Goal: Task Accomplishment & Management: Manage account settings

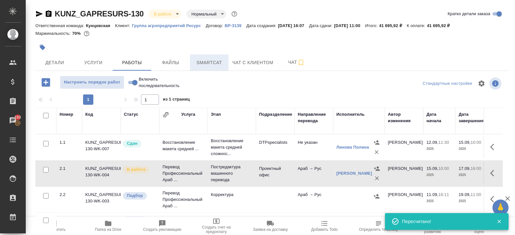
click at [202, 62] on span "Smartcat" at bounding box center [209, 63] width 31 height 8
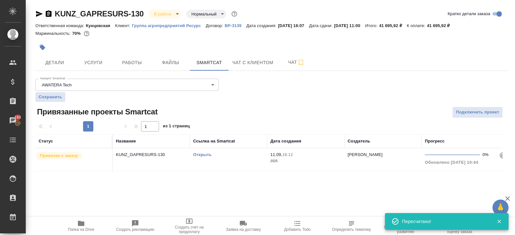
click at [206, 155] on link "Открыть" at bounding box center [202, 154] width 18 height 5
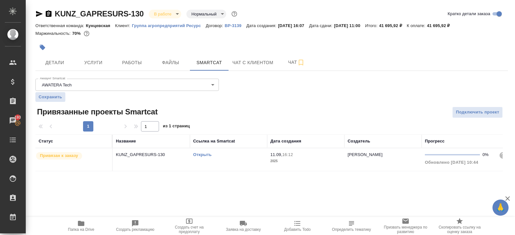
click at [131, 74] on div "KUNZ_GAPRESURS-130 В работе inProgress Нормальный normal Кратко детали заказа О…" at bounding box center [272, 93] width 480 height 187
click at [131, 63] on span "Работы" at bounding box center [132, 63] width 31 height 8
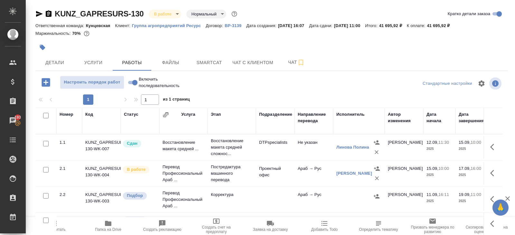
scroll to position [34, 0]
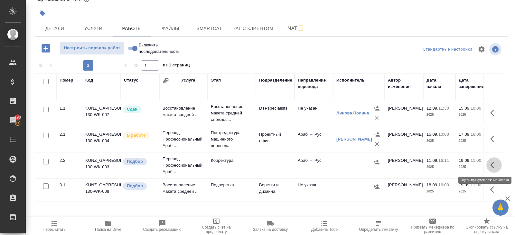
click at [491, 164] on icon "button" at bounding box center [492, 165] width 4 height 6
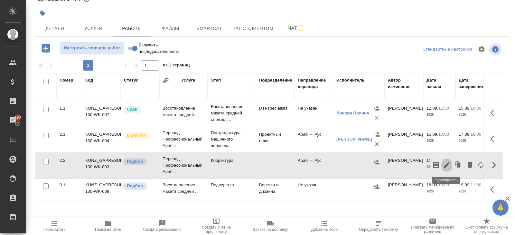
click at [449, 163] on icon "button" at bounding box center [447, 165] width 8 height 8
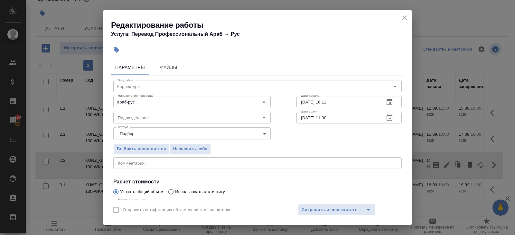
click at [389, 103] on icon "button" at bounding box center [390, 102] width 8 height 8
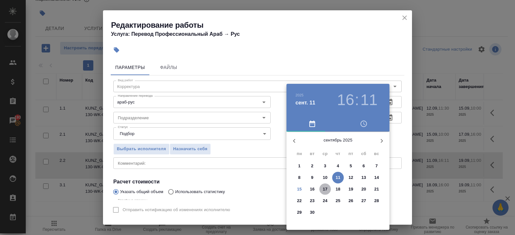
click at [328, 189] on span "17" at bounding box center [325, 189] width 12 height 6
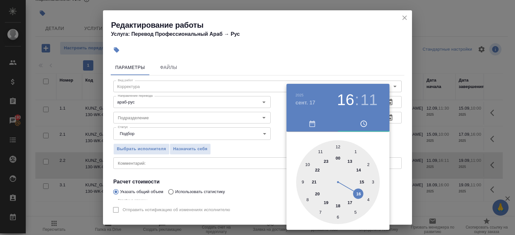
click at [361, 193] on div at bounding box center [338, 182] width 84 height 84
type input "17.09.2025 16:00"
click at [338, 146] on div at bounding box center [338, 182] width 84 height 84
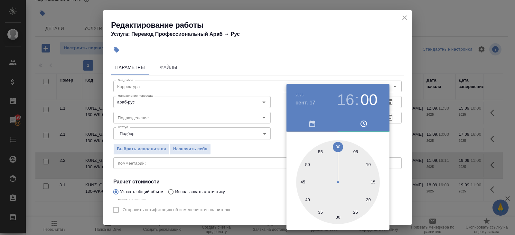
click at [404, 130] on div at bounding box center [257, 117] width 515 height 235
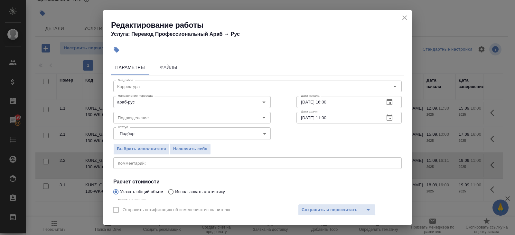
click at [387, 117] on icon "button" at bounding box center [390, 117] width 6 height 6
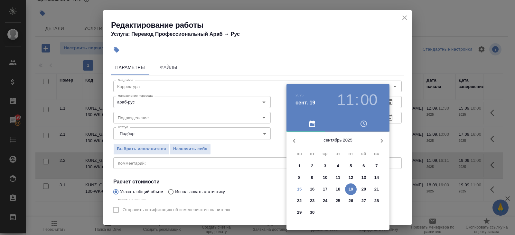
click at [339, 187] on p "18" at bounding box center [338, 189] width 5 height 6
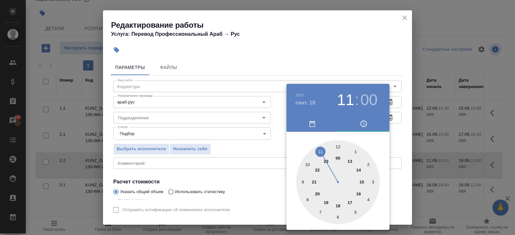
type input "18.09.2025 16:00"
click at [357, 193] on div at bounding box center [338, 182] width 84 height 84
click at [207, 154] on div at bounding box center [257, 117] width 515 height 235
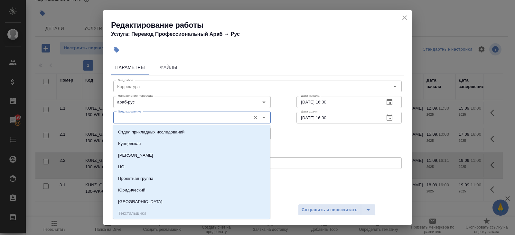
click at [136, 114] on input "Подразделение" at bounding box center [181, 118] width 132 height 8
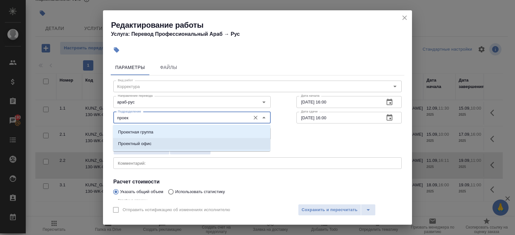
click at [127, 141] on p "Проектный офис" at bounding box center [134, 143] width 33 height 6
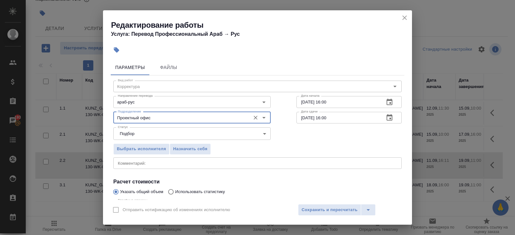
scroll to position [68, 0]
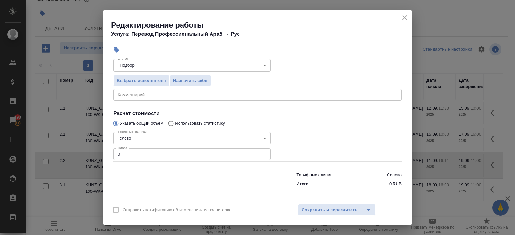
type input "Проектный офис"
drag, startPoint x: 127, startPoint y: 153, endPoint x: 103, endPoint y: 153, distance: 23.8
click at [111, 153] on div "Тарифные единицы слово 5a8b1489cc6b4906c91bfd90 Тарифные единицы Слово 0 Слово" at bounding box center [191, 146] width 183 height 58
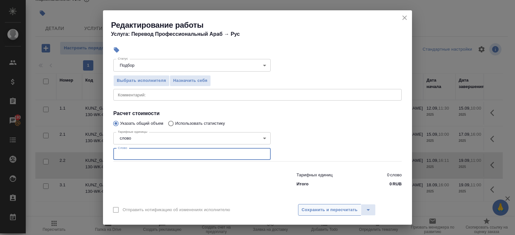
click at [303, 213] on span "Сохранить и пересчитать" at bounding box center [330, 209] width 56 height 7
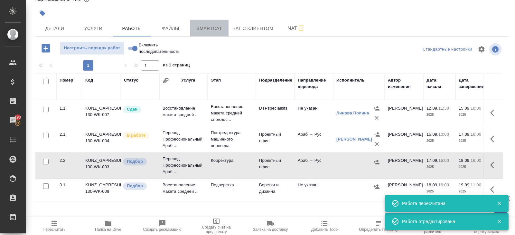
click at [216, 31] on span "Smartcat" at bounding box center [209, 28] width 31 height 8
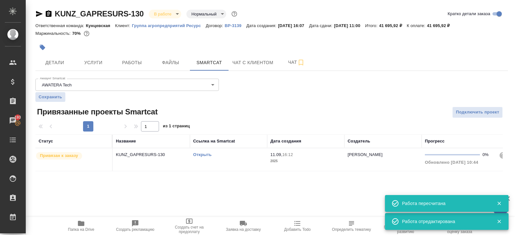
click at [206, 153] on link "Открыть" at bounding box center [202, 154] width 18 height 5
click at [134, 62] on span "Работы" at bounding box center [132, 63] width 31 height 8
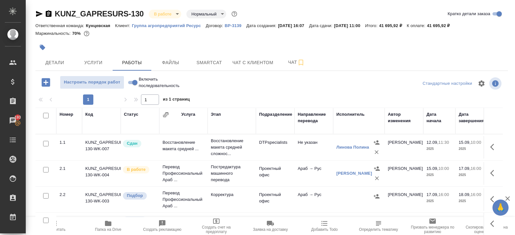
scroll to position [34, 0]
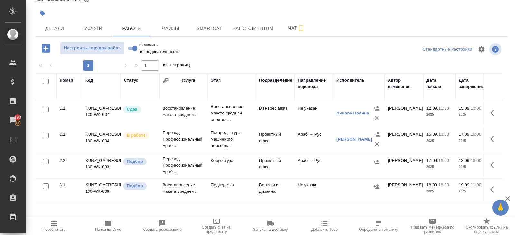
click at [493, 166] on icon "button" at bounding box center [492, 165] width 4 height 6
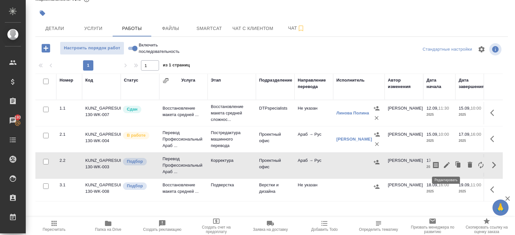
click at [448, 164] on icon "button" at bounding box center [447, 165] width 6 height 6
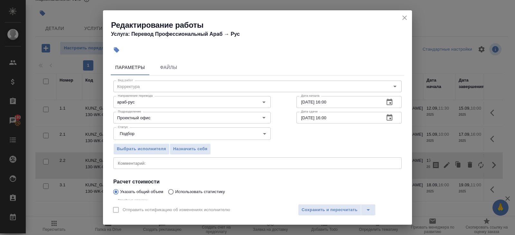
scroll to position [68, 0]
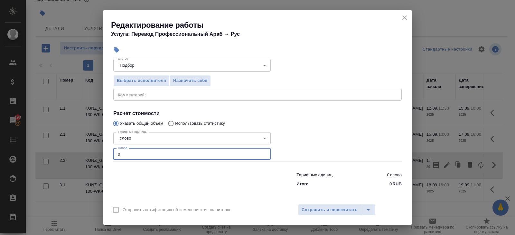
drag, startPoint x: 112, startPoint y: 152, endPoint x: 63, endPoint y: 143, distance: 49.8
click at [73, 144] on div "Редактирование работы Услуга: Перевод Профессиональный Араб → Рус Параметры Фай…" at bounding box center [257, 117] width 515 height 235
type input "4154"
type input "4154.4"
click at [319, 209] on span "Сохранить и пересчитать" at bounding box center [330, 209] width 56 height 7
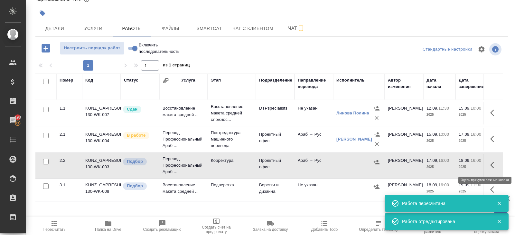
click at [493, 164] on icon "button" at bounding box center [494, 165] width 8 height 8
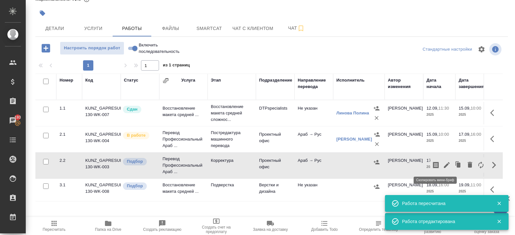
click at [438, 163] on icon "button" at bounding box center [436, 165] width 6 height 6
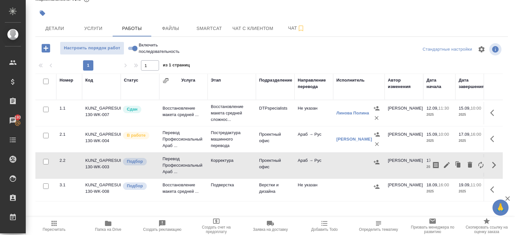
click at [376, 161] on icon "button" at bounding box center [377, 162] width 6 height 6
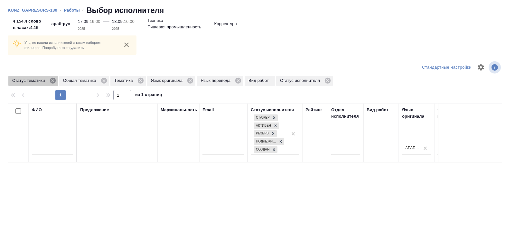
click at [54, 81] on icon at bounding box center [53, 81] width 6 height 6
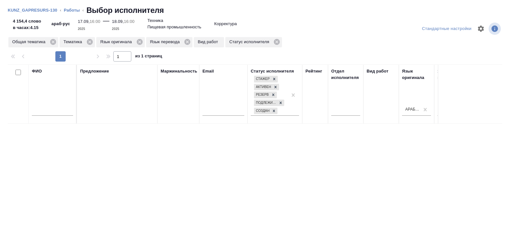
scroll to position [0, 0]
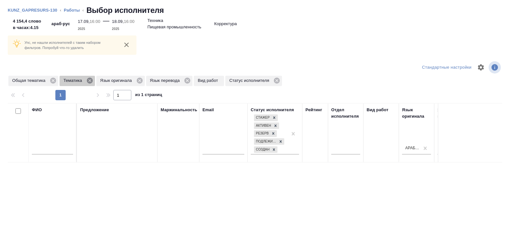
click at [92, 80] on icon at bounding box center [89, 80] width 7 height 7
click at [106, 82] on icon at bounding box center [103, 81] width 6 height 6
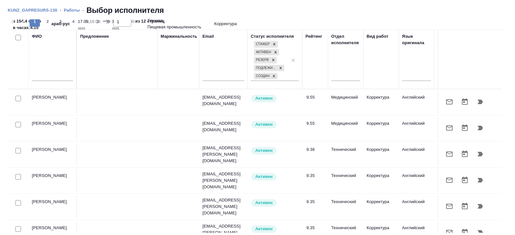
scroll to position [0, 441]
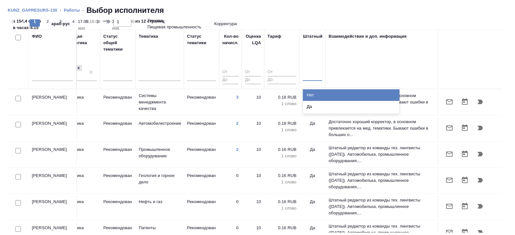
click at [317, 79] on div at bounding box center [312, 75] width 19 height 12
click at [316, 94] on div "Нет" at bounding box center [351, 95] width 97 height 12
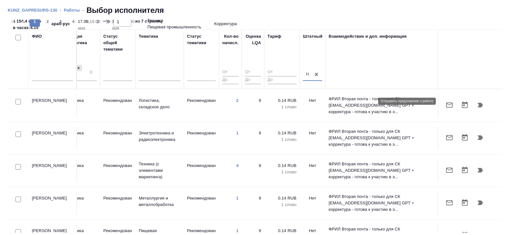
click at [447, 103] on icon "button" at bounding box center [449, 104] width 6 height 5
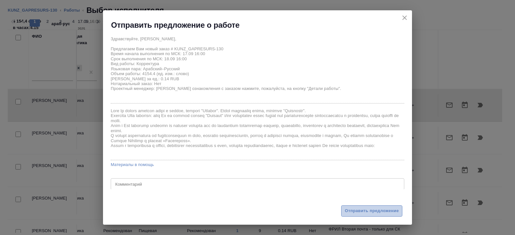
click at [348, 205] on button "Отправить предложение" at bounding box center [371, 210] width 61 height 11
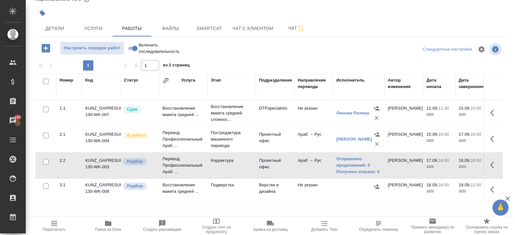
click at [59, 223] on span "Пересчитать" at bounding box center [54, 225] width 46 height 12
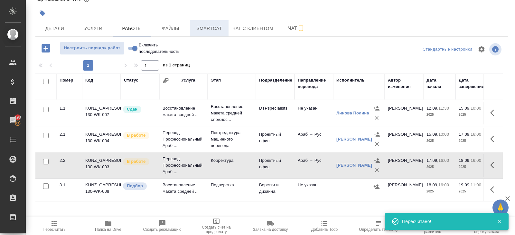
click at [208, 27] on span "Smartcat" at bounding box center [209, 28] width 31 height 8
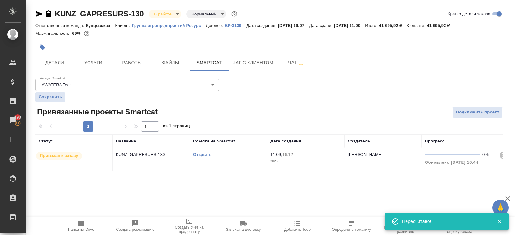
click at [199, 154] on link "Открыть" at bounding box center [202, 154] width 18 height 5
click at [126, 67] on button "Работы" at bounding box center [132, 62] width 39 height 16
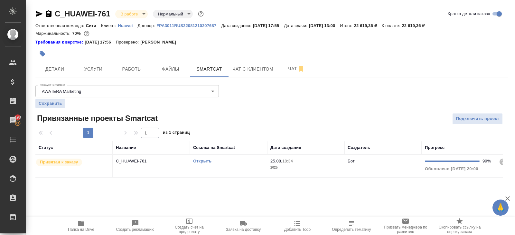
click at [204, 158] on link "Открыть" at bounding box center [202, 160] width 18 height 5
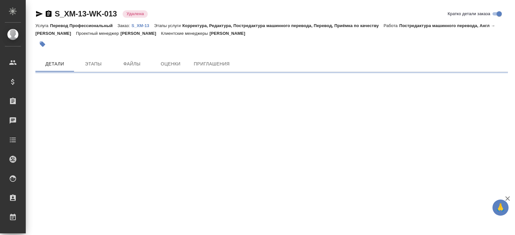
click at [143, 26] on p "S_XM-13" at bounding box center [143, 25] width 23 height 5
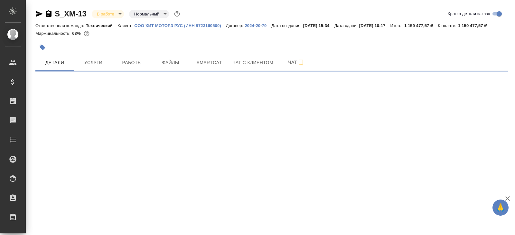
select select "RU"
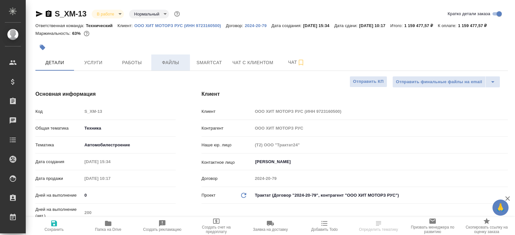
type textarea "x"
click at [201, 71] on button "Smartcat" at bounding box center [209, 62] width 39 height 16
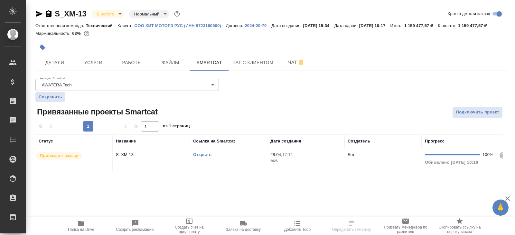
click at [241, 158] on div "Открыть" at bounding box center [228, 154] width 71 height 6
click at [134, 62] on button "Работы" at bounding box center [132, 62] width 39 height 16
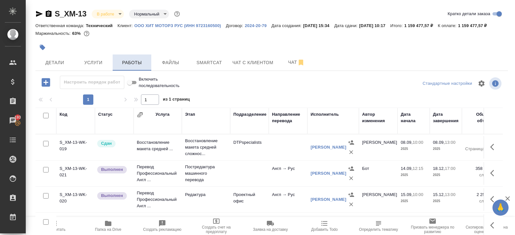
scroll to position [42, 0]
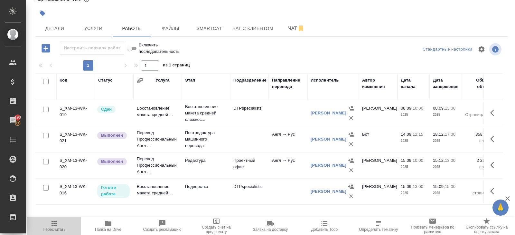
click at [53, 221] on icon "button" at bounding box center [54, 223] width 8 height 8
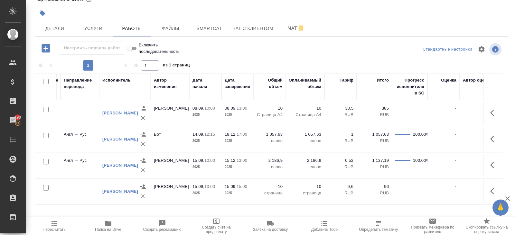
click at [55, 223] on icon "button" at bounding box center [54, 223] width 8 height 8
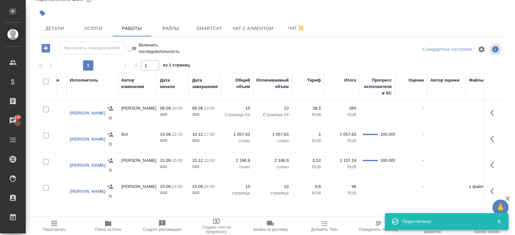
scroll to position [0, 261]
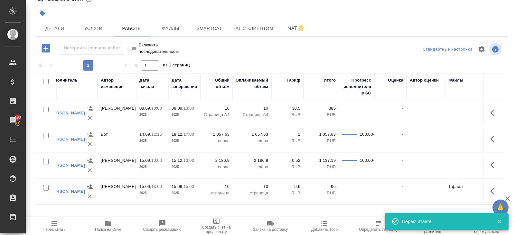
click at [50, 224] on icon "button" at bounding box center [54, 223] width 8 height 8
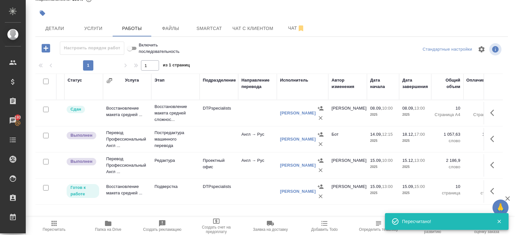
scroll to position [0, 38]
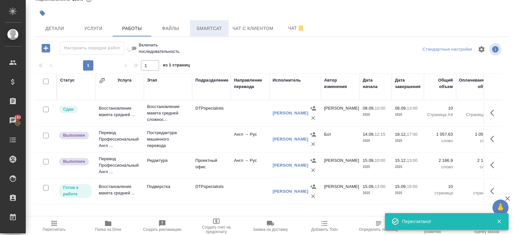
click at [207, 29] on span "Smartcat" at bounding box center [209, 28] width 31 height 8
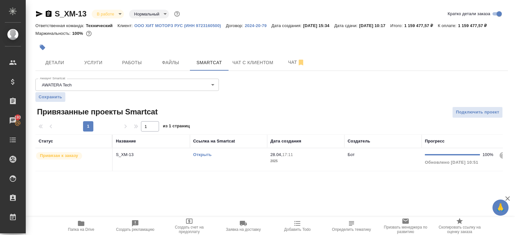
click at [206, 157] on link "Открыть" at bounding box center [202, 154] width 18 height 5
click at [145, 67] on span "Работы" at bounding box center [132, 63] width 31 height 8
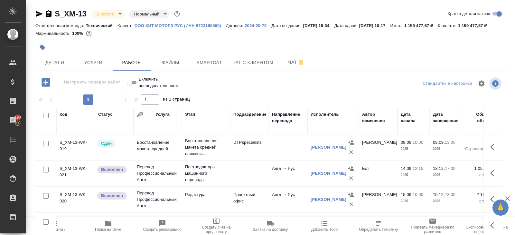
scroll to position [42, 0]
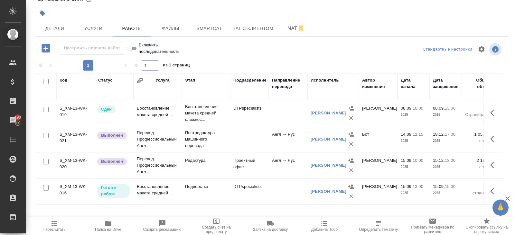
click at [491, 140] on icon "button" at bounding box center [494, 139] width 8 height 8
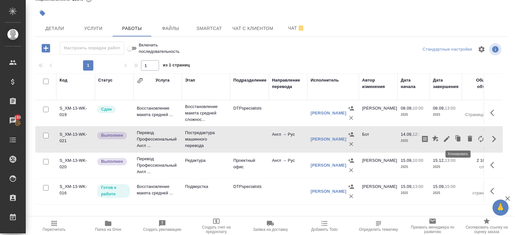
click at [448, 139] on icon "button" at bounding box center [447, 139] width 8 height 8
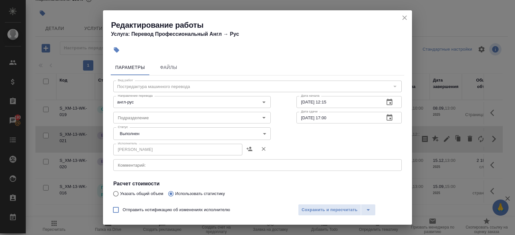
click at [138, 137] on body "🙏 .cls-1 fill:#fff; AWATERA Belyakova Yulia Клиенты Спецификации Заказы 193 Чат…" at bounding box center [257, 117] width 515 height 235
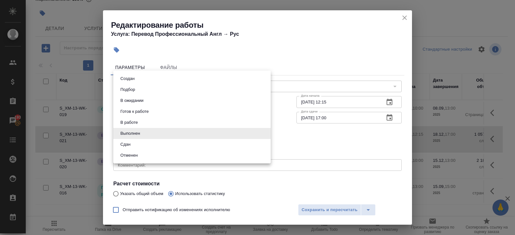
click at [126, 146] on button "Сдан" at bounding box center [126, 144] width 14 height 7
type input "closed"
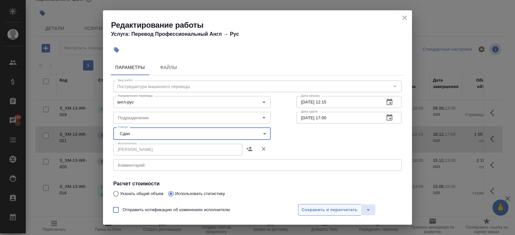
click at [313, 211] on span "Сохранить и пересчитать" at bounding box center [330, 209] width 56 height 7
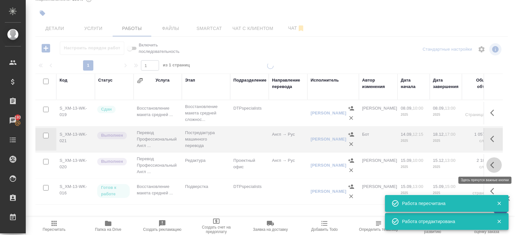
click at [491, 165] on icon "button" at bounding box center [492, 165] width 4 height 6
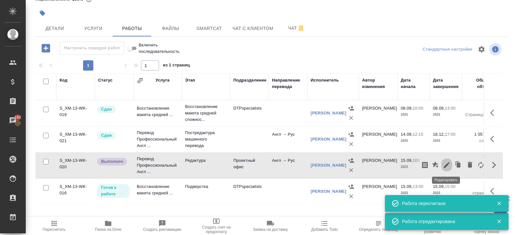
click at [446, 166] on icon "button" at bounding box center [447, 165] width 6 height 6
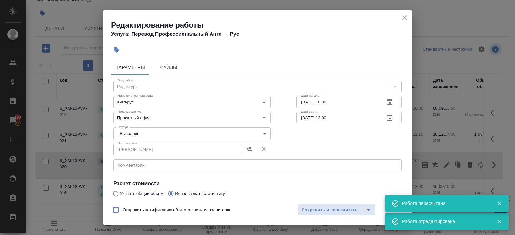
click at [124, 140] on div "Исполнитель Цатурян Роберт Юрьевич Исполнитель" at bounding box center [191, 148] width 183 height 41
click at [124, 136] on body "🙏 .cls-1 fill:#fff; AWATERA Belyakova Yulia Клиенты Спецификации Заказы 193 Чат…" at bounding box center [257, 117] width 515 height 235
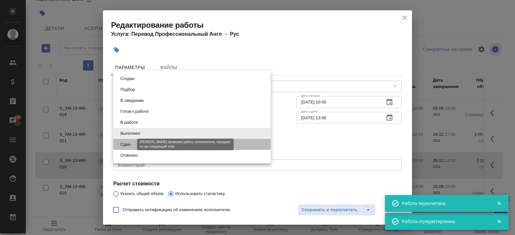
click at [124, 144] on button "Сдан" at bounding box center [126, 144] width 14 height 7
type input "closed"
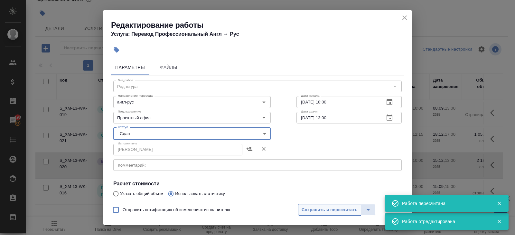
click at [305, 210] on span "Сохранить и пересчитать" at bounding box center [330, 209] width 56 height 7
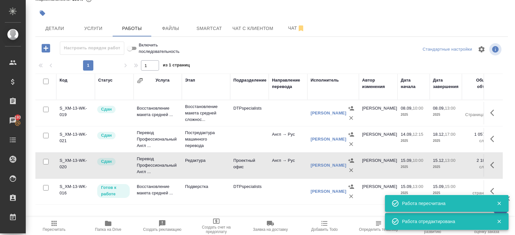
scroll to position [0, 0]
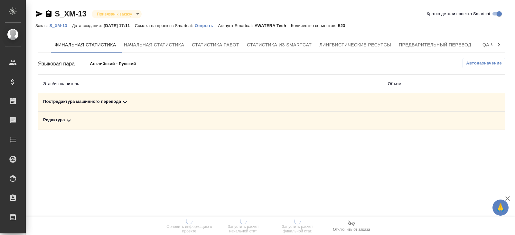
click at [120, 106] on td "Постредактура машинного перевода" at bounding box center [210, 102] width 345 height 18
click at [65, 122] on icon at bounding box center [69, 121] width 8 height 8
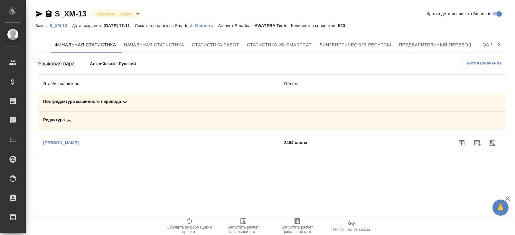
click at [125, 106] on td "Постредактура машинного перевода" at bounding box center [158, 102] width 241 height 18
click at [123, 101] on icon at bounding box center [125, 102] width 8 height 8
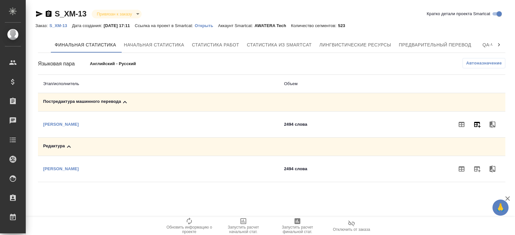
click at [475, 123] on icon "button" at bounding box center [477, 124] width 8 height 8
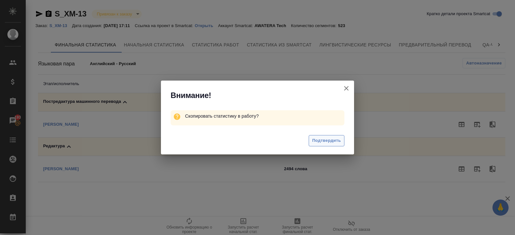
click at [338, 137] on span "Подтвердить" at bounding box center [326, 140] width 29 height 7
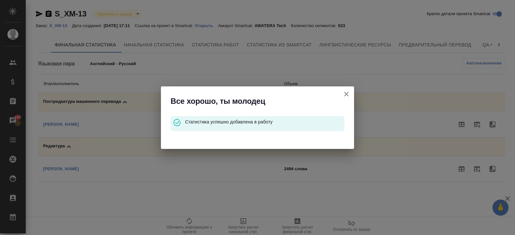
click at [346, 95] on icon "button" at bounding box center [347, 94] width 8 height 8
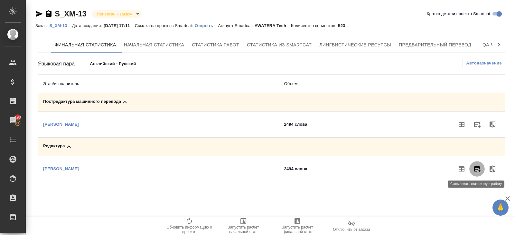
click at [477, 169] on icon "button" at bounding box center [477, 169] width 8 height 8
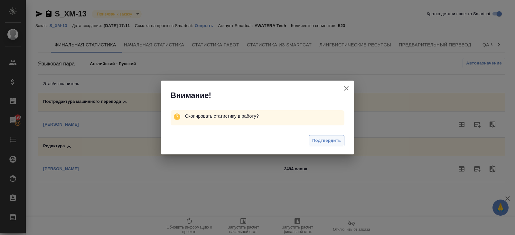
click at [332, 138] on span "Подтвердить" at bounding box center [326, 140] width 29 height 7
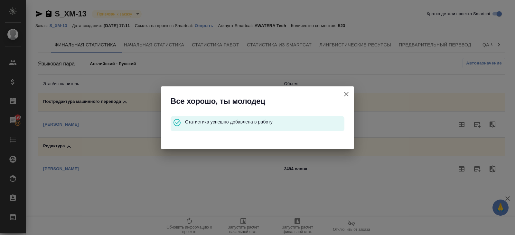
click at [347, 94] on icon "button" at bounding box center [346, 94] width 5 height 5
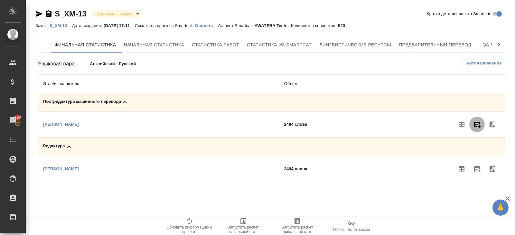
click at [477, 123] on icon "button" at bounding box center [477, 125] width 6 height 6
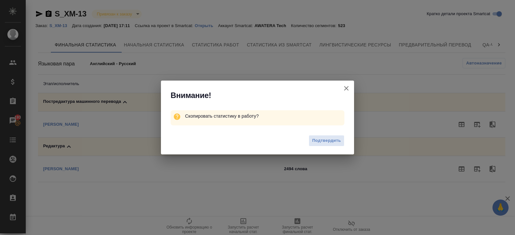
click at [333, 133] on div "Подтвердить" at bounding box center [257, 141] width 193 height 26
click at [333, 139] on span "Подтвердить" at bounding box center [326, 140] width 29 height 7
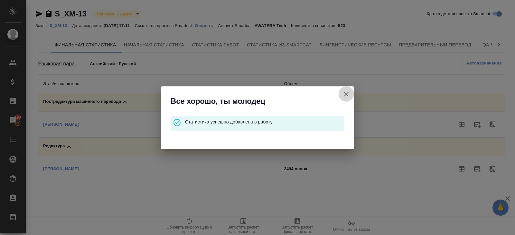
click at [346, 92] on icon "button" at bounding box center [347, 94] width 8 height 8
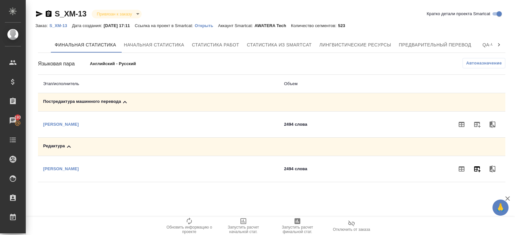
click at [479, 170] on icon "button" at bounding box center [477, 169] width 6 height 6
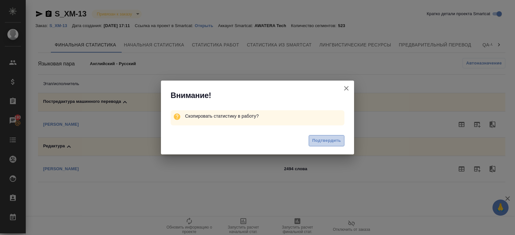
click at [328, 135] on button "Подтвердить" at bounding box center [327, 140] width 36 height 11
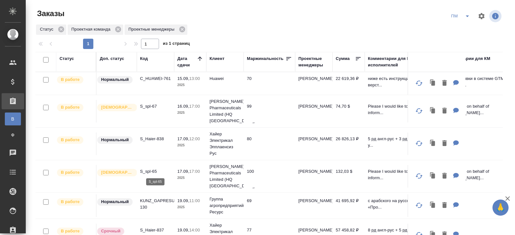
click at [147, 171] on p "S_spl-65" at bounding box center [155, 171] width 31 height 6
click at [141, 58] on div "Код" at bounding box center [144, 58] width 8 height 6
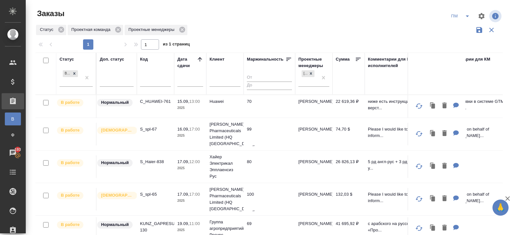
click at [150, 86] on input "text" at bounding box center [155, 82] width 31 height 8
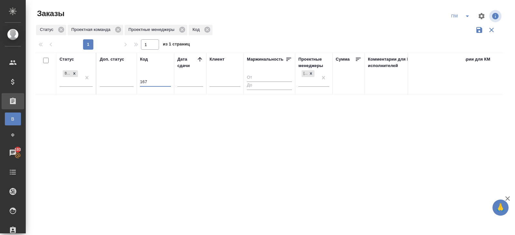
type input "167"
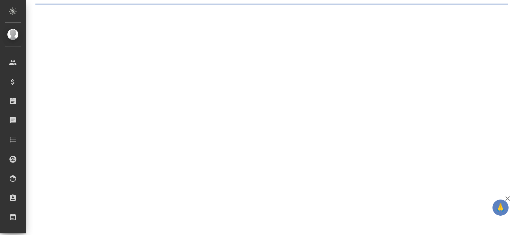
select select "RU"
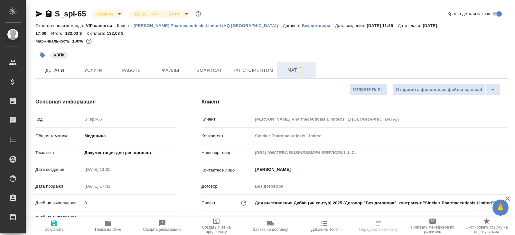
type textarea "x"
click at [291, 66] on span "Чат" at bounding box center [296, 70] width 31 height 8
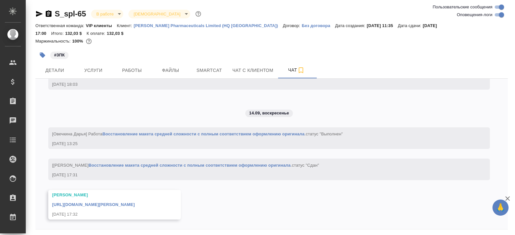
scroll to position [15, 0]
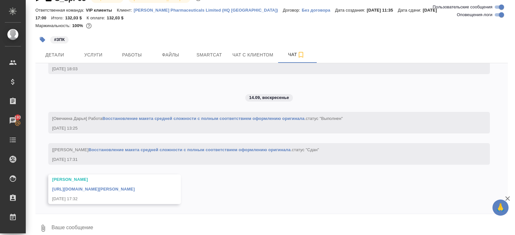
click at [135, 186] on link "https://drive.awatera.com/apps/files/files/10162478?dir=/Shares/Sinclair%20Phar…" at bounding box center [93, 188] width 83 height 5
click at [210, 51] on span "Smartcat" at bounding box center [209, 55] width 31 height 8
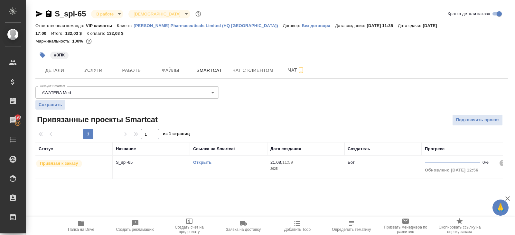
click at [202, 160] on link "Открыть" at bounding box center [202, 162] width 18 height 5
click at [310, 78] on hr at bounding box center [271, 78] width 473 height 0
click at [296, 66] on span "Чат" at bounding box center [296, 70] width 31 height 8
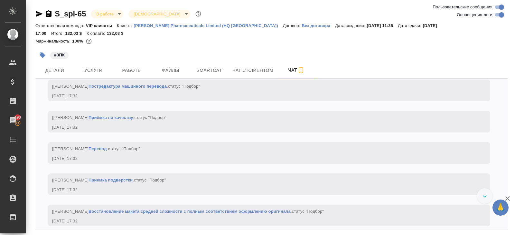
click at [500, 13] on input "Оповещения-логи" at bounding box center [501, 15] width 23 height 8
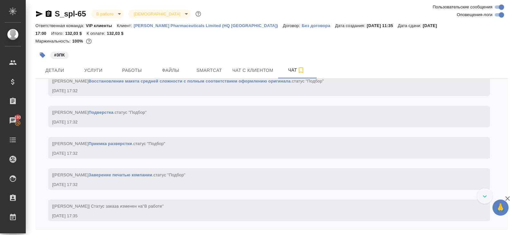
checkbox input "false"
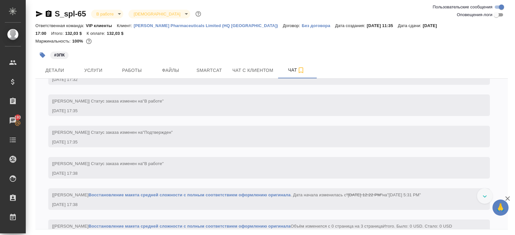
scroll to position [30, 0]
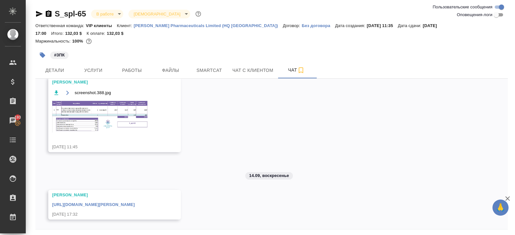
click at [112, 110] on img at bounding box center [100, 116] width 97 height 33
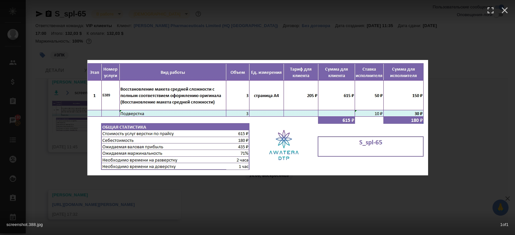
click at [126, 198] on div "screenshot.388.jpg 1 of 1" at bounding box center [257, 117] width 515 height 235
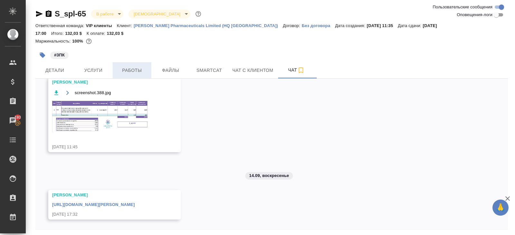
click at [130, 67] on button "Работы" at bounding box center [132, 70] width 39 height 16
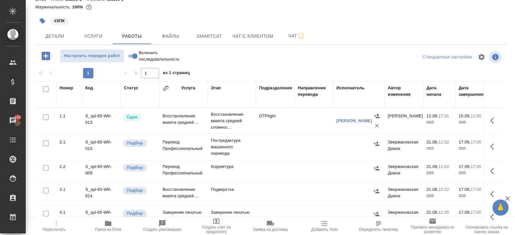
scroll to position [1, 0]
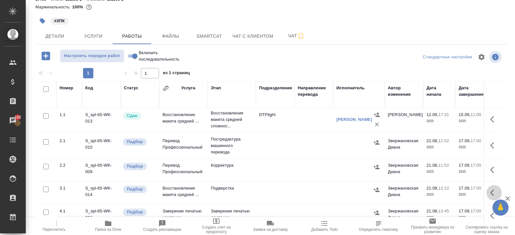
click at [495, 189] on icon "button" at bounding box center [494, 193] width 8 height 8
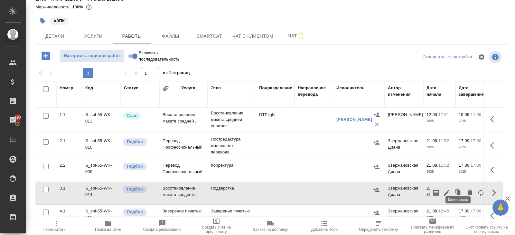
click at [451, 189] on icon "button" at bounding box center [447, 193] width 8 height 8
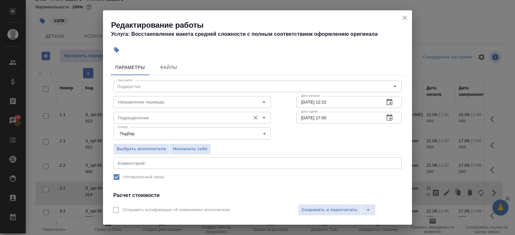
click at [161, 116] on input "Подразделение" at bounding box center [181, 118] width 132 height 8
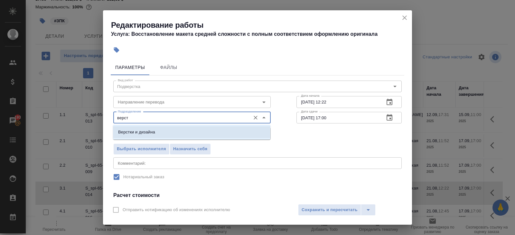
click at [150, 132] on p "Верстки и дизайна" at bounding box center [136, 132] width 37 height 6
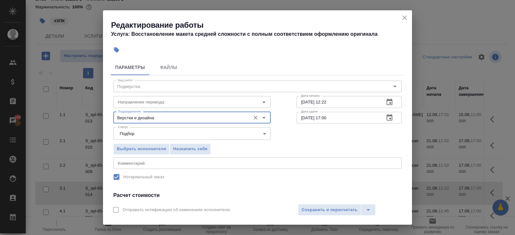
scroll to position [82, 0]
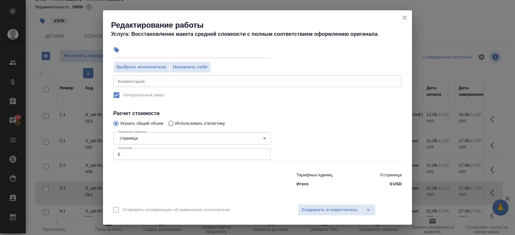
type input "Верстки и дизайна"
click at [145, 154] on input "0" at bounding box center [191, 154] width 157 height 12
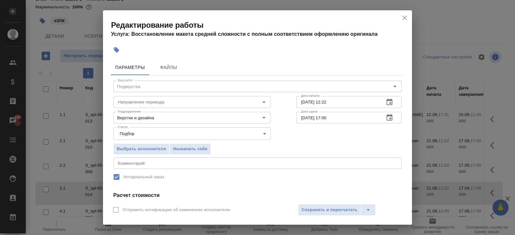
type input "3"
click at [390, 115] on icon "button" at bounding box center [390, 117] width 6 height 6
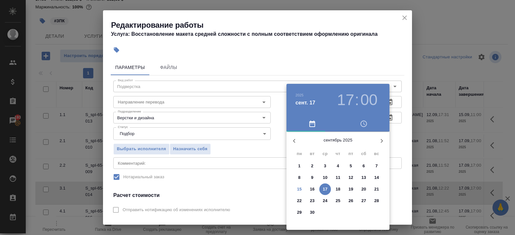
click at [324, 189] on p "17" at bounding box center [325, 189] width 5 height 6
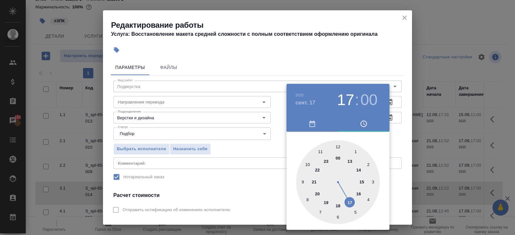
type input "17.09.2025 14:00"
click at [359, 169] on div at bounding box center [338, 182] width 84 height 84
click at [390, 153] on div at bounding box center [257, 117] width 515 height 235
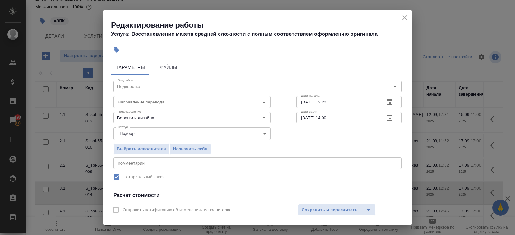
click at [390, 103] on icon "button" at bounding box center [390, 102] width 8 height 8
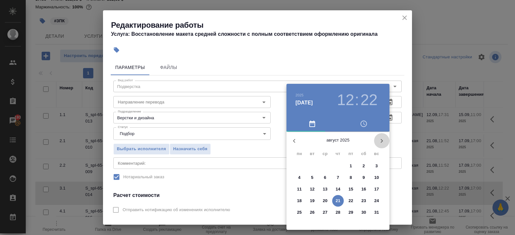
click at [385, 142] on icon "button" at bounding box center [382, 141] width 8 height 8
click at [326, 189] on p "17" at bounding box center [325, 189] width 5 height 6
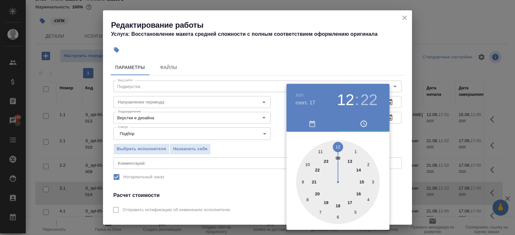
click at [318, 150] on div at bounding box center [338, 182] width 84 height 84
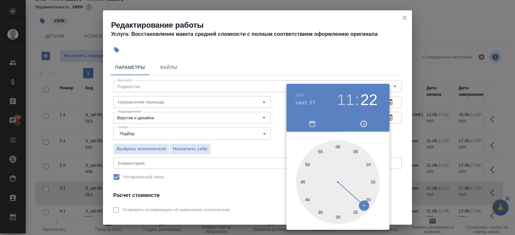
type input "17.09.2025 11:00"
click at [339, 145] on div at bounding box center [338, 182] width 84 height 84
click at [261, 158] on div at bounding box center [257, 117] width 515 height 235
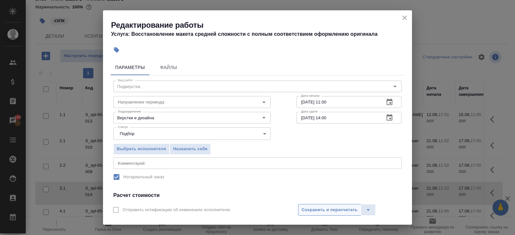
click at [314, 206] on button "Сохранить и пересчитать" at bounding box center [329, 210] width 63 height 12
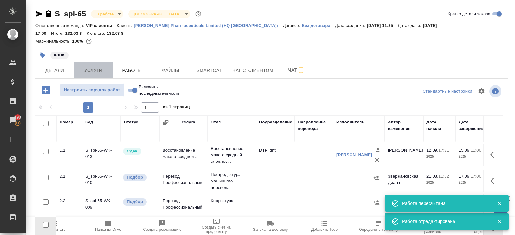
click at [87, 66] on span "Услуги" at bounding box center [93, 70] width 31 height 8
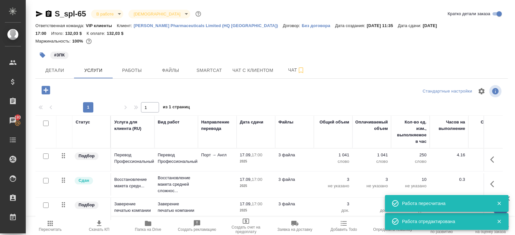
click at [45, 86] on icon "button" at bounding box center [46, 90] width 8 height 8
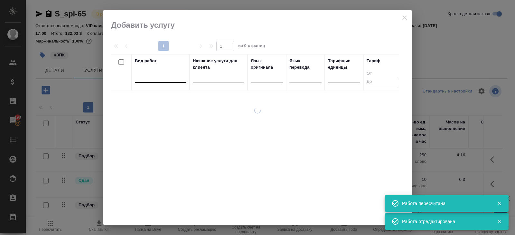
click at [155, 80] on div at bounding box center [161, 75] width 52 height 9
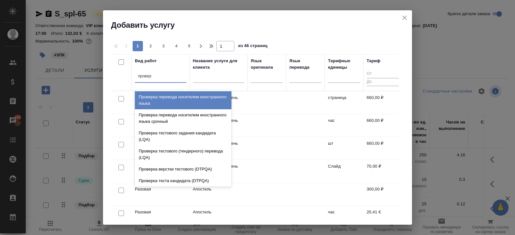
type input "проверка"
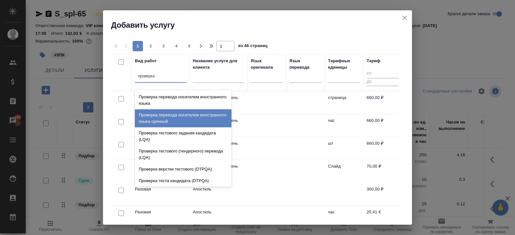
scroll to position [13, 0]
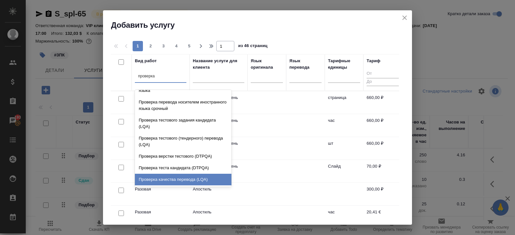
click at [153, 176] on div "Проверка качества перевода (LQA)" at bounding box center [183, 180] width 97 height 12
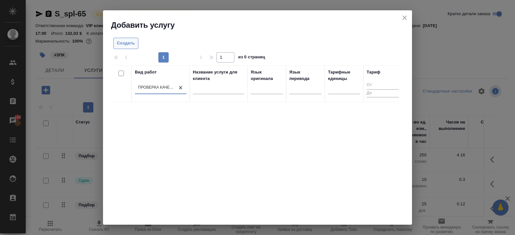
click at [131, 47] on button "Создать" at bounding box center [125, 43] width 25 height 11
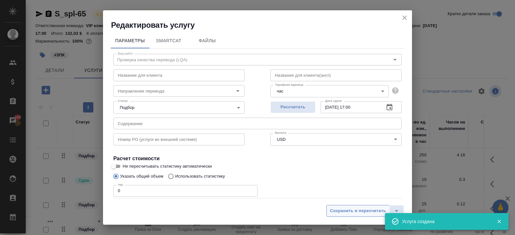
click at [358, 209] on span "Сохранить и пересчитать" at bounding box center [358, 210] width 56 height 7
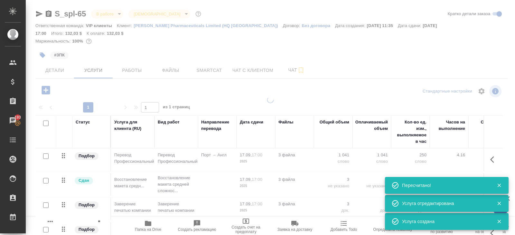
scroll to position [28, 0]
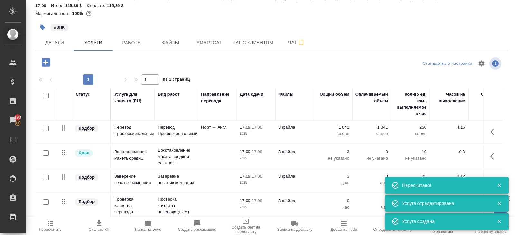
click at [500, 184] on icon "button" at bounding box center [500, 185] width 6 height 6
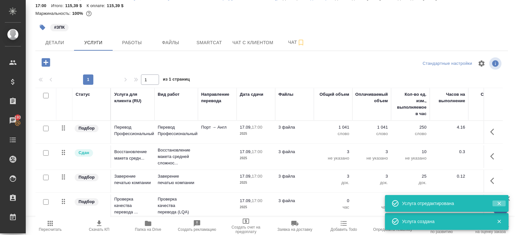
click at [499, 204] on icon "button" at bounding box center [500, 203] width 6 height 6
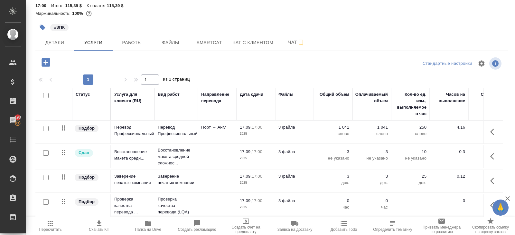
click at [491, 201] on icon "button" at bounding box center [494, 205] width 8 height 8
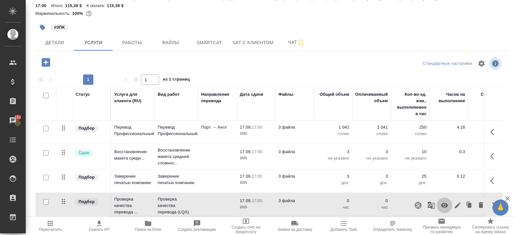
click at [446, 201] on icon "button" at bounding box center [445, 205] width 8 height 8
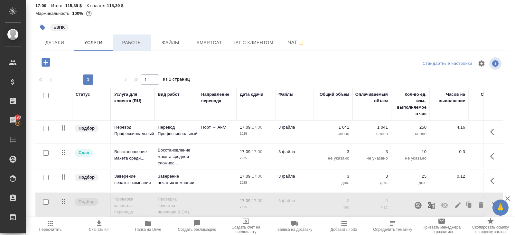
click at [136, 39] on span "Работы" at bounding box center [132, 43] width 31 height 8
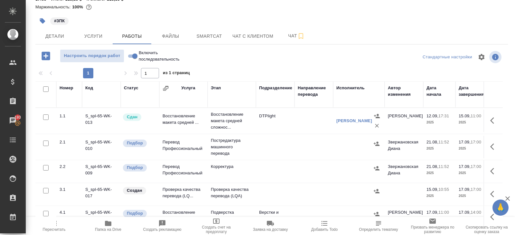
scroll to position [24, 0]
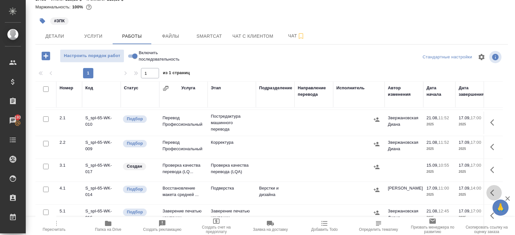
click at [492, 189] on icon "button" at bounding box center [494, 193] width 8 height 8
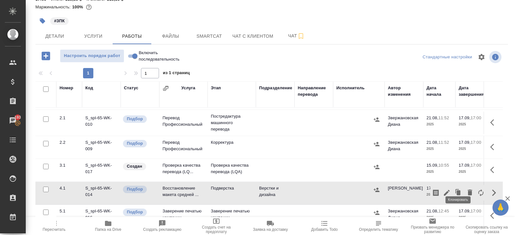
click at [448, 189] on icon "button" at bounding box center [447, 193] width 8 height 8
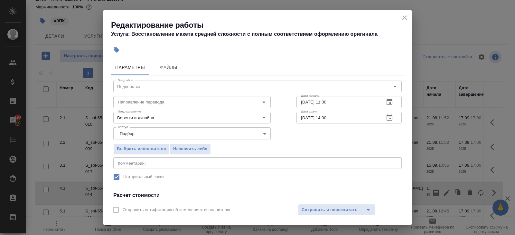
click at [404, 19] on icon "close" at bounding box center [405, 18] width 8 height 8
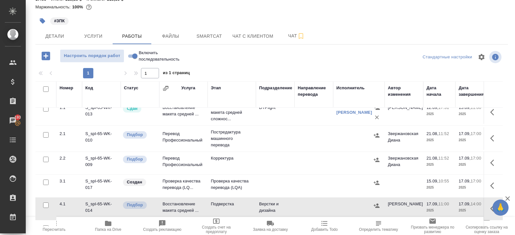
scroll to position [6, 0]
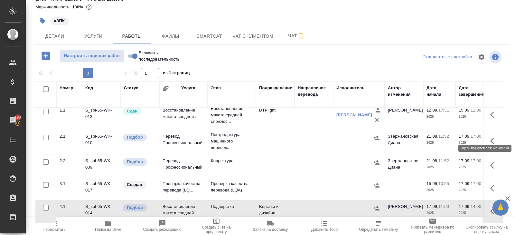
click at [491, 137] on icon "button" at bounding box center [494, 141] width 8 height 8
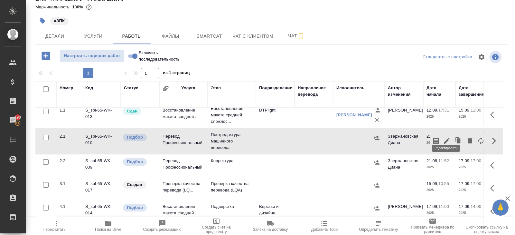
click at [448, 137] on icon "button" at bounding box center [447, 141] width 8 height 8
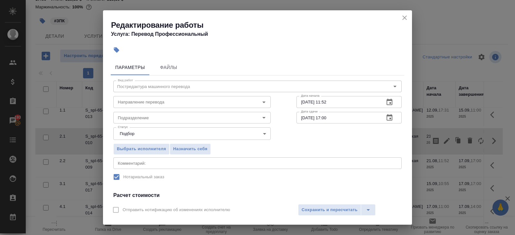
click at [391, 104] on icon "button" at bounding box center [390, 102] width 8 height 8
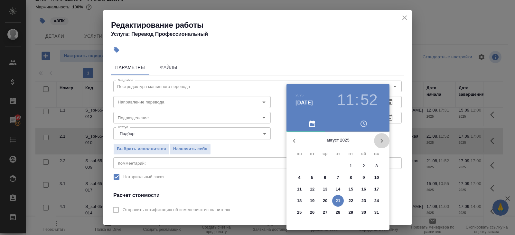
click at [382, 138] on icon "button" at bounding box center [382, 141] width 8 height 8
click at [301, 189] on p "15" at bounding box center [299, 189] width 5 height 6
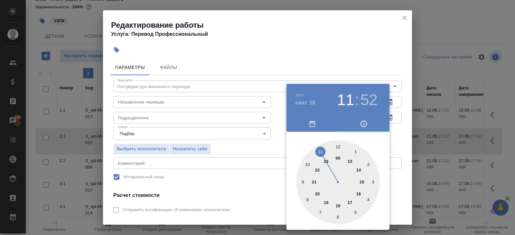
click at [319, 153] on div at bounding box center [338, 182] width 84 height 84
type input "15.09.2025 11:00"
click at [338, 146] on div at bounding box center [338, 182] width 84 height 84
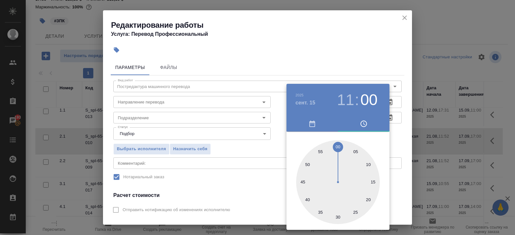
click at [404, 124] on div at bounding box center [257, 117] width 515 height 235
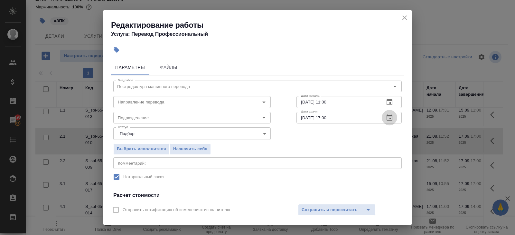
click at [386, 118] on icon "button" at bounding box center [390, 118] width 8 height 8
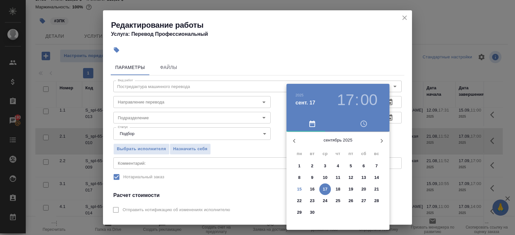
click at [161, 114] on div at bounding box center [257, 117] width 515 height 235
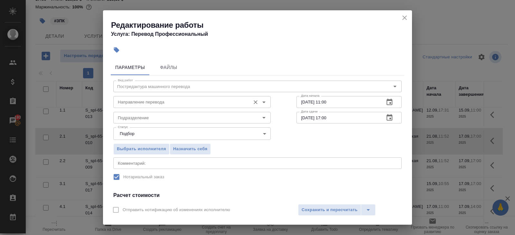
click at [145, 105] on input "Направление перевода" at bounding box center [181, 102] width 132 height 8
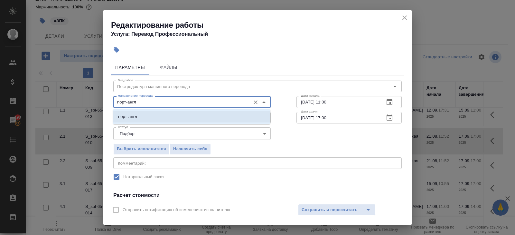
click at [138, 114] on li "порт-англ" at bounding box center [191, 117] width 157 height 12
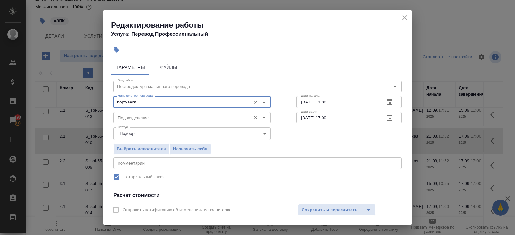
type input "порт-англ"
click at [138, 117] on input "Подразделение" at bounding box center [181, 118] width 132 height 8
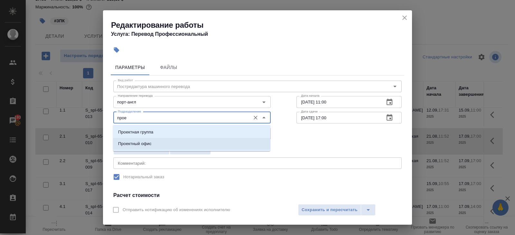
click at [128, 142] on p "Проектный офис" at bounding box center [134, 143] width 33 height 6
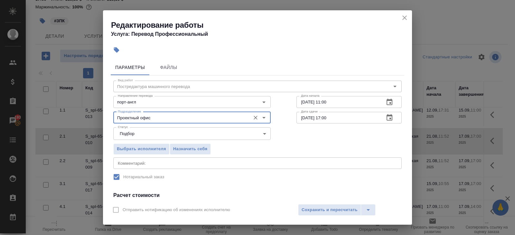
scroll to position [82, 0]
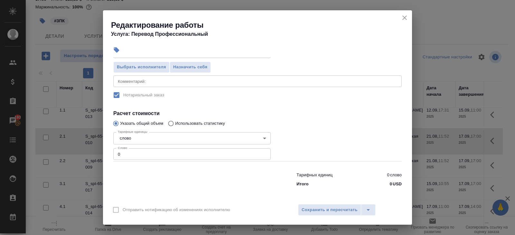
type input "Проектный офис"
drag, startPoint x: 129, startPoint y: 152, endPoint x: 87, endPoint y: 152, distance: 42.5
click at [87, 152] on div "Редактирование работы Услуга: Перевод Профессиональный Параметры Файлы Вид рабо…" at bounding box center [257, 117] width 515 height 235
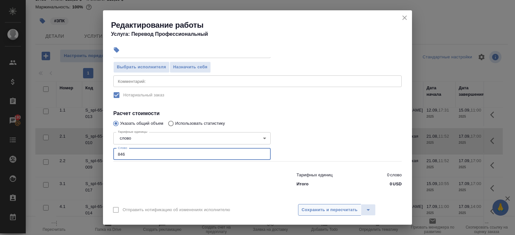
type input "846"
click at [340, 208] on span "Сохранить и пересчитать" at bounding box center [330, 209] width 56 height 7
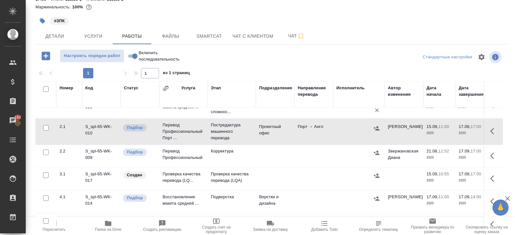
scroll to position [11, 0]
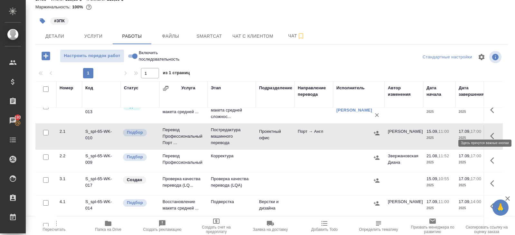
click at [491, 132] on icon "button" at bounding box center [494, 136] width 8 height 8
click at [446, 132] on icon "button" at bounding box center [447, 136] width 8 height 8
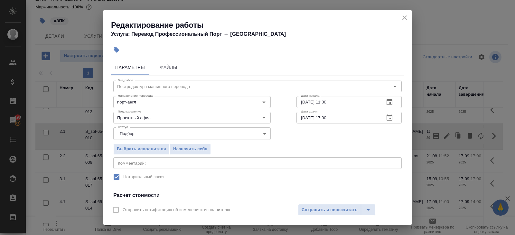
click at [388, 117] on icon "button" at bounding box center [390, 118] width 8 height 8
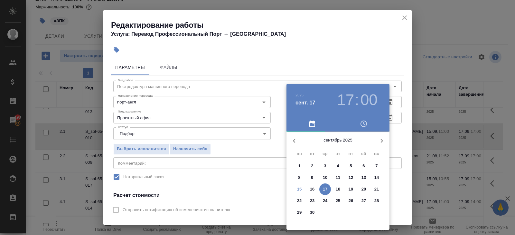
click at [313, 187] on p "16" at bounding box center [312, 189] width 5 height 6
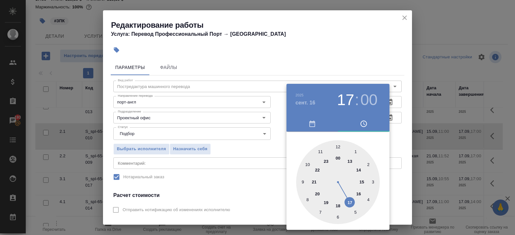
type input "16.09.2025 12:00"
click at [340, 147] on div at bounding box center [338, 182] width 84 height 84
click at [278, 162] on div at bounding box center [257, 117] width 515 height 235
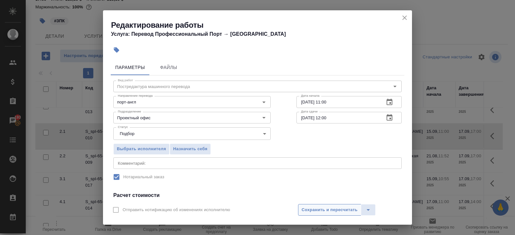
click at [324, 212] on span "Сохранить и пересчитать" at bounding box center [330, 209] width 56 height 7
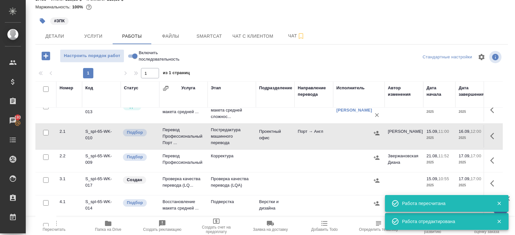
click at [375, 130] on icon "button" at bounding box center [377, 133] width 6 height 6
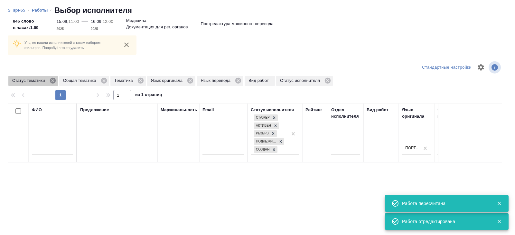
click at [52, 81] on icon at bounding box center [53, 81] width 6 height 6
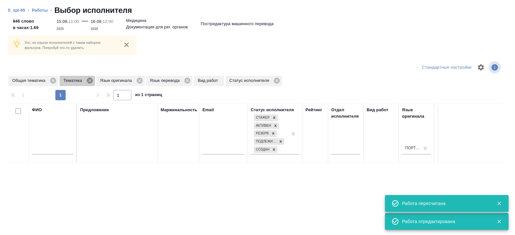
click at [93, 82] on icon at bounding box center [90, 81] width 6 height 6
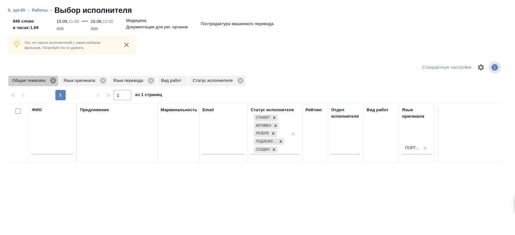
click at [52, 81] on icon at bounding box center [53, 81] width 6 height 6
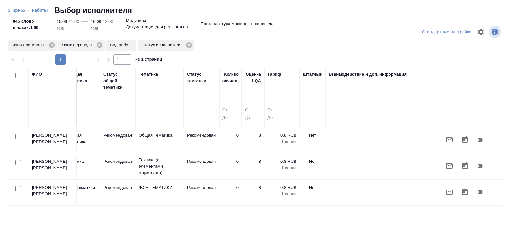
scroll to position [0, 0]
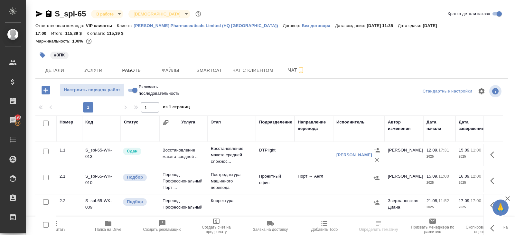
scroll to position [24, 0]
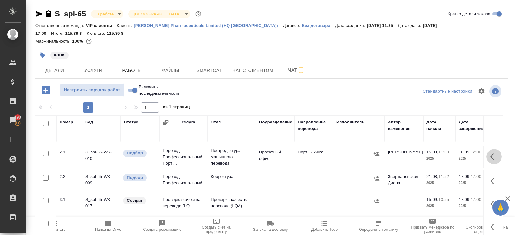
click at [490, 153] on icon "button" at bounding box center [494, 157] width 8 height 8
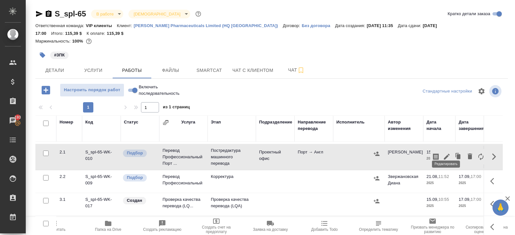
click at [446, 153] on icon "button" at bounding box center [447, 157] width 8 height 8
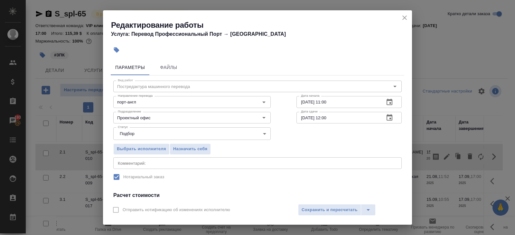
click at [408, 15] on icon "close" at bounding box center [405, 18] width 8 height 8
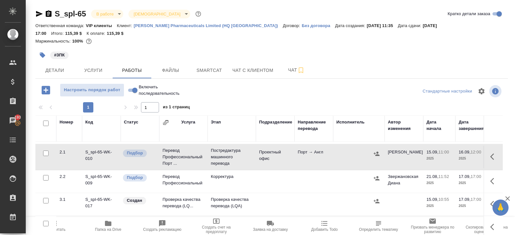
click at [377, 150] on icon "button" at bounding box center [377, 153] width 6 height 6
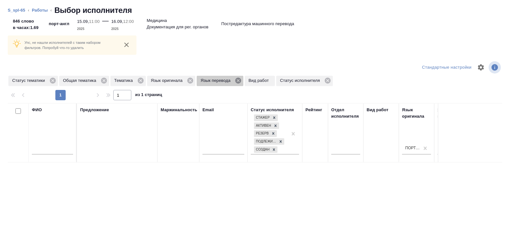
click at [242, 80] on icon at bounding box center [238, 80] width 7 height 7
click at [54, 80] on icon at bounding box center [53, 81] width 6 height 6
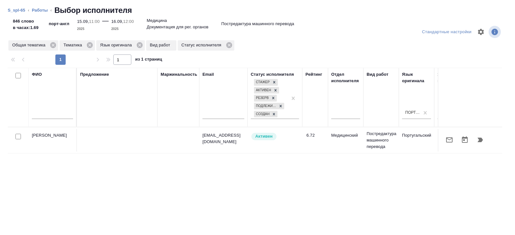
scroll to position [0, 441]
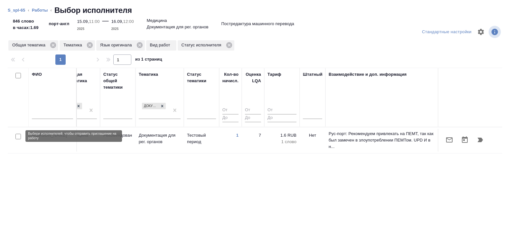
click at [20, 135] on input "checkbox" at bounding box center [17, 136] width 5 height 5
checkbox input "true"
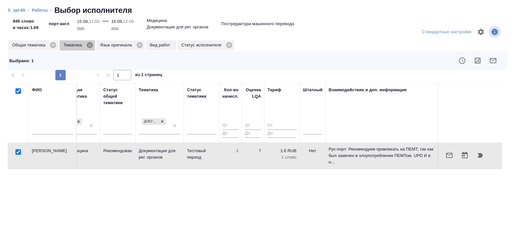
click at [91, 46] on icon at bounding box center [90, 45] width 6 height 6
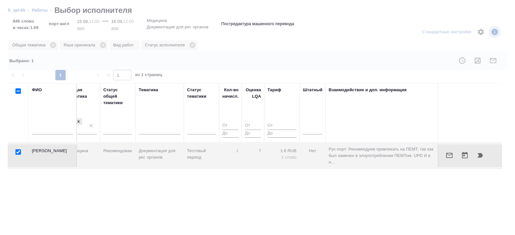
checkbox input "false"
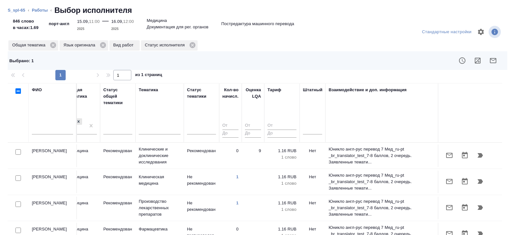
scroll to position [6, 441]
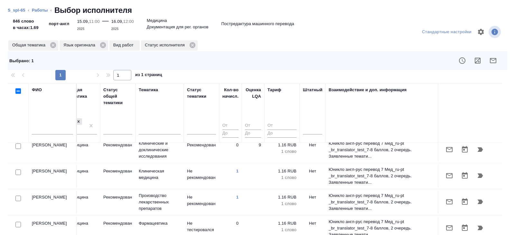
click at [17, 171] on input "checkbox" at bounding box center [17, 171] width 5 height 5
checkbox input "true"
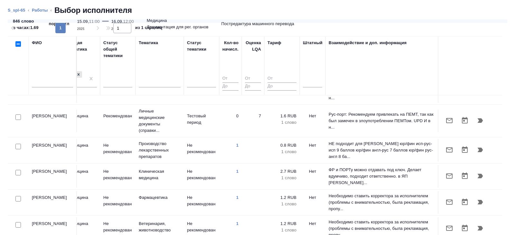
scroll to position [54, 0]
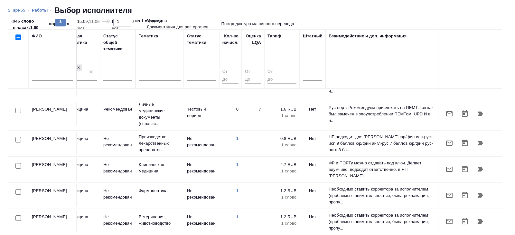
click at [17, 137] on input "checkbox" at bounding box center [17, 139] width 5 height 5
checkbox input "true"
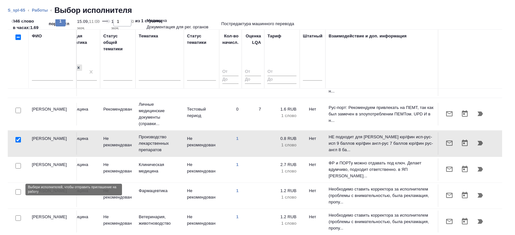
click at [17, 189] on input "checkbox" at bounding box center [17, 191] width 5 height 5
checkbox input "true"
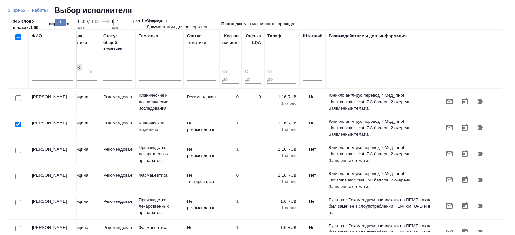
scroll to position [0, 0]
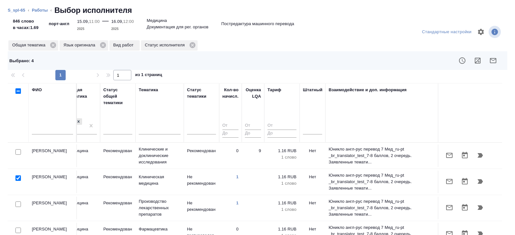
click at [493, 61] on icon "button" at bounding box center [493, 61] width 8 height 8
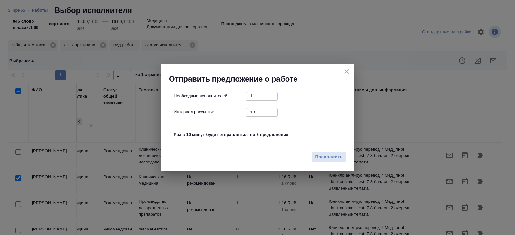
drag, startPoint x: 252, startPoint y: 110, endPoint x: 244, endPoint y: 106, distance: 8.9
click at [244, 106] on div "Необходимо исполнителей: 1 ​ Интервал рассылки: 10 ​ Раз в 10 минут будет отпра…" at bounding box center [260, 119] width 173 height 54
type input "0"
click at [342, 159] on span "Продолжить" at bounding box center [329, 156] width 27 height 7
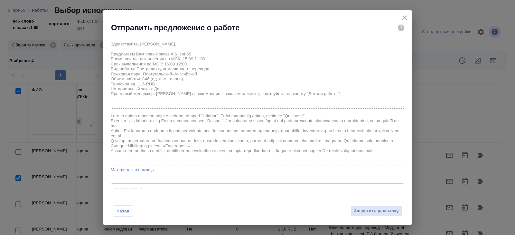
click at [361, 219] on div "Назад Запустить рассылку" at bounding box center [257, 206] width 309 height 35
click at [361, 212] on span "Запустить рассылку" at bounding box center [376, 210] width 45 height 7
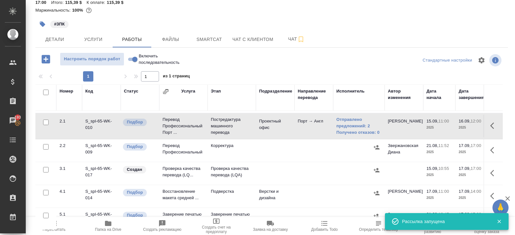
scroll to position [34, 0]
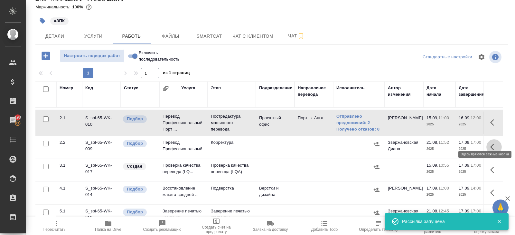
click at [494, 143] on icon "button" at bounding box center [494, 147] width 8 height 8
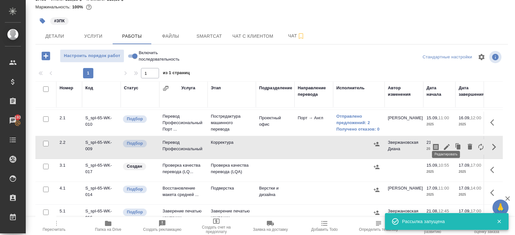
click at [446, 144] on icon "button" at bounding box center [447, 147] width 6 height 6
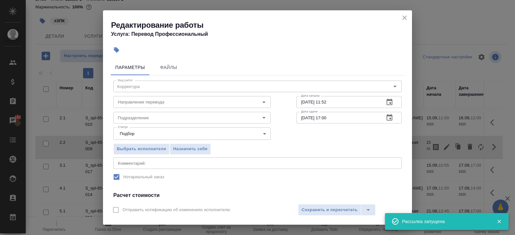
click at [388, 99] on icon "button" at bounding box center [390, 102] width 6 height 6
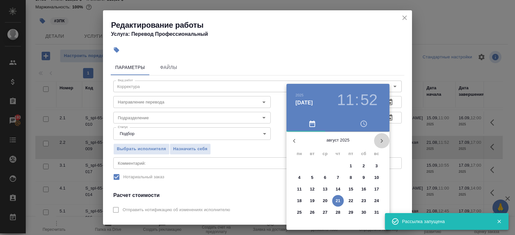
click at [379, 142] on icon "button" at bounding box center [382, 141] width 8 height 8
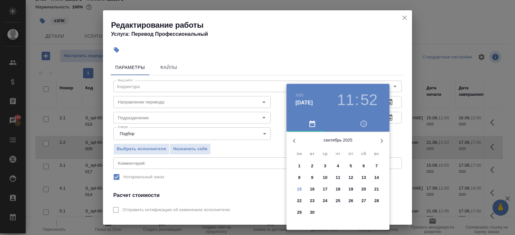
click at [313, 188] on p "16" at bounding box center [312, 189] width 5 height 6
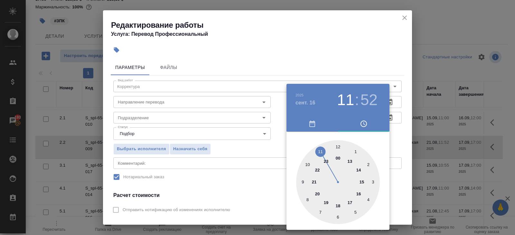
click at [337, 146] on div at bounding box center [338, 182] width 84 height 84
type input "16.09.2025 12:00"
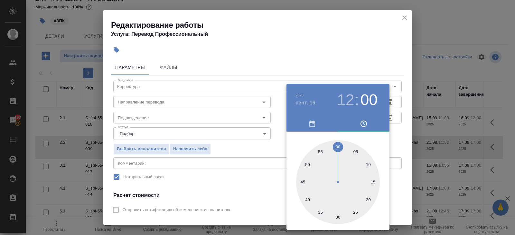
click at [410, 137] on div at bounding box center [257, 117] width 515 height 235
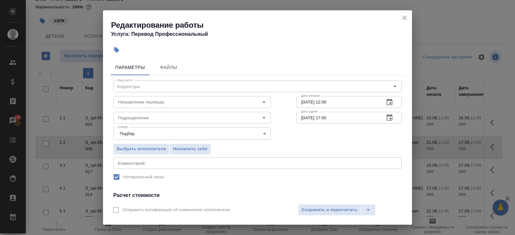
click at [388, 118] on icon "button" at bounding box center [390, 118] width 8 height 8
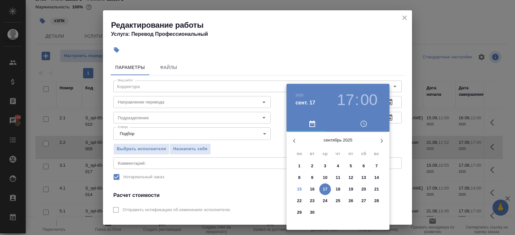
click at [313, 187] on p "16" at bounding box center [312, 189] width 5 height 6
type input "16.09.2025 17:00"
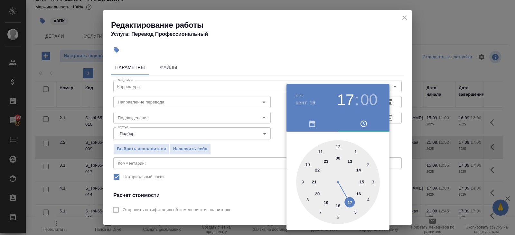
click at [260, 179] on div at bounding box center [257, 117] width 515 height 235
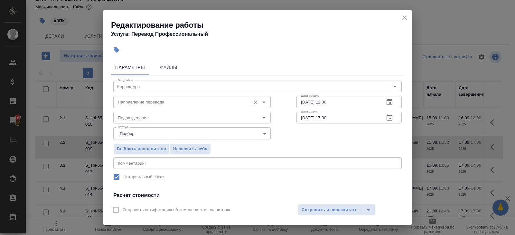
click at [131, 106] on div "Направление перевода" at bounding box center [191, 102] width 157 height 12
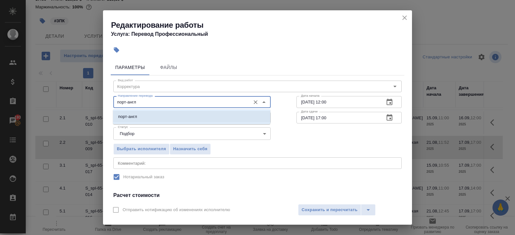
click at [131, 116] on p "порт-англ" at bounding box center [127, 116] width 19 height 6
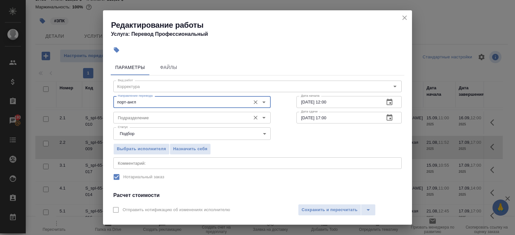
type input "порт-англ"
click at [131, 120] on input "Подразделение" at bounding box center [181, 118] width 132 height 8
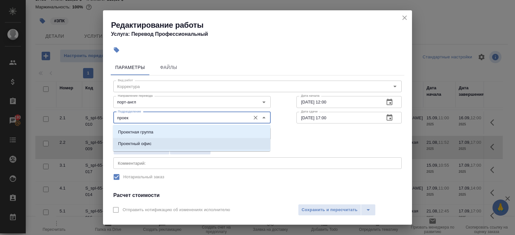
click at [136, 141] on p "Проектный офис" at bounding box center [134, 143] width 33 height 6
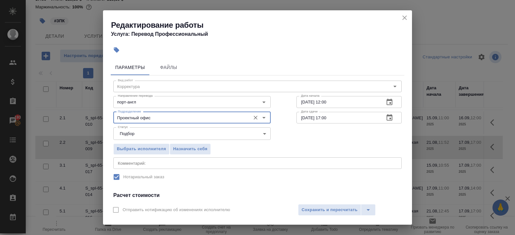
scroll to position [82, 0]
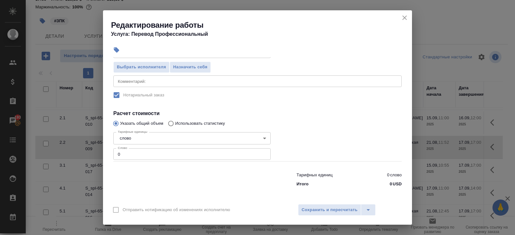
type input "Проектный офис"
drag, startPoint x: 134, startPoint y: 154, endPoint x: 76, endPoint y: 154, distance: 58.3
click at [79, 154] on div "Редактирование работы Услуга: Перевод Профессиональный Параметры Файлы Вид рабо…" at bounding box center [257, 117] width 515 height 235
type input "880"
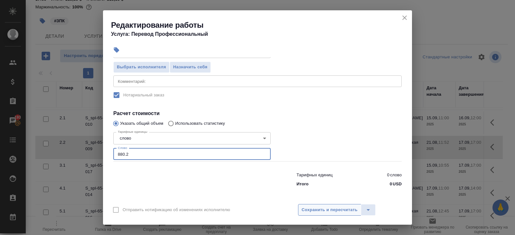
type input "880.2"
click at [318, 211] on span "Сохранить и пересчитать" at bounding box center [330, 209] width 56 height 7
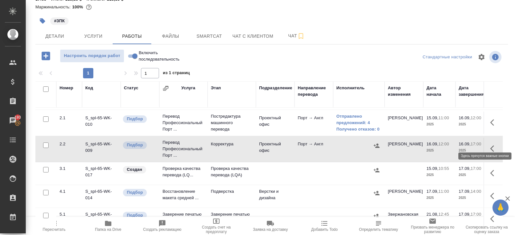
click at [493, 145] on icon "button" at bounding box center [494, 149] width 8 height 8
click at [447, 145] on icon "button" at bounding box center [447, 149] width 8 height 8
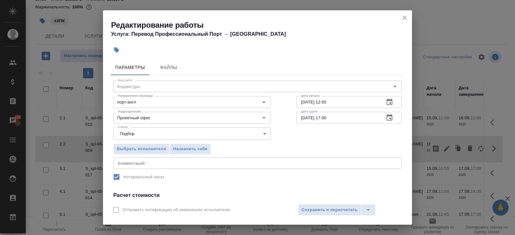
click at [388, 117] on icon "button" at bounding box center [390, 118] width 8 height 8
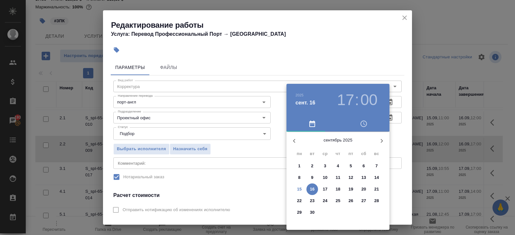
click at [312, 187] on p "16" at bounding box center [312, 189] width 5 height 6
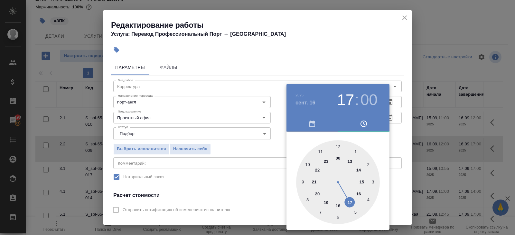
type input "16.09.2025 16:00"
click at [358, 193] on div at bounding box center [338, 182] width 84 height 84
click at [251, 188] on div at bounding box center [257, 117] width 515 height 235
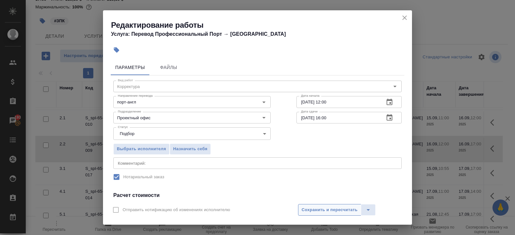
click at [307, 208] on span "Сохранить и пересчитать" at bounding box center [330, 209] width 56 height 7
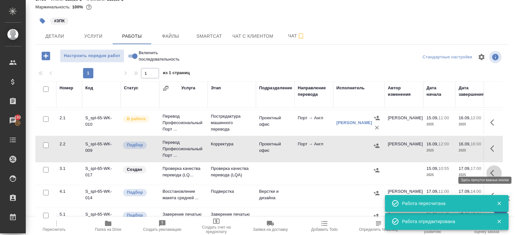
click at [493, 169] on icon "button" at bounding box center [494, 173] width 8 height 8
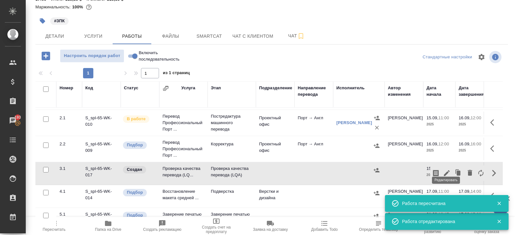
click at [446, 170] on icon "button" at bounding box center [447, 173] width 6 height 6
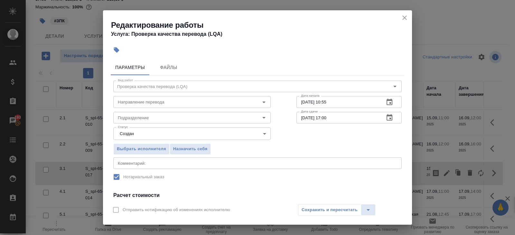
click at [389, 104] on icon "button" at bounding box center [390, 102] width 6 height 6
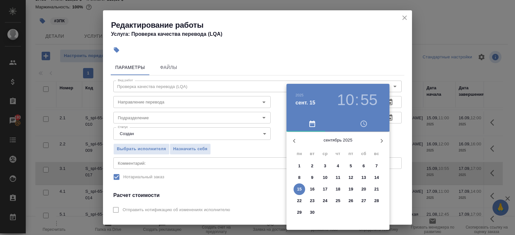
click at [314, 189] on p "16" at bounding box center [312, 189] width 5 height 6
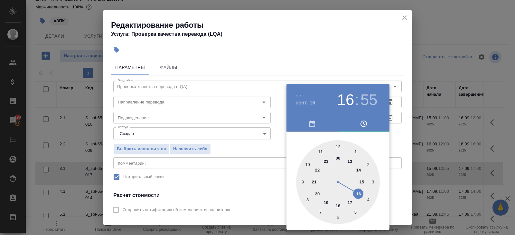
click at [358, 192] on div at bounding box center [338, 182] width 84 height 84
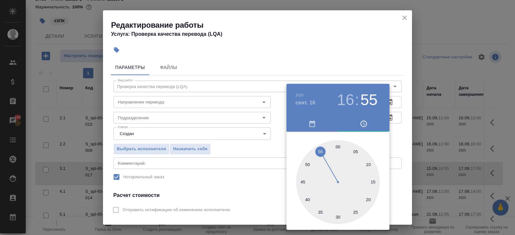
type input "16.09.2025 16:00"
click at [337, 146] on div at bounding box center [338, 182] width 84 height 84
click at [402, 142] on div at bounding box center [257, 117] width 515 height 235
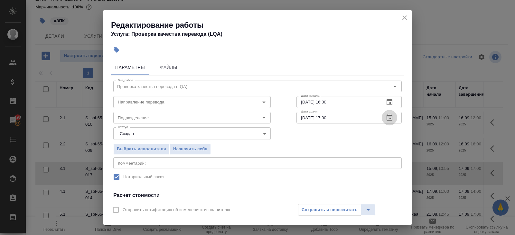
click at [385, 117] on button "button" at bounding box center [389, 117] width 15 height 15
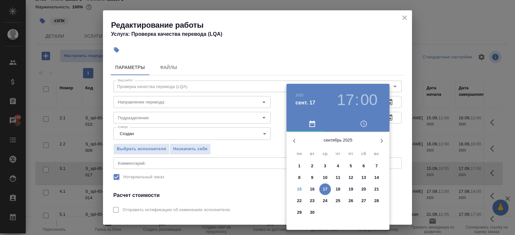
click at [325, 188] on p "17" at bounding box center [325, 189] width 5 height 6
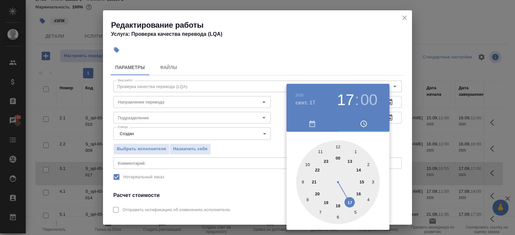
type input "17.09.2025 11:00"
click at [319, 151] on div at bounding box center [338, 182] width 84 height 84
click at [239, 154] on div at bounding box center [257, 117] width 515 height 235
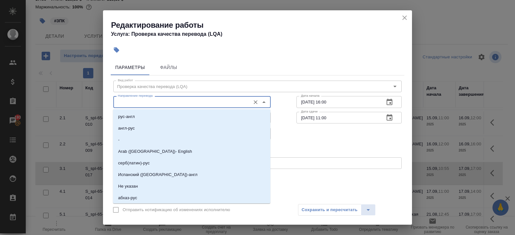
click at [144, 103] on input "Направление перевода" at bounding box center [181, 102] width 132 height 8
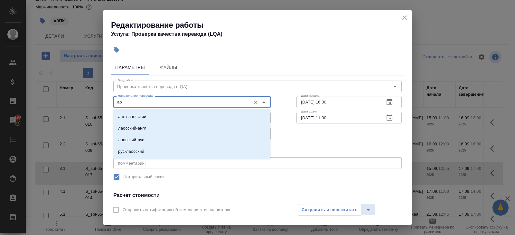
type input "а"
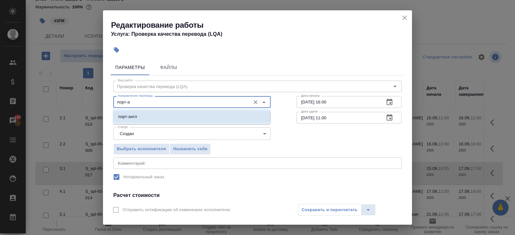
click at [127, 114] on p "порт-англ" at bounding box center [127, 116] width 19 height 6
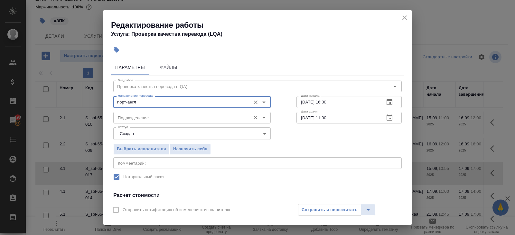
type input "порт-англ"
click at [127, 115] on input "Подразделение" at bounding box center [181, 118] width 132 height 8
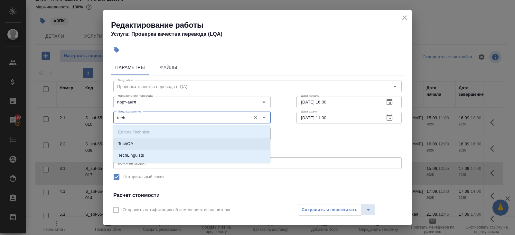
click at [127, 140] on li "TechQA" at bounding box center [191, 144] width 157 height 12
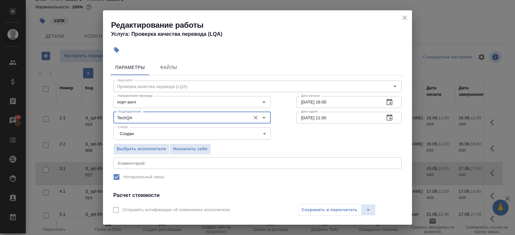
type input "TechQA"
click at [126, 130] on body "🙏 .cls-1 fill:#fff; AWATERA Belyakova Yulia Клиенты Спецификации Заказы 193 Чат…" at bounding box center [257, 117] width 515 height 235
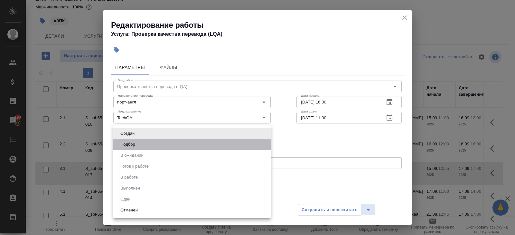
click at [126, 139] on li "Подбор" at bounding box center [191, 144] width 157 height 11
type input "recruiting"
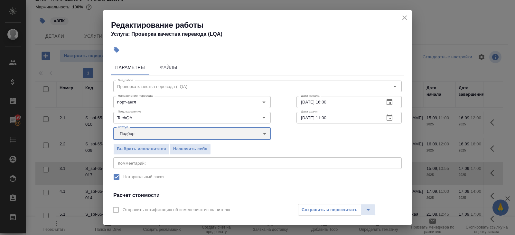
scroll to position [88, 0]
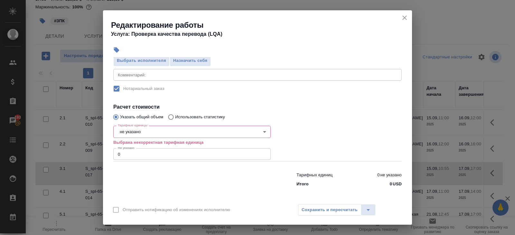
click at [128, 135] on body "🙏 .cls-1 fill:#fff; AWATERA Belyakova Yulia Клиенты Спецификации Заказы 193 Чат…" at bounding box center [257, 117] width 515 height 235
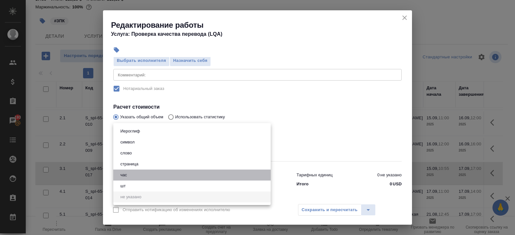
click at [127, 171] on button "час" at bounding box center [124, 174] width 11 height 7
type input "5a8b1489cc6b4906c91bfd93"
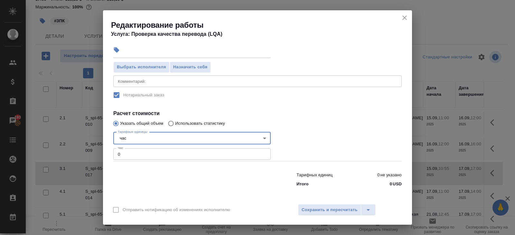
click at [127, 157] on input "0" at bounding box center [191, 154] width 157 height 12
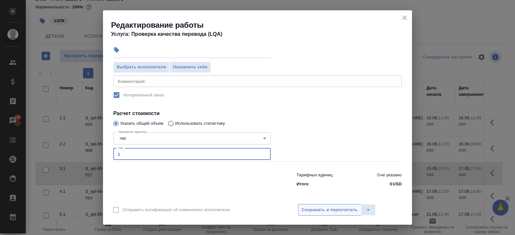
type input "1"
click at [318, 210] on span "Сохранить и пересчитать" at bounding box center [330, 209] width 56 height 7
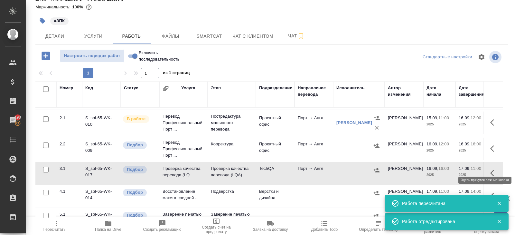
click at [493, 170] on icon "button" at bounding box center [492, 173] width 4 height 6
click at [436, 170] on icon "button" at bounding box center [436, 173] width 6 height 6
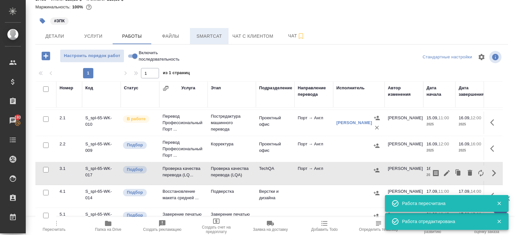
click at [218, 32] on span "Smartcat" at bounding box center [209, 36] width 31 height 8
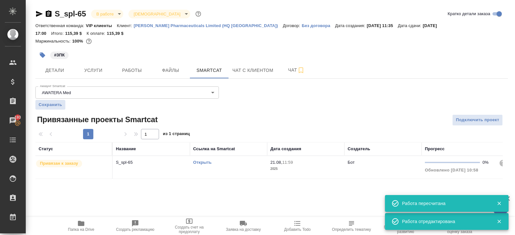
click at [235, 159] on td "Открыть" at bounding box center [228, 167] width 77 height 23
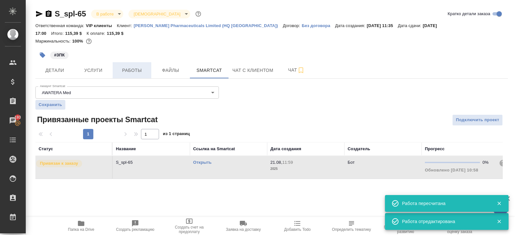
click at [126, 67] on button "Работы" at bounding box center [132, 70] width 39 height 16
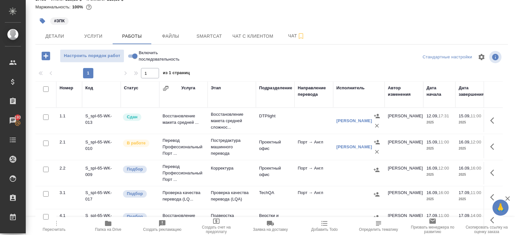
scroll to position [27, 0]
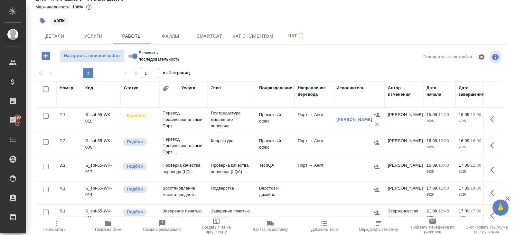
click at [489, 138] on button "button" at bounding box center [494, 145] width 15 height 15
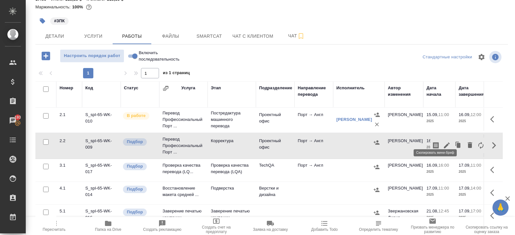
click at [438, 142] on icon "button" at bounding box center [436, 145] width 6 height 6
click at [385, 30] on div "Детали Услуги Работы Файлы Smartcat Чат с клиентом Чат" at bounding box center [271, 36] width 473 height 16
click at [490, 141] on icon "button" at bounding box center [494, 145] width 8 height 8
click at [437, 141] on icon "button" at bounding box center [436, 145] width 8 height 8
click at [349, 49] on div at bounding box center [271, 56] width 157 height 15
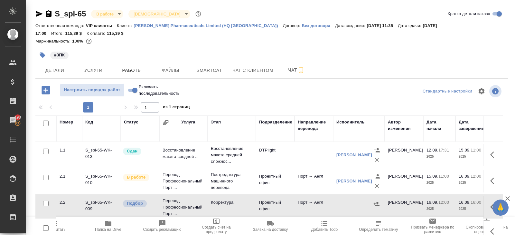
scroll to position [34, 0]
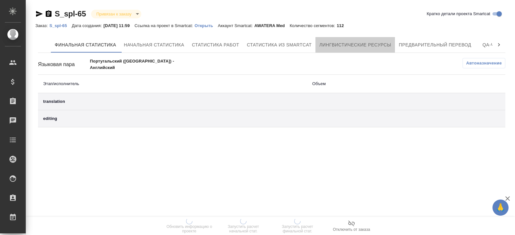
click at [363, 42] on span "Лингвистические ресурсы" at bounding box center [355, 45] width 72 height 8
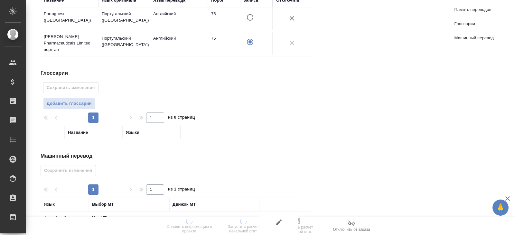
scroll to position [148, 0]
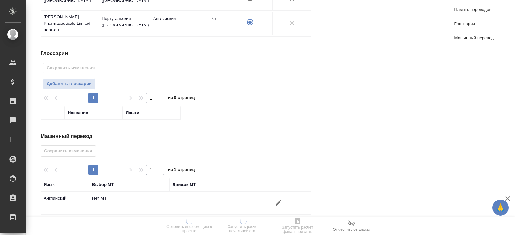
click at [282, 199] on icon "button" at bounding box center [279, 203] width 8 height 8
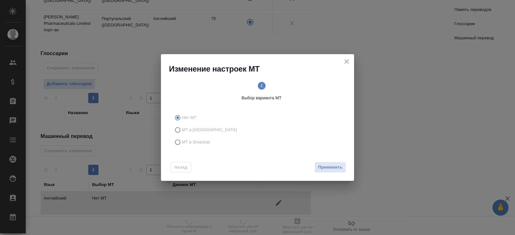
click at [190, 139] on span "МТ в Smartcat" at bounding box center [196, 142] width 28 height 6
click at [182, 139] on input "МТ в Smartcat" at bounding box center [177, 142] width 10 height 12
radio input "true"
click at [335, 164] on span "Вперед" at bounding box center [335, 167] width 16 height 7
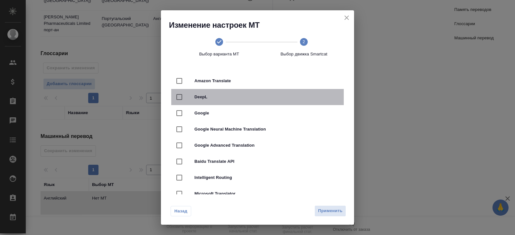
click at [216, 102] on div "DeepL" at bounding box center [257, 97] width 173 height 16
checkbox input "true"
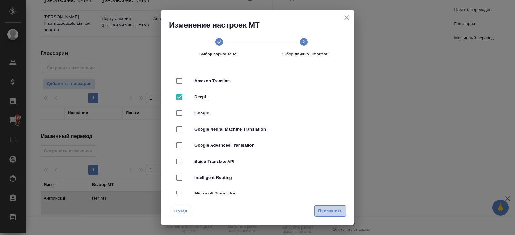
click at [323, 210] on span "Применить" at bounding box center [330, 210] width 24 height 7
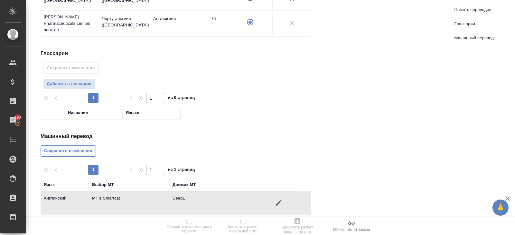
click at [87, 147] on span "Сохранить изменения" at bounding box center [68, 150] width 48 height 7
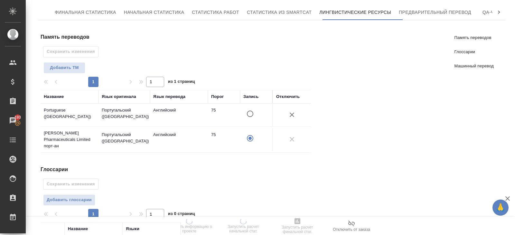
scroll to position [0, 0]
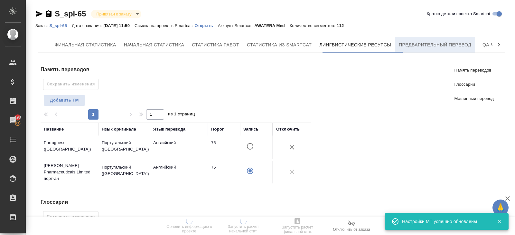
click at [432, 47] on span "Предварительный перевод" at bounding box center [435, 45] width 72 height 8
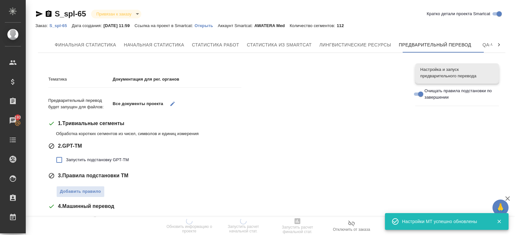
click at [70, 158] on span "Запустить подстановку GPT-TM" at bounding box center [97, 160] width 63 height 6
click at [66, 158] on input "Запустить подстановку GPT-TM" at bounding box center [59, 160] width 14 height 14
checkbox input "true"
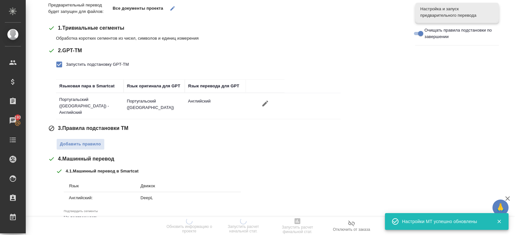
scroll to position [101, 0]
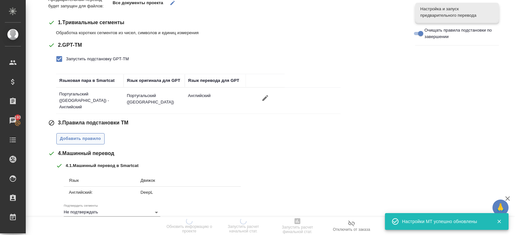
click at [83, 138] on span "Добавить правило" at bounding box center [80, 138] width 41 height 7
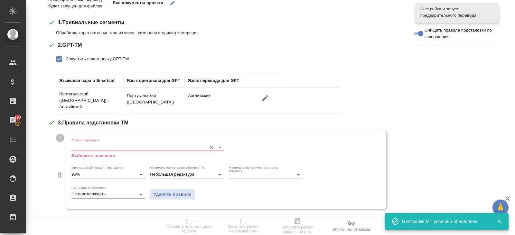
click at [84, 144] on input "Память переводов" at bounding box center [137, 147] width 132 height 8
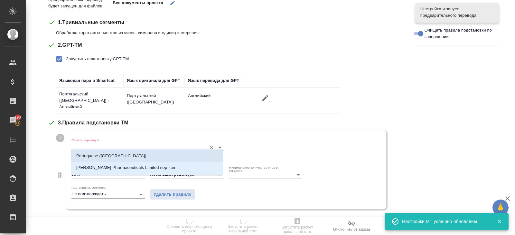
click at [89, 155] on p "Portuguese ([GEOGRAPHIC_DATA])" at bounding box center [111, 156] width 70 height 6
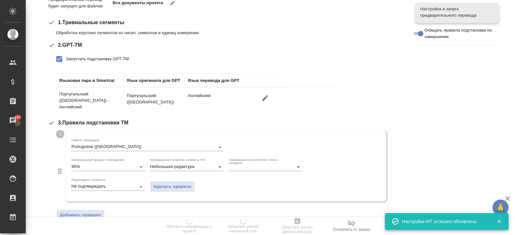
scroll to position [247, 0]
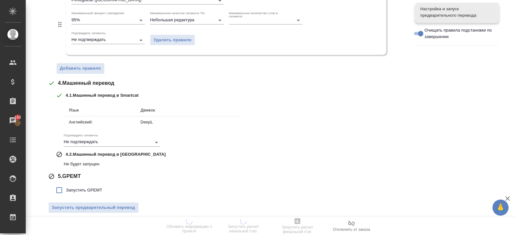
click at [79, 187] on span "Запустить GPEMT" at bounding box center [84, 190] width 36 height 6
click at [66, 187] on input "Запустить GPEMT" at bounding box center [59, 190] width 14 height 14
checkbox input "true"
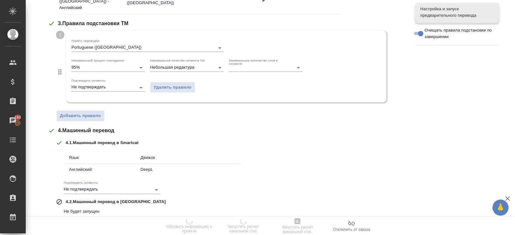
scroll to position [292, 0]
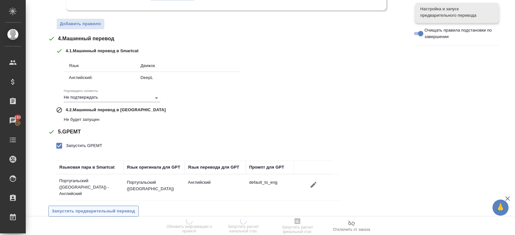
click at [79, 208] on button "Запустить предварительный перевод" at bounding box center [93, 210] width 90 height 11
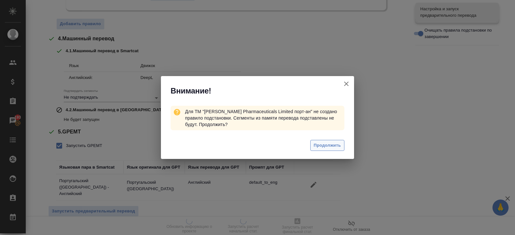
click at [337, 145] on span "Продолжить" at bounding box center [327, 145] width 27 height 7
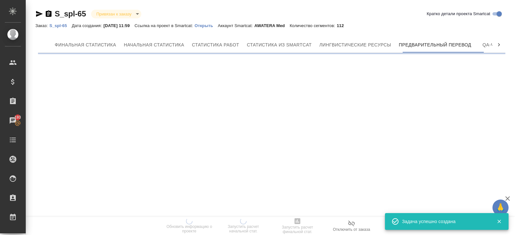
scroll to position [0, 0]
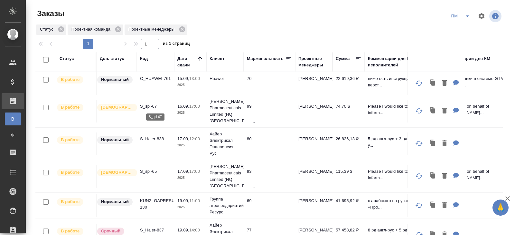
click at [151, 105] on p "S_spl-67" at bounding box center [155, 106] width 31 height 6
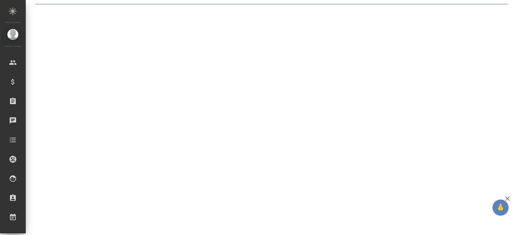
select select "RU"
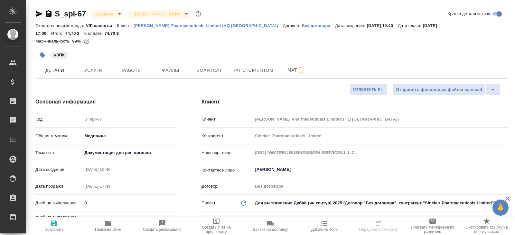
type textarea "x"
click at [297, 66] on span "Чат" at bounding box center [296, 70] width 31 height 8
type textarea "x"
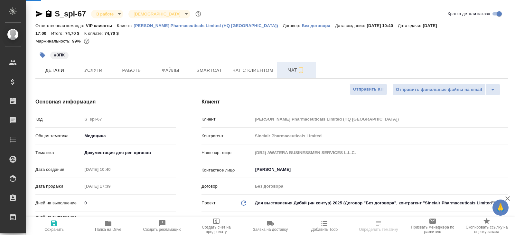
type textarea "x"
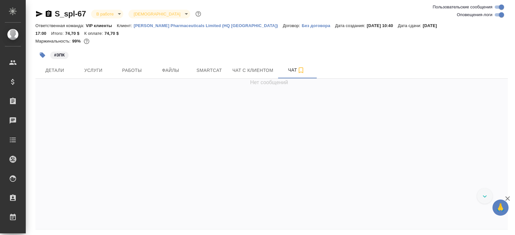
click at [497, 15] on input "Оповещения-логи" at bounding box center [501, 15] width 23 height 8
checkbox input "false"
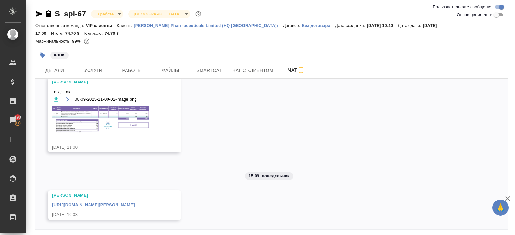
scroll to position [15, 0]
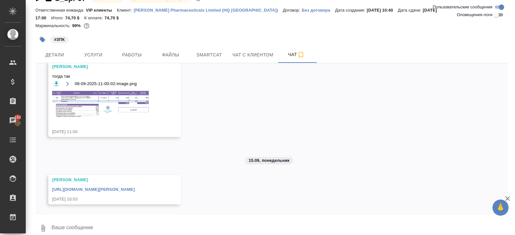
click at [135, 187] on link "[URL][DOMAIN_NAME][PERSON_NAME]" at bounding box center [93, 189] width 83 height 5
click at [204, 51] on span "Smartcat" at bounding box center [209, 55] width 31 height 8
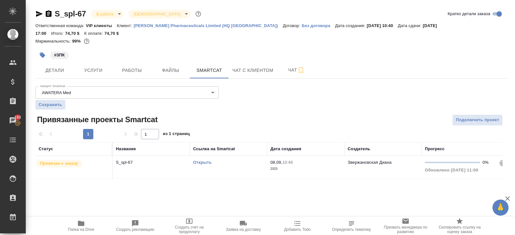
click at [204, 160] on link "Открыть" at bounding box center [202, 162] width 18 height 5
click at [307, 62] on button "Чат" at bounding box center [296, 70] width 39 height 16
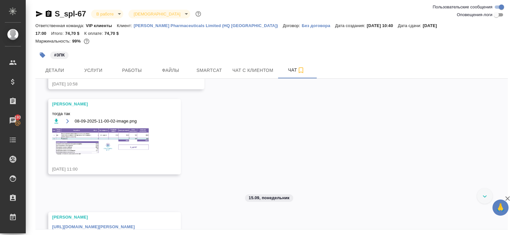
scroll to position [147, 0]
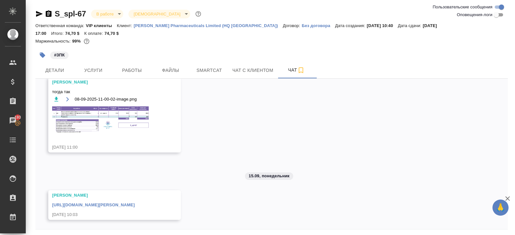
click at [110, 106] on img at bounding box center [100, 119] width 97 height 26
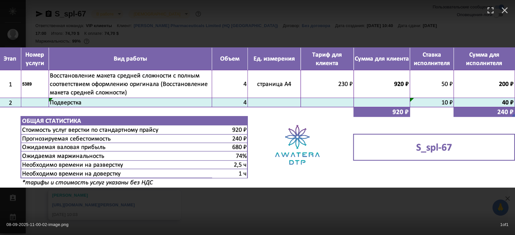
click at [124, 205] on div "08-09-2025-11-00-02-image.png 1 of 1" at bounding box center [257, 117] width 515 height 235
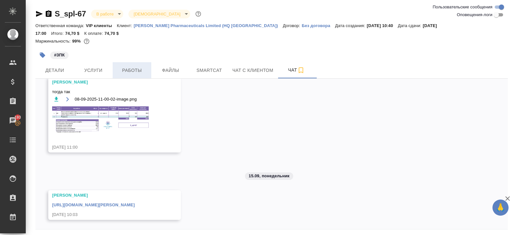
click at [128, 66] on span "Работы" at bounding box center [132, 70] width 31 height 8
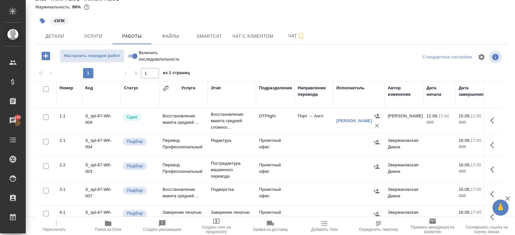
scroll to position [1, 0]
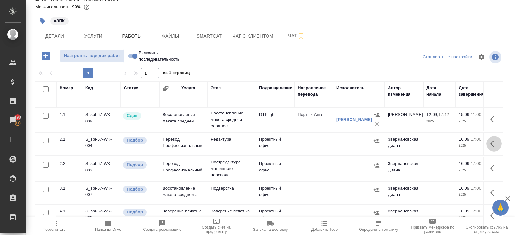
click at [491, 140] on icon "button" at bounding box center [492, 143] width 4 height 6
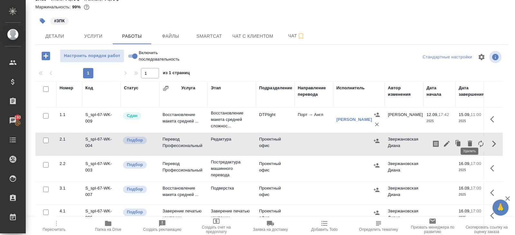
click at [472, 140] on icon "button" at bounding box center [470, 143] width 5 height 6
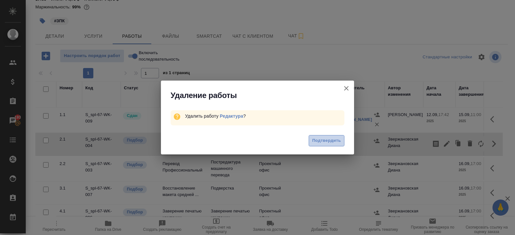
click at [309, 138] on button "Подтвердить" at bounding box center [327, 140] width 36 height 11
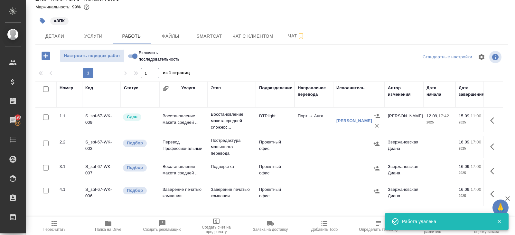
scroll to position [0, 0]
click at [493, 167] on icon "button" at bounding box center [494, 171] width 8 height 8
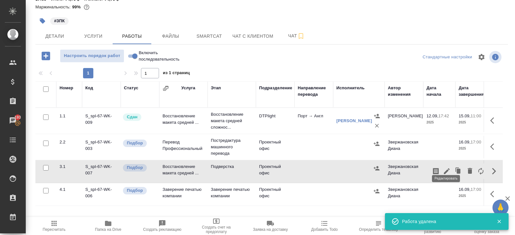
click at [442, 165] on button "button" at bounding box center [447, 170] width 11 height 15
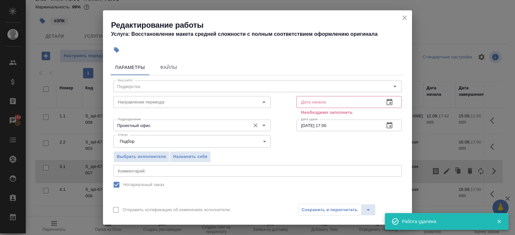
click at [145, 122] on input "Проектный офис" at bounding box center [181, 125] width 132 height 8
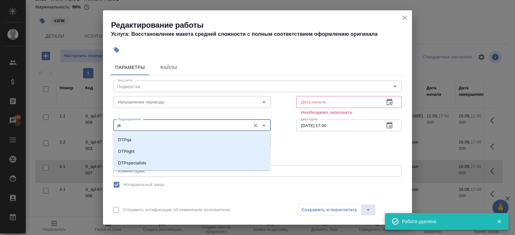
type input "d"
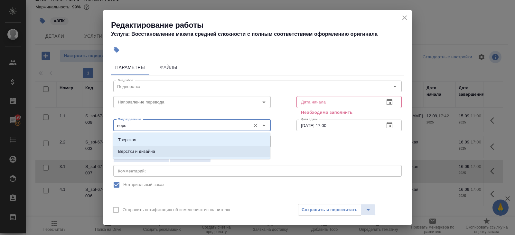
click at [123, 152] on p "Верстки и дизайна" at bounding box center [136, 151] width 37 height 6
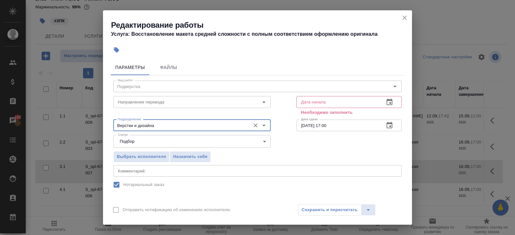
scroll to position [90, 0]
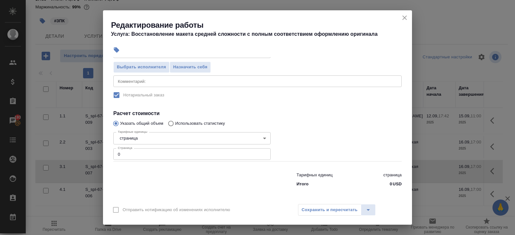
type input "Верстки и дизайна"
click at [125, 157] on input "0" at bounding box center [191, 154] width 157 height 12
type input "4"
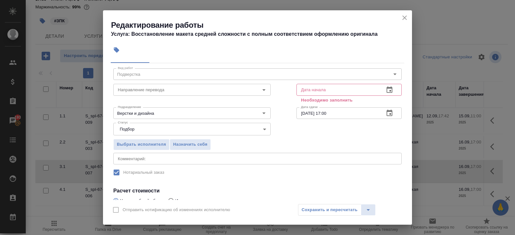
scroll to position [0, 0]
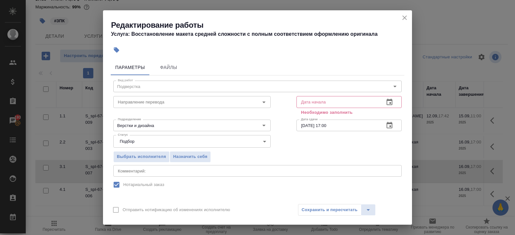
click at [404, 21] on icon "close" at bounding box center [405, 18] width 8 height 8
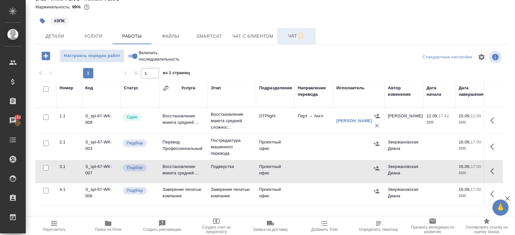
click at [307, 32] on span "Чат" at bounding box center [296, 36] width 31 height 8
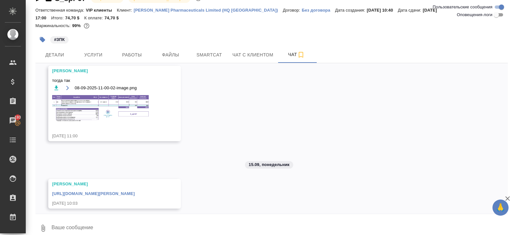
scroll to position [147, 0]
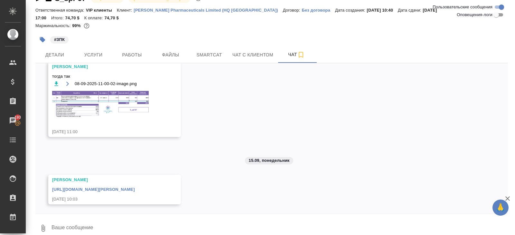
click at [101, 95] on img at bounding box center [100, 104] width 97 height 26
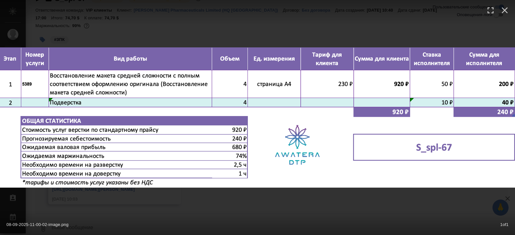
click at [142, 195] on div "08-09-2025-11-00-02-image.png 1 of 1" at bounding box center [257, 117] width 515 height 235
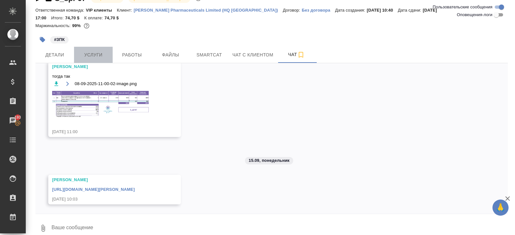
click at [97, 51] on span "Услуги" at bounding box center [93, 55] width 31 height 8
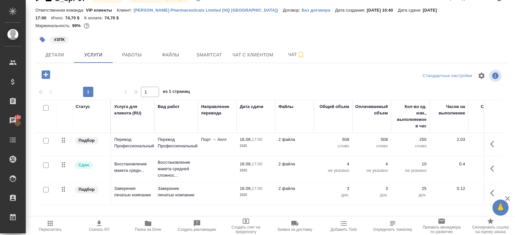
click at [42, 71] on icon "button" at bounding box center [45, 74] width 11 height 11
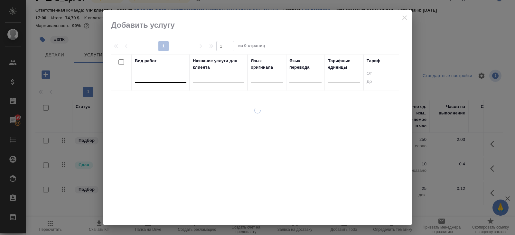
click at [157, 81] on div at bounding box center [161, 77] width 52 height 12
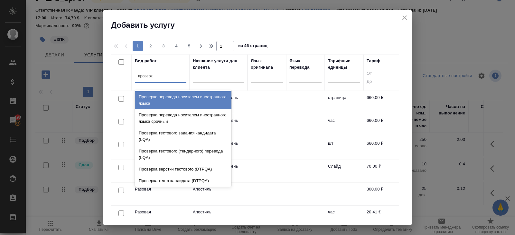
type input "проверка"
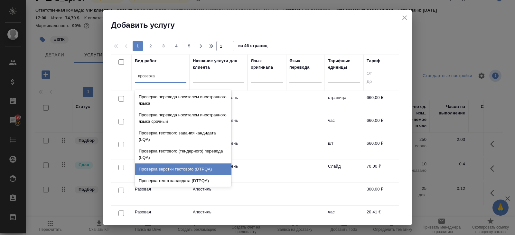
scroll to position [13, 0]
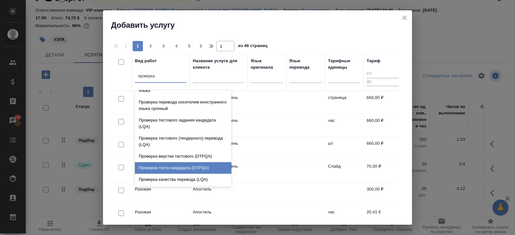
click at [173, 172] on div "Проверка теста кандидата (DTPQA)" at bounding box center [183, 168] width 97 height 12
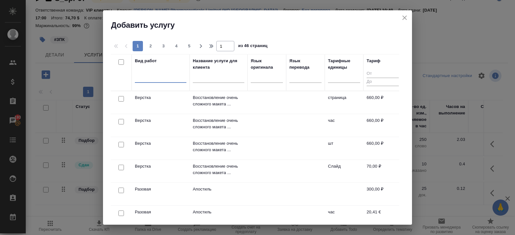
click at [158, 81] on div at bounding box center [161, 77] width 52 height 12
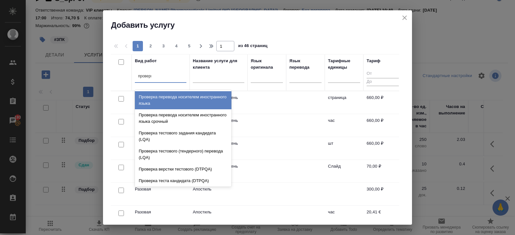
type input "проверка"
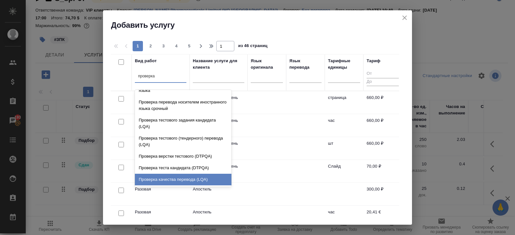
click at [161, 180] on div "Проверка качества перевода (LQA)" at bounding box center [183, 180] width 97 height 12
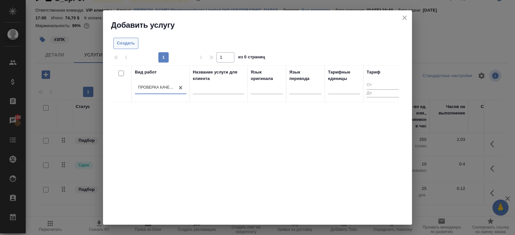
click at [126, 47] on button "Создать" at bounding box center [125, 43] width 25 height 11
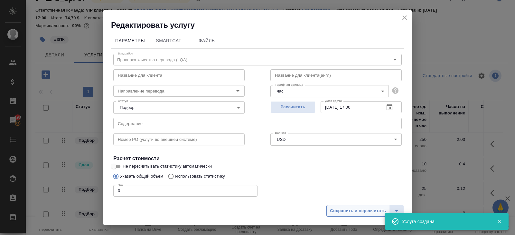
click at [348, 211] on span "Сохранить и пересчитать" at bounding box center [358, 210] width 56 height 7
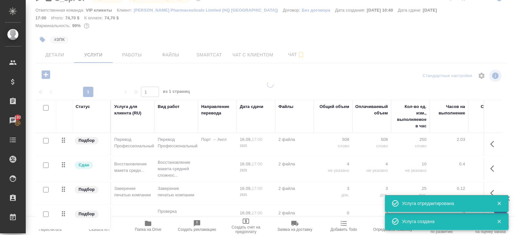
scroll to position [28, 0]
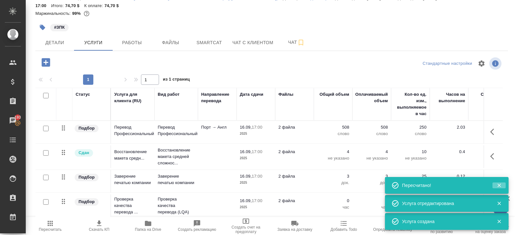
click at [500, 185] on icon "button" at bounding box center [500, 186] width 4 height 4
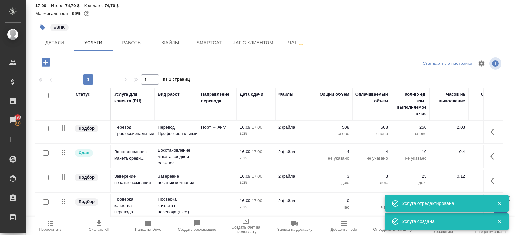
click at [500, 201] on icon "button" at bounding box center [500, 203] width 6 height 6
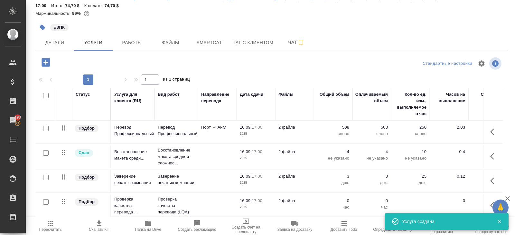
click at [493, 201] on div "🙏" at bounding box center [501, 207] width 16 height 16
click at [490, 200] on button "button" at bounding box center [494, 204] width 15 height 15
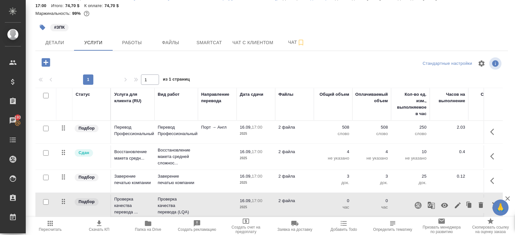
click at [448, 201] on icon "button" at bounding box center [445, 205] width 8 height 8
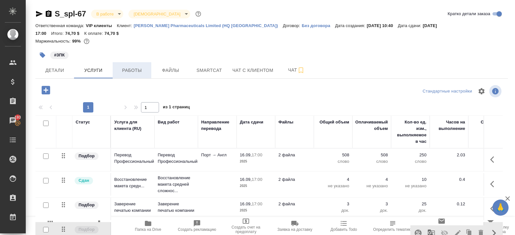
click at [138, 69] on button "Работы" at bounding box center [132, 70] width 39 height 16
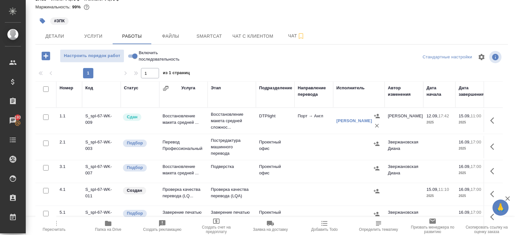
scroll to position [1, 0]
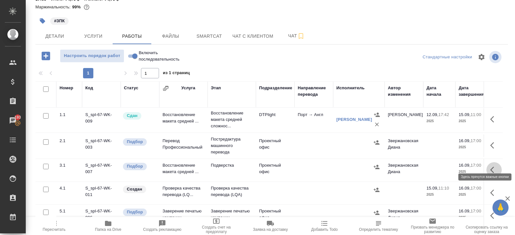
click at [492, 166] on icon "button" at bounding box center [492, 169] width 4 height 6
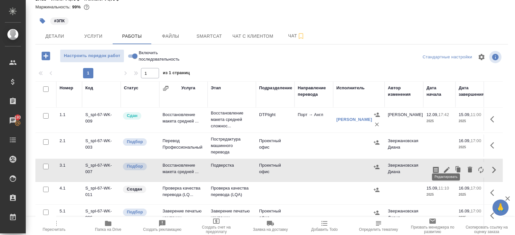
click at [448, 166] on icon "button" at bounding box center [447, 170] width 8 height 8
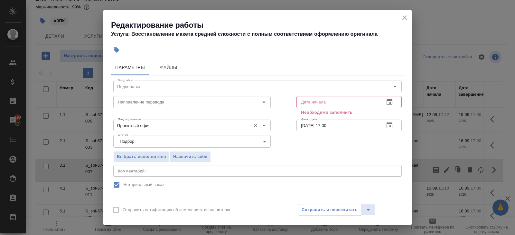
click at [168, 123] on input "Проектный офис" at bounding box center [181, 125] width 132 height 8
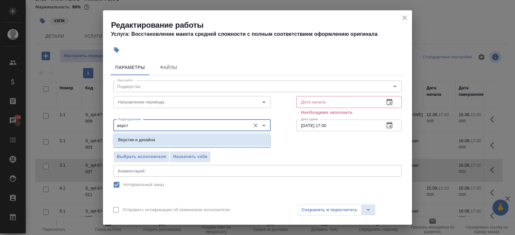
click at [147, 138] on p "Верстки и дизайна" at bounding box center [136, 140] width 37 height 6
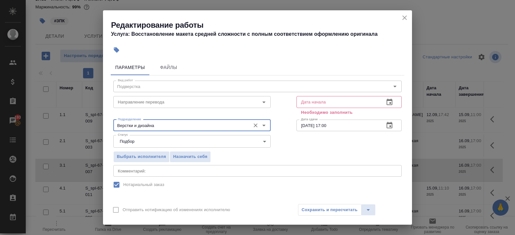
scroll to position [76, 0]
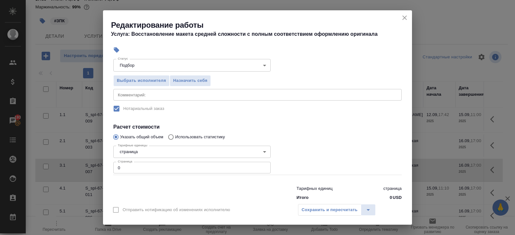
type input "Верстки и дизайна"
click at [141, 164] on input "0" at bounding box center [191, 168] width 157 height 12
type input "4"
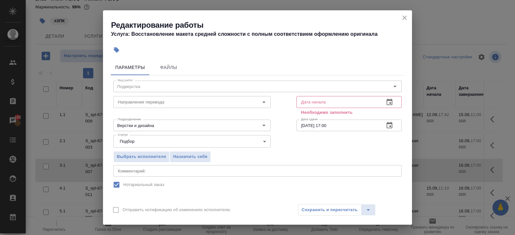
click at [389, 102] on icon "button" at bounding box center [390, 102] width 8 height 8
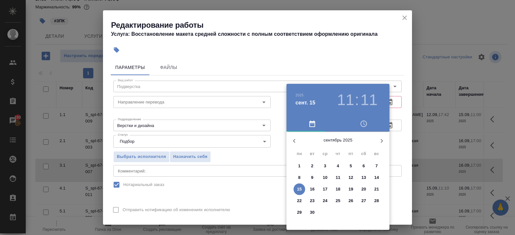
click at [313, 190] on p "16" at bounding box center [312, 189] width 5 height 6
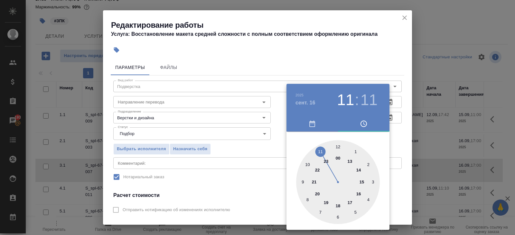
click at [359, 193] on div at bounding box center [338, 182] width 84 height 84
type input "16.09.2025 16:00"
click at [339, 147] on div at bounding box center [338, 182] width 84 height 84
drag, startPoint x: 242, startPoint y: 191, endPoint x: 248, endPoint y: 194, distance: 6.6
click at [242, 191] on div at bounding box center [257, 117] width 515 height 235
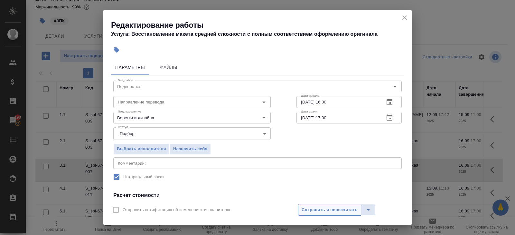
click at [306, 213] on span "Сохранить и пересчитать" at bounding box center [330, 209] width 56 height 7
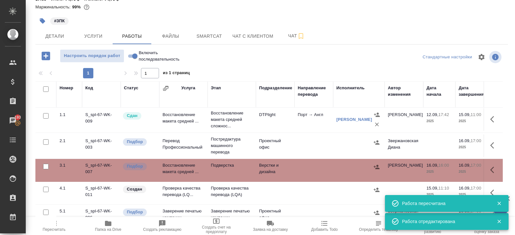
click at [492, 142] on icon "button" at bounding box center [492, 145] width 4 height 6
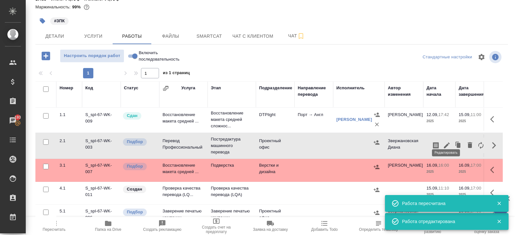
click at [446, 141] on icon "button" at bounding box center [447, 145] width 8 height 8
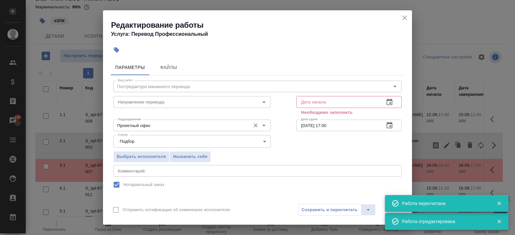
click at [195, 125] on input "Проектный офис" at bounding box center [181, 125] width 132 height 8
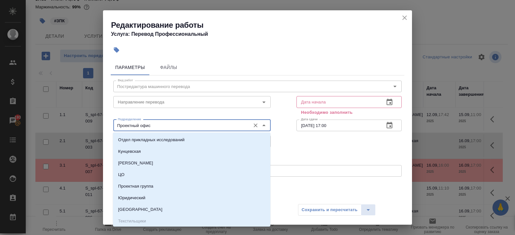
click at [260, 109] on div "Подразделение Проектный офис Подразделение" at bounding box center [191, 124] width 183 height 41
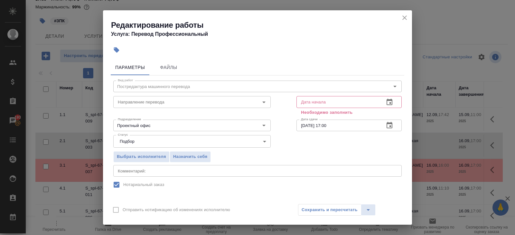
scroll to position [90, 0]
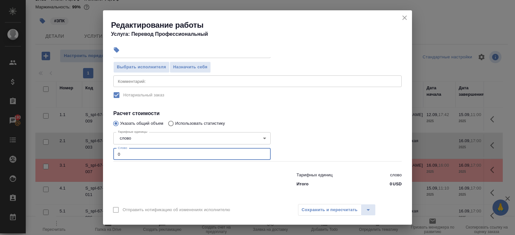
drag, startPoint x: 131, startPoint y: 155, endPoint x: 67, endPoint y: 154, distance: 64.1
click at [67, 154] on div "Редактирование работы Услуга: Перевод Профессиональный Параметры Файлы Вид рабо…" at bounding box center [257, 117] width 515 height 235
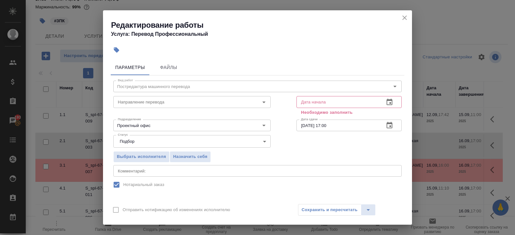
type input "491"
click at [393, 99] on icon "button" at bounding box center [390, 102] width 8 height 8
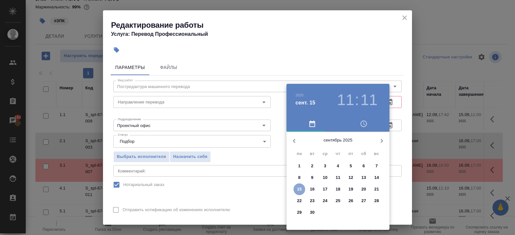
click at [299, 187] on p "15" at bounding box center [299, 189] width 5 height 6
type input "15.09.2025 11:11"
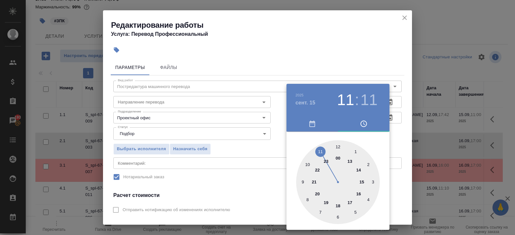
click at [264, 145] on div at bounding box center [257, 117] width 515 height 235
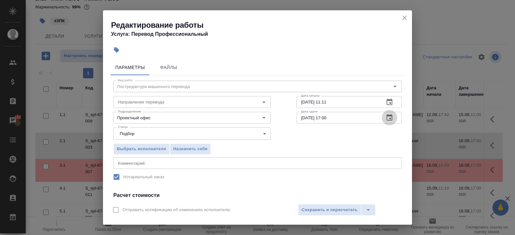
click at [389, 117] on icon "button" at bounding box center [390, 118] width 8 height 8
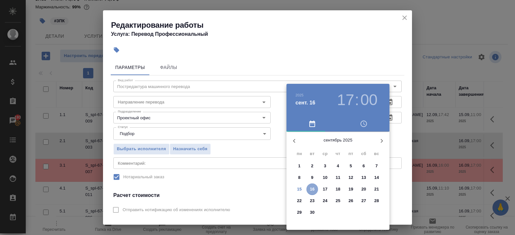
click at [312, 189] on p "16" at bounding box center [312, 189] width 5 height 6
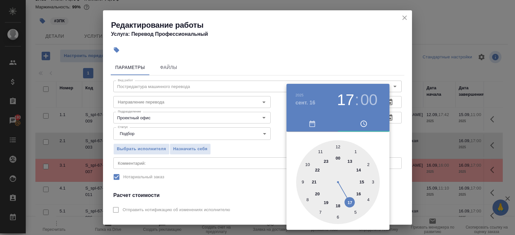
click at [338, 146] on div at bounding box center [338, 182] width 84 height 84
click at [346, 100] on h3 "12" at bounding box center [345, 100] width 17 height 18
click at [320, 151] on div at bounding box center [338, 182] width 84 height 84
type input "16.09.2025 11:00"
click at [280, 167] on div at bounding box center [257, 117] width 515 height 235
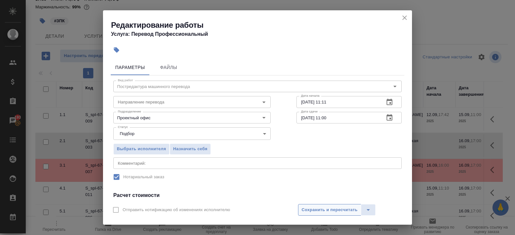
click at [316, 207] on span "Сохранить и пересчитать" at bounding box center [330, 209] width 56 height 7
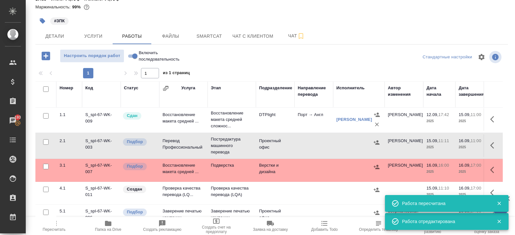
click at [47, 52] on icon "button" at bounding box center [46, 56] width 8 height 8
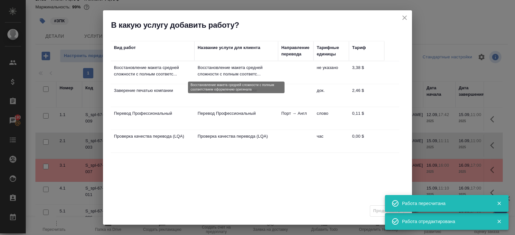
click at [207, 74] on p "Восстановление макета средней сложности с полным соответс..." at bounding box center [236, 70] width 77 height 13
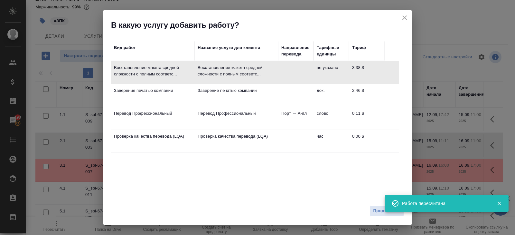
click at [215, 90] on p "Заверение печатью компании" at bounding box center [236, 90] width 77 height 6
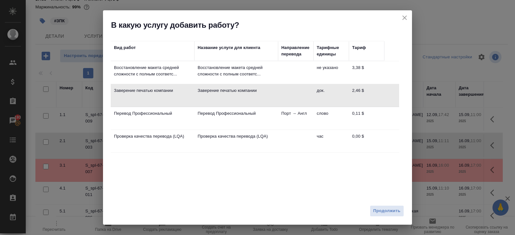
click at [217, 116] on td "Перевод Профессиональный" at bounding box center [237, 118] width 84 height 23
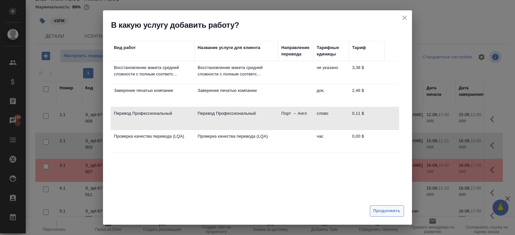
click at [390, 205] on button "Продолжить" at bounding box center [387, 210] width 34 height 11
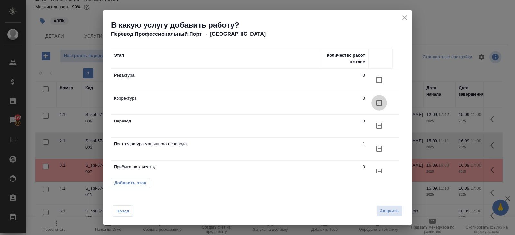
click at [376, 101] on icon "button" at bounding box center [379, 103] width 8 height 8
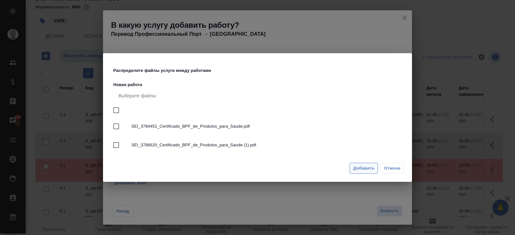
click at [375, 169] on span "Добавить" at bounding box center [363, 168] width 21 height 7
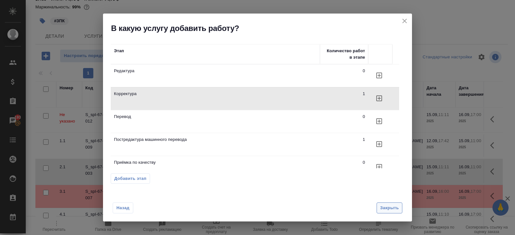
click at [391, 204] on span "Закрыть" at bounding box center [389, 207] width 19 height 7
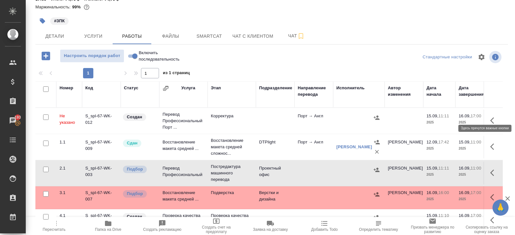
click at [490, 117] on icon "button" at bounding box center [494, 121] width 8 height 8
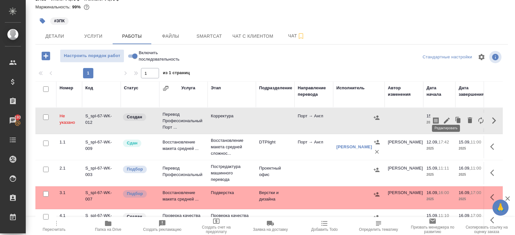
click at [450, 117] on icon "button" at bounding box center [447, 121] width 8 height 8
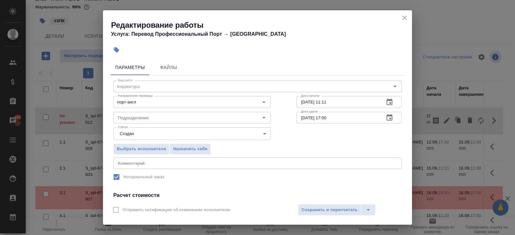
click at [390, 100] on icon "button" at bounding box center [390, 102] width 6 height 6
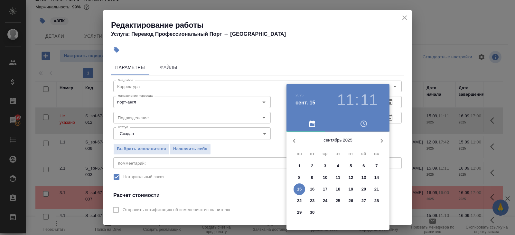
click at [310, 190] on p "16" at bounding box center [312, 189] width 5 height 6
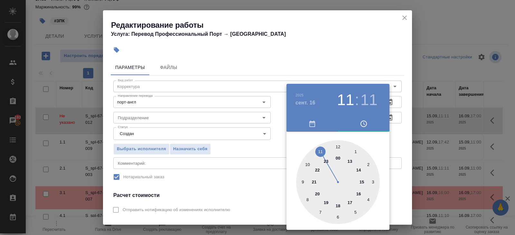
click at [321, 149] on div at bounding box center [338, 182] width 84 height 84
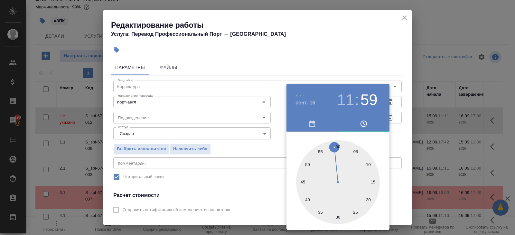
click at [334, 147] on div at bounding box center [338, 182] width 84 height 84
type input "16.09.2025 11:00"
click at [337, 147] on div at bounding box center [338, 182] width 84 height 84
click at [405, 129] on div at bounding box center [257, 117] width 515 height 235
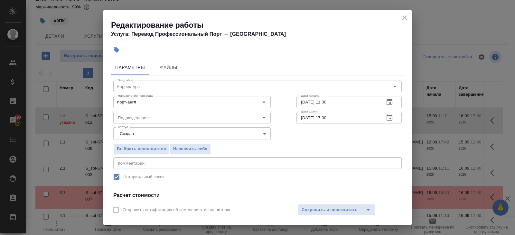
click at [390, 119] on icon "button" at bounding box center [390, 117] width 6 height 6
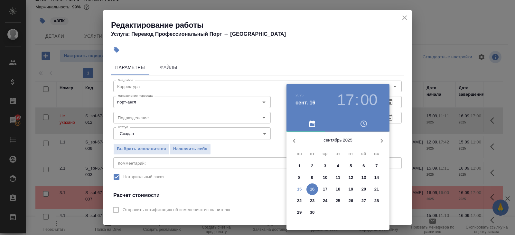
click at [313, 188] on p "16" at bounding box center [312, 189] width 5 height 6
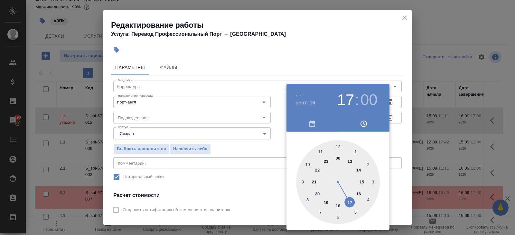
type input "16.09.2025 13:00"
click at [350, 161] on div at bounding box center [338, 182] width 84 height 84
click at [192, 119] on div at bounding box center [257, 117] width 515 height 235
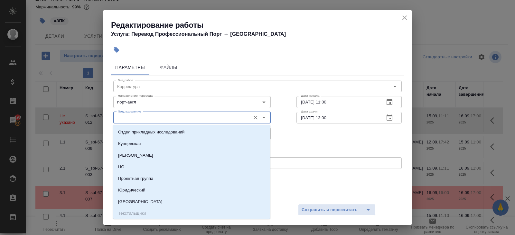
click at [178, 115] on input "Подразделение" at bounding box center [181, 118] width 132 height 8
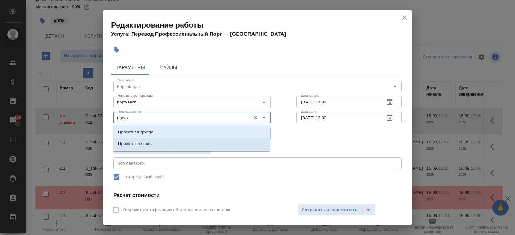
click at [120, 140] on li "Проектный офис" at bounding box center [191, 144] width 157 height 12
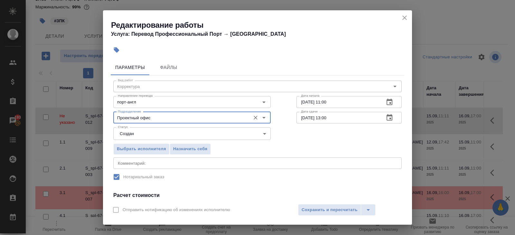
type input "Проектный офис"
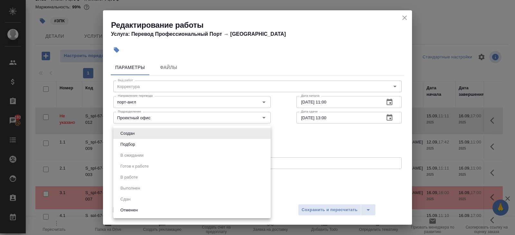
click at [125, 135] on body "🙏 .cls-1 fill:#fff; AWATERA Belyakova Yulia Клиенты Спецификации Заказы 193 Чат…" at bounding box center [257, 117] width 515 height 235
click at [125, 147] on button "Подбор" at bounding box center [128, 144] width 19 height 7
type input "recruiting"
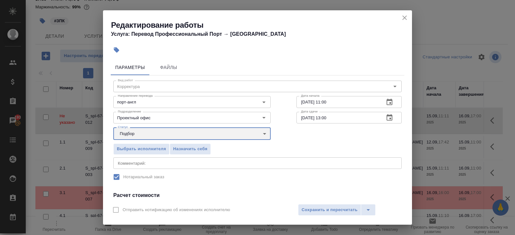
scroll to position [82, 0]
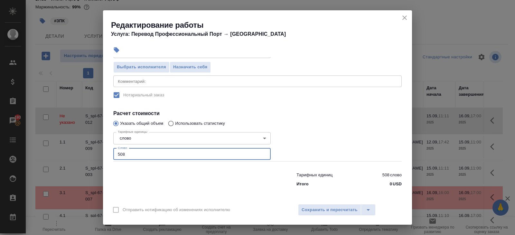
drag, startPoint x: 128, startPoint y: 152, endPoint x: 92, endPoint y: 151, distance: 36.1
click at [92, 151] on div "Редактирование работы Услуга: Перевод Профессиональный Порт → Англ Параметры Фа…" at bounding box center [257, 117] width 515 height 235
type input "497"
type input "497.2"
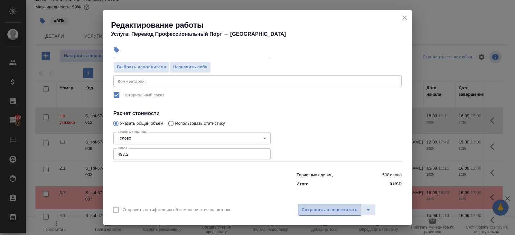
click at [316, 208] on span "Сохранить и пересчитать" at bounding box center [330, 209] width 56 height 7
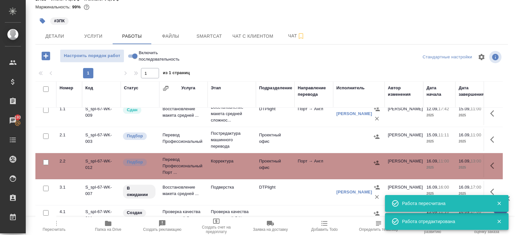
scroll to position [1, 0]
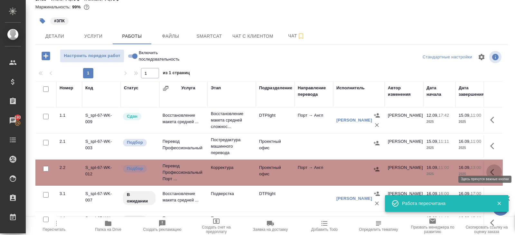
click at [492, 168] on icon "button" at bounding box center [494, 172] width 8 height 8
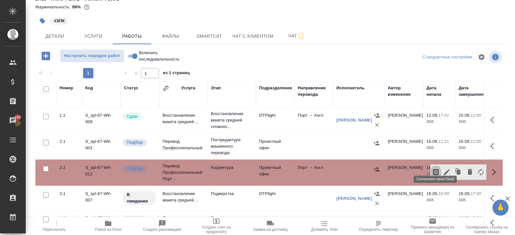
click at [436, 169] on icon "button" at bounding box center [436, 172] width 6 height 6
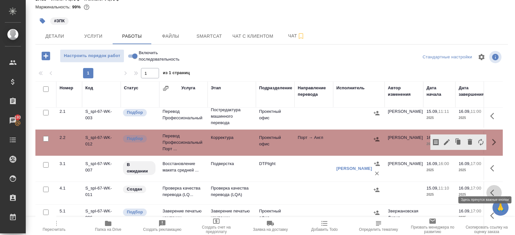
click at [494, 189] on icon "button" at bounding box center [494, 193] width 8 height 8
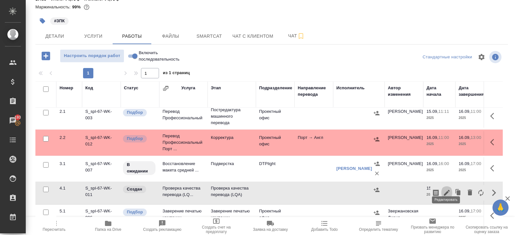
click at [446, 189] on icon "button" at bounding box center [447, 193] width 8 height 8
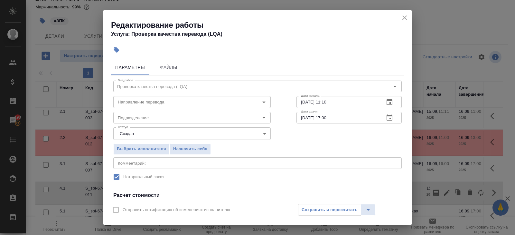
click at [391, 99] on icon "button" at bounding box center [390, 102] width 6 height 6
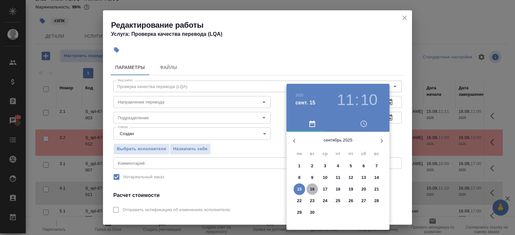
click at [314, 189] on p "16" at bounding box center [312, 189] width 5 height 6
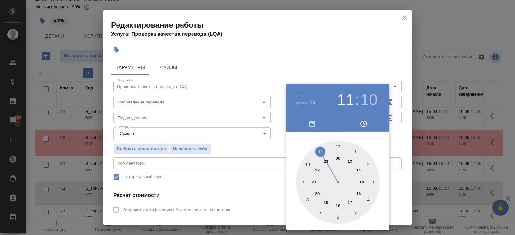
click at [351, 161] on div at bounding box center [338, 182] width 84 height 84
click at [337, 144] on div at bounding box center [338, 182] width 84 height 84
type input "16.09.2025 13:00"
click at [415, 139] on div at bounding box center [257, 117] width 515 height 235
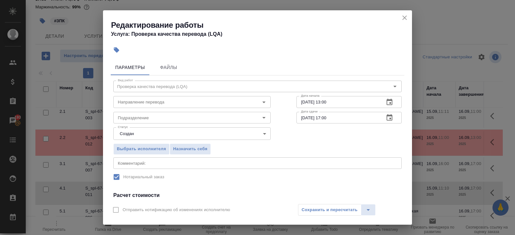
click at [393, 118] on icon "button" at bounding box center [390, 118] width 8 height 8
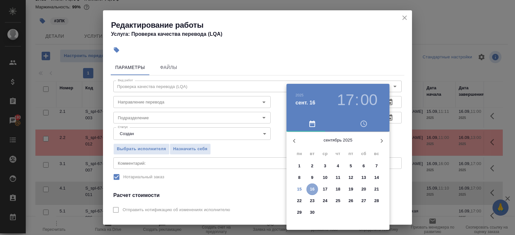
click at [314, 185] on button "16" at bounding box center [313, 189] width 12 height 12
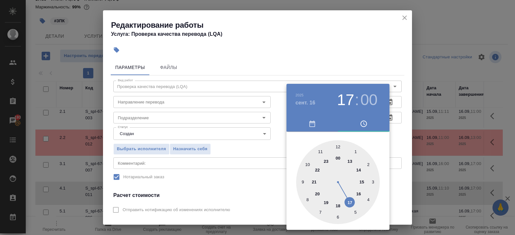
type input "16.09.2025 16:00"
click at [358, 191] on div at bounding box center [338, 182] width 84 height 84
click at [214, 163] on div at bounding box center [257, 117] width 515 height 235
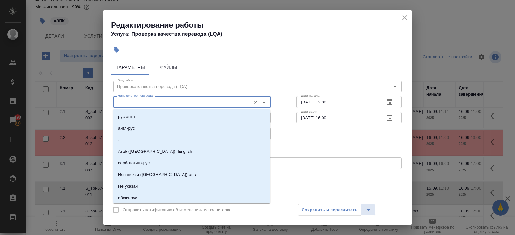
click at [148, 106] on input "Направление перевода" at bounding box center [181, 102] width 132 height 8
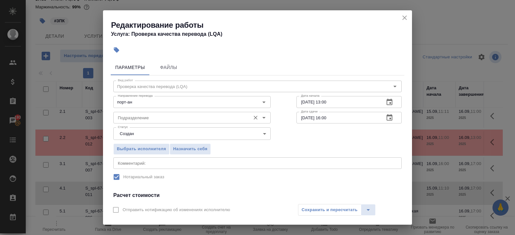
click at [132, 116] on input "Подразделение" at bounding box center [181, 118] width 132 height 8
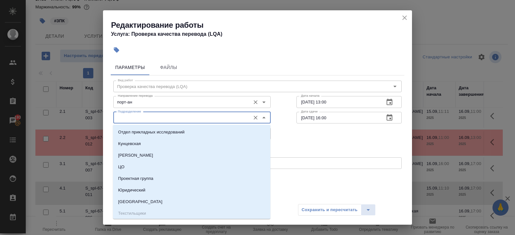
click at [139, 107] on div "порт-ан Направление перевода" at bounding box center [191, 102] width 157 height 12
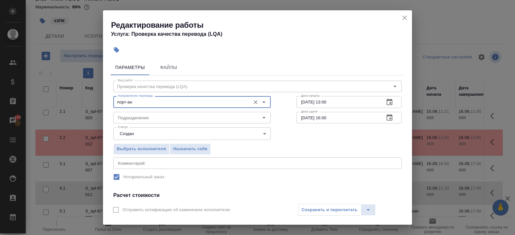
click at [139, 102] on input "порт-ан" at bounding box center [181, 102] width 132 height 8
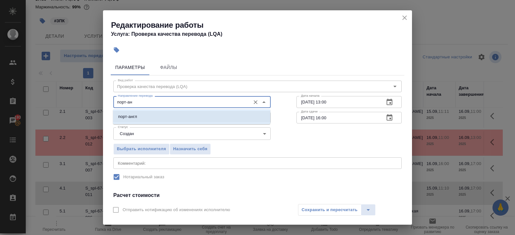
click at [136, 116] on p "порт-англ" at bounding box center [127, 116] width 19 height 6
type input "порт-англ"
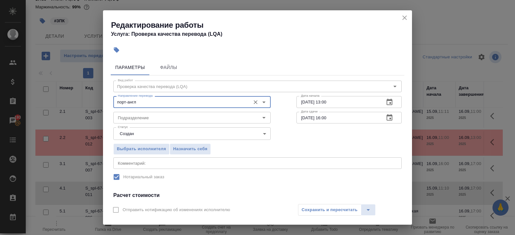
click at [136, 116] on input "Подразделение" at bounding box center [181, 118] width 132 height 8
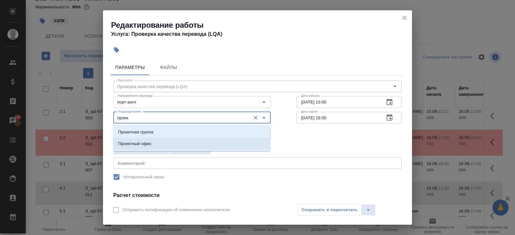
click at [122, 144] on p "Проектный офис" at bounding box center [134, 143] width 33 height 6
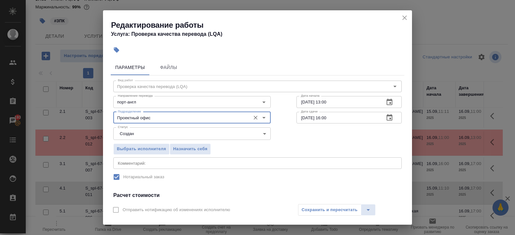
type input "Проектный офис"
click at [122, 134] on body "🙏 .cls-1 fill:#fff; AWATERA Belyakova Yulia Клиенты Спецификации Заказы 193 Чат…" at bounding box center [257, 117] width 515 height 235
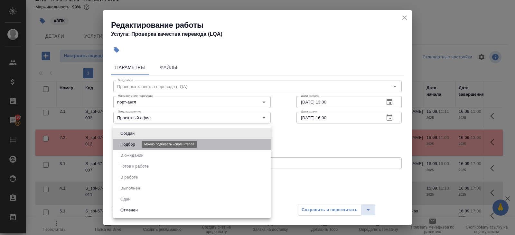
click at [123, 144] on button "Подбор" at bounding box center [128, 144] width 19 height 7
type input "recruiting"
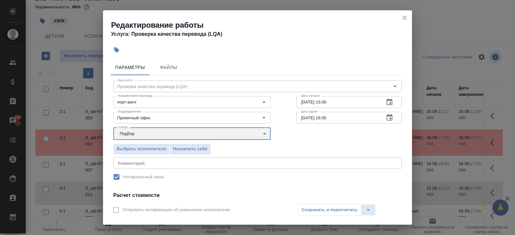
scroll to position [88, 0]
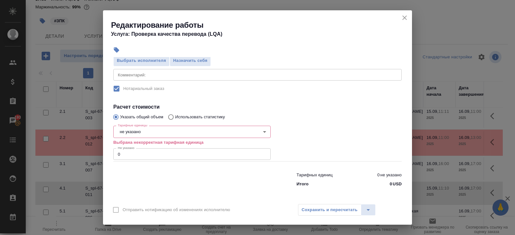
click at [130, 132] on body "🙏 .cls-1 fill:#fff; AWATERA Belyakova Yulia Клиенты Спецификации Заказы 193 Чат…" at bounding box center [257, 117] width 515 height 235
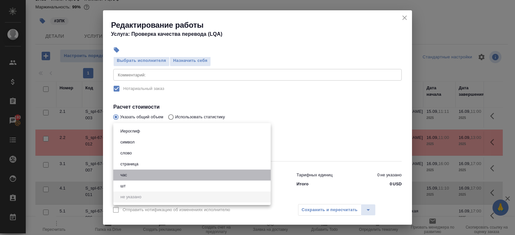
click at [128, 174] on button "час" at bounding box center [124, 174] width 11 height 7
type input "5a8b1489cc6b4906c91bfd93"
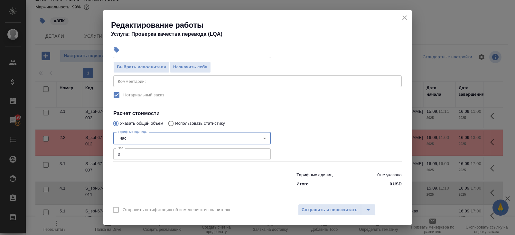
click at [129, 152] on input "0" at bounding box center [191, 154] width 157 height 12
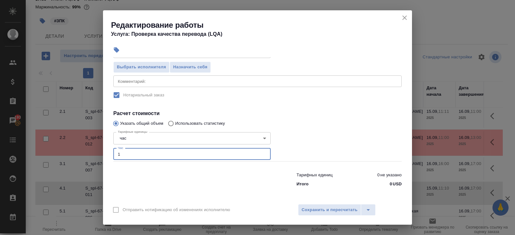
type input "1"
click at [313, 220] on div "Отправить нотификацию об изменениях исполнителю Сохранить и пересчитать" at bounding box center [257, 212] width 309 height 25
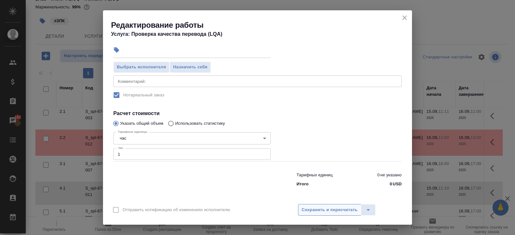
click at [313, 212] on span "Сохранить и пересчитать" at bounding box center [330, 209] width 56 height 7
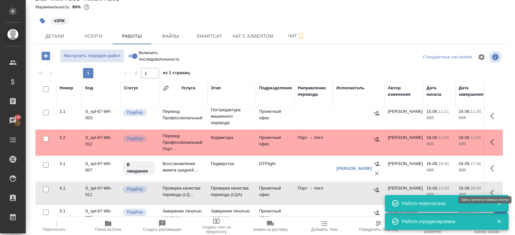
click at [492, 189] on icon "button" at bounding box center [492, 192] width 4 height 6
click at [432, 189] on icon "button" at bounding box center [436, 193] width 8 height 8
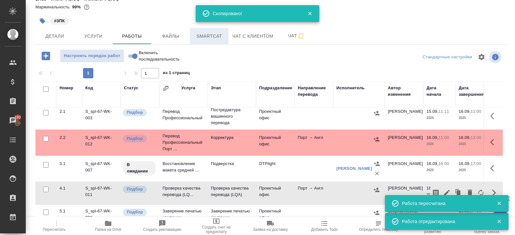
click at [207, 32] on button "Smartcat" at bounding box center [209, 36] width 39 height 16
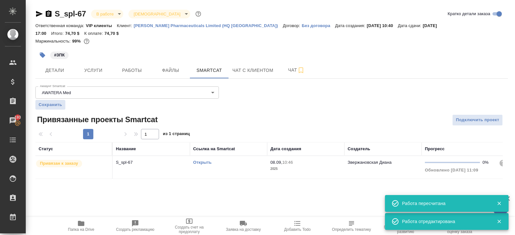
click at [226, 157] on td "Открыть" at bounding box center [228, 167] width 77 height 23
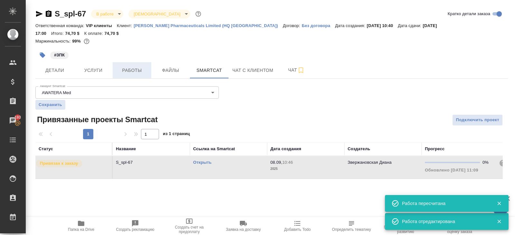
click at [144, 62] on button "Работы" at bounding box center [132, 70] width 39 height 16
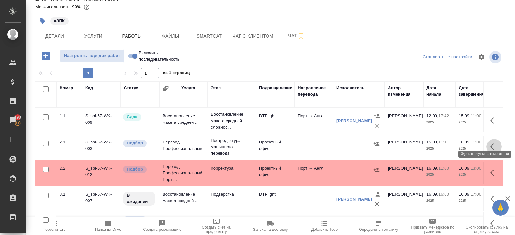
click at [495, 143] on icon "button" at bounding box center [494, 147] width 8 height 8
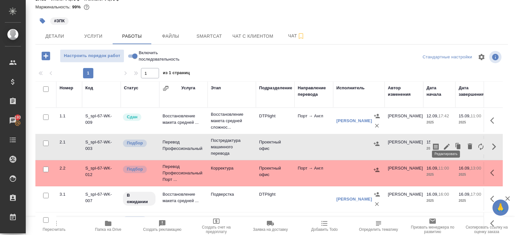
click at [446, 143] on icon "button" at bounding box center [447, 147] width 8 height 8
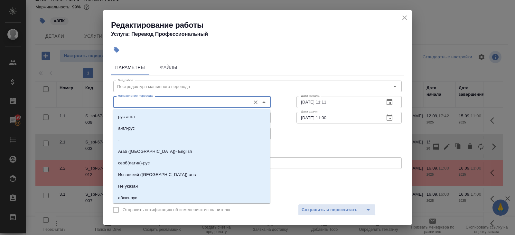
click at [122, 102] on input "Направление перевода" at bounding box center [181, 102] width 132 height 8
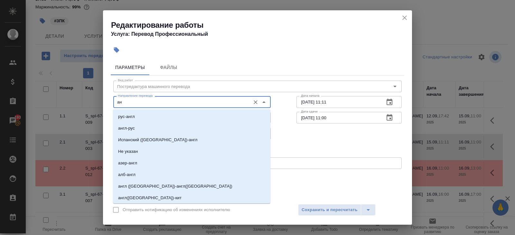
type input "а"
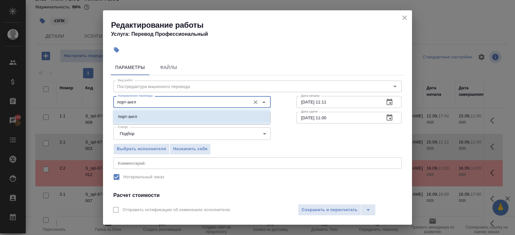
click at [127, 122] on li "порт-англ" at bounding box center [191, 117] width 157 height 12
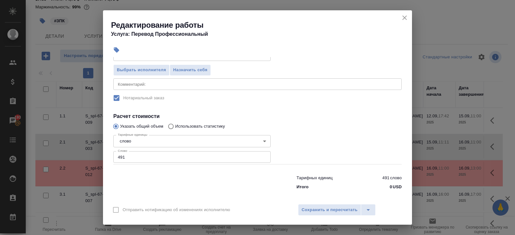
scroll to position [82, 0]
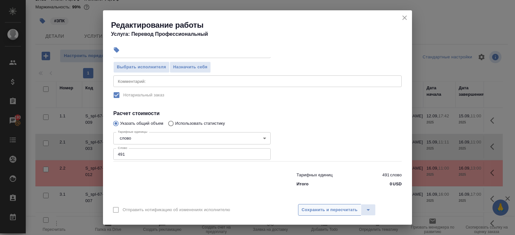
type input "порт-англ"
click at [311, 205] on button "Сохранить и пересчитать" at bounding box center [329, 210] width 63 height 12
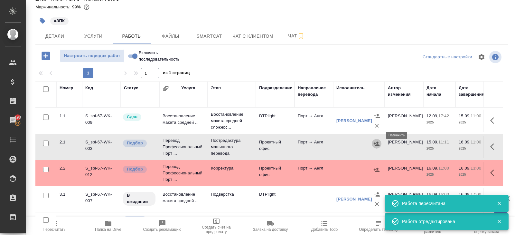
click at [376, 140] on icon "button" at bounding box center [377, 143] width 6 height 6
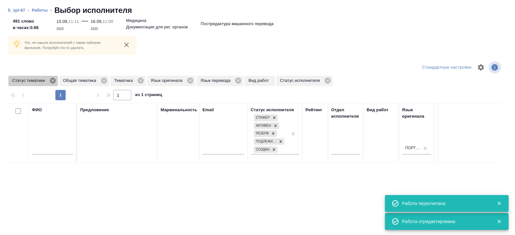
click at [56, 82] on icon at bounding box center [52, 80] width 7 height 7
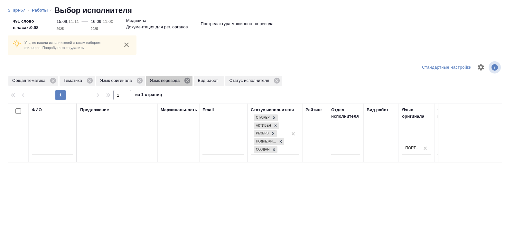
click at [189, 81] on icon at bounding box center [188, 81] width 6 height 6
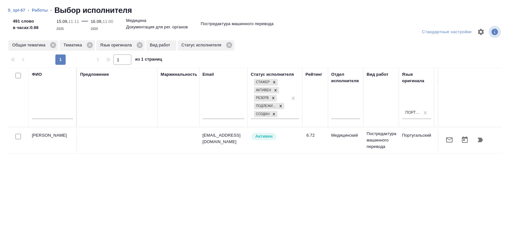
click at [47, 107] on div "ФИО" at bounding box center [52, 97] width 41 height 52
click at [90, 43] on icon at bounding box center [90, 45] width 6 height 6
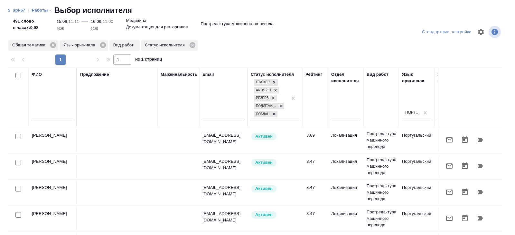
click at [58, 117] on input "text" at bounding box center [52, 115] width 41 height 8
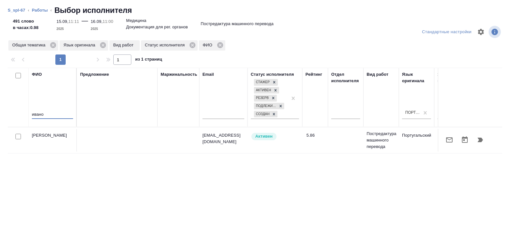
type input "ивано"
click at [16, 135] on input "checkbox" at bounding box center [17, 136] width 5 height 5
checkbox input "true"
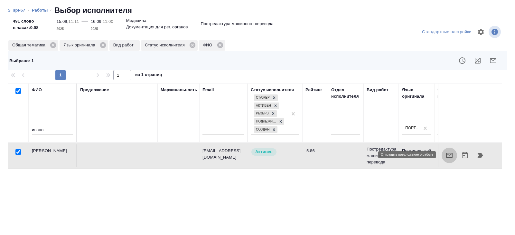
click at [448, 155] on icon "button" at bounding box center [450, 155] width 8 height 8
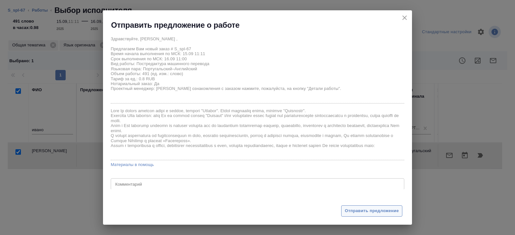
click at [353, 212] on span "Отправить предложение" at bounding box center [372, 210] width 54 height 7
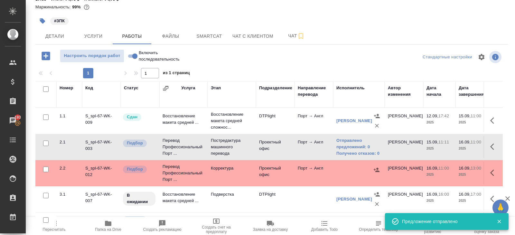
click at [57, 221] on icon "button" at bounding box center [54, 223] width 8 height 8
click at [58, 226] on span "Пересчитать" at bounding box center [54, 225] width 46 height 12
click at [57, 226] on icon "button" at bounding box center [54, 223] width 8 height 8
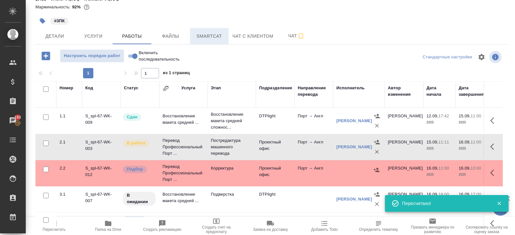
click at [216, 32] on span "Smartcat" at bounding box center [209, 36] width 31 height 8
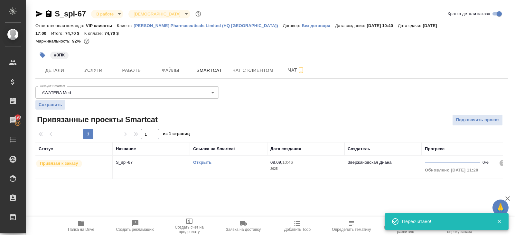
click at [202, 160] on link "Открыть" at bounding box center [202, 162] width 18 height 5
click at [121, 66] on span "Работы" at bounding box center [132, 70] width 31 height 8
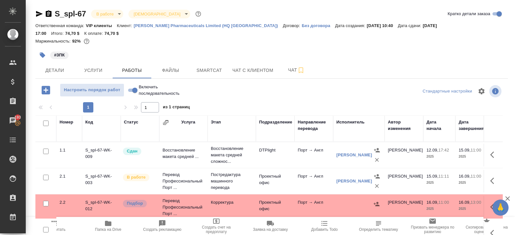
scroll to position [34, 0]
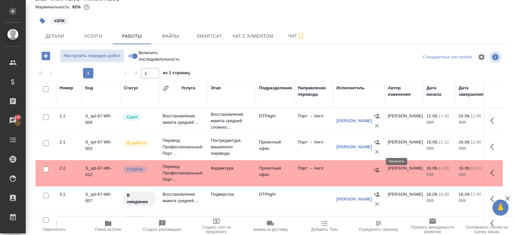
click at [378, 167] on icon "button" at bounding box center [377, 169] width 6 height 4
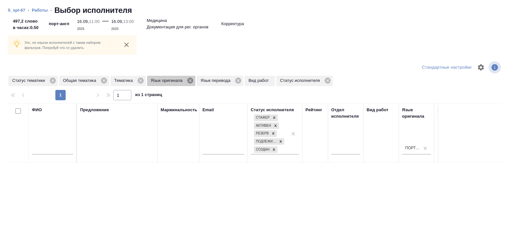
click at [193, 81] on icon at bounding box center [190, 81] width 6 height 6
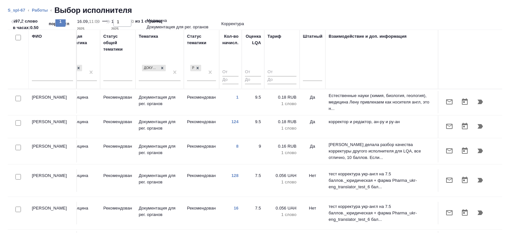
scroll to position [0, 0]
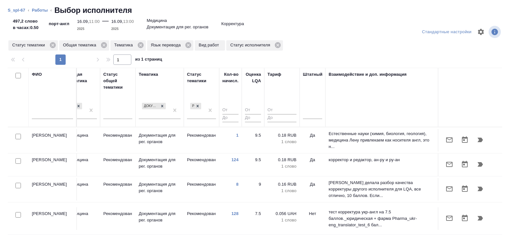
click at [299, 118] on th "Тариф" at bounding box center [281, 97] width 35 height 59
click at [305, 118] on div at bounding box center [312, 113] width 19 height 12
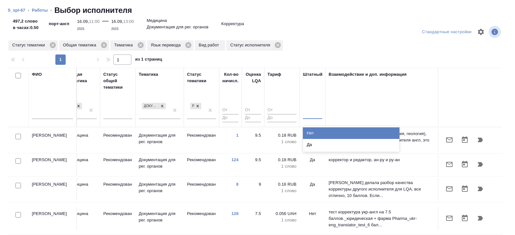
click at [305, 129] on div "Нет" at bounding box center [351, 133] width 97 height 12
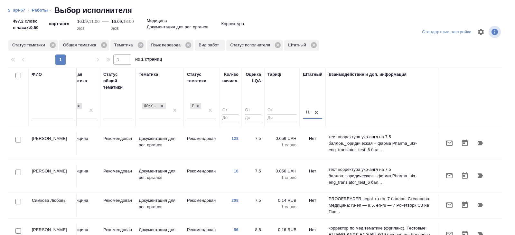
click at [46, 113] on input "text" at bounding box center [52, 115] width 41 height 8
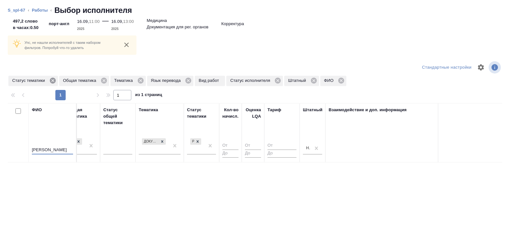
type input "виктори"
click at [55, 81] on icon at bounding box center [53, 81] width 6 height 6
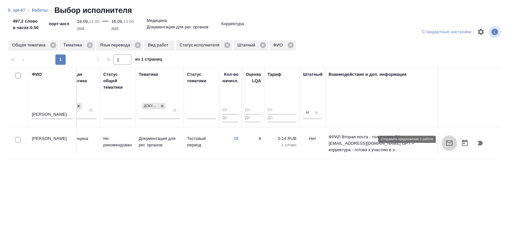
click at [444, 142] on button "button" at bounding box center [449, 142] width 15 height 15
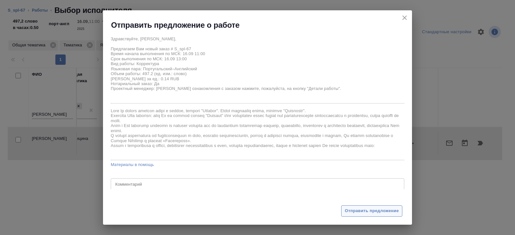
click at [372, 208] on span "Отправить предложение" at bounding box center [372, 210] width 54 height 7
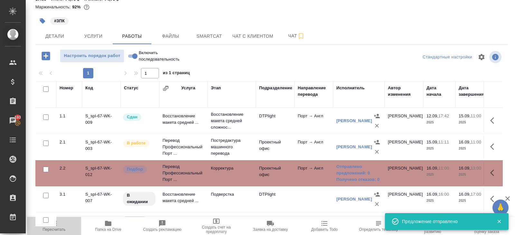
click at [58, 223] on span "Пересчитать" at bounding box center [54, 225] width 46 height 12
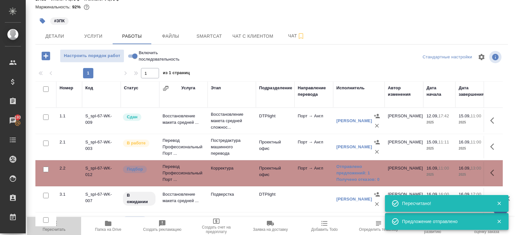
click at [47, 229] on span "Пересчитать" at bounding box center [54, 229] width 23 height 5
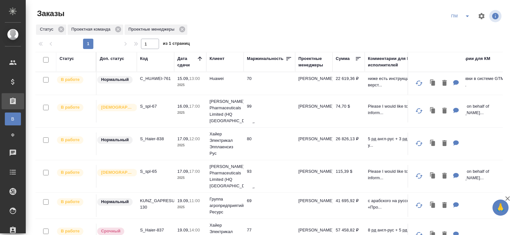
click at [466, 17] on icon "split button" at bounding box center [468, 16] width 8 height 8
click at [466, 24] on li "В работу!" at bounding box center [461, 29] width 33 height 10
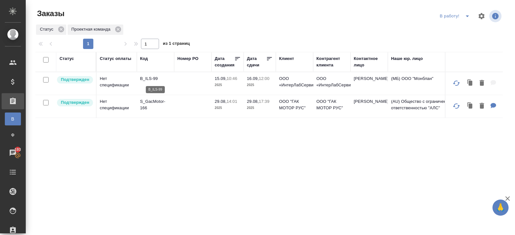
click at [151, 78] on p "B_ILS-99" at bounding box center [155, 78] width 31 height 6
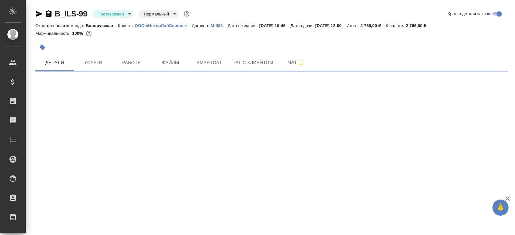
select select "RU"
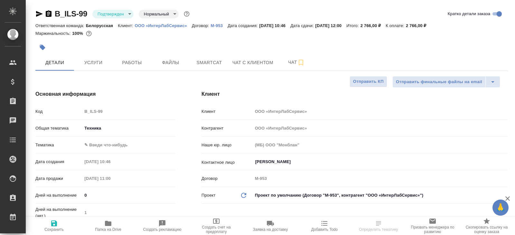
type textarea "x"
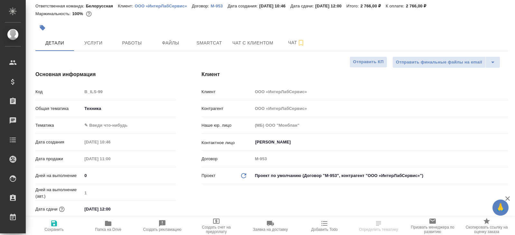
type textarea "x"
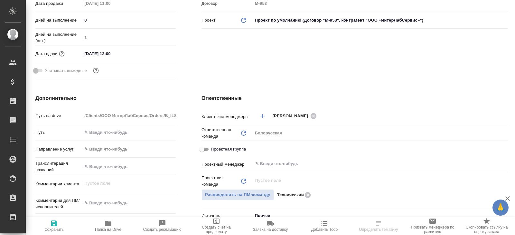
scroll to position [176, 0]
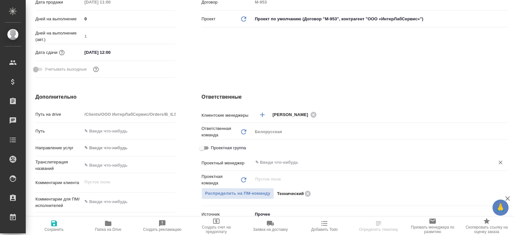
click at [271, 163] on input "text" at bounding box center [370, 162] width 230 height 8
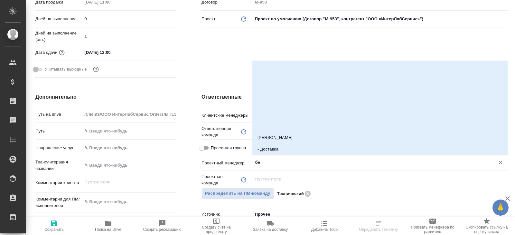
type input "бел"
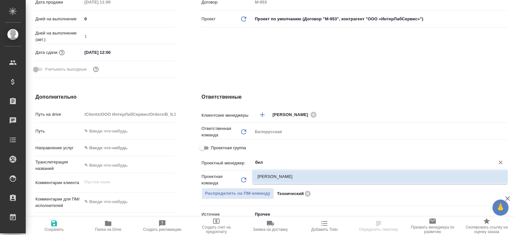
click at [271, 176] on li "[PERSON_NAME]" at bounding box center [379, 177] width 255 height 12
type textarea "x"
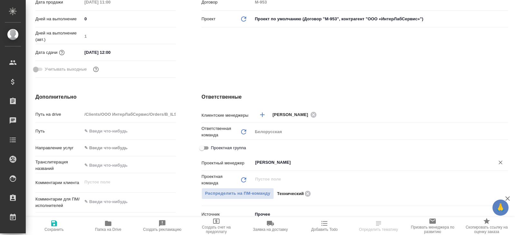
type input "[PERSON_NAME]"
click at [55, 224] on icon "button" at bounding box center [54, 223] width 6 height 6
type textarea "x"
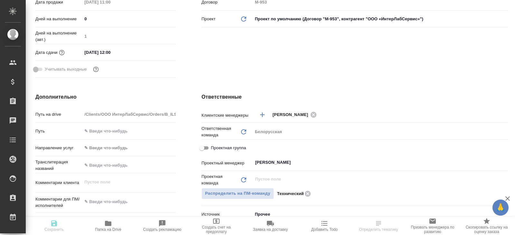
type textarea "x"
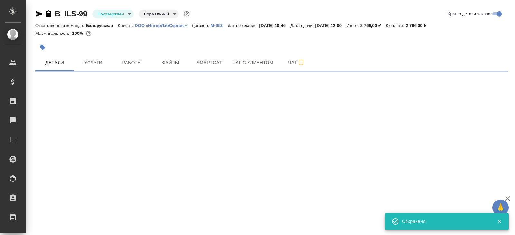
scroll to position [0, 0]
select select "RU"
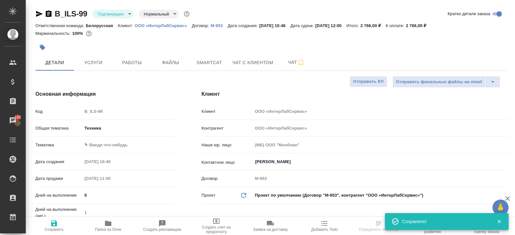
type textarea "x"
click at [122, 15] on body "🙏 .cls-1 fill:#fff; AWATERA [PERSON_NAME] Спецификации Заказы 193 Чаты Todo Про…" at bounding box center [257, 117] width 515 height 235
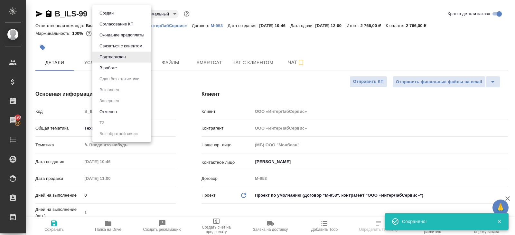
click at [117, 66] on button "В работе" at bounding box center [108, 67] width 21 height 7
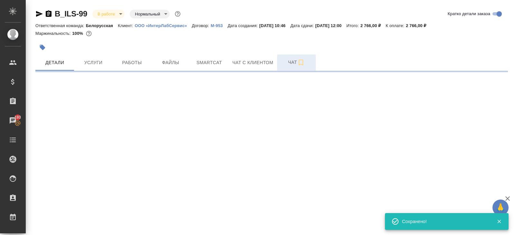
select select "RU"
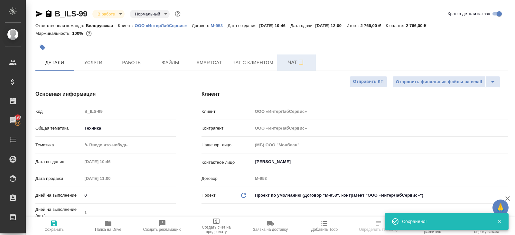
type textarea "x"
click at [295, 62] on span "Чат" at bounding box center [296, 62] width 31 height 8
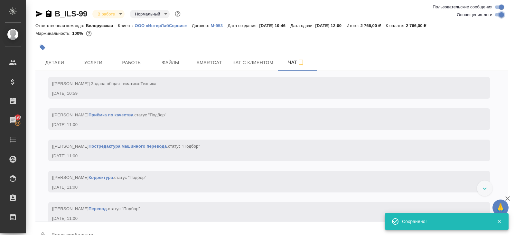
scroll to position [447, 0]
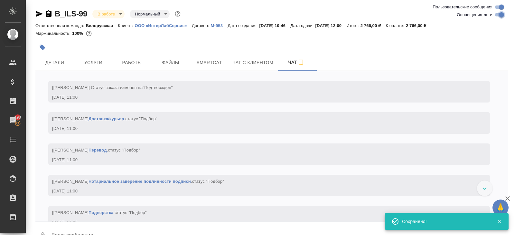
click at [497, 17] on input "Оповещения-логи" at bounding box center [501, 15] width 23 height 8
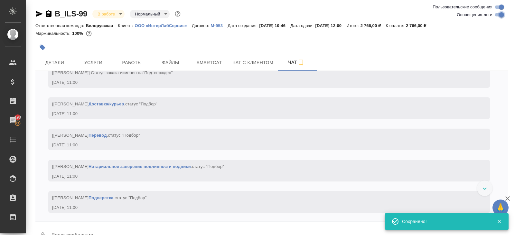
checkbox input "false"
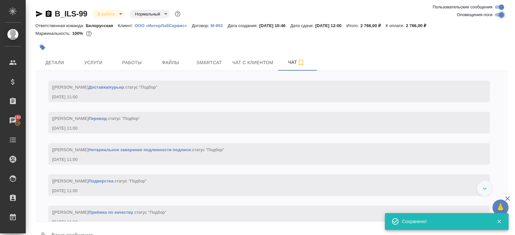
scroll to position [0, 0]
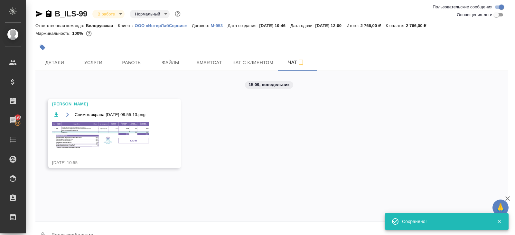
click at [90, 143] on img at bounding box center [100, 135] width 97 height 26
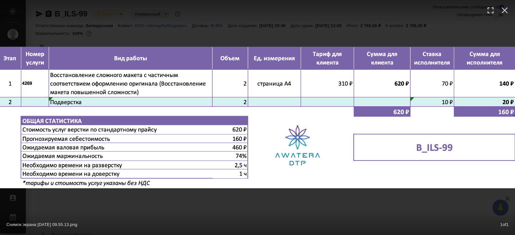
click at [112, 195] on div "Снимок экрана [DATE] 09.55.13.png 1 of 1" at bounding box center [257, 117] width 515 height 235
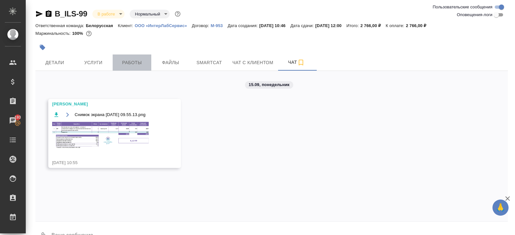
click at [128, 63] on span "Работы" at bounding box center [132, 63] width 31 height 8
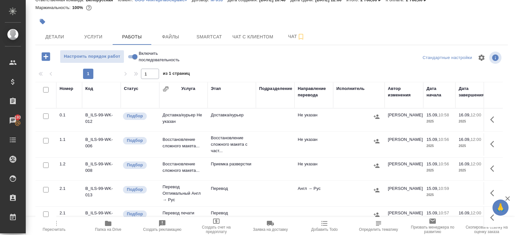
scroll to position [34, 0]
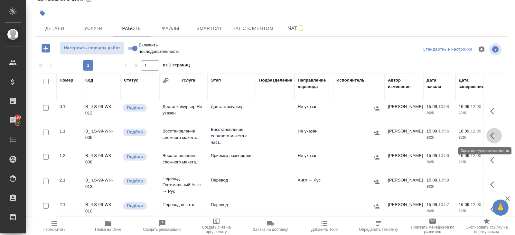
click at [493, 137] on icon "button" at bounding box center [492, 135] width 4 height 6
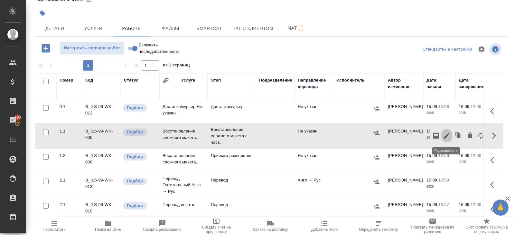
click at [449, 134] on icon "button" at bounding box center [447, 136] width 8 height 8
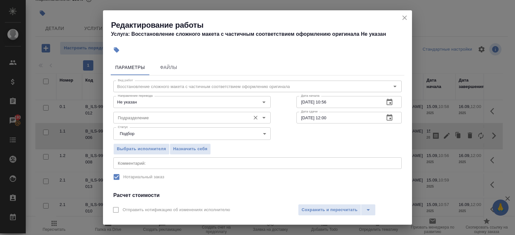
click at [147, 114] on input "Подразделение" at bounding box center [181, 118] width 132 height 8
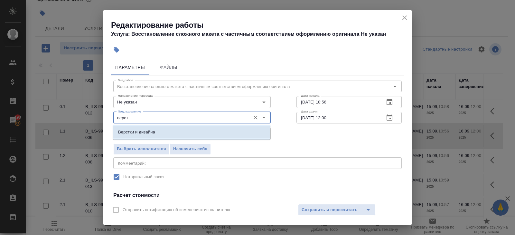
click at [128, 132] on p "Верстки и дизайна" at bounding box center [136, 132] width 37 height 6
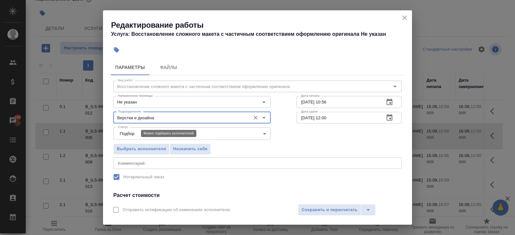
scroll to position [82, 0]
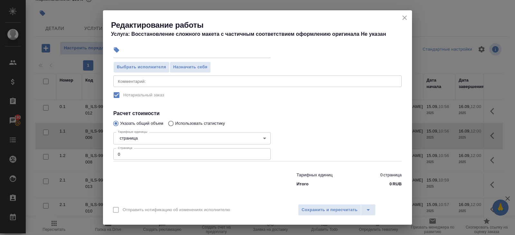
type input "Верстки и дизайна"
click at [129, 154] on input "0" at bounding box center [191, 154] width 157 height 12
type input "2"
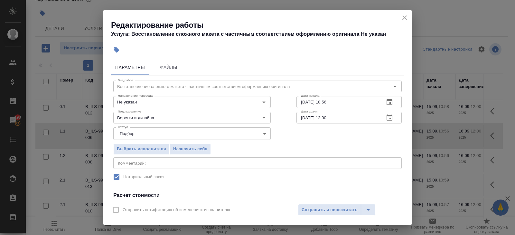
click at [394, 98] on button "button" at bounding box center [389, 101] width 15 height 15
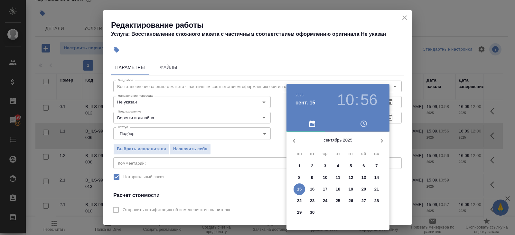
click at [299, 190] on p "15" at bounding box center [299, 189] width 5 height 6
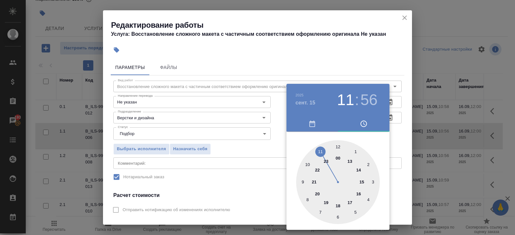
click at [321, 149] on div at bounding box center [338, 182] width 84 height 84
type input "[DATE] 11:00"
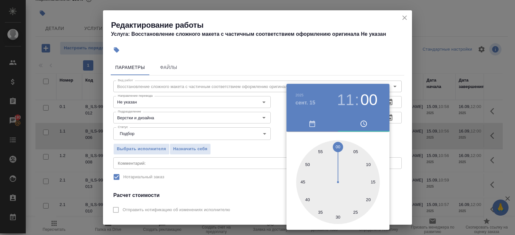
click at [339, 146] on div at bounding box center [338, 182] width 84 height 84
click at [375, 30] on div at bounding box center [257, 117] width 515 height 235
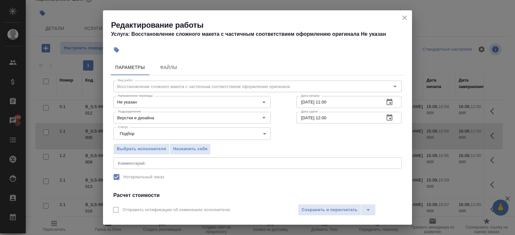
click at [388, 116] on icon "button" at bounding box center [390, 118] width 8 height 8
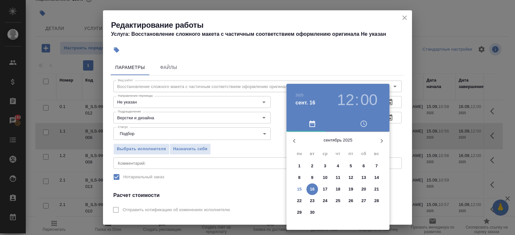
click at [302, 187] on span "15" at bounding box center [300, 189] width 12 height 6
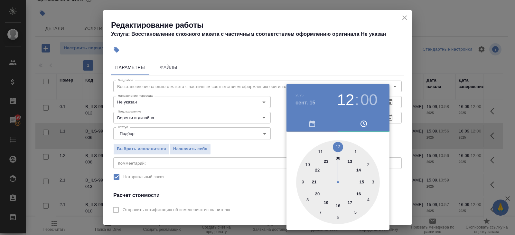
click at [348, 161] on div at bounding box center [338, 182] width 84 height 84
type input "[DATE] 13:30"
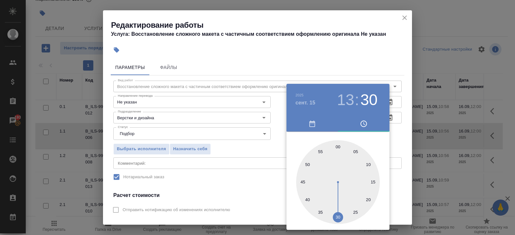
click at [337, 213] on div at bounding box center [338, 182] width 84 height 84
click at [231, 206] on div at bounding box center [257, 117] width 515 height 235
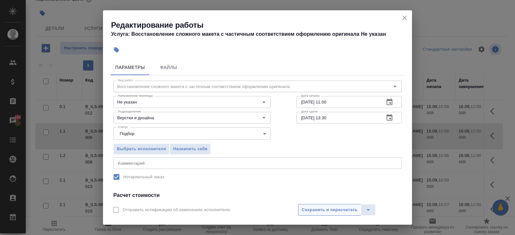
click at [318, 210] on span "Сохранить и пересчитать" at bounding box center [330, 209] width 56 height 7
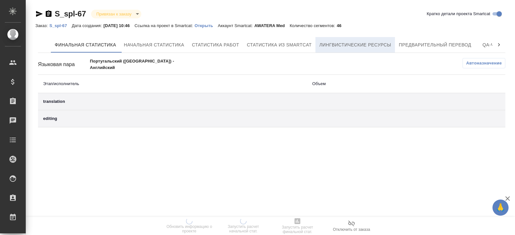
click at [335, 44] on span "Лингвистические ресурсы" at bounding box center [355, 45] width 72 height 8
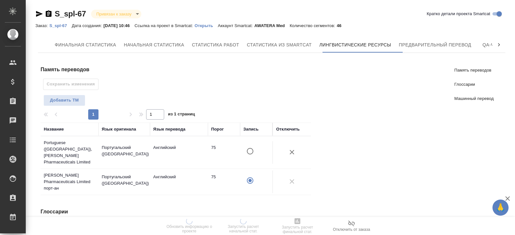
scroll to position [152, 0]
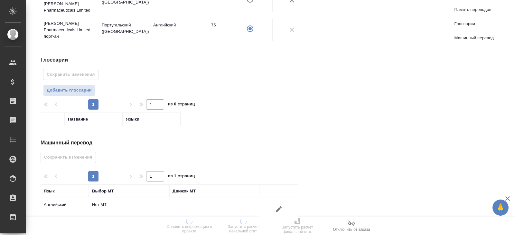
click at [282, 205] on icon "button" at bounding box center [279, 209] width 8 height 8
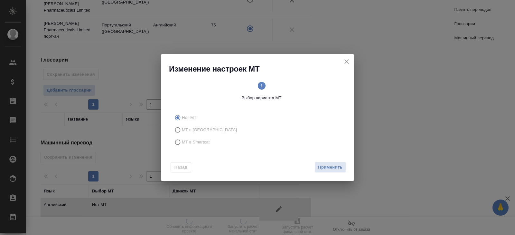
click at [187, 141] on span "МТ в Smartcat" at bounding box center [196, 142] width 28 height 6
click at [182, 141] on input "МТ в Smartcat" at bounding box center [177, 142] width 10 height 12
radio input "true"
click at [336, 163] on button "Вперед" at bounding box center [334, 167] width 23 height 11
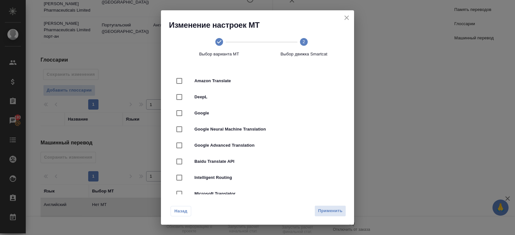
click at [207, 103] on div "DeepL" at bounding box center [257, 97] width 173 height 16
checkbox input "true"
click at [326, 209] on span "Применить" at bounding box center [330, 210] width 24 height 7
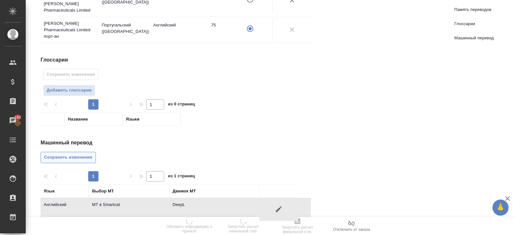
click at [63, 154] on span "Сохранить изменения" at bounding box center [68, 157] width 48 height 7
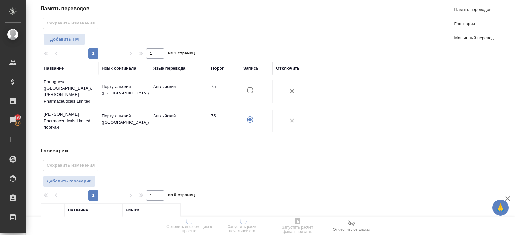
scroll to position [0, 0]
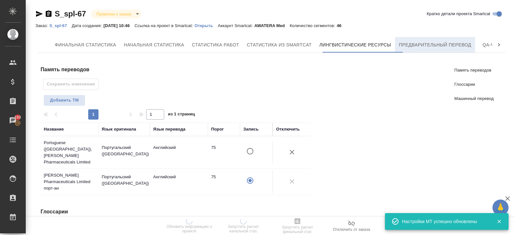
click at [419, 51] on button "Предварительный перевод" at bounding box center [435, 44] width 80 height 15
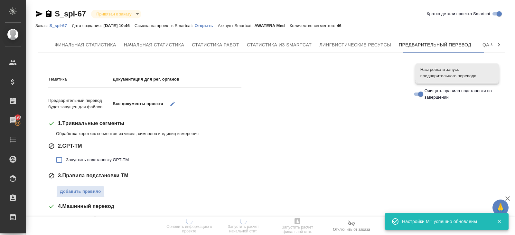
click at [73, 154] on label "Запустить подстановку GPT-TM" at bounding box center [90, 160] width 76 height 14
click at [66, 154] on input "Запустить подстановку GPT-TM" at bounding box center [59, 160] width 14 height 14
checkbox input "true"
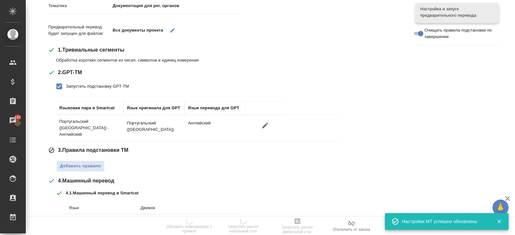
scroll to position [80, 0]
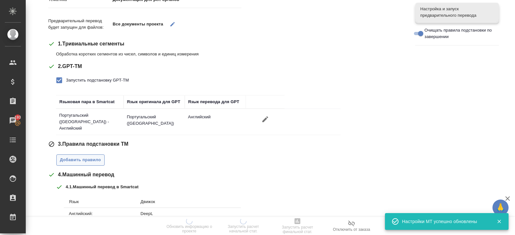
click at [75, 157] on span "Добавить правило" at bounding box center [80, 159] width 41 height 7
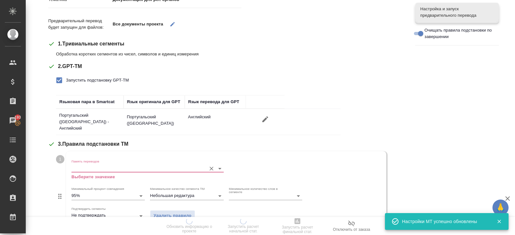
click at [75, 164] on input "Память переводов" at bounding box center [137, 168] width 132 height 8
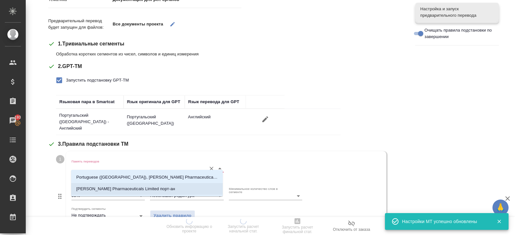
click at [83, 189] on p "Sinclair Pharmaceuticals Limited порт-ан" at bounding box center [125, 188] width 99 height 6
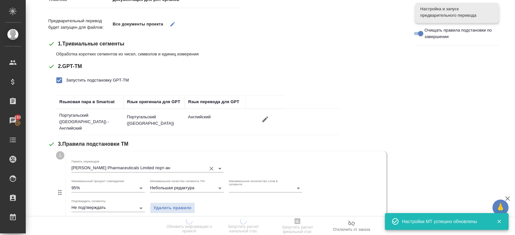
click at [84, 164] on input "Sinclair Pharmaceuticals Limited порт-ан" at bounding box center [137, 168] width 132 height 8
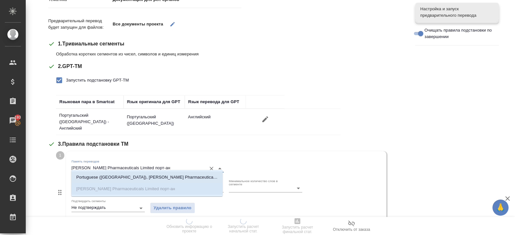
click at [84, 172] on li "Portuguese (Brazil), Sinclair Pharmaceuticals Limited" at bounding box center [147, 177] width 152 height 12
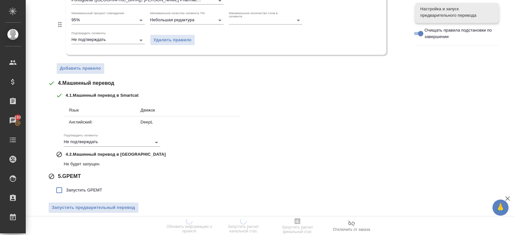
click at [79, 191] on label "Запустить GPEMT" at bounding box center [77, 190] width 50 height 14
click at [66, 191] on input "Запустить GPEMT" at bounding box center [59, 190] width 14 height 14
checkbox input "true"
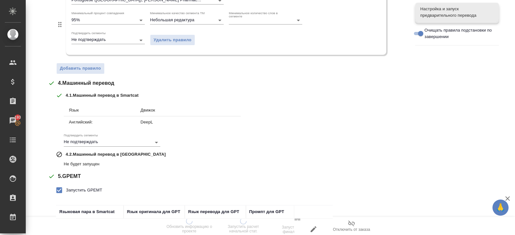
scroll to position [292, 0]
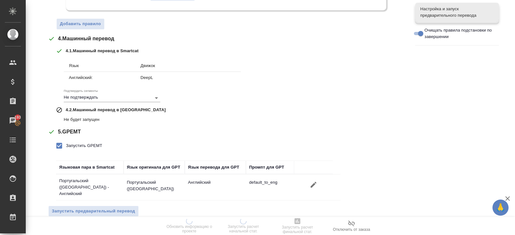
click at [79, 191] on td "Португальский (Бразилия) - Английский" at bounding box center [90, 187] width 68 height 26
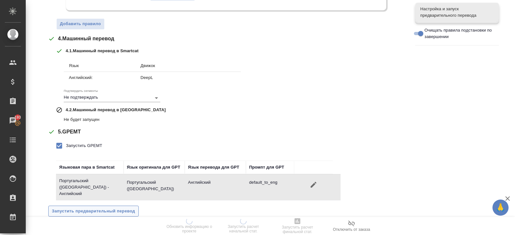
click at [79, 207] on span "Запустить предварительный перевод" at bounding box center [93, 210] width 83 height 7
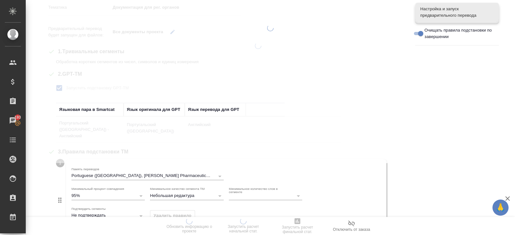
scroll to position [0, 0]
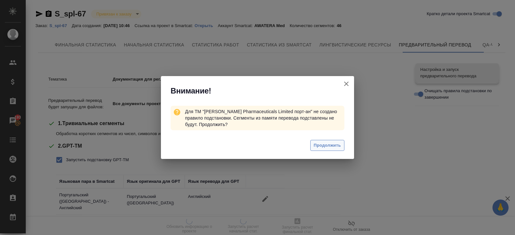
click at [321, 148] on span "Продолжить" at bounding box center [327, 145] width 27 height 7
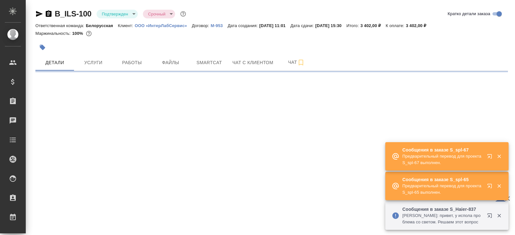
select select "RU"
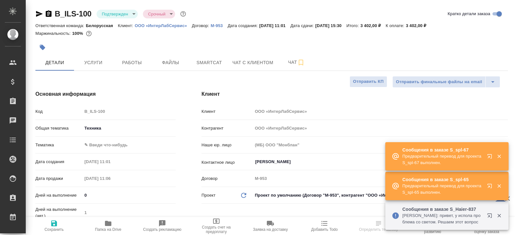
type textarea "x"
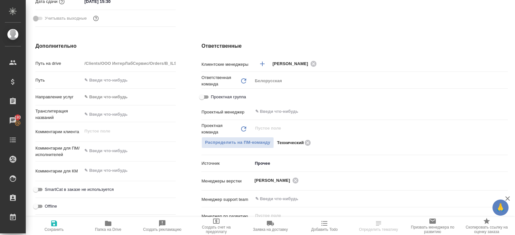
scroll to position [247, 0]
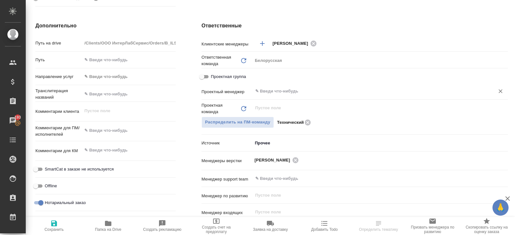
click at [266, 94] on input "text" at bounding box center [370, 91] width 230 height 8
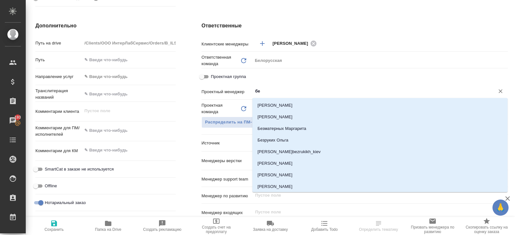
type input "бел"
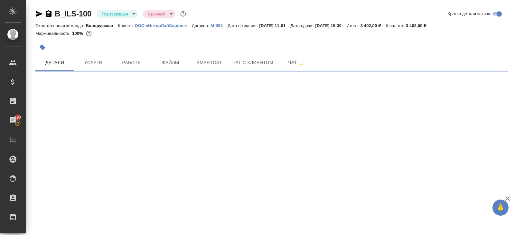
scroll to position [0, 0]
select select "RU"
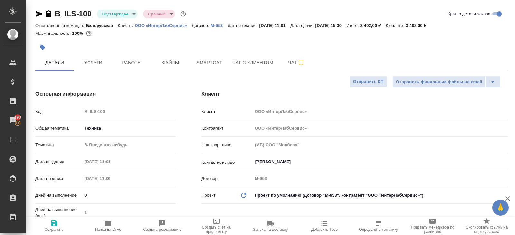
type textarea "x"
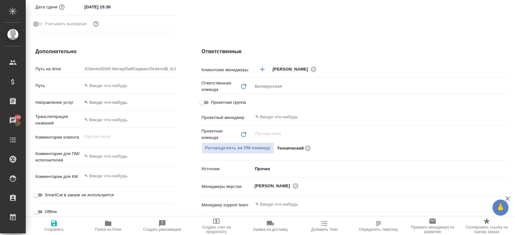
scroll to position [233, 0]
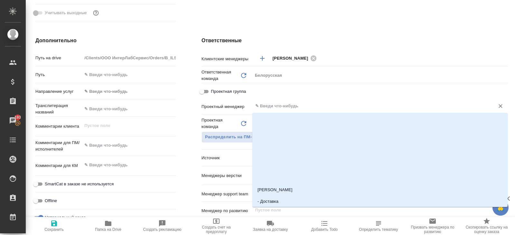
click at [271, 108] on input "text" at bounding box center [370, 106] width 230 height 8
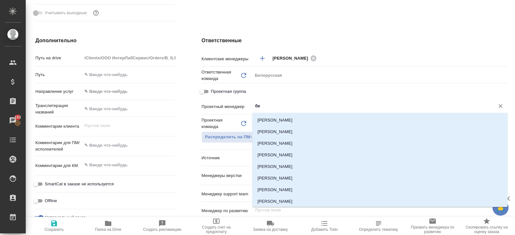
type input "бел"
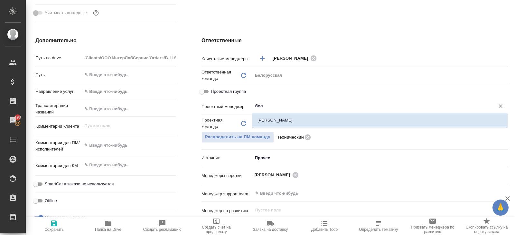
click at [271, 121] on li "[PERSON_NAME]" at bounding box center [379, 120] width 255 height 12
type textarea "x"
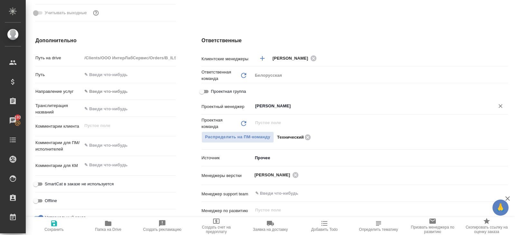
type input "[PERSON_NAME]"
click at [60, 224] on span "Сохранить" at bounding box center [54, 225] width 46 height 12
type textarea "x"
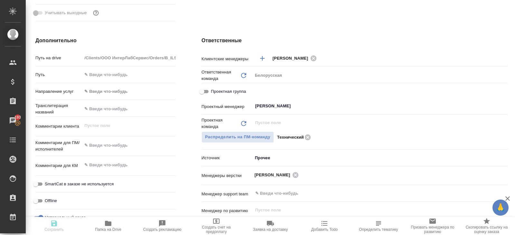
type textarea "x"
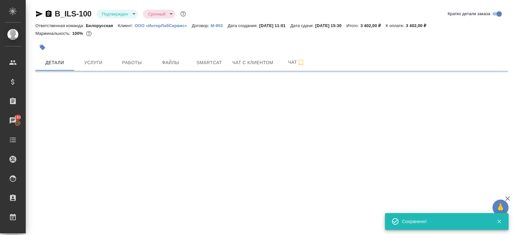
scroll to position [0, 0]
select select "RU"
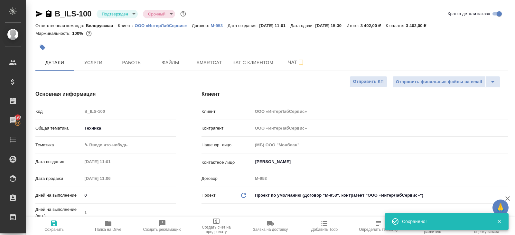
type textarea "x"
click at [115, 14] on body "🙏 .cls-1 fill:#fff; AWATERA [PERSON_NAME] Спецификации Заказы 193 Чаты Todo Про…" at bounding box center [257, 117] width 515 height 235
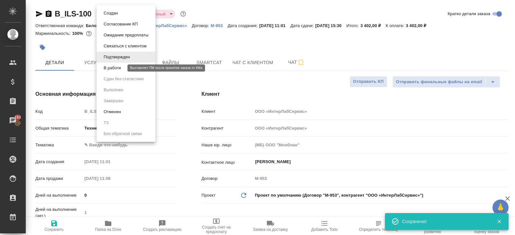
click at [116, 67] on button "В работе" at bounding box center [112, 67] width 21 height 7
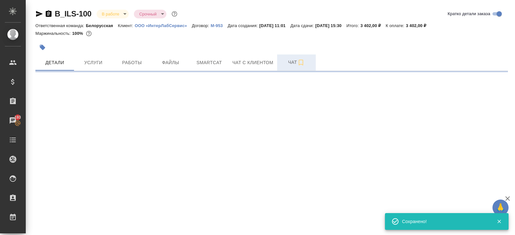
click at [296, 66] on button "Чат" at bounding box center [296, 62] width 39 height 16
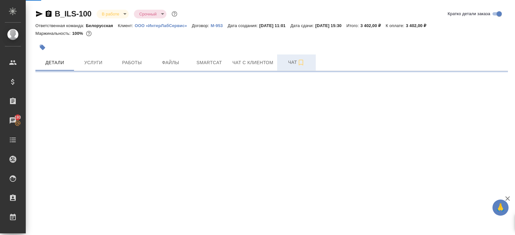
select select "RU"
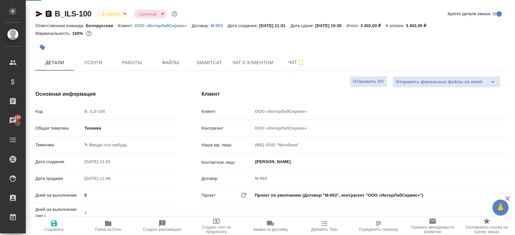
type textarea "x"
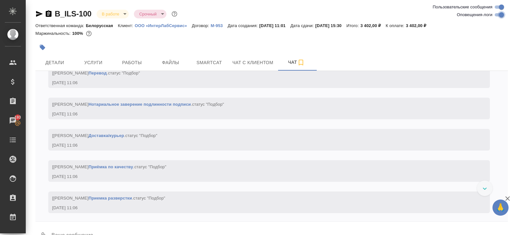
click at [497, 17] on input "Оповещения-логи" at bounding box center [501, 15] width 23 height 8
checkbox input "false"
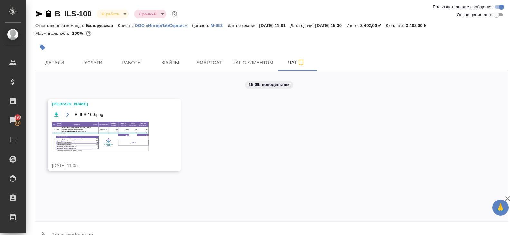
click at [119, 138] on img at bounding box center [100, 136] width 97 height 29
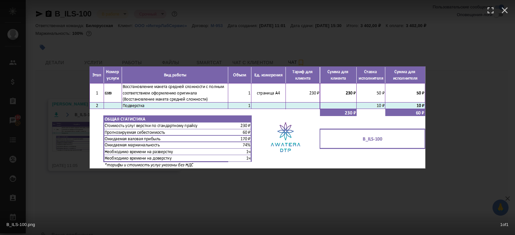
click at [124, 182] on div "B_ILS-100.png 1 of 1" at bounding box center [257, 117] width 515 height 235
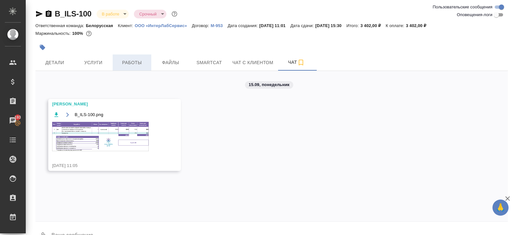
click at [128, 66] on button "Работы" at bounding box center [132, 62] width 39 height 16
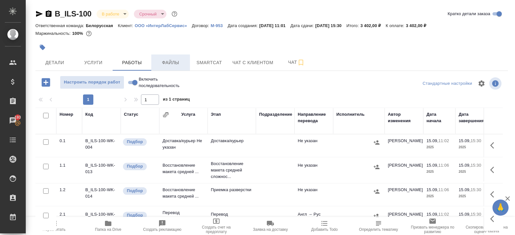
scroll to position [34, 0]
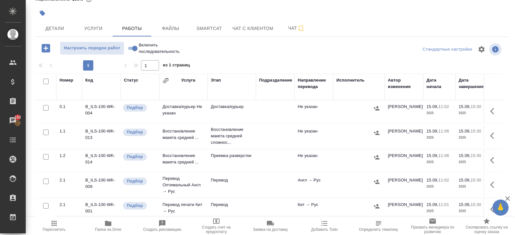
click at [500, 132] on button "button" at bounding box center [494, 135] width 15 height 15
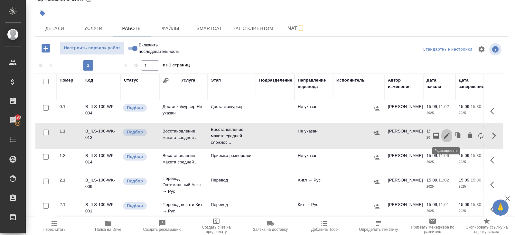
click at [447, 134] on icon "button" at bounding box center [447, 136] width 6 height 6
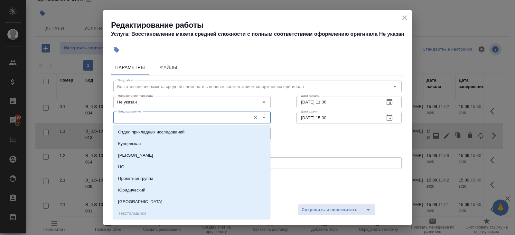
click at [188, 115] on input "Подразделение" at bounding box center [181, 118] width 132 height 8
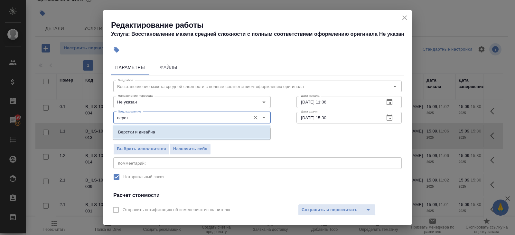
click at [145, 129] on p "Верстки и дизайна" at bounding box center [136, 132] width 37 height 6
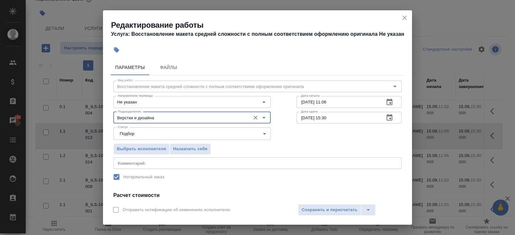
scroll to position [82, 0]
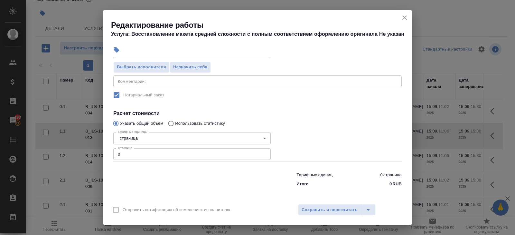
type input "Верстки и дизайна"
click at [133, 156] on input "0" at bounding box center [191, 154] width 157 height 12
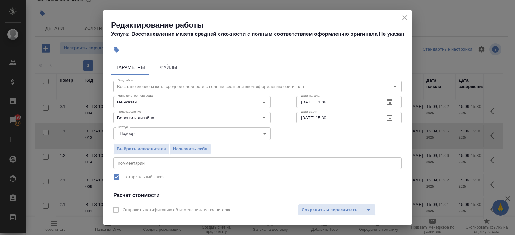
type input "1"
click at [393, 99] on icon "button" at bounding box center [390, 102] width 8 height 8
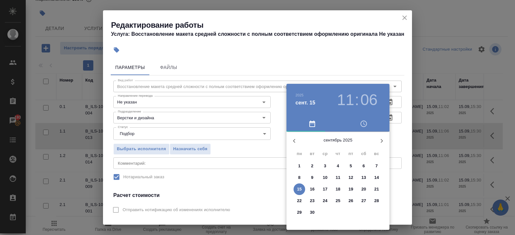
click at [301, 188] on p "15" at bounding box center [299, 189] width 5 height 6
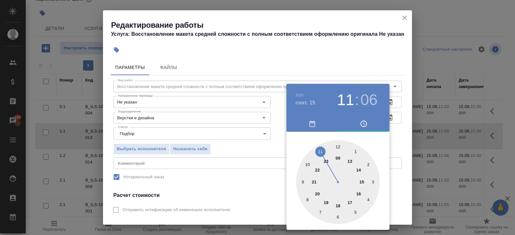
click at [339, 147] on div at bounding box center [338, 182] width 84 height 84
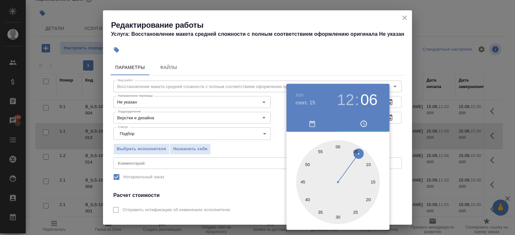
click at [339, 147] on div at bounding box center [338, 182] width 84 height 84
type input "[DATE] 12:00"
click at [395, 126] on div at bounding box center [257, 117] width 515 height 235
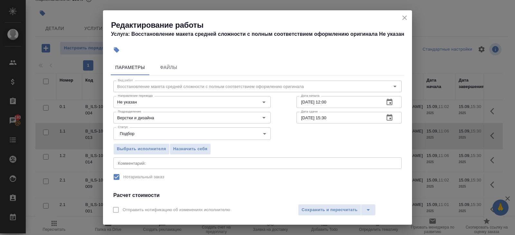
click at [390, 119] on icon "button" at bounding box center [390, 117] width 6 height 6
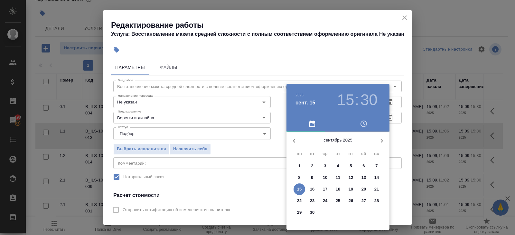
click at [301, 188] on p "15" at bounding box center [299, 189] width 5 height 6
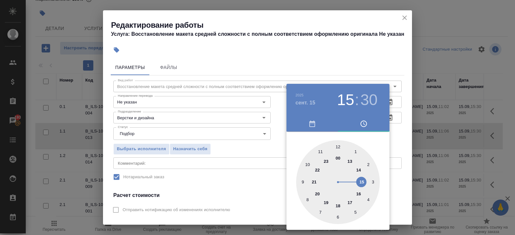
click at [338, 147] on div at bounding box center [338, 182] width 84 height 84
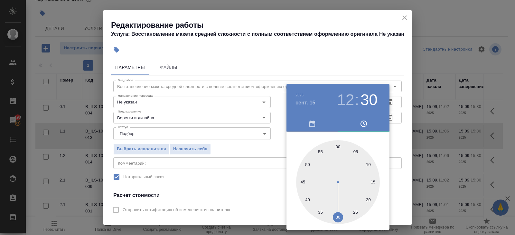
click at [303, 183] on div at bounding box center [338, 182] width 84 height 84
type input "15.09.2025 12:45"
click at [406, 105] on div at bounding box center [257, 117] width 515 height 235
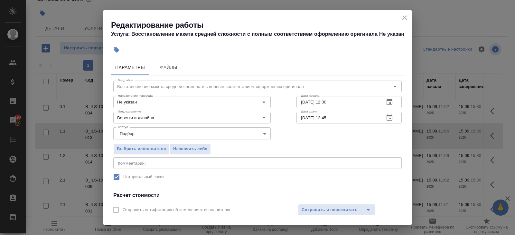
click at [388, 103] on icon "button" at bounding box center [390, 102] width 8 height 8
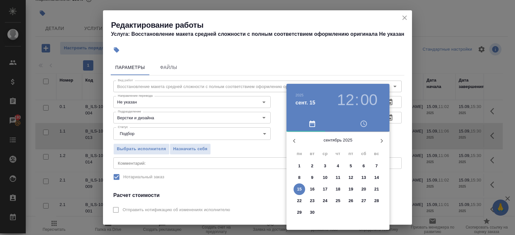
click at [301, 188] on p "15" at bounding box center [299, 189] width 5 height 6
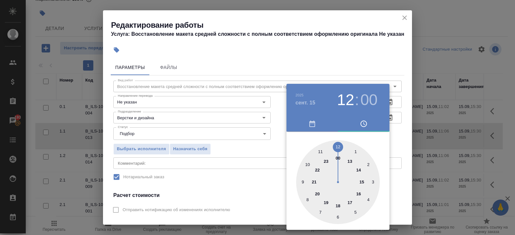
click at [321, 152] on div at bounding box center [338, 182] width 84 height 84
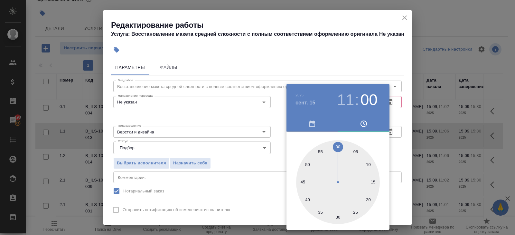
type input "15.09.2025 11:45"
click at [301, 181] on div at bounding box center [338, 182] width 84 height 84
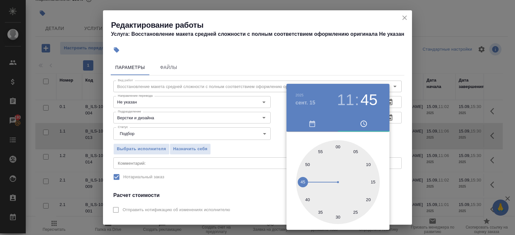
click at [265, 183] on div at bounding box center [257, 117] width 515 height 235
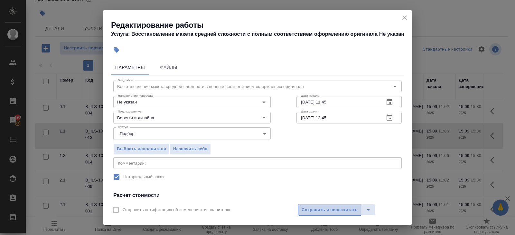
click at [315, 210] on span "Сохранить и пересчитать" at bounding box center [330, 209] width 56 height 7
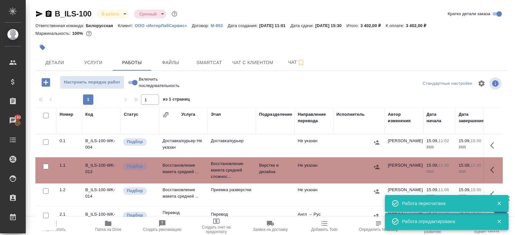
click at [57, 227] on span "Пересчитать" at bounding box center [54, 229] width 23 height 5
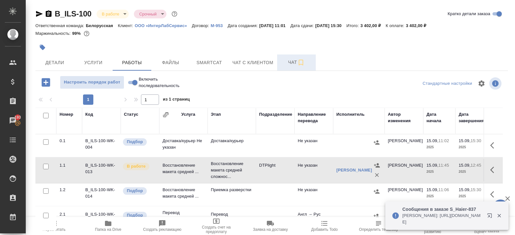
click at [296, 62] on span "Чат" at bounding box center [296, 62] width 31 height 8
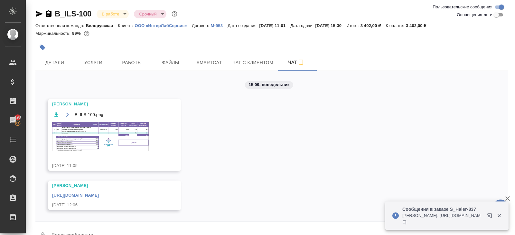
scroll to position [15, 0]
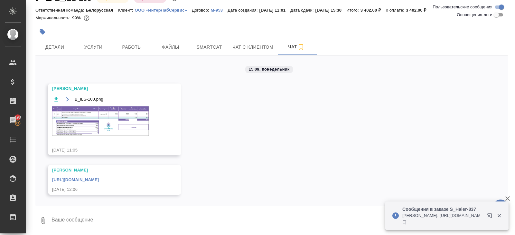
click at [99, 177] on link "https://drive.awatera.com/apps/files/files/10364442?dir=/Shares/%D0%9E%D0%9E%D0…" at bounding box center [75, 179] width 47 height 5
click at [130, 46] on span "Работы" at bounding box center [132, 47] width 31 height 8
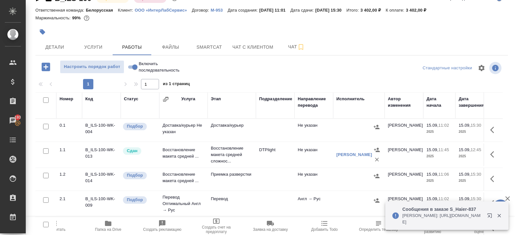
click at [107, 225] on icon "button" at bounding box center [108, 223] width 6 height 5
click at [201, 52] on button "Smartcat" at bounding box center [209, 47] width 39 height 16
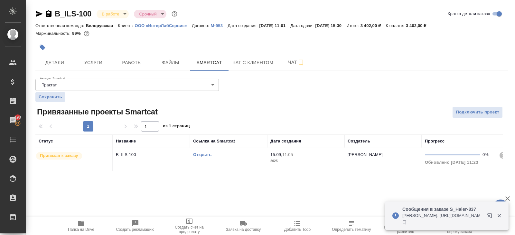
click at [198, 154] on link "Открыть" at bounding box center [202, 154] width 18 height 5
click at [80, 226] on icon "button" at bounding box center [81, 223] width 8 height 8
click at [51, 71] on div "B_ILS-100 В работе inProgress Срочный urgent Кратко детали заказа Ответственная…" at bounding box center [272, 93] width 480 height 187
click at [55, 60] on span "Детали" at bounding box center [54, 63] width 31 height 8
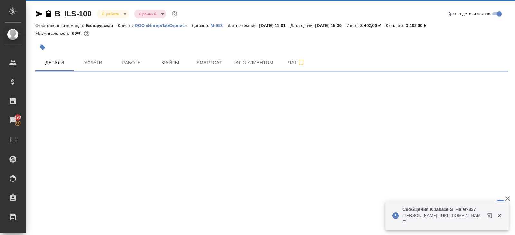
select select "RU"
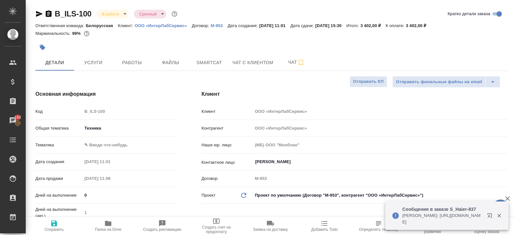
type textarea "x"
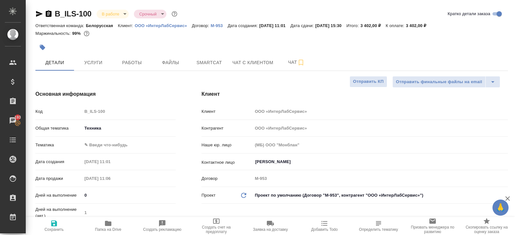
click at [100, 149] on body "🙏 .cls-1 fill:#fff; AWATERA Belyakova Yulia Клиенты Спецификации Заказы 193 Чат…" at bounding box center [257, 117] width 515 height 235
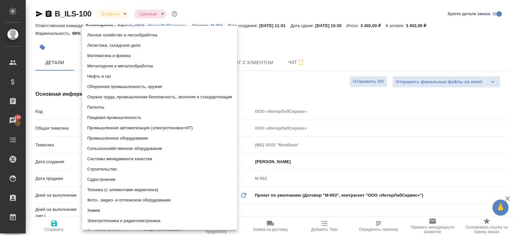
scroll to position [61, 0]
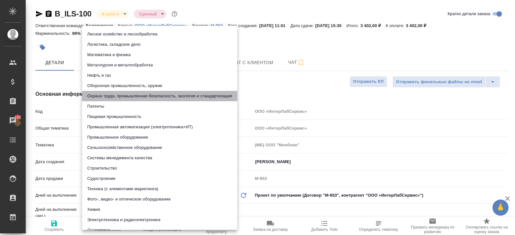
click at [116, 96] on li "Охрана труда, промышленная безопасность, экология и стандартизация" at bounding box center [159, 96] width 155 height 10
type input "5f647205b73bc97568ca66b9"
type textarea "x"
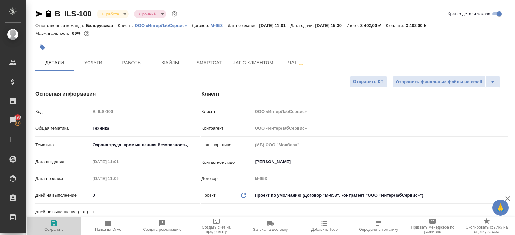
click at [52, 223] on icon "button" at bounding box center [54, 223] width 6 height 6
type textarea "x"
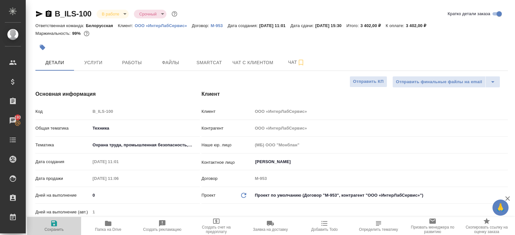
type textarea "x"
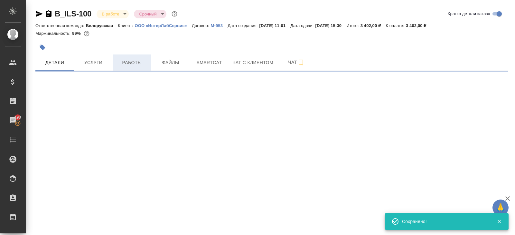
select select "RU"
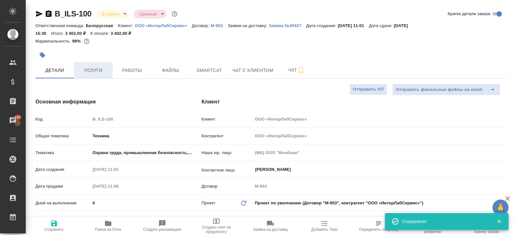
type textarea "x"
click at [97, 66] on button "Услуги" at bounding box center [93, 70] width 39 height 16
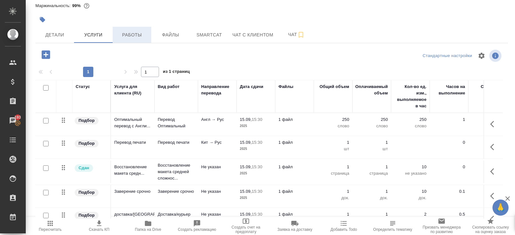
click at [130, 35] on span "Работы" at bounding box center [132, 35] width 31 height 8
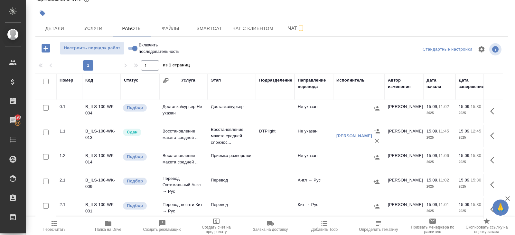
click at [47, 81] on input "checkbox" at bounding box center [45, 81] width 5 height 5
checkbox input "true"
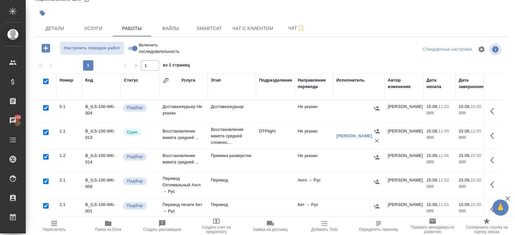
checkbox input "true"
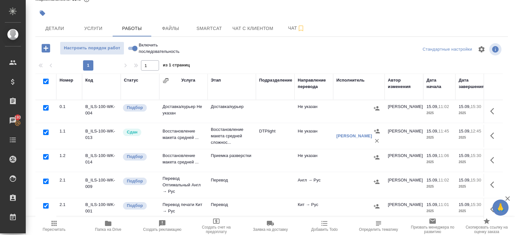
checkbox input "true"
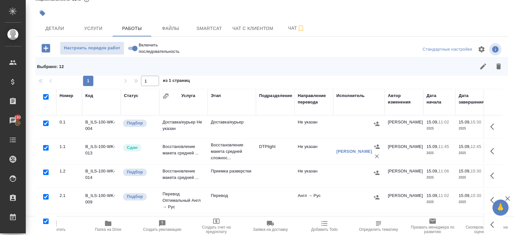
click at [46, 147] on input "checkbox" at bounding box center [45, 147] width 5 height 5
checkbox input "false"
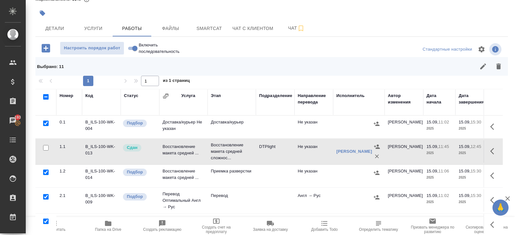
click at [45, 123] on input "checkbox" at bounding box center [45, 122] width 5 height 5
checkbox input "false"
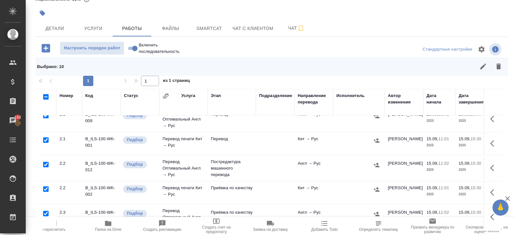
scroll to position [83, 0]
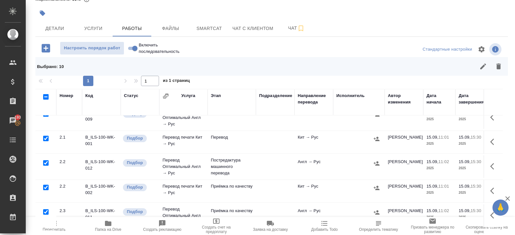
click at [47, 161] on input "checkbox" at bounding box center [45, 162] width 5 height 5
checkbox input "false"
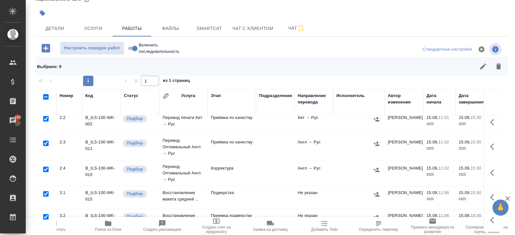
scroll to position [153, 0]
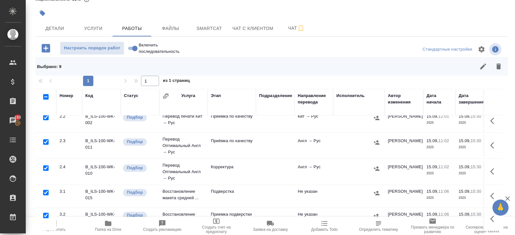
click at [46, 166] on input "checkbox" at bounding box center [45, 167] width 5 height 5
checkbox input "false"
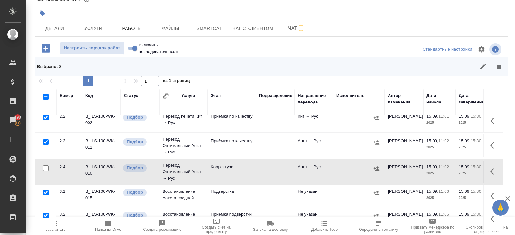
scroll to position [173, 0]
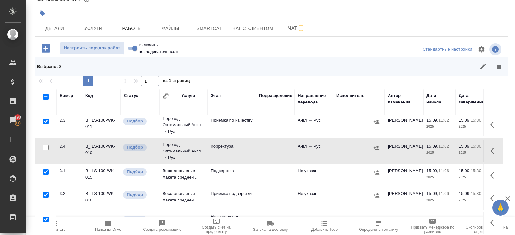
click at [45, 172] on input "checkbox" at bounding box center [45, 171] width 5 height 5
checkbox input "false"
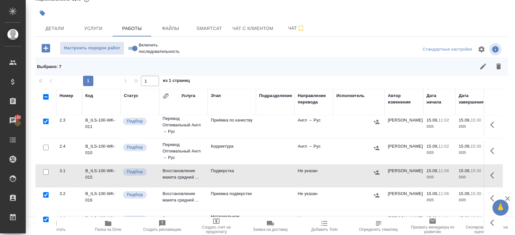
scroll to position [57, 0]
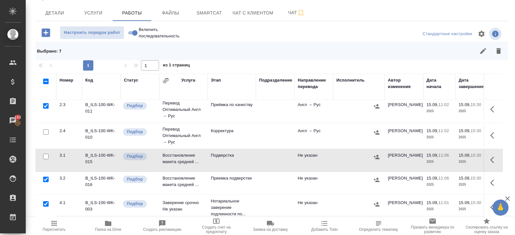
click at [45, 201] on input "checkbox" at bounding box center [45, 203] width 5 height 5
checkbox input "false"
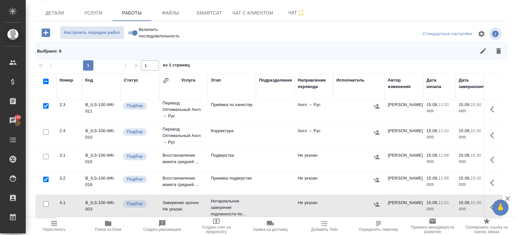
click at [503, 52] on button "button" at bounding box center [498, 50] width 15 height 15
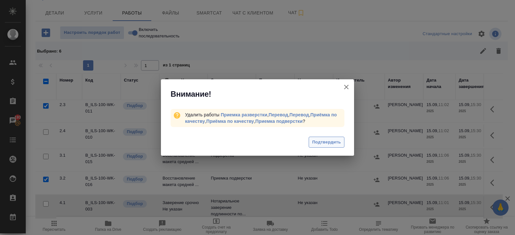
click at [331, 139] on span "Подтвердить" at bounding box center [326, 141] width 29 height 7
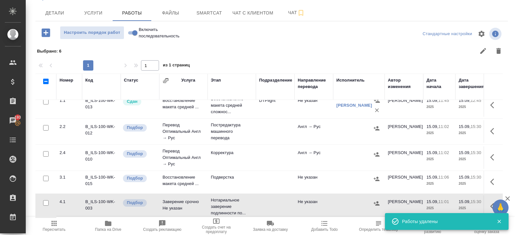
scroll to position [0, 0]
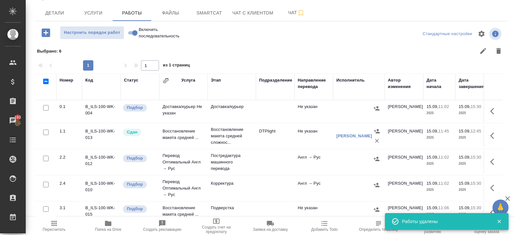
click at [105, 221] on icon "button" at bounding box center [108, 223] width 8 height 8
click at [107, 223] on icon "button" at bounding box center [108, 223] width 6 height 5
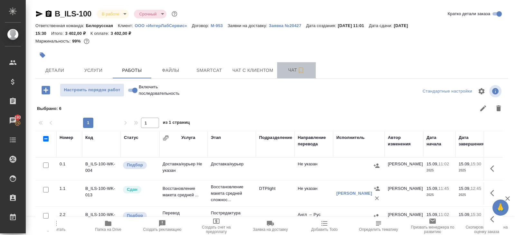
click at [293, 65] on button "Чат" at bounding box center [296, 70] width 39 height 16
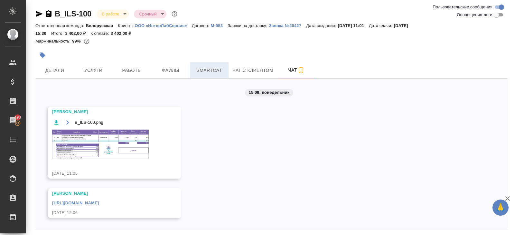
scroll to position [11, 0]
click at [109, 118] on div "B_ILS-100.png" at bounding box center [105, 142] width 106 height 49
click at [117, 135] on img at bounding box center [100, 143] width 97 height 29
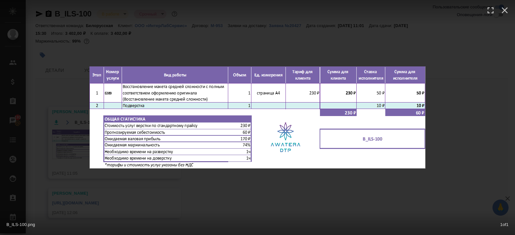
click at [127, 186] on div "B_ILS-100.png 1 of 1" at bounding box center [257, 117] width 515 height 235
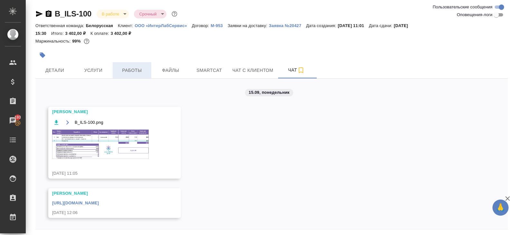
click at [132, 64] on button "Работы" at bounding box center [132, 70] width 39 height 16
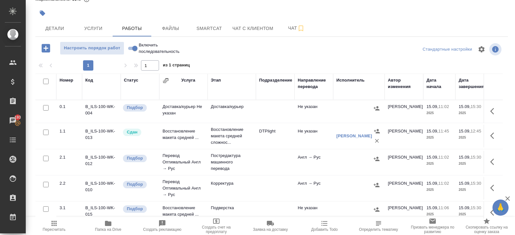
scroll to position [31, 0]
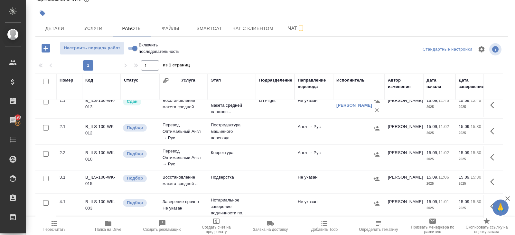
click at [493, 182] on icon "button" at bounding box center [494, 182] width 8 height 8
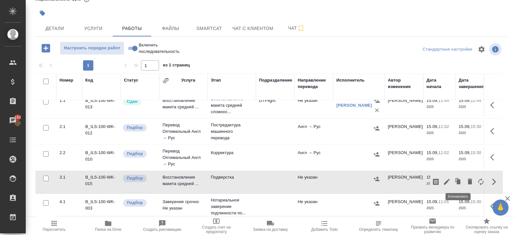
click at [452, 183] on button "button" at bounding box center [447, 181] width 11 height 15
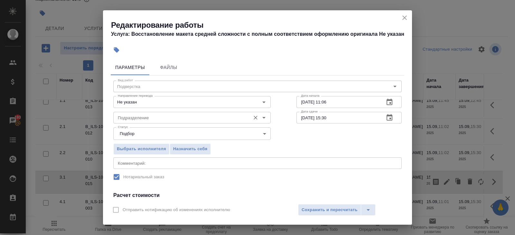
click at [178, 115] on input "Подразделение" at bounding box center [181, 118] width 132 height 8
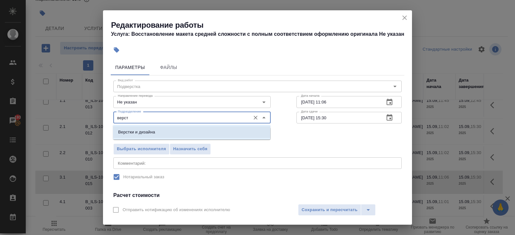
click at [154, 129] on p "Верстки и дизайна" at bounding box center [136, 132] width 37 height 6
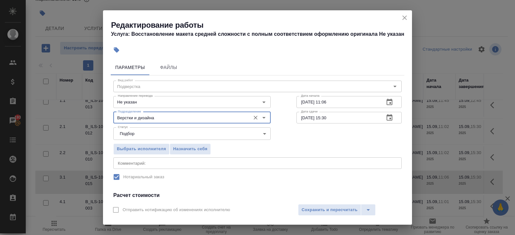
scroll to position [82, 0]
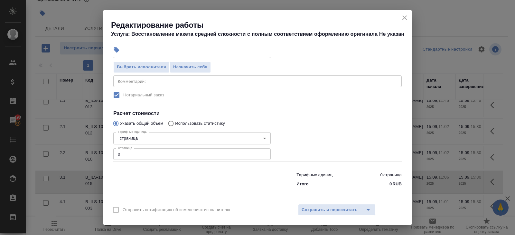
type input "Верстки и дизайна"
drag, startPoint x: 138, startPoint y: 155, endPoint x: 52, endPoint y: 154, distance: 86.6
click at [52, 154] on div "Редактирование работы Услуга: Восстановление макета средней сложности с полным …" at bounding box center [257, 117] width 515 height 235
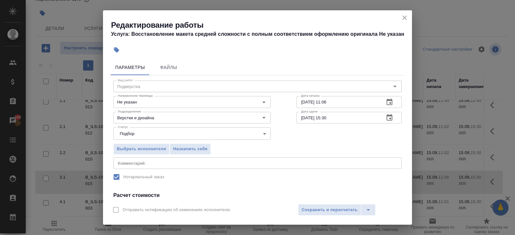
type input "1"
click at [389, 119] on icon "button" at bounding box center [390, 118] width 8 height 8
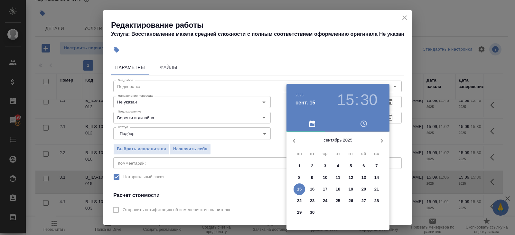
click at [298, 187] on p "15" at bounding box center [299, 189] width 5 height 6
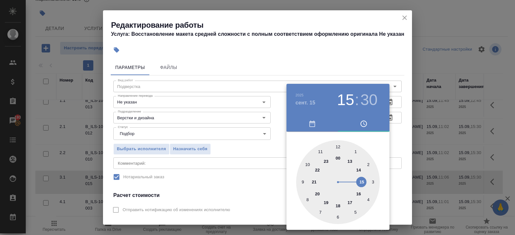
click at [364, 181] on div at bounding box center [338, 182] width 84 height 84
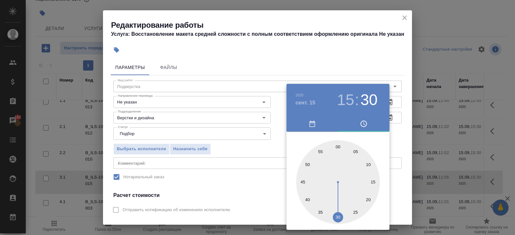
type input "15.09.2025 15:00"
click at [338, 147] on div at bounding box center [338, 182] width 84 height 84
click at [371, 57] on div at bounding box center [257, 117] width 515 height 235
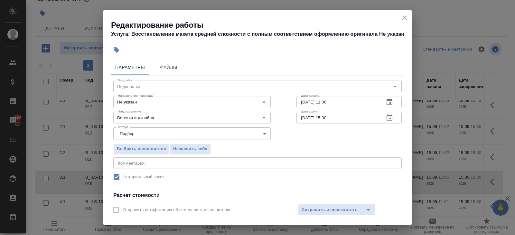
click at [389, 102] on icon "button" at bounding box center [390, 102] width 8 height 8
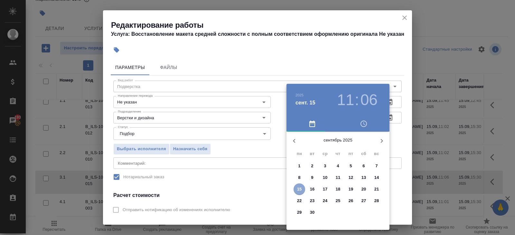
click at [300, 188] on p "15" at bounding box center [299, 189] width 5 height 6
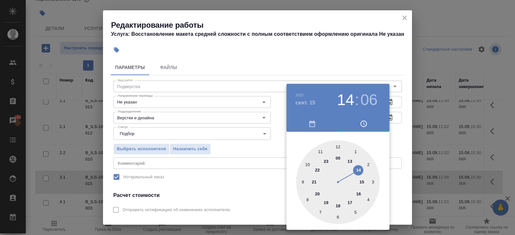
click at [360, 170] on div at bounding box center [338, 182] width 84 height 84
click at [336, 147] on div at bounding box center [338, 182] width 84 height 84
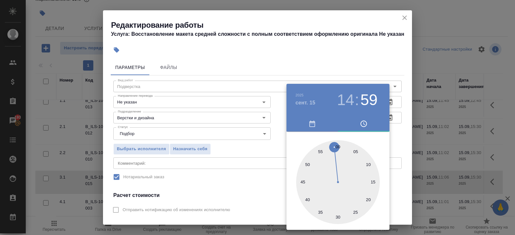
type input "15.09.2025 14:00"
click at [337, 149] on div at bounding box center [338, 182] width 84 height 84
click at [260, 155] on div at bounding box center [257, 117] width 515 height 235
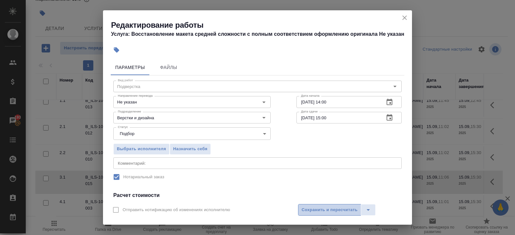
click at [309, 208] on span "Сохранить и пересчитать" at bounding box center [330, 209] width 56 height 7
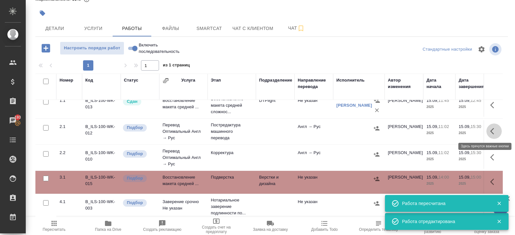
click at [490, 129] on icon "button" at bounding box center [494, 131] width 8 height 8
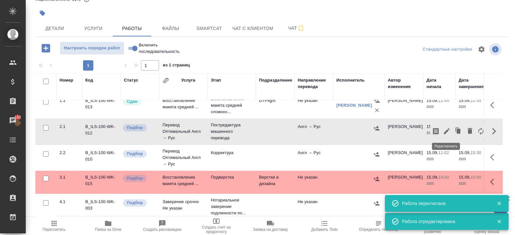
click at [450, 131] on icon "button" at bounding box center [447, 131] width 8 height 8
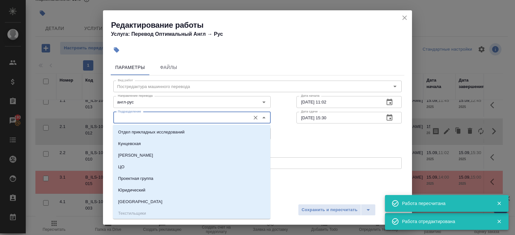
click at [149, 118] on input "Подразделение" at bounding box center [181, 118] width 132 height 8
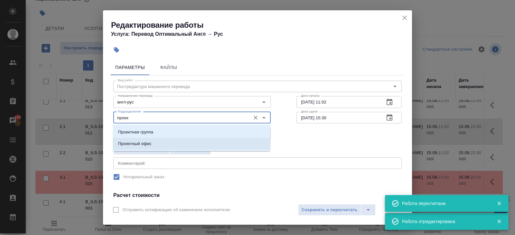
click at [144, 142] on p "Проектный офис" at bounding box center [134, 143] width 33 height 6
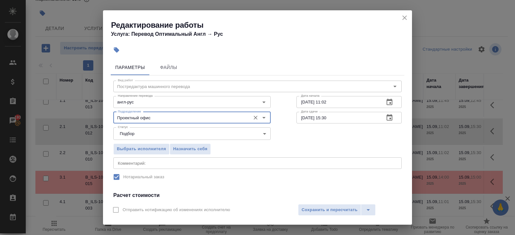
type input "Проектный офис"
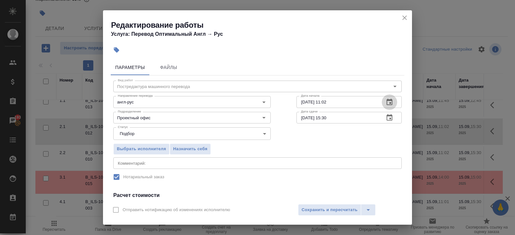
click at [392, 98] on icon "button" at bounding box center [390, 102] width 8 height 8
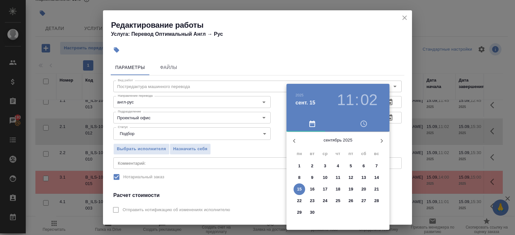
click at [299, 188] on p "15" at bounding box center [299, 189] width 5 height 6
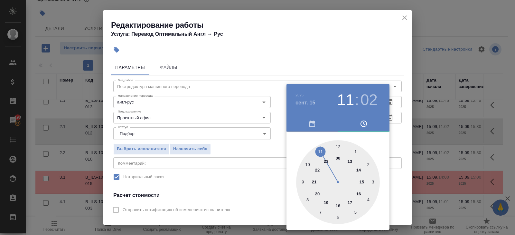
click at [338, 146] on div at bounding box center [338, 182] width 84 height 84
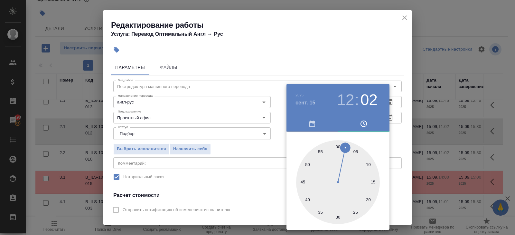
type input "15.09.2025 12:45"
click at [303, 180] on div at bounding box center [338, 182] width 84 height 84
drag, startPoint x: 263, startPoint y: 162, endPoint x: 271, endPoint y: 158, distance: 8.4
click at [263, 161] on div at bounding box center [257, 117] width 515 height 235
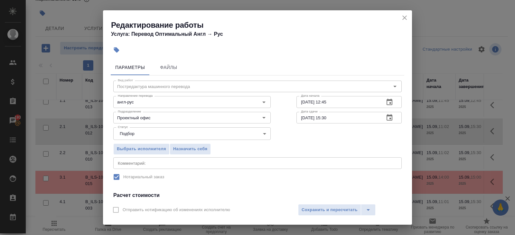
click at [386, 118] on icon "button" at bounding box center [390, 118] width 8 height 8
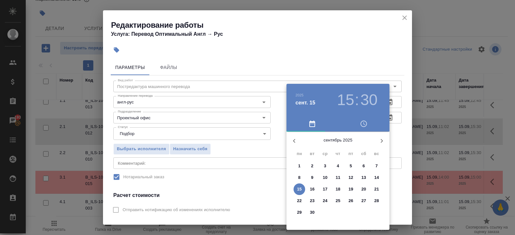
click at [298, 187] on p "15" at bounding box center [299, 189] width 5 height 6
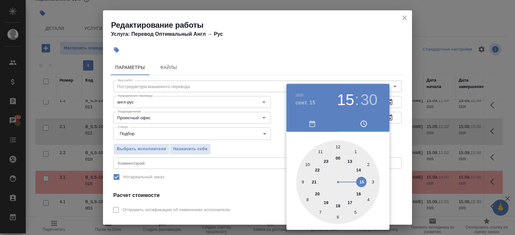
click at [359, 171] on div at bounding box center [338, 182] width 84 height 84
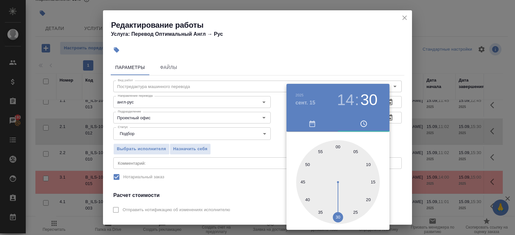
type input "15.09.2025 14:00"
click at [340, 143] on div at bounding box center [338, 182] width 84 height 84
click at [232, 171] on div at bounding box center [257, 117] width 515 height 235
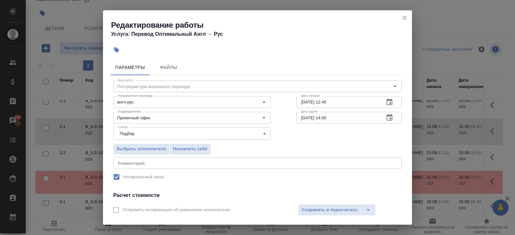
scroll to position [82, 0]
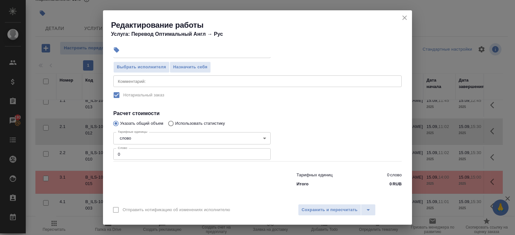
drag, startPoint x: 84, startPoint y: 152, endPoint x: 42, endPoint y: 143, distance: 43.8
click at [42, 143] on div "Редактирование работы Услуга: Перевод Оптимальный Англ → Рус Параметры Файлы Ви…" at bounding box center [257, 117] width 515 height 235
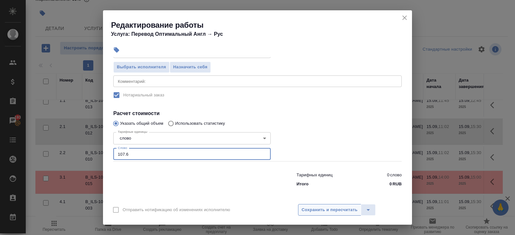
type input "107.6"
click at [334, 210] on span "Сохранить и пересчитать" at bounding box center [330, 209] width 56 height 7
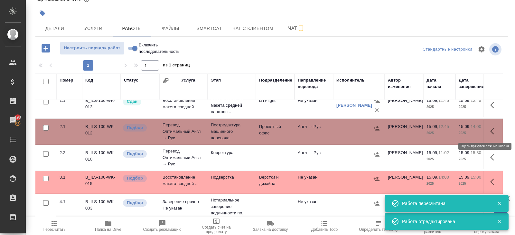
click at [490, 128] on icon "button" at bounding box center [494, 131] width 8 height 8
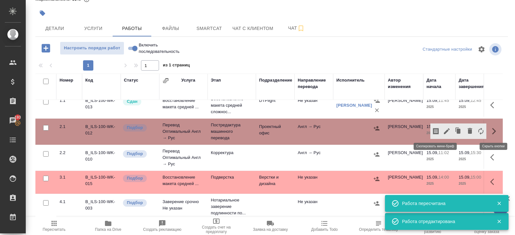
click at [436, 131] on icon "button" at bounding box center [436, 131] width 6 height 6
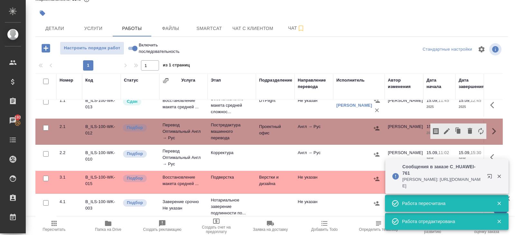
click at [490, 175] on icon "button" at bounding box center [491, 178] width 8 height 8
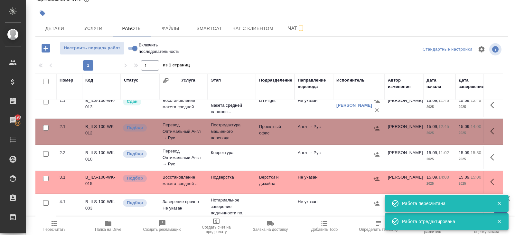
click at [489, 156] on button "button" at bounding box center [494, 156] width 15 height 15
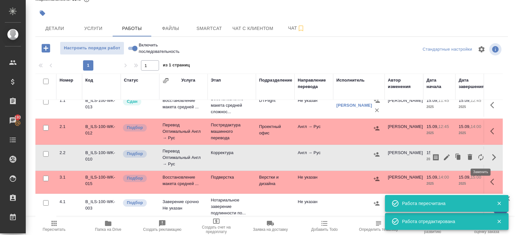
click at [480, 157] on icon "button" at bounding box center [481, 157] width 8 height 8
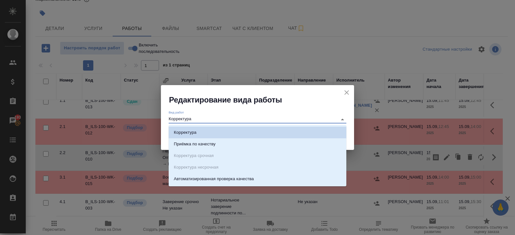
click at [289, 119] on input "Корректура" at bounding box center [252, 119] width 166 height 8
click at [205, 144] on p "Приёмка по качеству" at bounding box center [195, 144] width 42 height 6
type input "Приёмка по качеству"
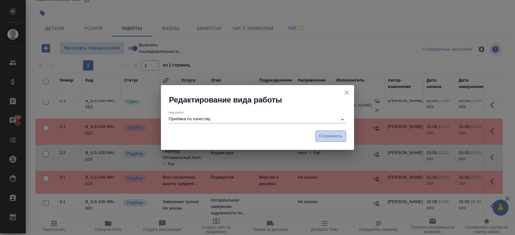
click at [338, 137] on span "Сохранить" at bounding box center [331, 135] width 24 height 7
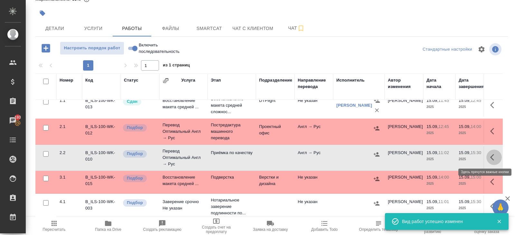
click at [495, 156] on icon "button" at bounding box center [494, 157] width 8 height 8
click at [341, 182] on div at bounding box center [359, 179] width 45 height 10
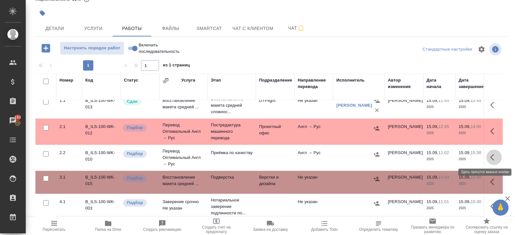
click at [491, 156] on icon "button" at bounding box center [494, 157] width 8 height 8
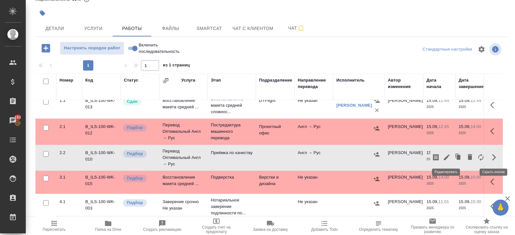
click at [451, 156] on icon "button" at bounding box center [447, 157] width 8 height 8
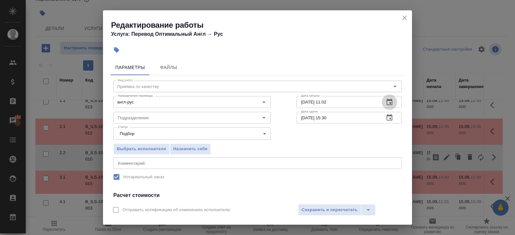
click at [389, 99] on icon "button" at bounding box center [390, 102] width 8 height 8
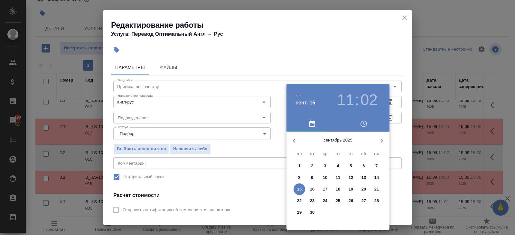
click at [297, 189] on span "15" at bounding box center [300, 189] width 12 height 6
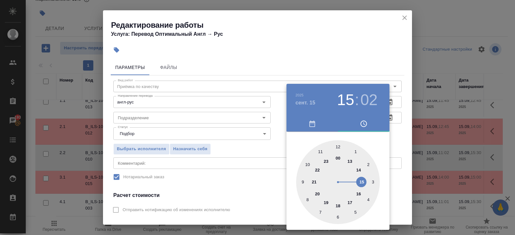
click at [363, 183] on div at bounding box center [338, 182] width 84 height 84
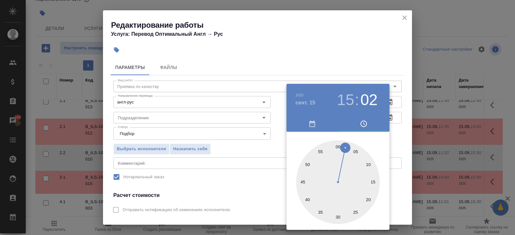
type input "15.09.2025 15:00"
click at [337, 147] on div at bounding box center [338, 182] width 84 height 84
click at [410, 123] on div at bounding box center [257, 117] width 515 height 235
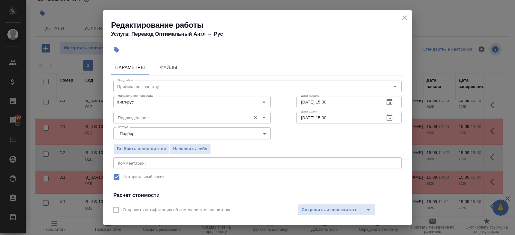
click at [148, 118] on input "Подразделение" at bounding box center [181, 118] width 132 height 8
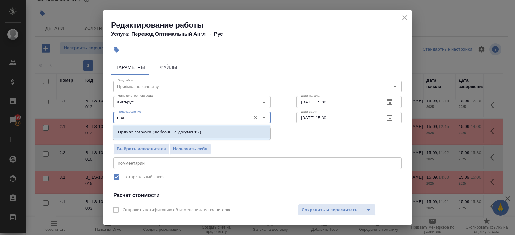
click at [130, 130] on p "Прямая загрузка (шаблонные документы)" at bounding box center [159, 132] width 83 height 6
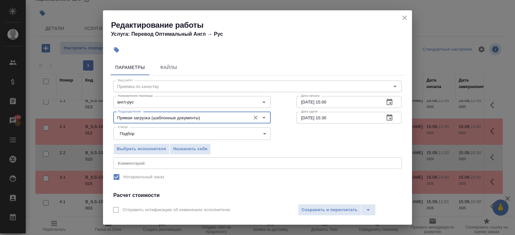
type input "Прямая загрузка (шаблонные документы)"
click at [130, 165] on textarea at bounding box center [258, 162] width 280 height 5
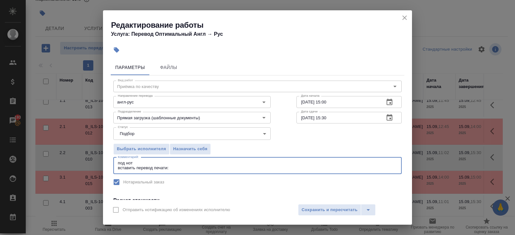
paste textarea "/Печать: Autobio Labtec Instruments (Zhengzhou) Co., Ltd. * Autobio Labtec Inst…"
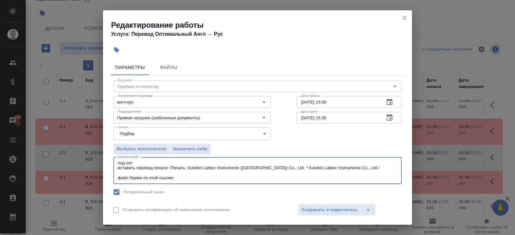
type textarea "под нот вставить перевод печати: /Печать: Autobio Labtec Instruments (Zhengzhou…"
click at [304, 207] on span "Сохранить и пересчитать" at bounding box center [330, 209] width 56 height 7
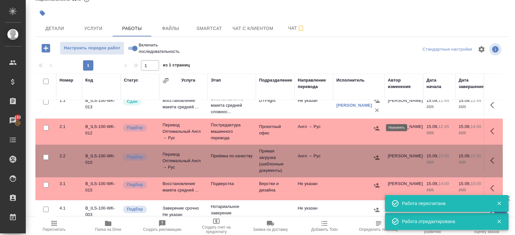
click at [376, 129] on icon "button" at bounding box center [377, 128] width 6 height 4
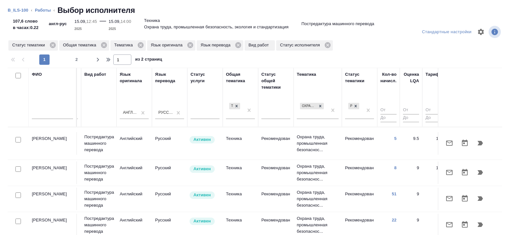
scroll to position [0, 441]
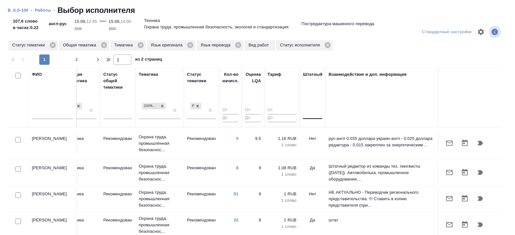
click at [312, 116] on div at bounding box center [312, 112] width 19 height 9
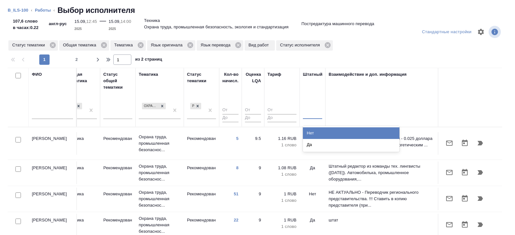
click at [312, 128] on div "Нет" at bounding box center [351, 133] width 97 height 12
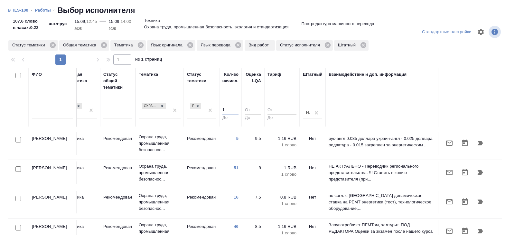
type input "1"
click at [236, 107] on input "1" at bounding box center [231, 110] width 16 height 8
click at [20, 166] on input "checkbox" at bounding box center [17, 168] width 5 height 5
checkbox input "true"
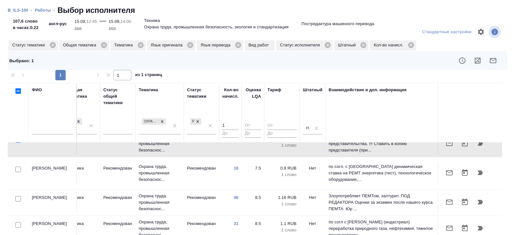
scroll to position [44, 441]
click at [18, 196] on input "checkbox" at bounding box center [17, 198] width 5 height 5
checkbox input "true"
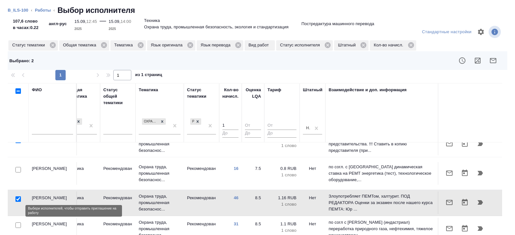
click at [18, 222] on input "checkbox" at bounding box center [17, 224] width 5 height 5
checkbox input "true"
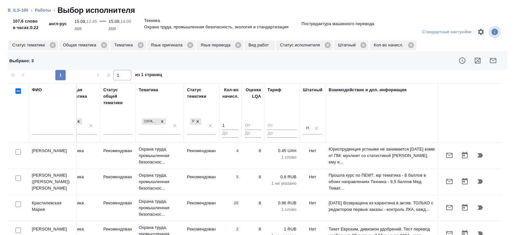
scroll to position [311, 441]
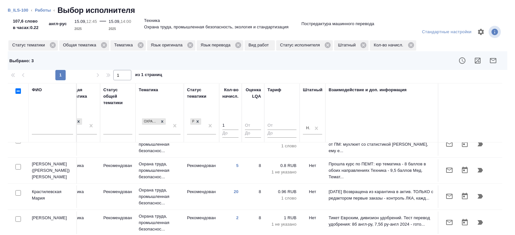
click at [17, 190] on input "checkbox" at bounding box center [17, 192] width 5 height 5
checkbox input "true"
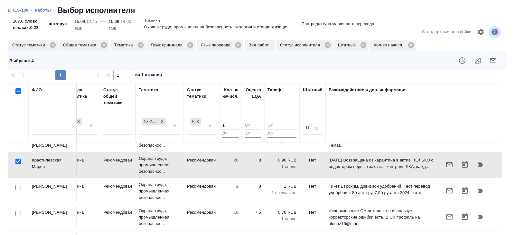
scroll to position [343, 441]
click at [494, 62] on icon "button" at bounding box center [493, 60] width 6 height 5
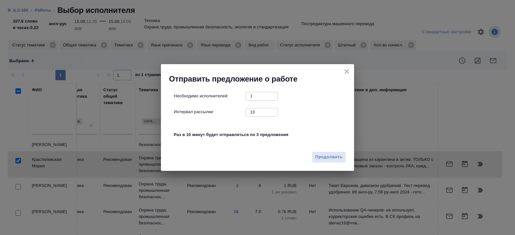
drag, startPoint x: 262, startPoint y: 113, endPoint x: 218, endPoint y: 105, distance: 44.7
click at [218, 105] on div "Необходимо исполнителей: 1 ​ Интервал рассылки: 10 ​ Раз в 10 минут будет отпра…" at bounding box center [260, 119] width 173 height 54
type input "0"
click at [321, 164] on div "Продолжить" at bounding box center [257, 159] width 193 height 23
click at [321, 159] on span "Продолжить" at bounding box center [329, 156] width 27 height 7
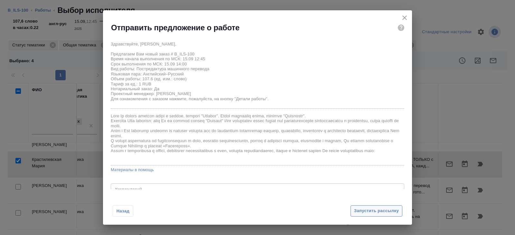
click at [357, 208] on span "Запустить рассылку" at bounding box center [376, 210] width 45 height 7
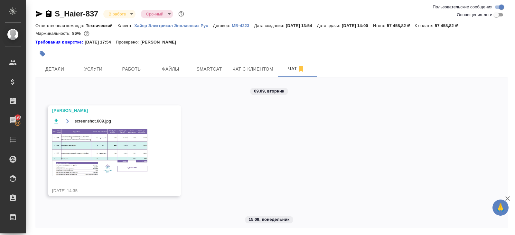
scroll to position [135, 0]
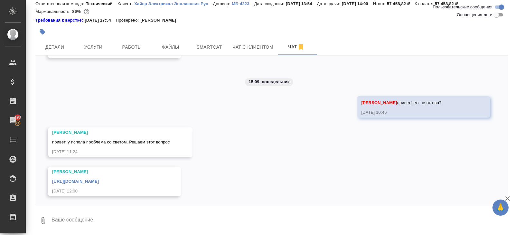
click at [99, 179] on link "[URL][DOMAIN_NAME]" at bounding box center [75, 181] width 47 height 5
click at [62, 53] on button "Детали" at bounding box center [54, 47] width 39 height 16
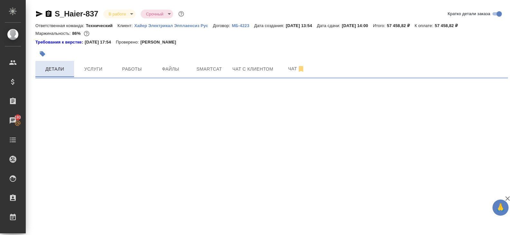
select select "RU"
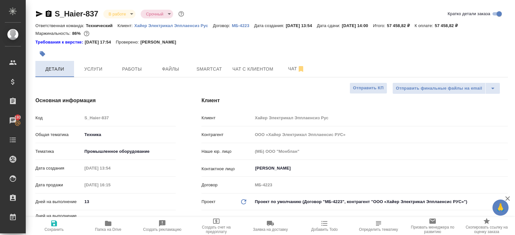
type textarea "x"
click at [292, 68] on span "Чат" at bounding box center [296, 69] width 31 height 8
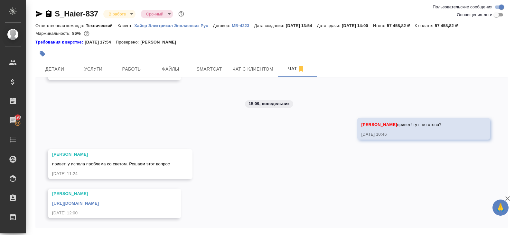
scroll to position [22, 0]
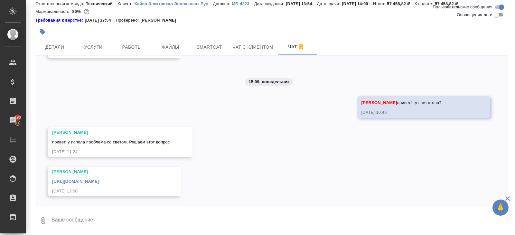
click at [138, 213] on textarea at bounding box center [279, 220] width 457 height 22
type textarea "в сорсе два файла, всё верно?"
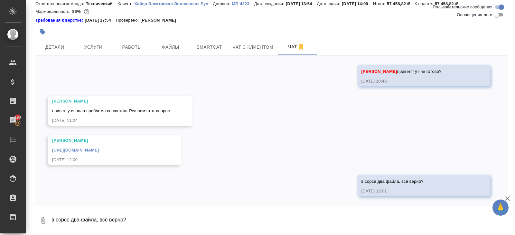
scroll to position [166, 0]
click at [202, 48] on span "Smartcat" at bounding box center [209, 47] width 31 height 8
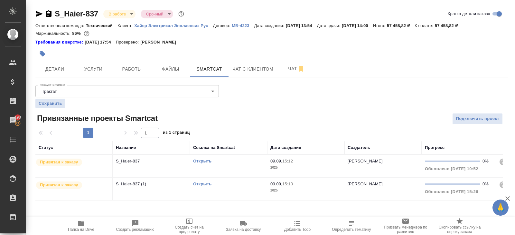
click at [199, 161] on link "Открыть" at bounding box center [202, 160] width 18 height 5
click at [241, 162] on div "Открыть" at bounding box center [228, 161] width 71 height 6
click at [288, 62] on button "Чат" at bounding box center [296, 69] width 39 height 16
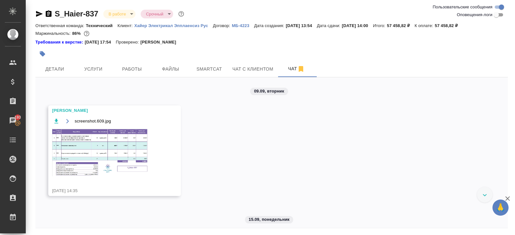
click at [120, 143] on img at bounding box center [100, 152] width 97 height 48
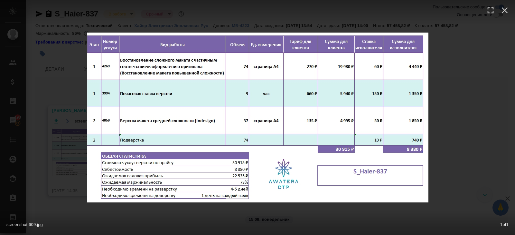
click at [42, 132] on div "screenshot.609.jpg 1 of 1" at bounding box center [257, 117] width 515 height 235
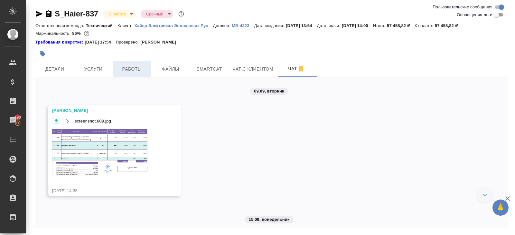
click at [128, 70] on span "Работы" at bounding box center [132, 69] width 31 height 8
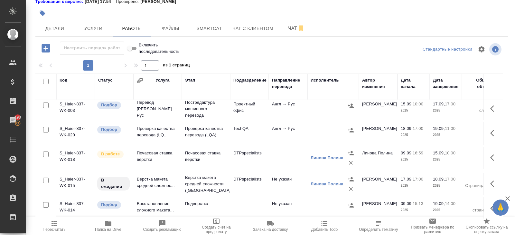
scroll to position [50, 0]
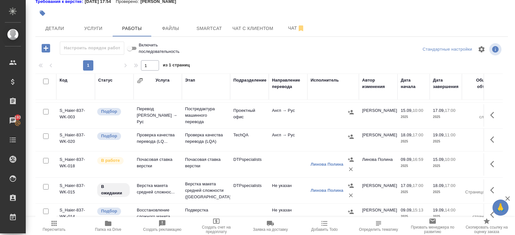
click at [492, 113] on icon "button" at bounding box center [492, 115] width 4 height 6
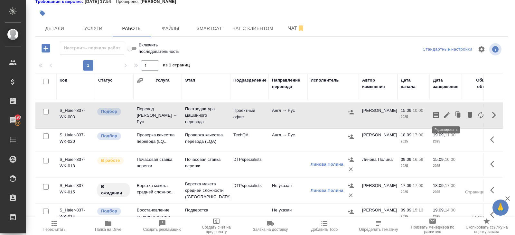
click at [451, 116] on button "button" at bounding box center [447, 114] width 11 height 15
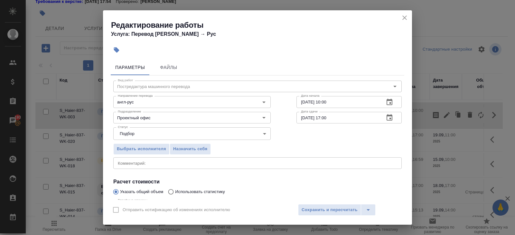
scroll to position [68, 0]
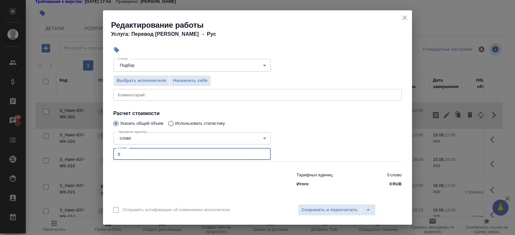
drag, startPoint x: 133, startPoint y: 155, endPoint x: 64, endPoint y: 155, distance: 69.2
click at [64, 155] on div "Редактирование работы Услуга: Перевод [PERSON_NAME] → [PERSON_NAME] Файлы Вид р…" at bounding box center [257, 117] width 515 height 235
type input "893"
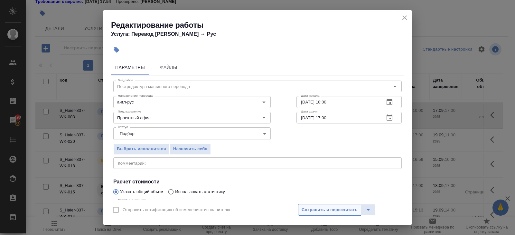
type input "893.1"
click at [326, 210] on span "Сохранить и пересчитать" at bounding box center [330, 209] width 56 height 7
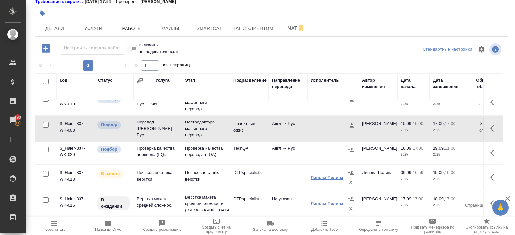
scroll to position [35, 0]
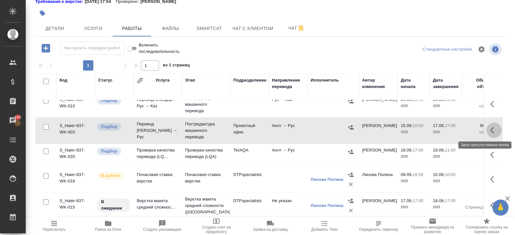
click at [489, 129] on button "button" at bounding box center [494, 129] width 15 height 15
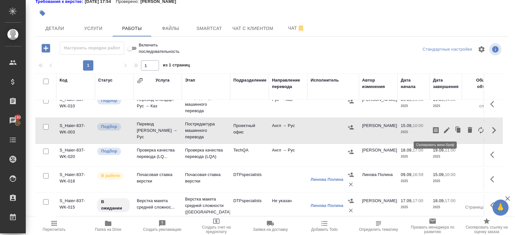
click at [440, 129] on icon "button" at bounding box center [436, 130] width 8 height 8
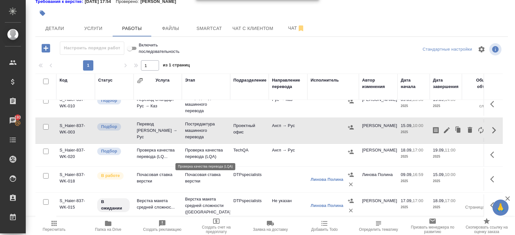
scroll to position [0, 0]
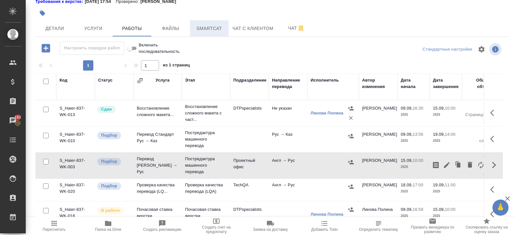
click at [215, 24] on span "Smartcat" at bounding box center [209, 28] width 31 height 8
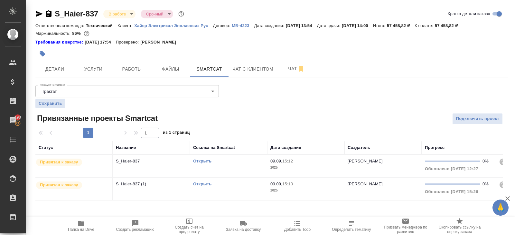
click at [242, 168] on td "Открыть" at bounding box center [228, 166] width 77 height 23
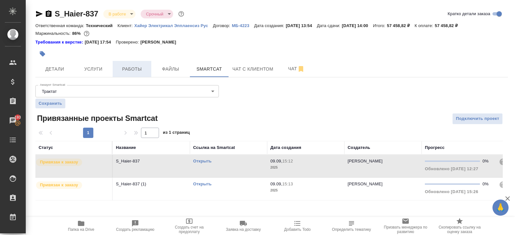
click at [137, 72] on span "Работы" at bounding box center [132, 69] width 31 height 8
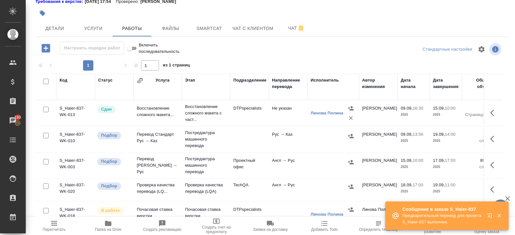
click at [60, 218] on button "Пересчитать" at bounding box center [54, 226] width 54 height 18
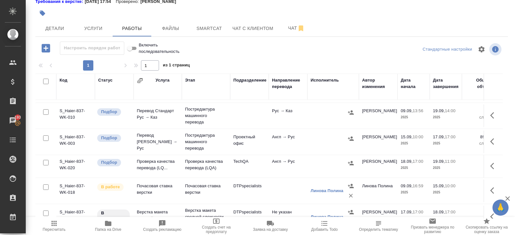
scroll to position [56, 0]
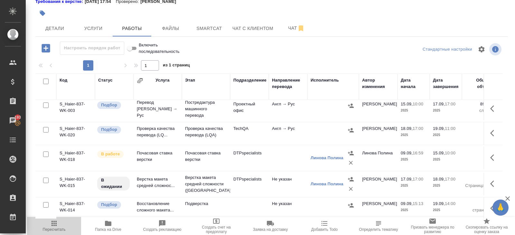
click at [51, 227] on span "Пересчитать" at bounding box center [54, 229] width 23 height 5
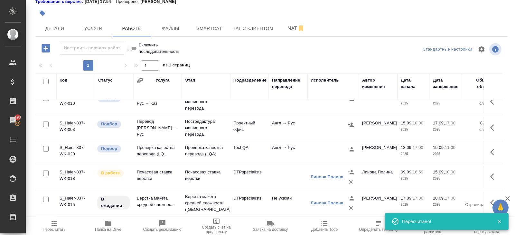
scroll to position [37, 0]
click at [348, 122] on icon "button" at bounding box center [351, 125] width 6 height 6
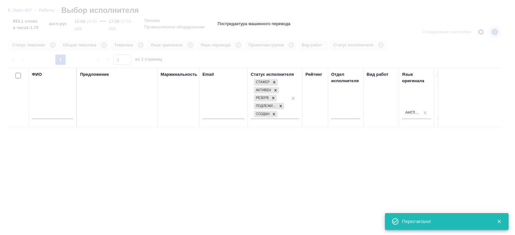
click at [60, 116] on input "text" at bounding box center [52, 115] width 41 height 8
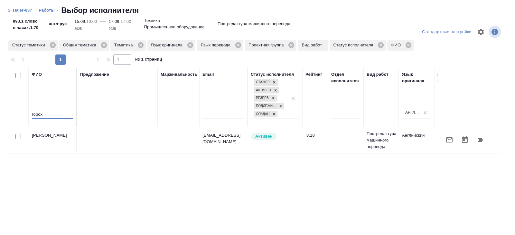
type input "горох"
click at [485, 143] on button "button" at bounding box center [480, 139] width 15 height 15
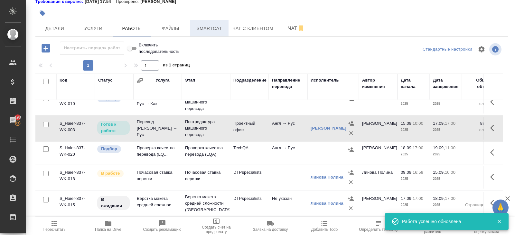
click at [216, 28] on span "Smartcat" at bounding box center [209, 28] width 31 height 8
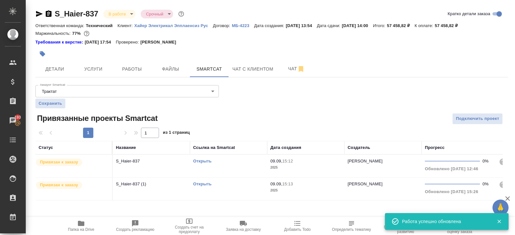
click at [206, 159] on link "Открыть" at bounding box center [202, 160] width 18 height 5
click at [133, 59] on div at bounding box center [192, 54] width 315 height 14
click at [136, 67] on span "Работы" at bounding box center [132, 69] width 31 height 8
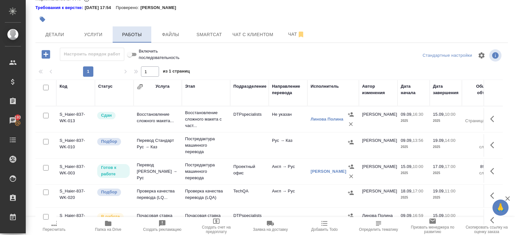
scroll to position [39, 0]
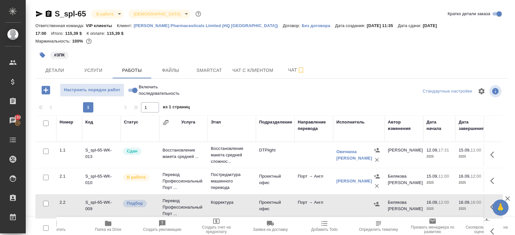
scroll to position [34, 0]
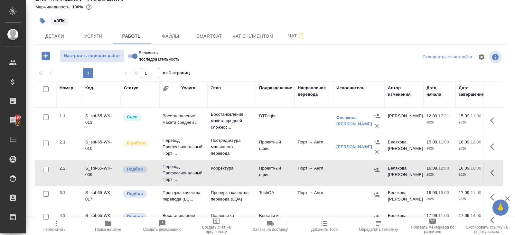
click at [56, 227] on span "Пересчитать" at bounding box center [54, 229] width 23 height 5
click at [376, 166] on icon "button" at bounding box center [377, 169] width 6 height 6
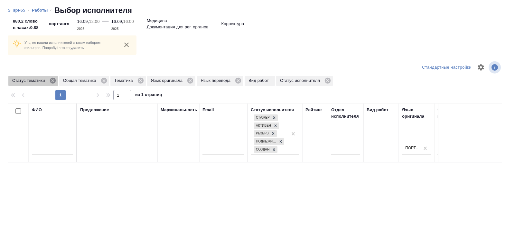
click at [54, 82] on icon at bounding box center [53, 81] width 6 height 6
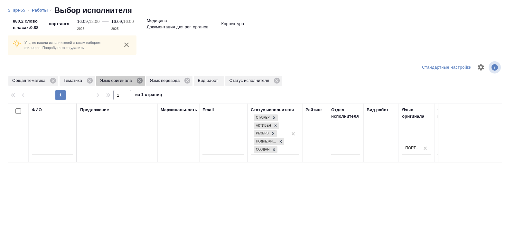
click at [142, 81] on icon at bounding box center [140, 81] width 6 height 6
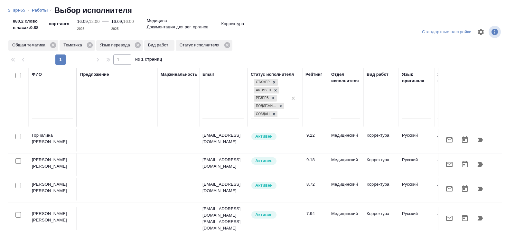
scroll to position [0, 441]
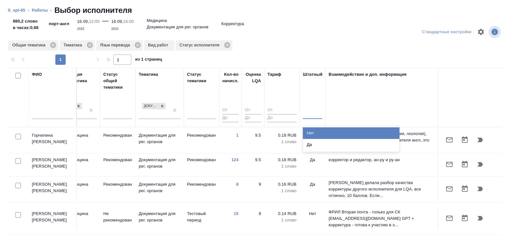
click at [309, 118] on div at bounding box center [312, 113] width 19 height 12
click at [310, 133] on div "Нет" at bounding box center [351, 133] width 97 height 12
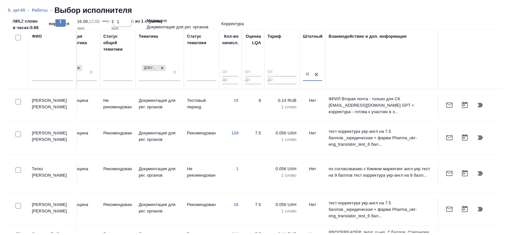
scroll to position [37, 0]
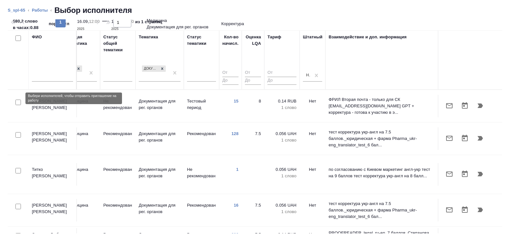
click at [18, 100] on input "checkbox" at bounding box center [17, 102] width 5 height 5
checkbox input "true"
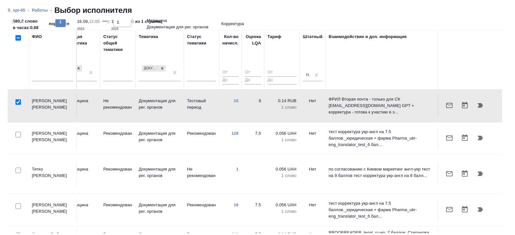
scroll to position [0, 0]
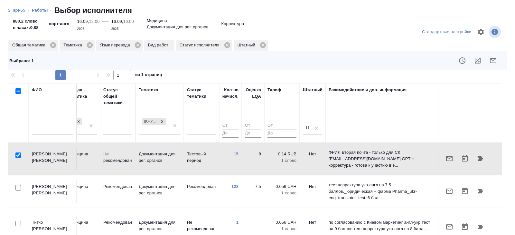
click at [495, 61] on icon "button" at bounding box center [493, 61] width 8 height 8
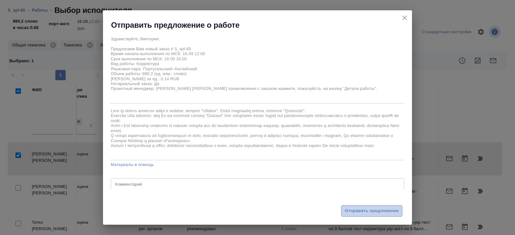
click at [365, 210] on span "Отправить предложение" at bounding box center [372, 210] width 54 height 7
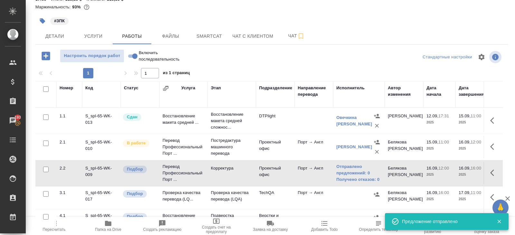
click at [53, 231] on span "Пересчитать" at bounding box center [54, 229] width 23 height 5
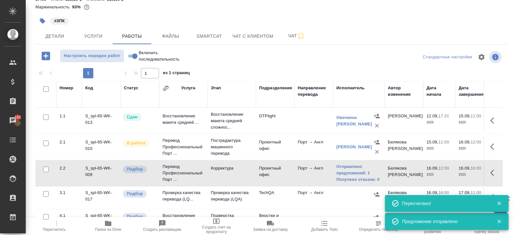
click at [53, 221] on icon "button" at bounding box center [54, 223] width 8 height 8
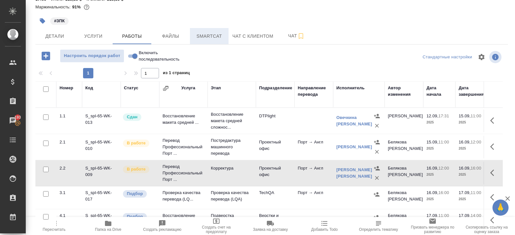
click at [199, 32] on span "Smartcat" at bounding box center [209, 36] width 31 height 8
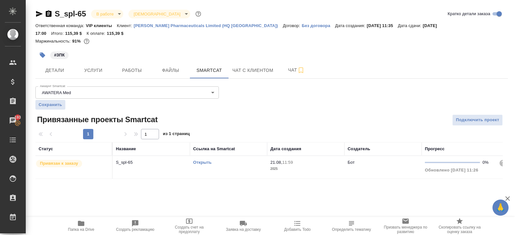
click at [203, 160] on link "Открыть" at bounding box center [202, 162] width 18 height 5
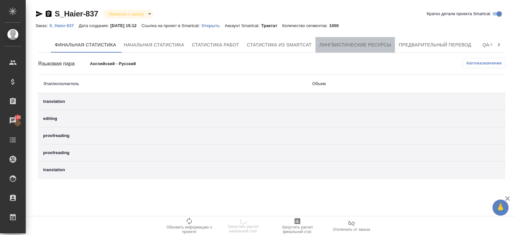
click at [345, 49] on button "Лингвистические ресурсы" at bounding box center [356, 44] width 80 height 15
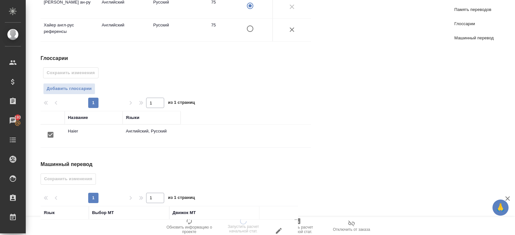
scroll to position [171, 0]
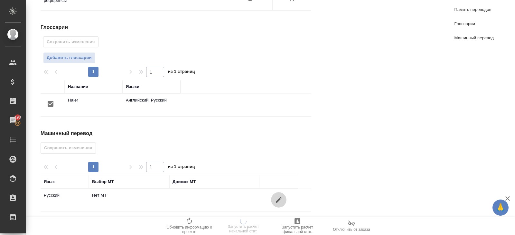
click at [279, 196] on icon "button" at bounding box center [279, 200] width 8 height 8
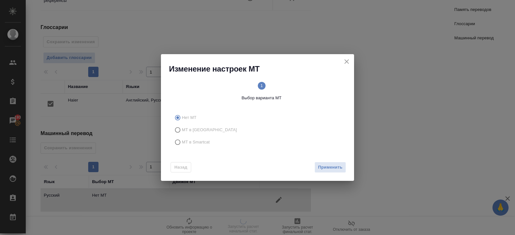
click at [203, 142] on span "МТ в Smartcat" at bounding box center [196, 142] width 28 height 6
click at [182, 142] on input "МТ в Smartcat" at bounding box center [177, 142] width 10 height 12
radio input "true"
click at [330, 161] on div "Назад Вперед" at bounding box center [257, 166] width 193 height 30
click at [330, 163] on button "Вперед" at bounding box center [334, 167] width 23 height 11
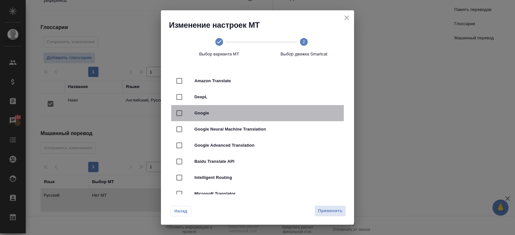
click at [217, 106] on div "Google" at bounding box center [257, 113] width 173 height 16
checkbox input "true"
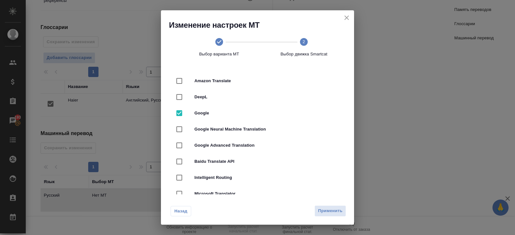
click at [217, 101] on div "DeepL" at bounding box center [257, 97] width 173 height 16
checkbox input "true"
checkbox input "false"
click at [327, 209] on span "Применить" at bounding box center [330, 210] width 24 height 7
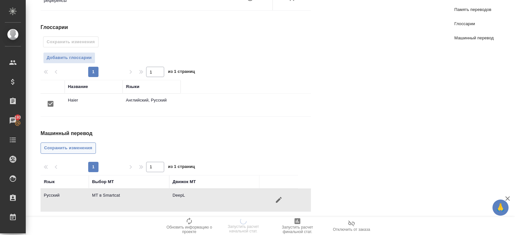
click at [69, 144] on span "Сохранить изменения" at bounding box center [68, 147] width 48 height 7
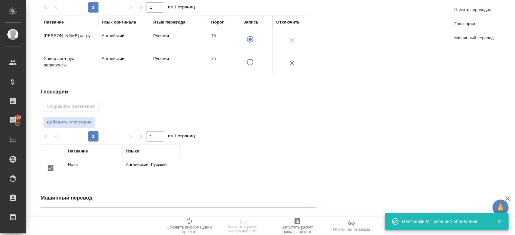
scroll to position [0, 0]
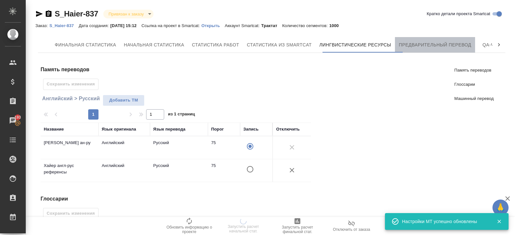
click at [444, 50] on button "Предварительный перевод" at bounding box center [435, 44] width 80 height 15
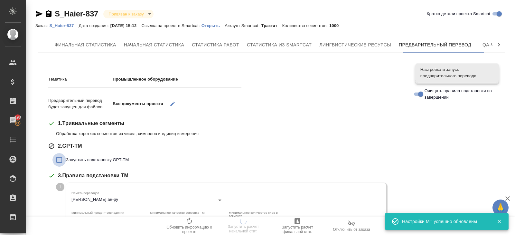
click at [66, 159] on input "Запустить подстановку GPT-TM" at bounding box center [59, 160] width 14 height 14
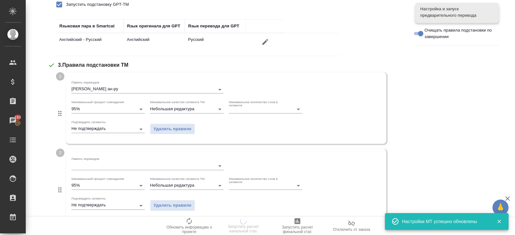
scroll to position [155, 0]
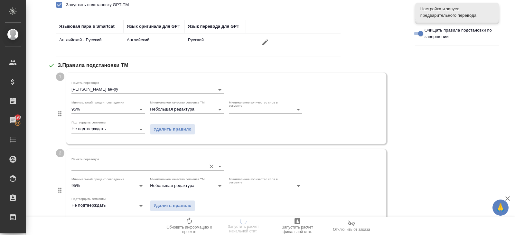
click at [82, 167] on input "Память переводов" at bounding box center [137, 166] width 132 height 8
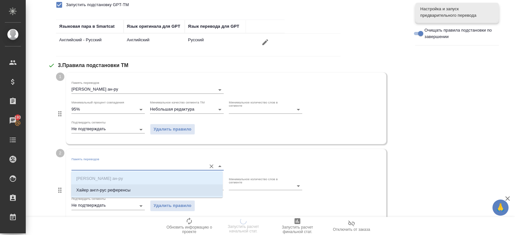
click at [82, 190] on p "Хайер англ-рус референсы" at bounding box center [103, 190] width 54 height 6
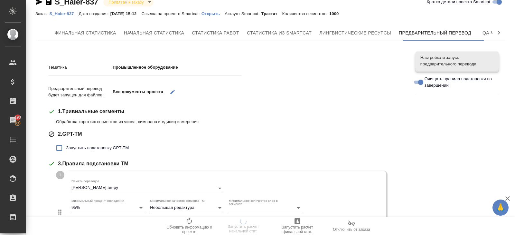
click at [94, 148] on span "Запустить подстановку GPT-TM" at bounding box center [97, 148] width 63 height 6
click at [66, 148] on input "Запустить подстановку GPT-TM" at bounding box center [59, 148] width 14 height 14
checkbox input "true"
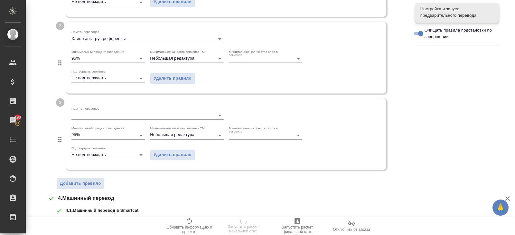
scroll to position [284, 0]
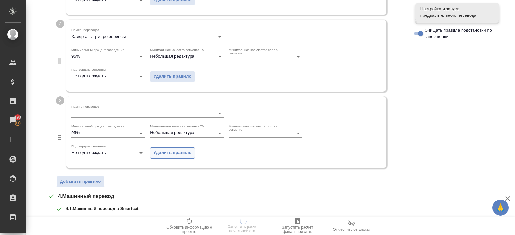
click at [162, 154] on span "Удалить правило" at bounding box center [173, 152] width 38 height 7
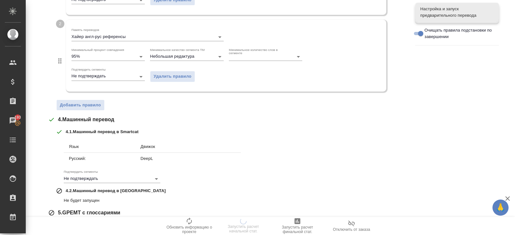
scroll to position [324, 0]
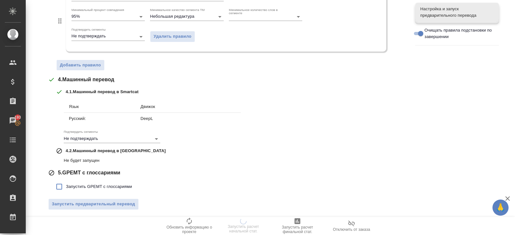
click at [83, 185] on span "Запустить GPEMT с глоссариями" at bounding box center [99, 186] width 66 height 6
click at [66, 185] on input "Запустить GPEMT с глоссариями" at bounding box center [59, 187] width 14 height 14
checkbox input "true"
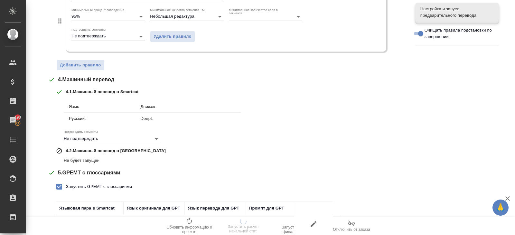
scroll to position [368, 0]
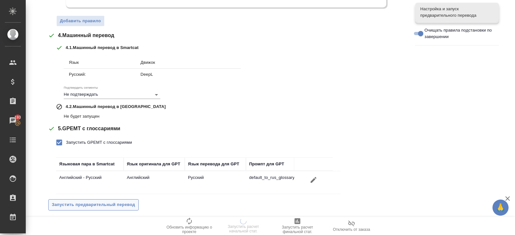
click at [102, 201] on span "Запустить предварительный перевод" at bounding box center [93, 204] width 83 height 7
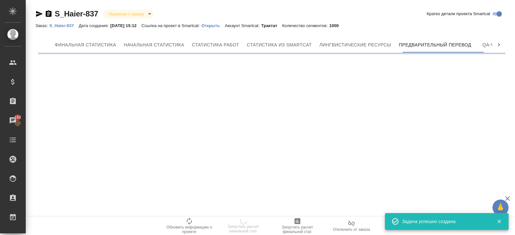
scroll to position [0, 0]
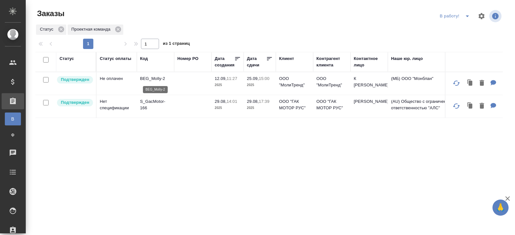
click at [153, 76] on p "BEG_Molly-2" at bounding box center [155, 78] width 31 height 6
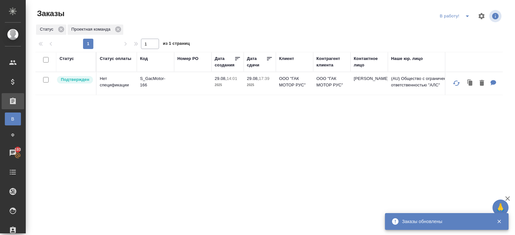
click at [465, 17] on icon "split button" at bounding box center [468, 16] width 8 height 8
click at [464, 29] on li "ПМ" at bounding box center [456, 29] width 36 height 10
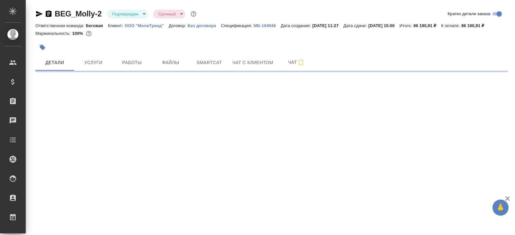
select select "RU"
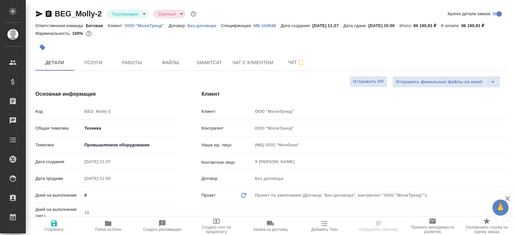
type textarea "x"
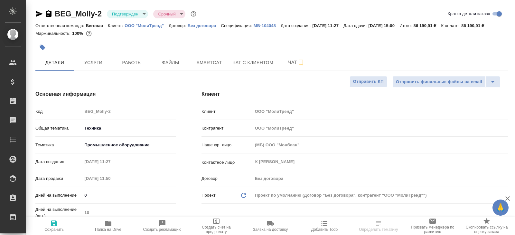
type textarea "x"
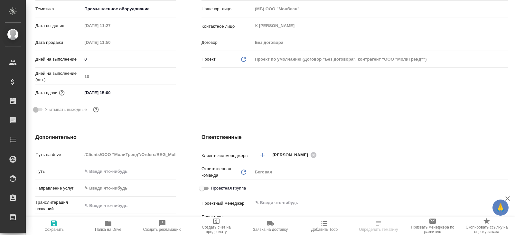
scroll to position [260, 0]
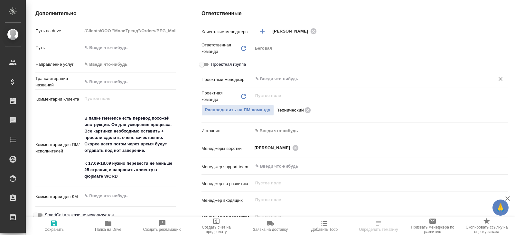
click at [271, 83] on input "text" at bounding box center [370, 79] width 230 height 8
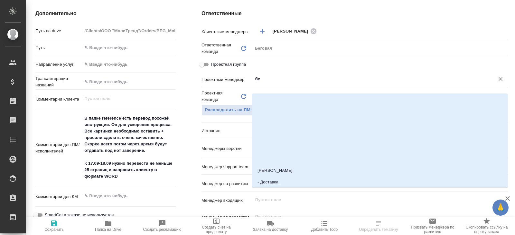
type input "бел"
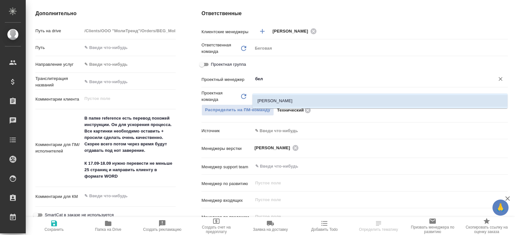
click at [273, 102] on li "[PERSON_NAME]" at bounding box center [379, 101] width 255 height 12
type textarea "x"
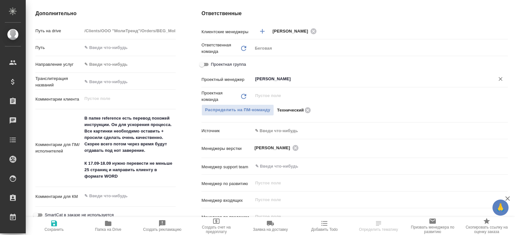
type input "[PERSON_NAME]"
click at [50, 224] on icon "button" at bounding box center [54, 223] width 8 height 8
type textarea "x"
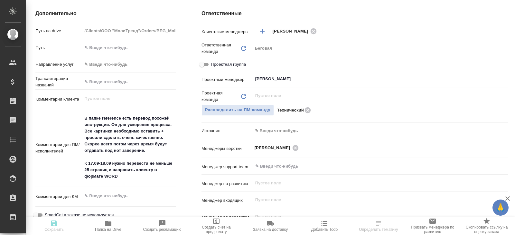
type textarea "x"
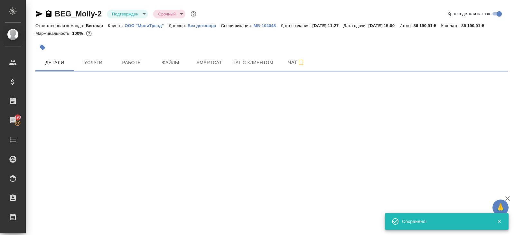
scroll to position [0, 0]
select select "RU"
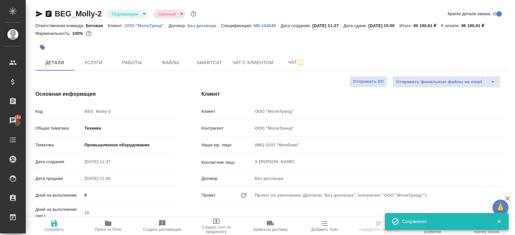
type textarea "x"
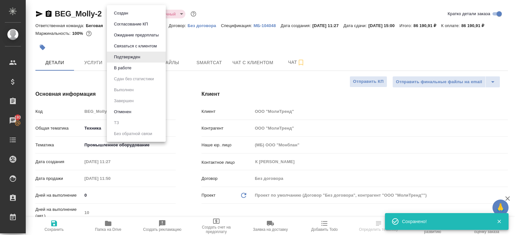
click at [122, 10] on body "🙏 .cls-1 fill:#fff; AWATERA [PERSON_NAME] Спецификации Заказы 193 Чаты Todo Про…" at bounding box center [257, 117] width 515 height 235
click at [124, 66] on button "В работе" at bounding box center [122, 67] width 21 height 7
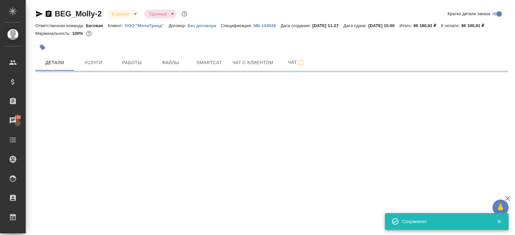
select select "RU"
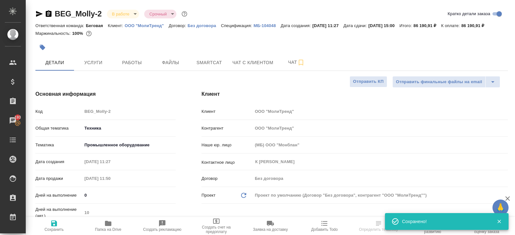
type textarea "x"
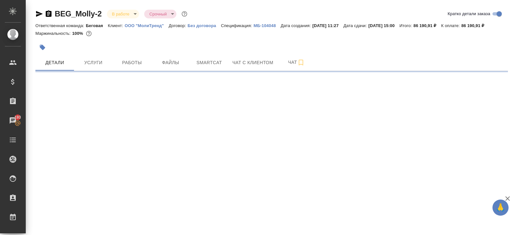
select select "RU"
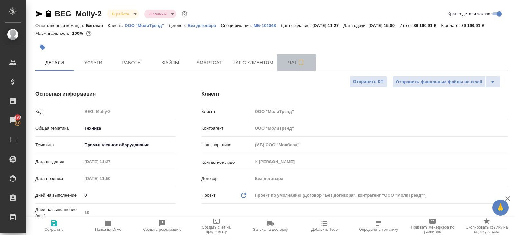
click at [295, 71] on button "Чат" at bounding box center [296, 62] width 39 height 16
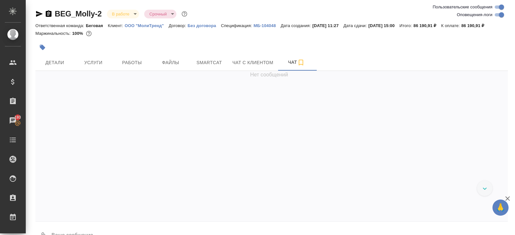
click at [496, 16] on input "Оповещения-логи" at bounding box center [501, 15] width 23 height 8
checkbox input "false"
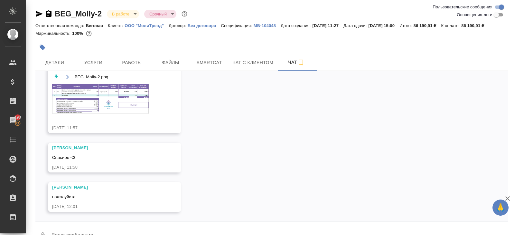
scroll to position [23, 0]
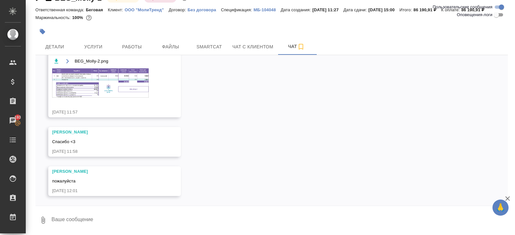
click at [107, 89] on img at bounding box center [100, 82] width 97 height 29
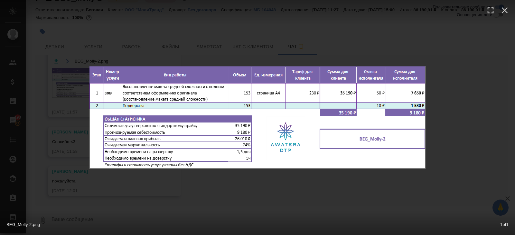
click at [95, 205] on div "BEG_Molly-2.png 1 of 1" at bounding box center [257, 117] width 515 height 235
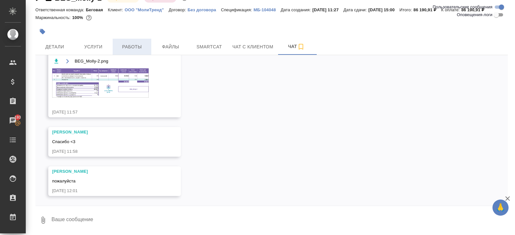
click at [125, 46] on span "Работы" at bounding box center [132, 47] width 31 height 8
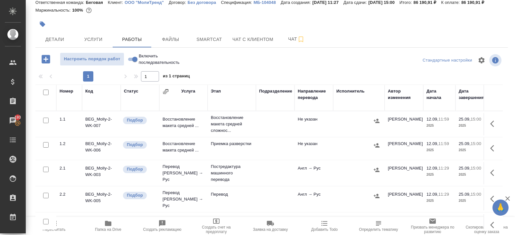
scroll to position [42, 0]
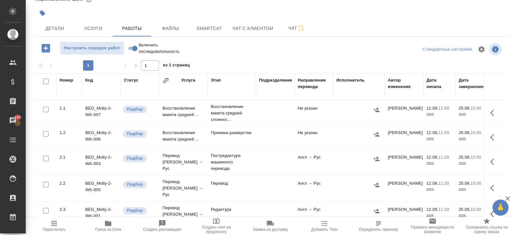
click at [492, 115] on icon "button" at bounding box center [494, 113] width 8 height 8
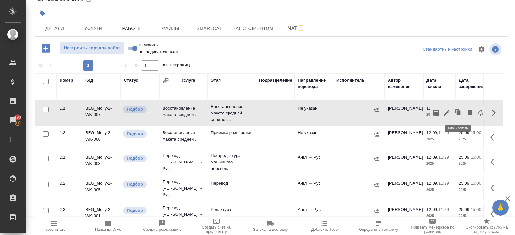
click at [447, 113] on icon "button" at bounding box center [447, 113] width 8 height 8
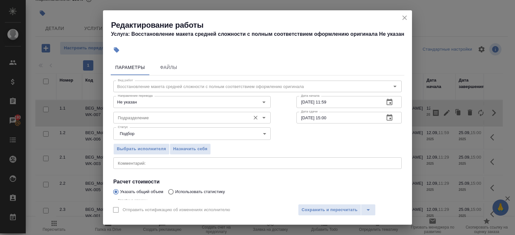
click at [158, 114] on input "Подразделение" at bounding box center [181, 118] width 132 height 8
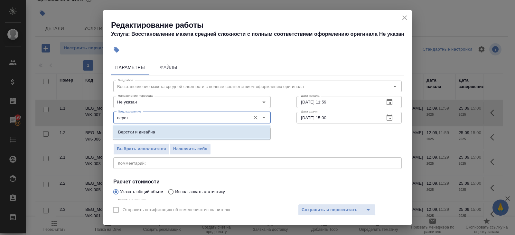
click at [154, 131] on p "Верстки и дизайна" at bounding box center [136, 132] width 37 height 6
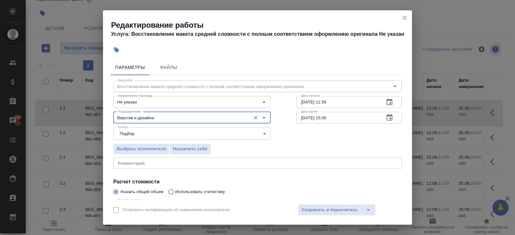
scroll to position [68, 0]
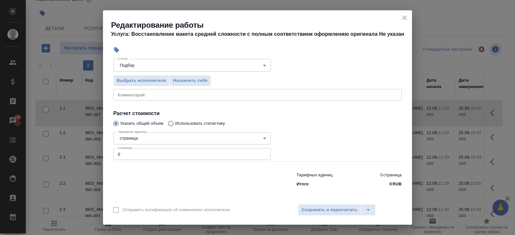
type input "Верстки и дизайна"
click at [143, 151] on input "0" at bounding box center [191, 154] width 157 height 12
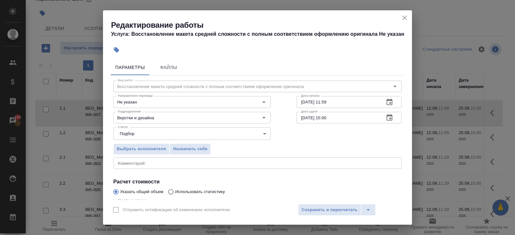
type input "153"
click at [390, 100] on icon "button" at bounding box center [390, 102] width 6 height 6
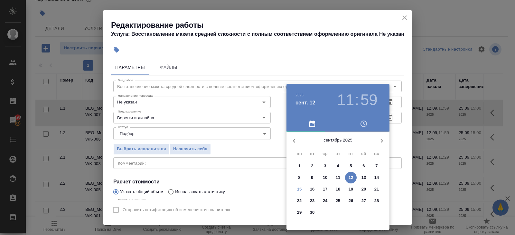
click at [302, 185] on button "15" at bounding box center [300, 189] width 12 height 12
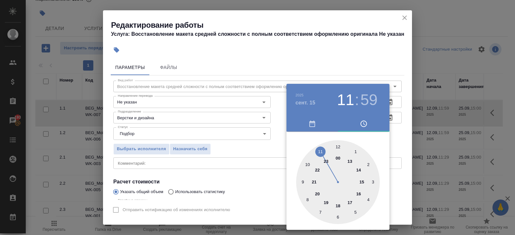
click at [338, 147] on div at bounding box center [338, 182] width 84 height 84
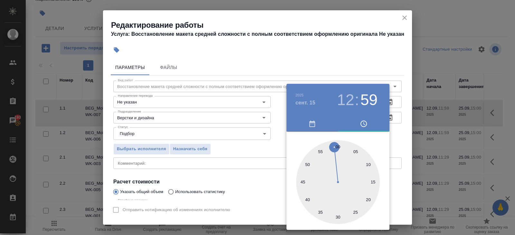
click at [338, 147] on div at bounding box center [338, 182] width 84 height 84
type input "[DATE] 12:00"
click at [365, 60] on div at bounding box center [257, 117] width 515 height 235
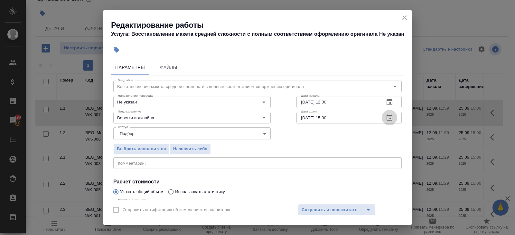
click at [389, 120] on icon "button" at bounding box center [390, 118] width 8 height 8
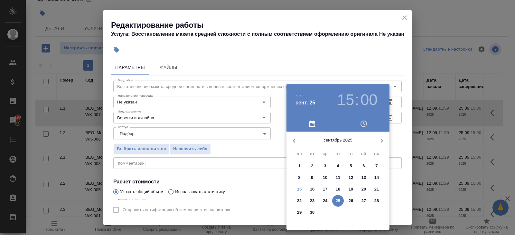
click at [314, 190] on p "16" at bounding box center [312, 189] width 5 height 6
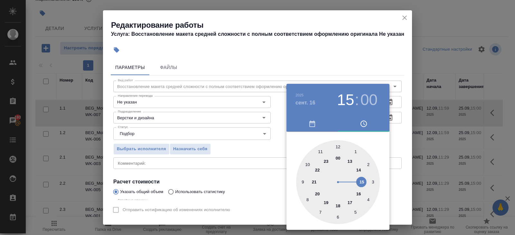
click at [356, 194] on div at bounding box center [338, 182] width 84 height 84
type input "[DATE] 16:00"
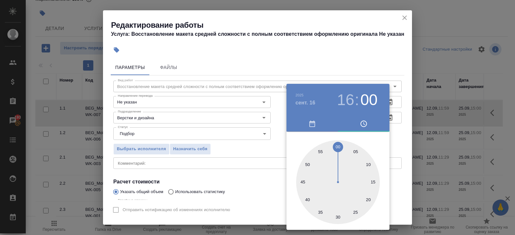
click at [250, 189] on div at bounding box center [257, 117] width 515 height 235
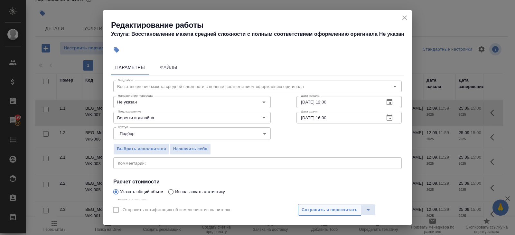
click at [318, 208] on span "Сохранить и пересчитать" at bounding box center [330, 209] width 56 height 7
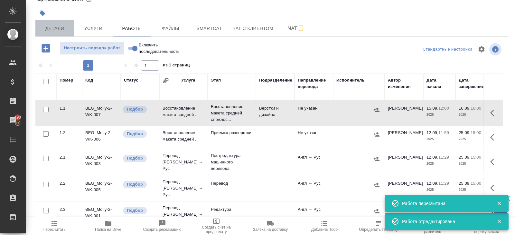
click at [51, 30] on span "Детали" at bounding box center [54, 28] width 31 height 8
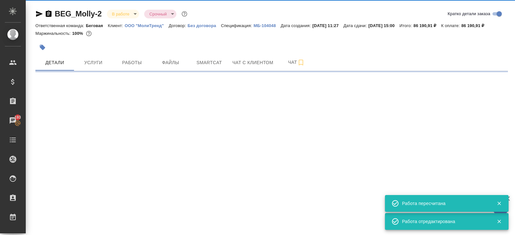
select select "RU"
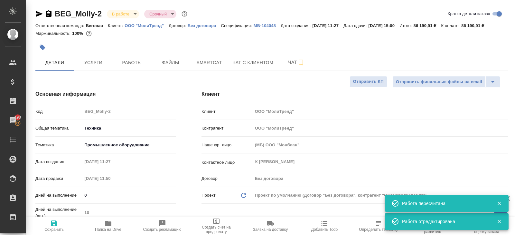
type textarea "x"
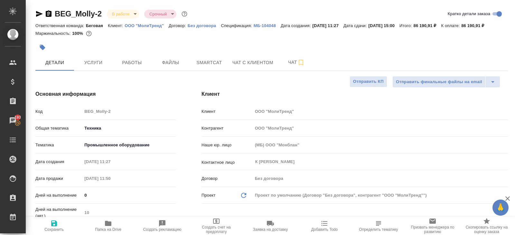
type textarea "x"
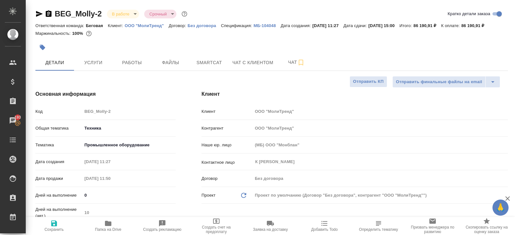
type textarea "x"
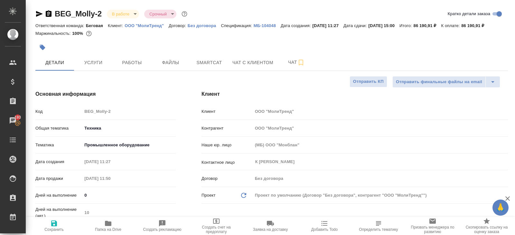
type textarea "x"
click at [143, 67] on span "Работы" at bounding box center [132, 63] width 31 height 8
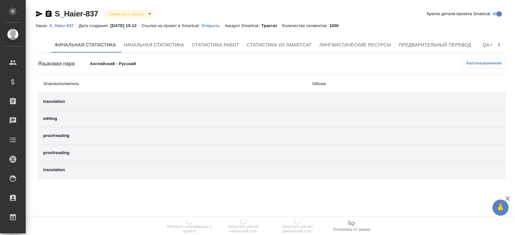
click at [429, 48] on span "Предварительный перевод" at bounding box center [435, 45] width 72 height 8
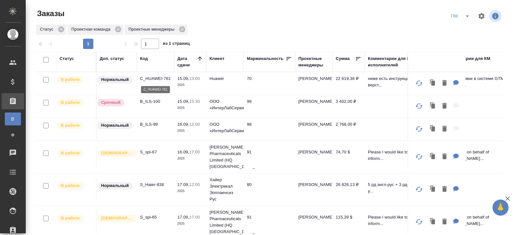
click at [146, 80] on p "C_HUAWEI-761" at bounding box center [155, 78] width 31 height 6
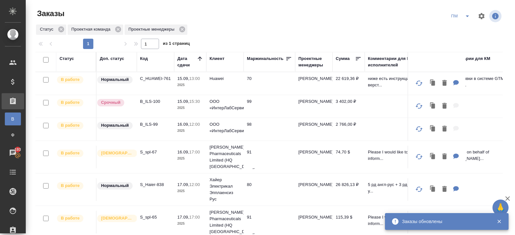
click at [472, 15] on button "split button" at bounding box center [467, 16] width 13 height 10
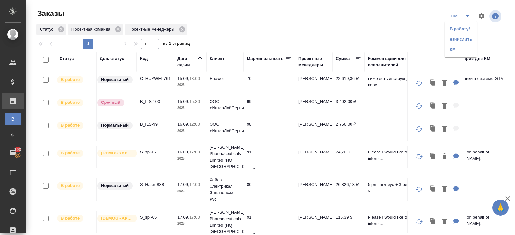
click at [465, 27] on li "В работу!" at bounding box center [461, 29] width 33 height 10
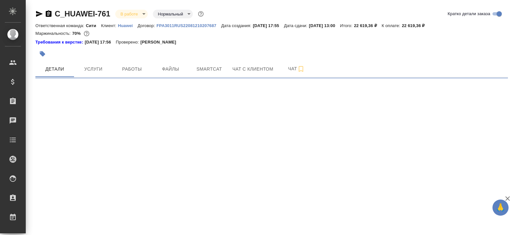
select select "RU"
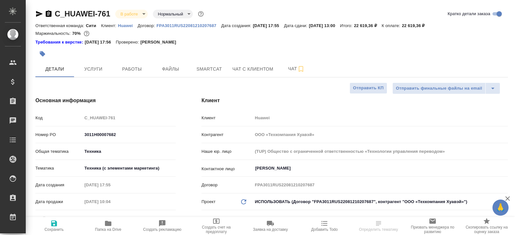
type textarea "x"
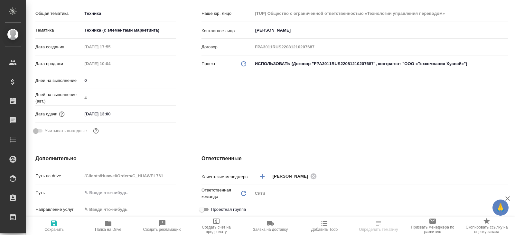
scroll to position [163, 0]
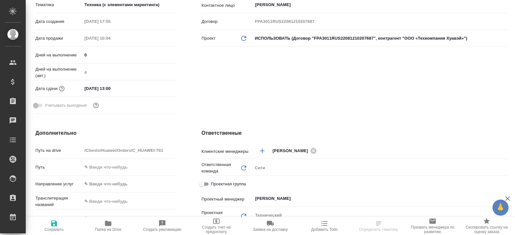
type textarea "x"
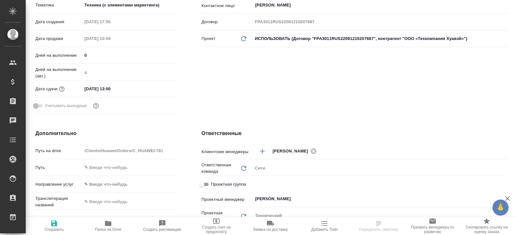
type textarea "x"
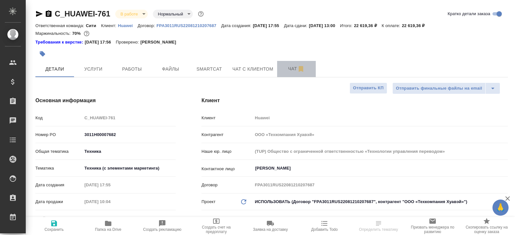
click at [292, 71] on span "Чат" at bounding box center [296, 69] width 31 height 8
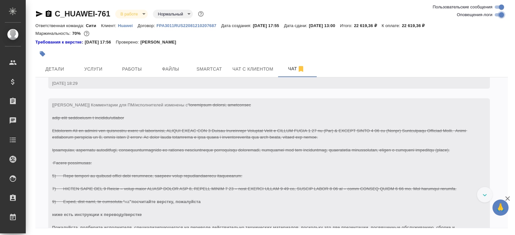
click at [499, 15] on input "Оповещения-логи" at bounding box center [501, 15] width 23 height 8
checkbox input "false"
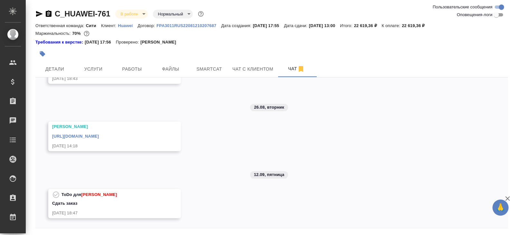
scroll to position [22, 0]
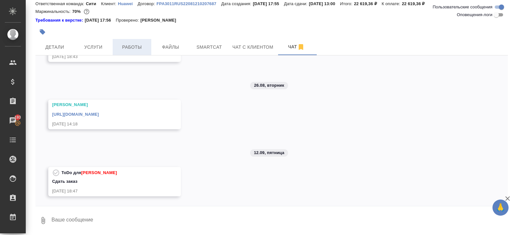
click at [129, 46] on span "Работы" at bounding box center [132, 47] width 31 height 8
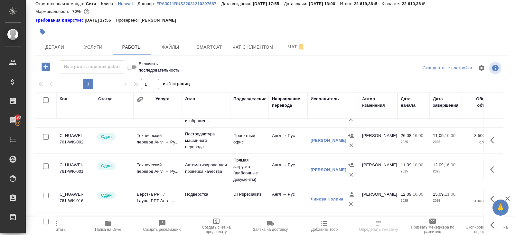
scroll to position [41, 0]
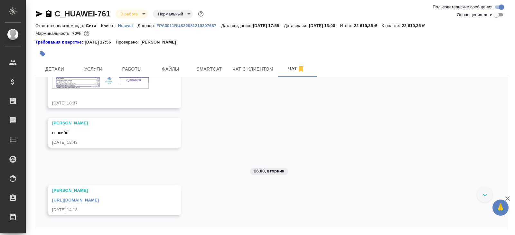
click at [36, 14] on icon "button" at bounding box center [39, 14] width 8 height 8
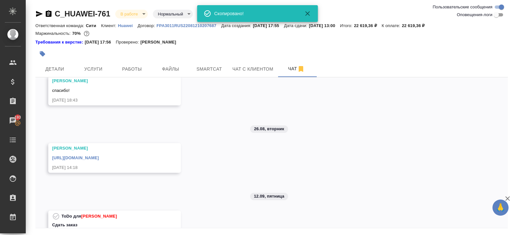
scroll to position [357, 0]
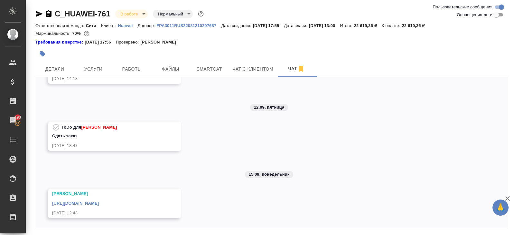
click at [99, 202] on link "[URL][DOMAIN_NAME]" at bounding box center [75, 203] width 47 height 5
click at [71, 69] on button "Детали" at bounding box center [54, 69] width 39 height 16
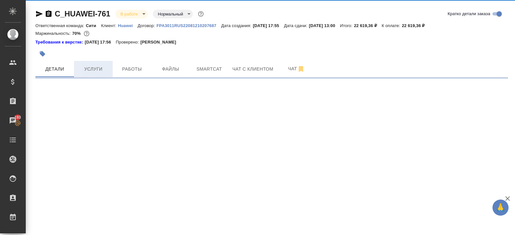
select select "RU"
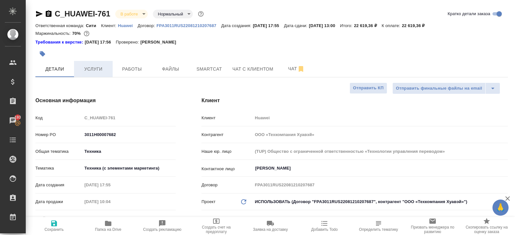
type textarea "x"
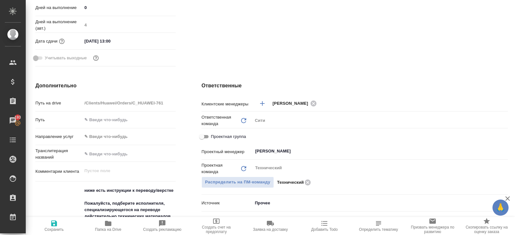
scroll to position [218, 0]
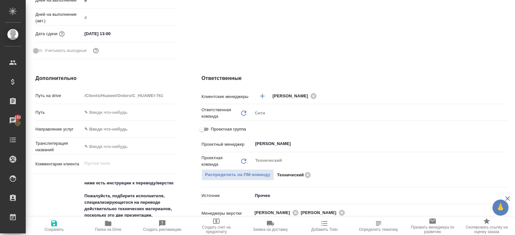
type textarea "x"
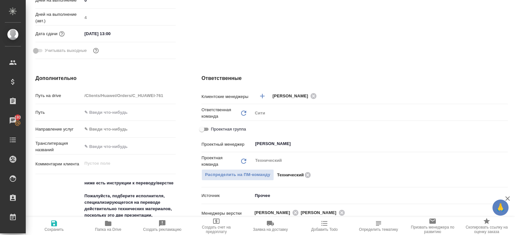
type textarea "x"
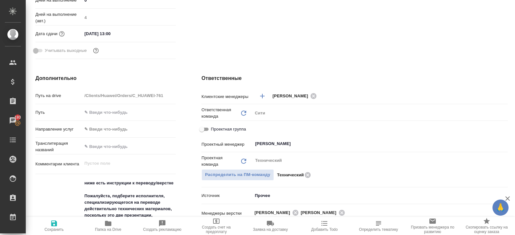
type textarea "x"
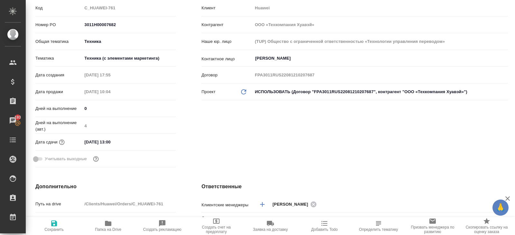
scroll to position [0, 0]
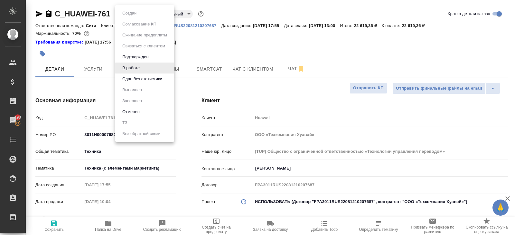
click at [125, 15] on body "🙏 .cls-1 fill:#fff; AWATERA [PERSON_NAME] Спецификации Заказы 193 Чаты Todo Про…" at bounding box center [257, 117] width 515 height 235
click at [132, 83] on li "Сдан без статистики" at bounding box center [144, 78] width 59 height 11
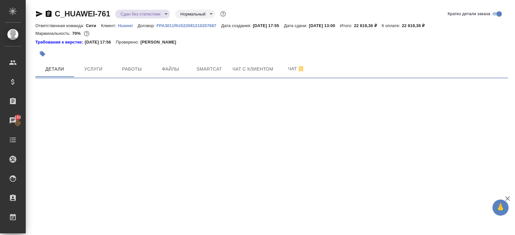
select select "RU"
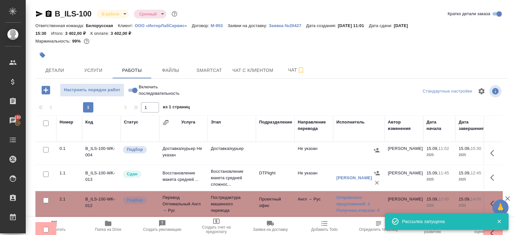
scroll to position [31, 0]
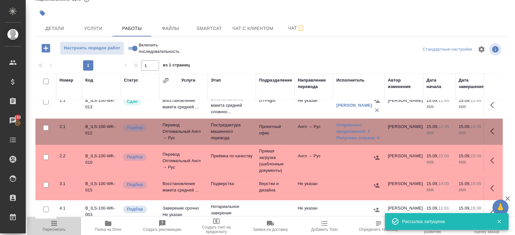
click at [60, 222] on span "Пересчитать" at bounding box center [54, 225] width 46 height 12
click at [111, 226] on icon "button" at bounding box center [108, 223] width 8 height 8
click at [494, 158] on icon "button" at bounding box center [494, 161] width 8 height 8
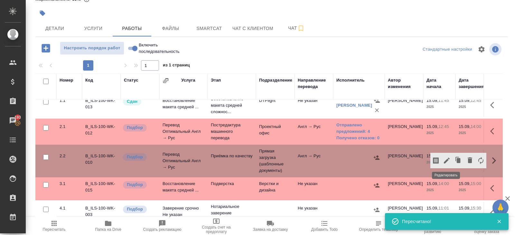
click at [449, 158] on icon "button" at bounding box center [447, 160] width 6 height 6
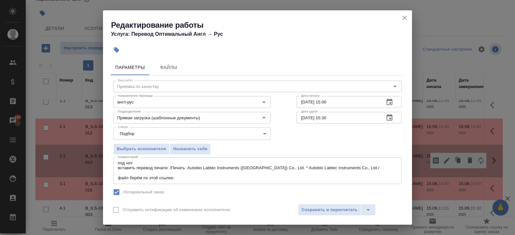
click at [198, 181] on div "под нот вставить перевод печати: /Печать: Autobio Labtec Instruments ([GEOGRAPH…" at bounding box center [257, 170] width 289 height 27
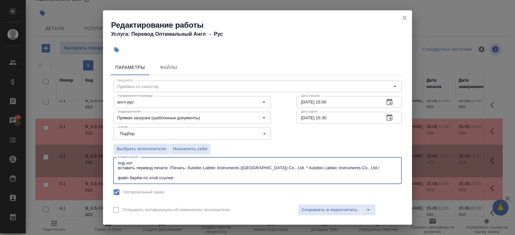
click at [182, 172] on textarea "под нот вставить перевод печати: /Печать: Autobio Labtec Instruments ([GEOGRAPH…" at bounding box center [258, 170] width 280 height 20
click at [183, 176] on textarea "под нот вставить перевод печати: /Печать: Autobio Labtec Instruments ([GEOGRAPH…" at bounding box center [258, 170] width 280 height 20
paste textarea "[URL][DOMAIN_NAME]"
type textarea "под нот вставить перевод печати: /Печать: Autobio Labtec Instruments ([GEOGRAPH…"
click at [307, 211] on span "Сохранить и пересчитать" at bounding box center [330, 209] width 56 height 7
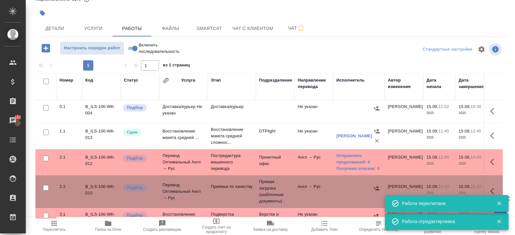
scroll to position [37, 0]
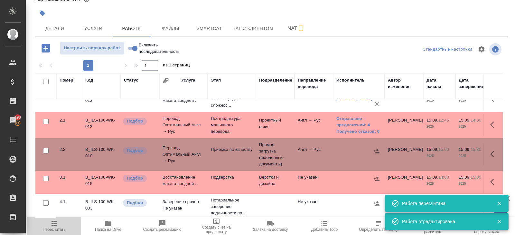
click at [56, 223] on icon "button" at bounding box center [54, 223] width 8 height 8
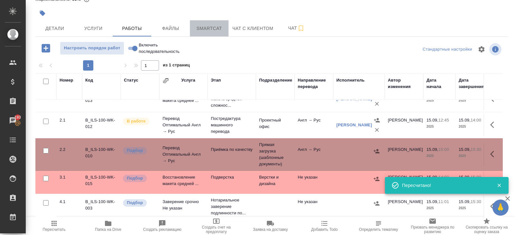
click at [209, 24] on span "Smartcat" at bounding box center [209, 28] width 31 height 8
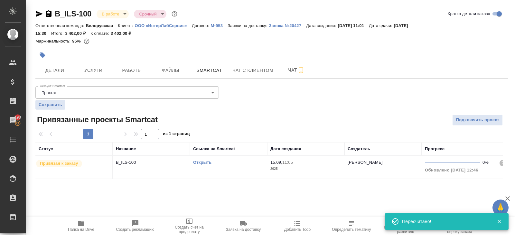
click at [199, 162] on link "Открыть" at bounding box center [202, 162] width 18 height 5
click at [130, 72] on span "Работы" at bounding box center [132, 70] width 31 height 8
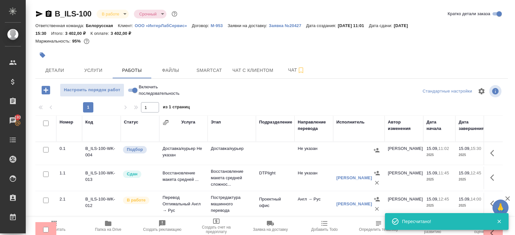
scroll to position [42, 0]
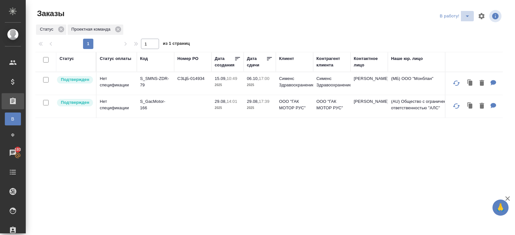
click at [467, 20] on button "split button" at bounding box center [467, 16] width 13 height 10
click at [466, 29] on li "ПМ" at bounding box center [456, 29] width 36 height 10
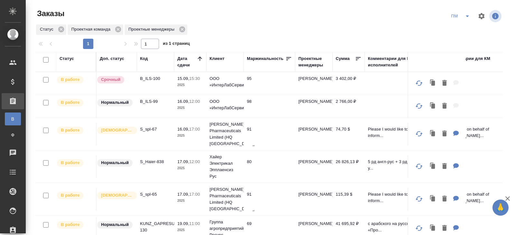
click at [148, 104] on p "B_ILS-99" at bounding box center [155, 101] width 31 height 6
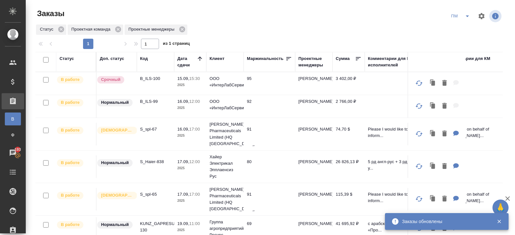
click at [470, 18] on icon "split button" at bounding box center [468, 16] width 8 height 8
click at [468, 29] on li "В работу!" at bounding box center [461, 29] width 33 height 10
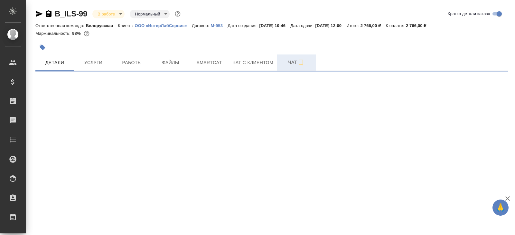
select select "RU"
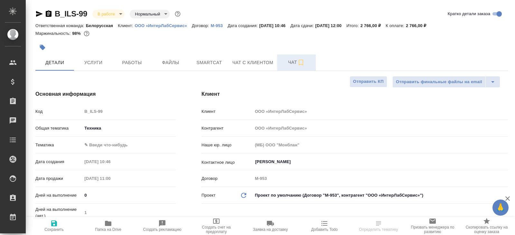
click at [309, 57] on button "Чат" at bounding box center [296, 62] width 39 height 16
type textarea "x"
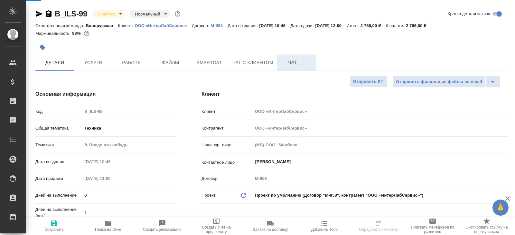
type textarea "x"
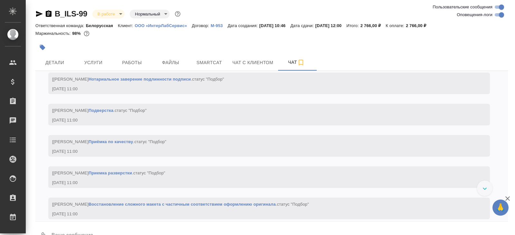
click at [497, 16] on input "Оповещения-логи" at bounding box center [501, 15] width 23 height 8
checkbox input "false"
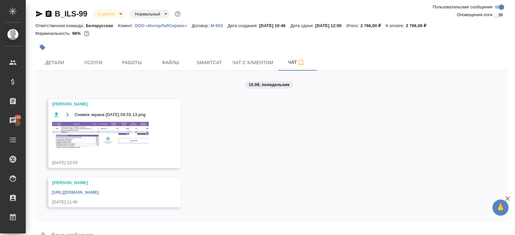
click at [99, 195] on link "[URL][DOMAIN_NAME]" at bounding box center [75, 192] width 47 height 5
click at [200, 67] on button "Smartcat" at bounding box center [209, 62] width 39 height 16
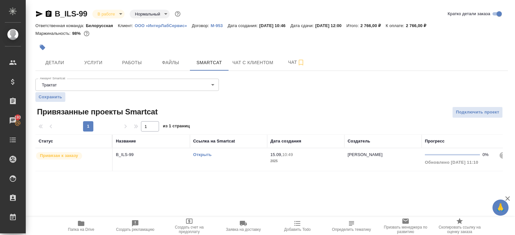
click at [204, 154] on link "Открыть" at bounding box center [202, 154] width 18 height 5
click at [289, 60] on span "Чат" at bounding box center [296, 62] width 31 height 8
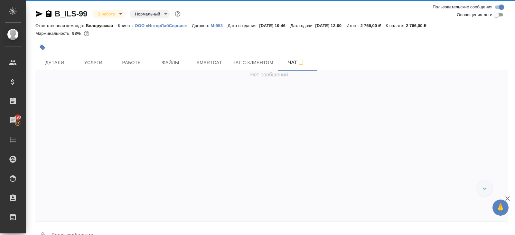
scroll to position [8, 0]
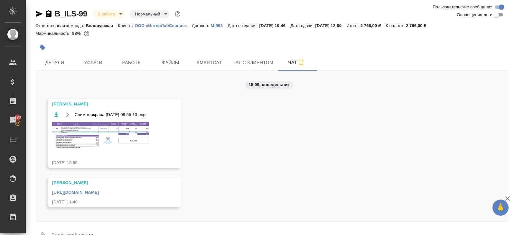
click at [114, 122] on img at bounding box center [100, 135] width 97 height 26
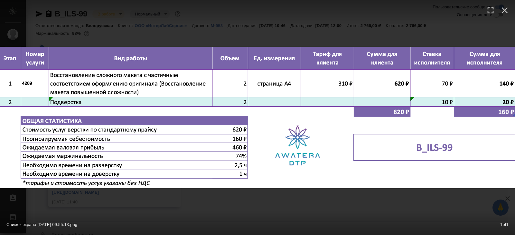
click at [148, 216] on div "Снимок экрана [DATE] 09.55.13.png 1 of 1" at bounding box center [257, 223] width 515 height 24
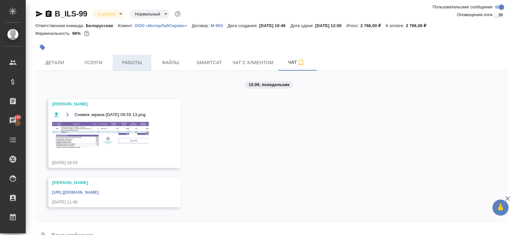
click at [135, 59] on span "Работы" at bounding box center [132, 63] width 31 height 8
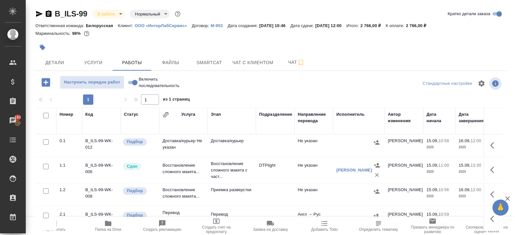
scroll to position [34, 0]
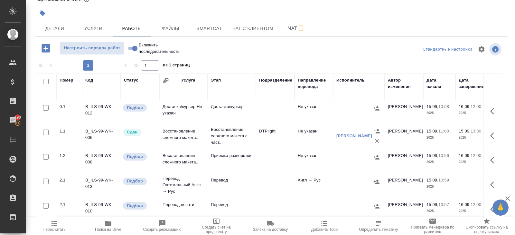
click at [46, 155] on input "checkbox" at bounding box center [45, 156] width 5 height 5
checkbox input "true"
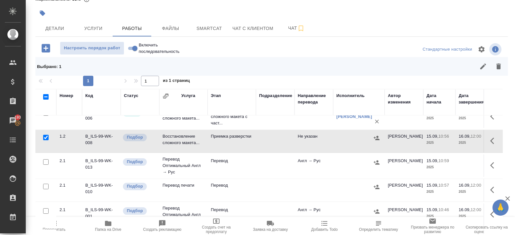
scroll to position [36, 0]
click at [45, 161] on input "checkbox" at bounding box center [45, 160] width 5 height 5
checkbox input "true"
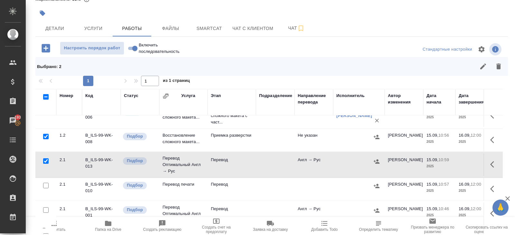
click at [45, 183] on input "checkbox" at bounding box center [45, 185] width 5 height 5
checkbox input "true"
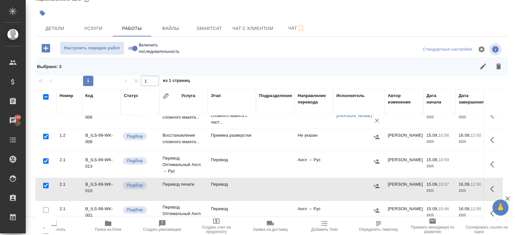
click at [45, 207] on input "checkbox" at bounding box center [45, 209] width 5 height 5
checkbox input "true"
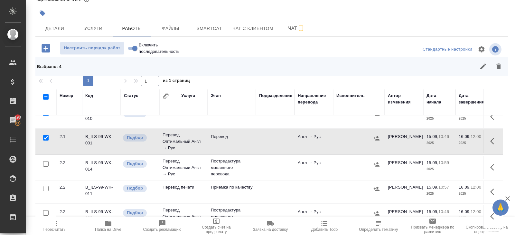
scroll to position [109, 0]
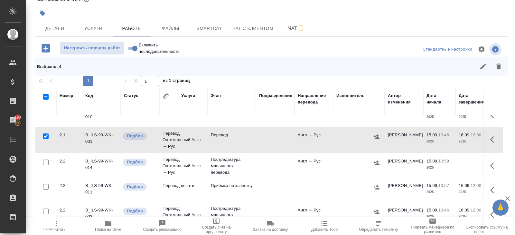
click at [45, 185] on input "checkbox" at bounding box center [45, 186] width 5 height 5
checkbox input "true"
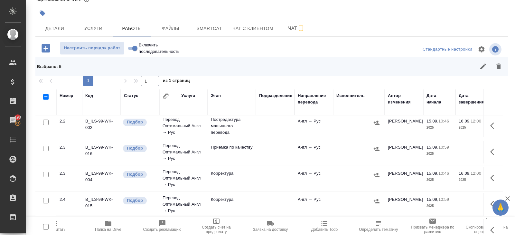
scroll to position [185, 0]
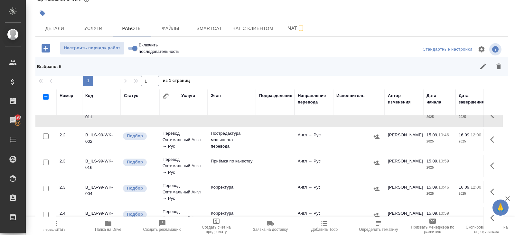
click at [45, 136] on input "checkbox" at bounding box center [45, 135] width 5 height 5
checkbox input "true"
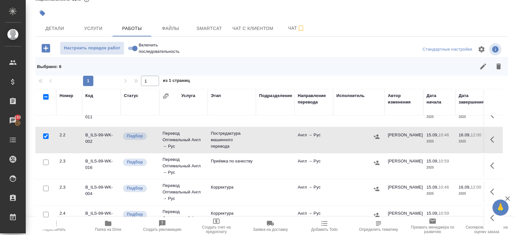
click at [45, 161] on input "checkbox" at bounding box center [45, 161] width 5 height 5
checkbox input "true"
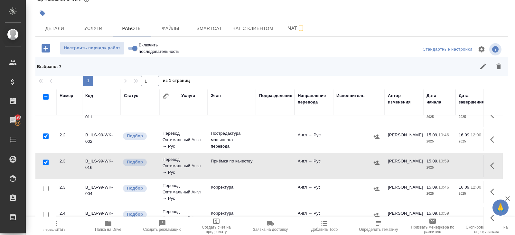
click at [45, 186] on input "checkbox" at bounding box center [45, 187] width 5 height 5
checkbox input "true"
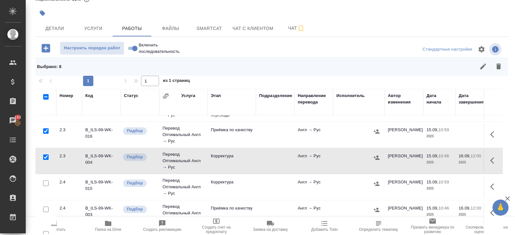
scroll to position [216, 0]
click at [45, 183] on input "checkbox" at bounding box center [45, 182] width 5 height 5
checkbox input "true"
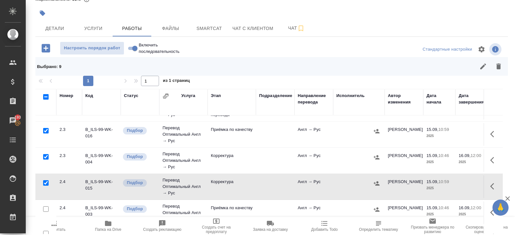
click at [46, 206] on input "checkbox" at bounding box center [45, 208] width 5 height 5
checkbox input "true"
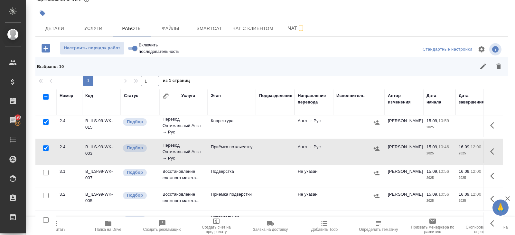
scroll to position [49, 0]
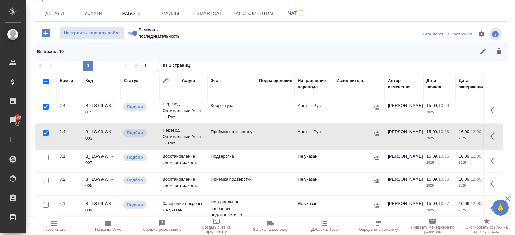
click at [45, 177] on input "checkbox" at bounding box center [45, 179] width 5 height 5
checkbox input "true"
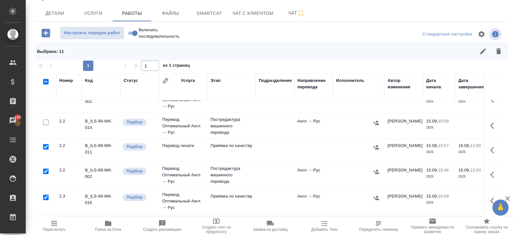
scroll to position [136, 0]
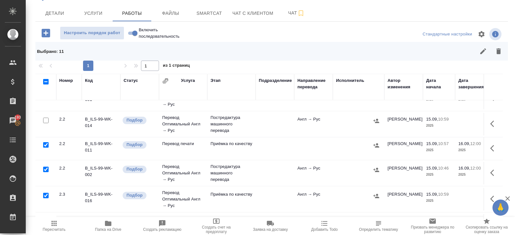
click at [45, 144] on input "checkbox" at bounding box center [45, 144] width 5 height 5
checkbox input "false"
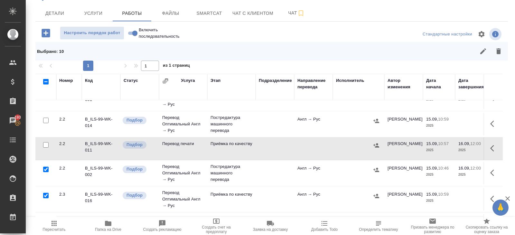
click at [496, 51] on icon "button" at bounding box center [499, 51] width 8 height 8
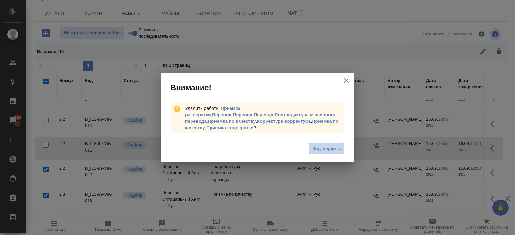
click at [320, 151] on span "Подтвердить" at bounding box center [326, 148] width 29 height 7
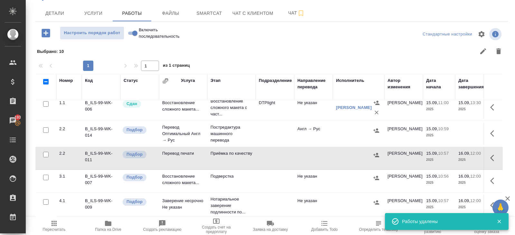
scroll to position [27, 0]
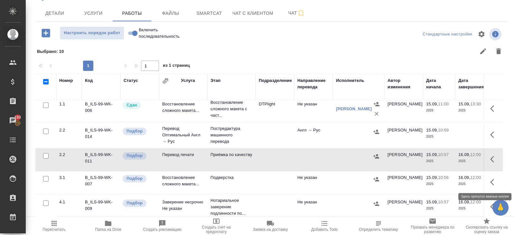
click at [494, 180] on icon "button" at bounding box center [494, 182] width 8 height 8
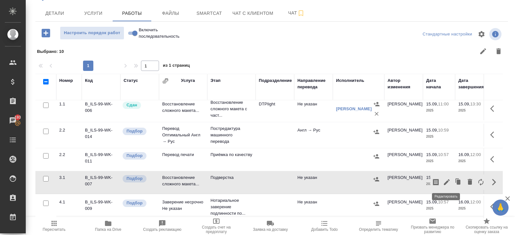
click at [447, 180] on icon "button" at bounding box center [447, 182] width 6 height 6
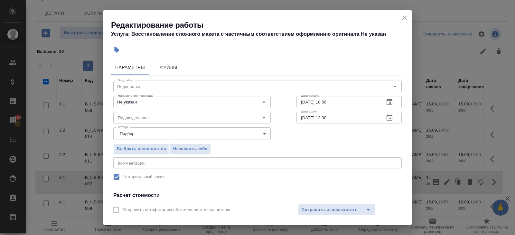
click at [390, 107] on button "button" at bounding box center [389, 101] width 15 height 15
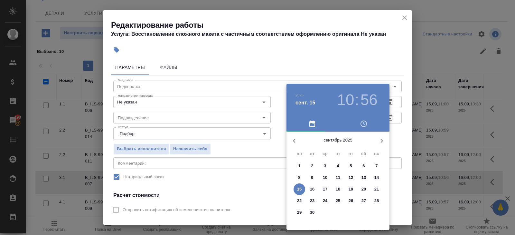
click at [300, 190] on p "15" at bounding box center [299, 189] width 5 height 6
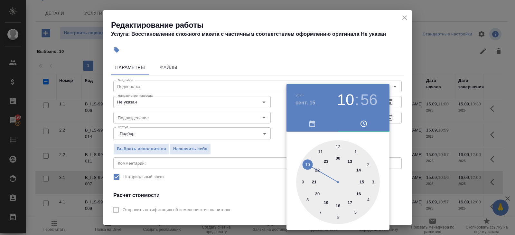
click at [339, 205] on div at bounding box center [338, 182] width 84 height 84
click at [338, 148] on div at bounding box center [338, 182] width 84 height 84
type input "15.09.2025 18:00"
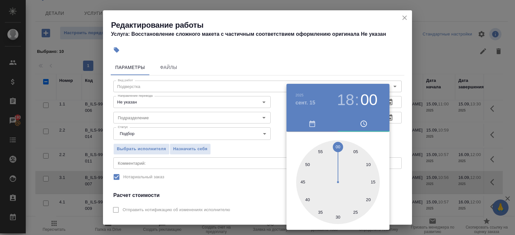
drag, startPoint x: 356, startPoint y: 73, endPoint x: 361, endPoint y: 80, distance: 8.2
click at [356, 73] on div at bounding box center [257, 117] width 515 height 235
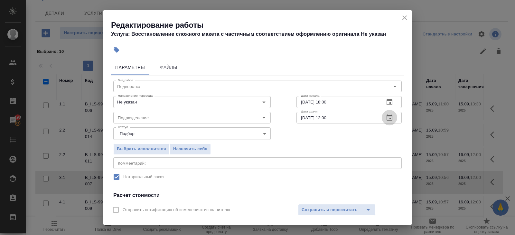
click at [393, 121] on icon "button" at bounding box center [390, 118] width 8 height 8
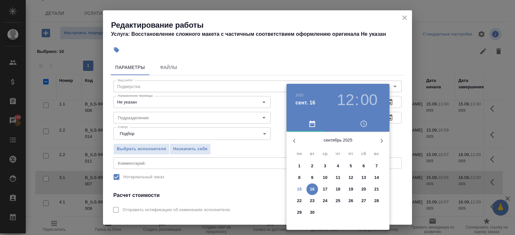
click at [311, 188] on p "16" at bounding box center [312, 189] width 5 height 6
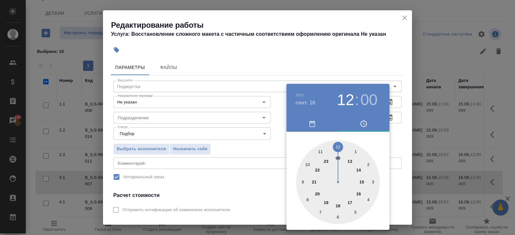
type input "16.09.2025 10:00"
click at [308, 163] on div at bounding box center [338, 182] width 84 height 84
click at [243, 166] on div at bounding box center [257, 117] width 515 height 235
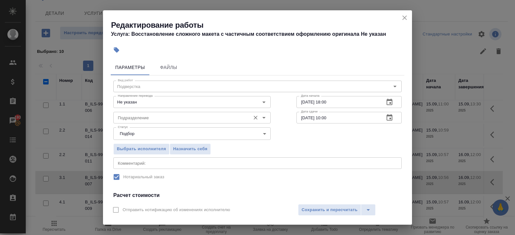
click at [195, 119] on input "Подразделение" at bounding box center [181, 118] width 132 height 8
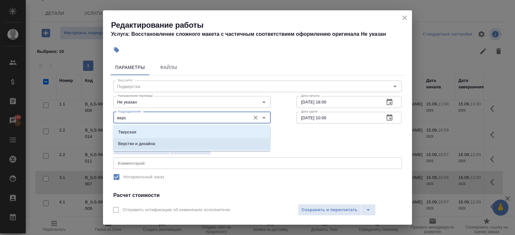
click at [184, 141] on li "Верстки и дизайна" at bounding box center [191, 144] width 157 height 12
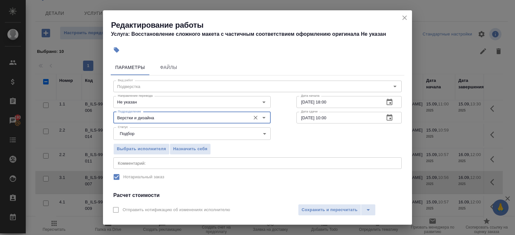
scroll to position [82, 0]
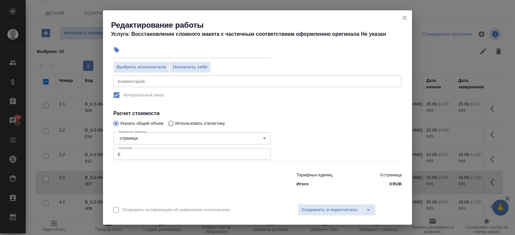
type input "Верстки и дизайна"
click at [164, 158] on input "0" at bounding box center [191, 154] width 157 height 12
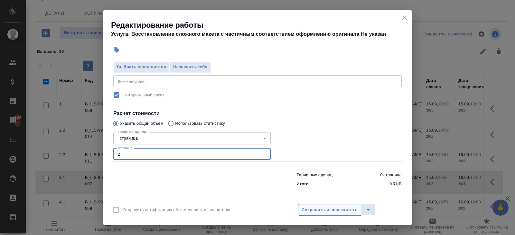
type input "2"
click at [327, 209] on span "Сохранить и пересчитать" at bounding box center [330, 209] width 56 height 7
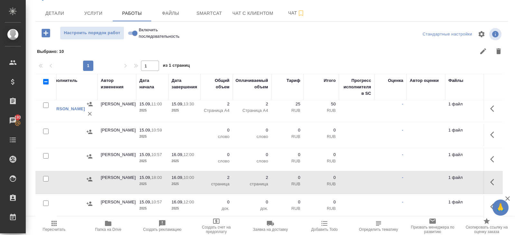
scroll to position [27, 0]
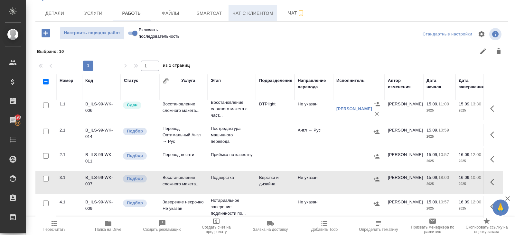
click at [277, 19] on button "Чат с клиентом" at bounding box center [253, 13] width 49 height 16
click at [287, 17] on button "Чат" at bounding box center [296, 13] width 39 height 16
click at [294, 16] on span "Чат" at bounding box center [296, 13] width 31 height 8
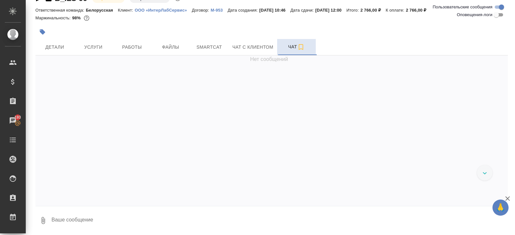
scroll to position [8, 0]
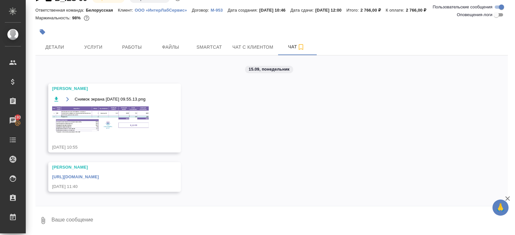
click at [96, 116] on img at bounding box center [100, 119] width 97 height 26
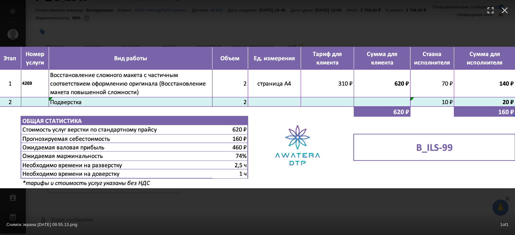
click at [118, 205] on div "Снимок экрана 2025-09-15 в 09.55.13.png 1 of 1" at bounding box center [257, 117] width 515 height 235
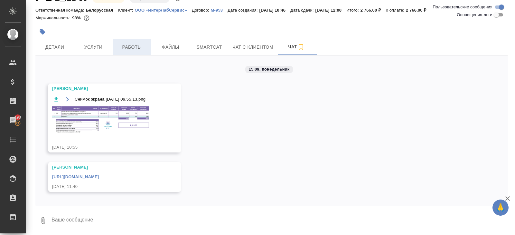
click at [126, 44] on span "Работы" at bounding box center [132, 47] width 31 height 8
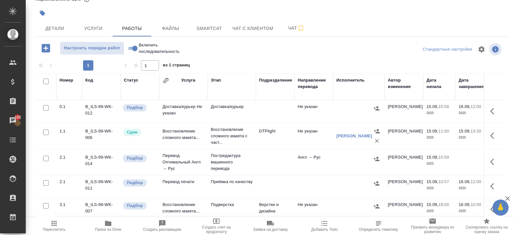
click at [491, 159] on icon "button" at bounding box center [494, 162] width 8 height 8
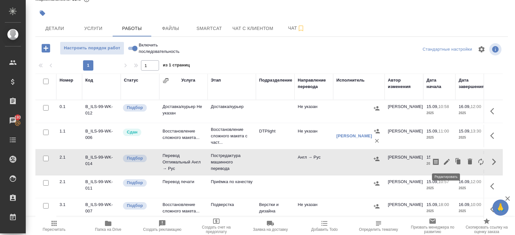
click at [447, 160] on icon "button" at bounding box center [447, 162] width 8 height 8
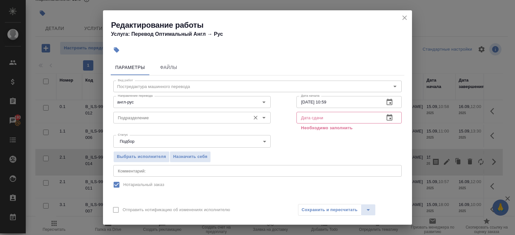
click at [154, 114] on input "Подразделение" at bounding box center [181, 118] width 132 height 8
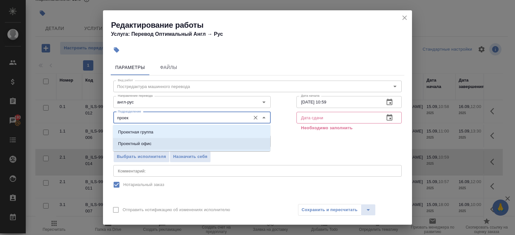
click at [139, 139] on li "Проектный офис" at bounding box center [191, 144] width 157 height 12
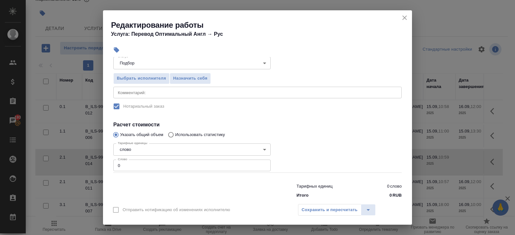
scroll to position [90, 0]
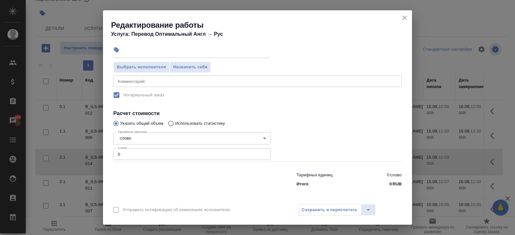
type input "Проектный офис"
drag, startPoint x: 134, startPoint y: 154, endPoint x: 79, endPoint y: 153, distance: 54.8
click at [79, 153] on div "Редактирование работы Услуга: Перевод Оптимальный Англ → Рус Параметры Файлы Ви…" at bounding box center [257, 117] width 515 height 235
type input "126"
type input "126.6"
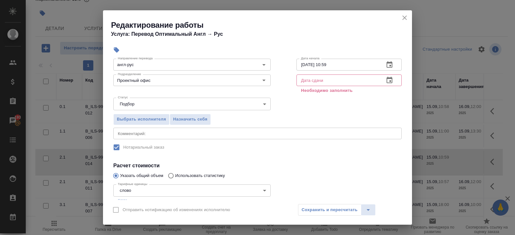
scroll to position [6, 0]
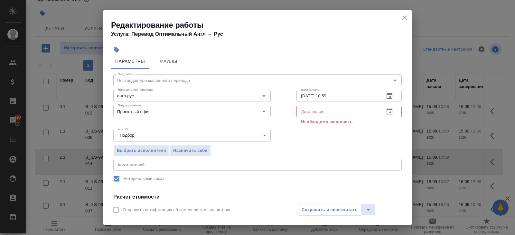
type input "126.5"
click at [391, 97] on icon "button" at bounding box center [390, 96] width 8 height 8
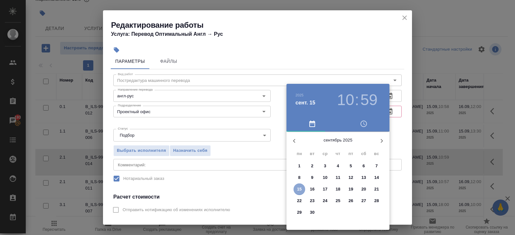
click at [301, 188] on p "15" at bounding box center [299, 189] width 5 height 6
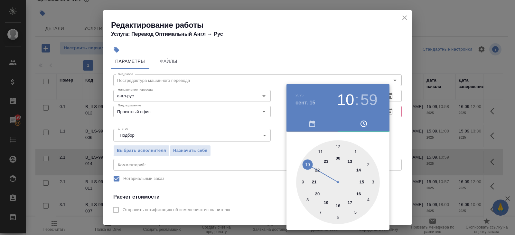
click at [351, 161] on div at bounding box center [338, 182] width 84 height 84
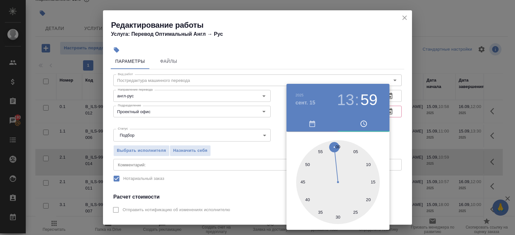
type input "15.09.2025 13:00"
click at [338, 145] on div at bounding box center [338, 182] width 84 height 84
click at [389, 130] on button "button" at bounding box center [364, 123] width 52 height 15
click at [392, 112] on div at bounding box center [257, 117] width 515 height 235
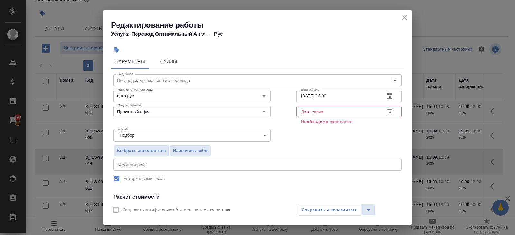
click at [388, 112] on icon "button" at bounding box center [390, 112] width 8 height 8
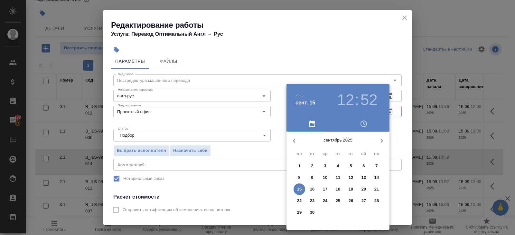
click at [304, 186] on span "15" at bounding box center [300, 189] width 12 height 6
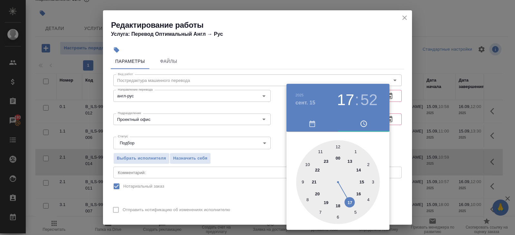
click at [349, 199] on div at bounding box center [338, 182] width 84 height 84
type input "15.09.2025 17:00"
click at [339, 144] on div at bounding box center [338, 182] width 84 height 84
click at [255, 170] on div at bounding box center [257, 117] width 515 height 235
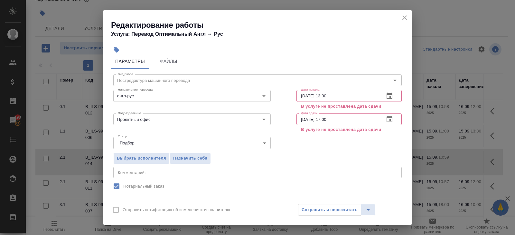
click at [407, 14] on icon "close" at bounding box center [405, 18] width 8 height 8
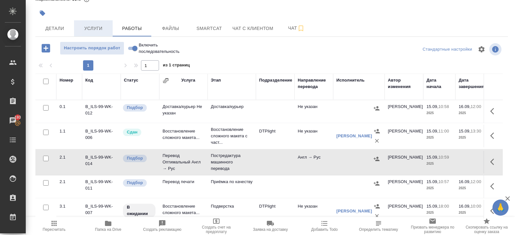
click at [99, 32] on span "Услуги" at bounding box center [93, 28] width 31 height 8
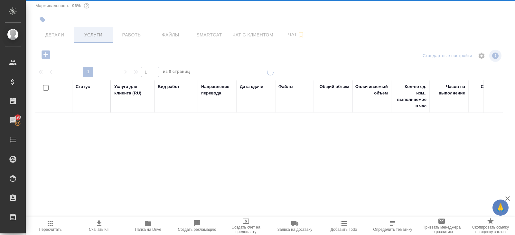
scroll to position [28, 0]
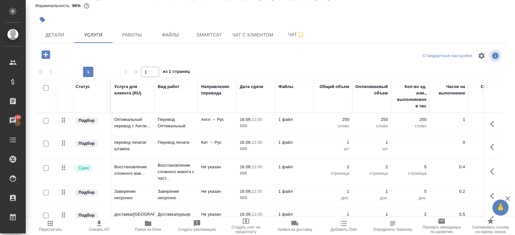
click at [44, 87] on input "checkbox" at bounding box center [45, 87] width 5 height 5
checkbox input "true"
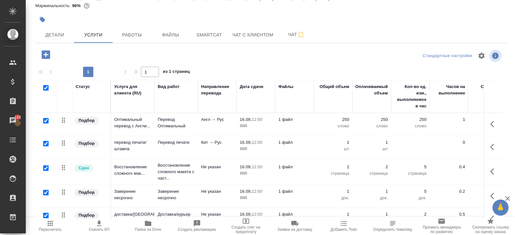
checkbox input "true"
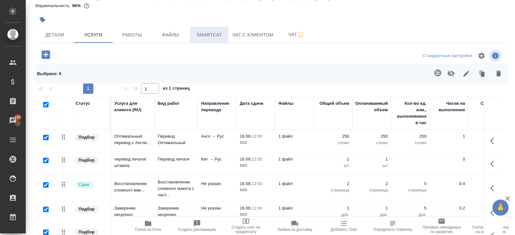
scroll to position [0, 0]
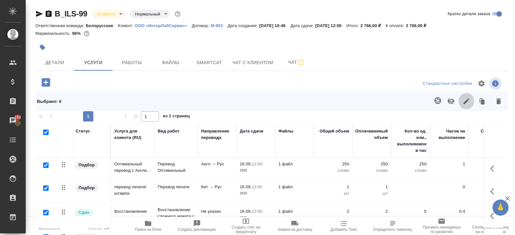
click at [467, 103] on icon "button" at bounding box center [467, 101] width 8 height 8
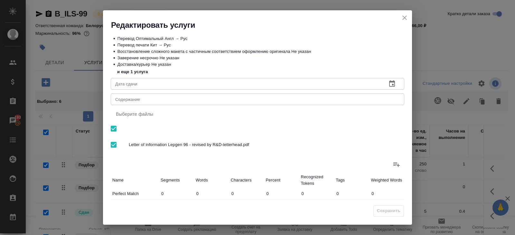
click at [394, 84] on icon "button" at bounding box center [392, 84] width 8 height 8
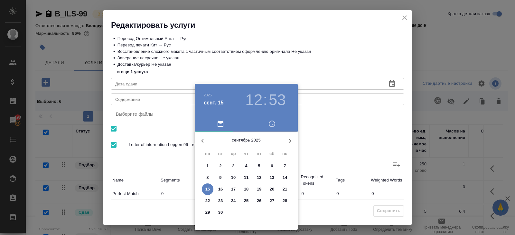
click at [221, 188] on p "16" at bounding box center [220, 189] width 5 height 6
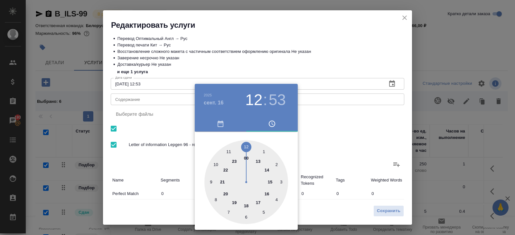
click at [248, 146] on div at bounding box center [246, 182] width 84 height 84
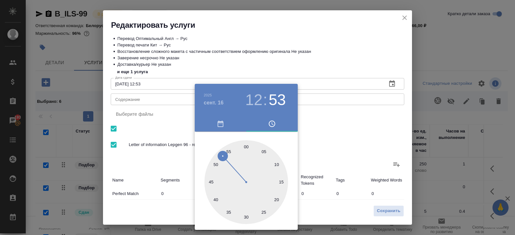
click at [248, 146] on div at bounding box center [246, 182] width 84 height 84
type input "[DATE] 12:00"
click at [363, 143] on div at bounding box center [257, 117] width 515 height 235
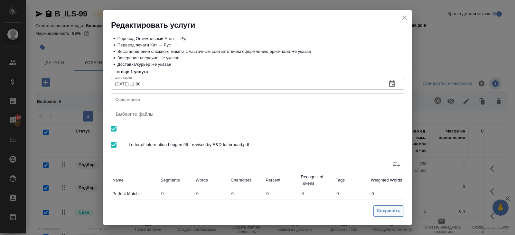
click at [384, 211] on span "Сохранить" at bounding box center [389, 210] width 24 height 7
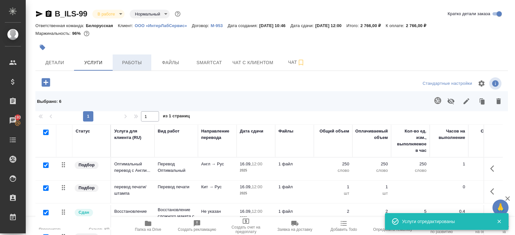
click at [133, 67] on button "Работы" at bounding box center [132, 62] width 39 height 16
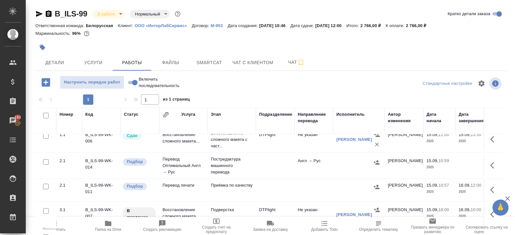
scroll to position [34, 0]
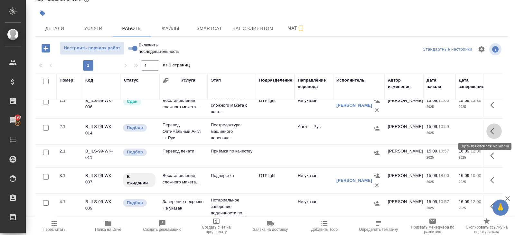
click at [492, 128] on icon "button" at bounding box center [494, 131] width 8 height 8
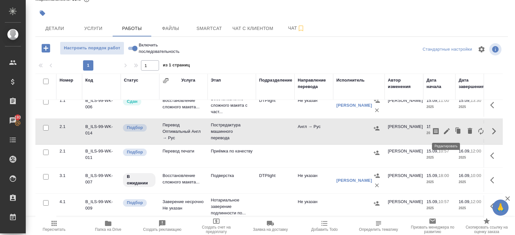
click at [444, 130] on icon "button" at bounding box center [447, 131] width 8 height 8
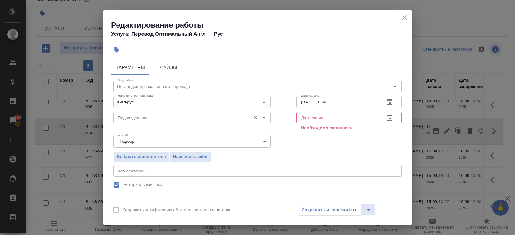
click at [150, 117] on input "Подразделение" at bounding box center [181, 118] width 132 height 8
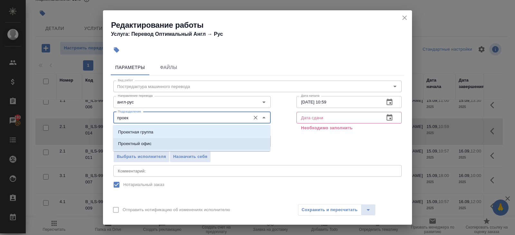
click at [142, 140] on li "Проектный офис" at bounding box center [191, 144] width 157 height 12
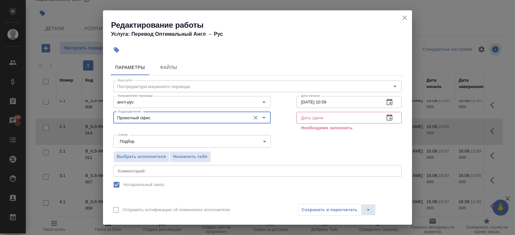
scroll to position [90, 0]
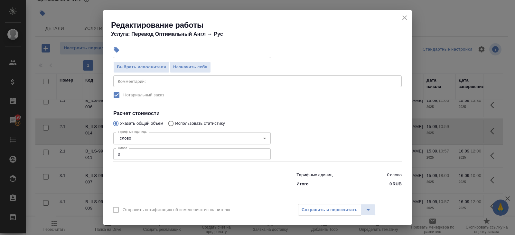
type input "Проектный офис"
drag, startPoint x: 123, startPoint y: 153, endPoint x: 104, endPoint y: 150, distance: 19.0
click at [104, 150] on div "Параметры Файлы Вид работ Постредактура машинного перевода Вид работ Направлени…" at bounding box center [257, 128] width 309 height 143
type input "125"
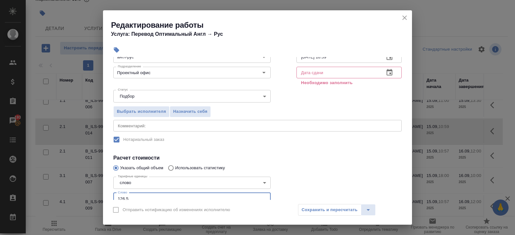
scroll to position [0, 0]
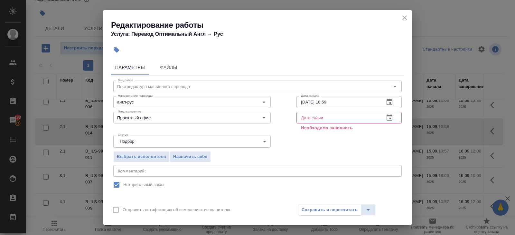
type input "126.5"
click at [387, 103] on icon "button" at bounding box center [390, 102] width 6 height 6
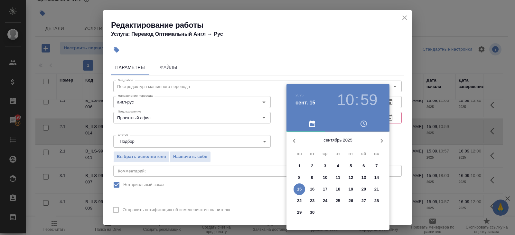
click at [301, 190] on p "15" at bounding box center [299, 189] width 5 height 6
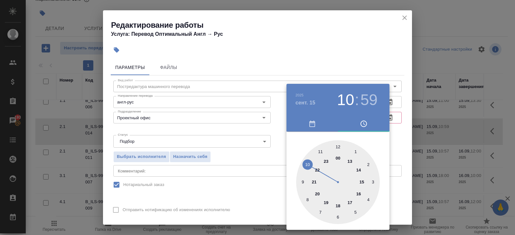
click at [351, 161] on div at bounding box center [338, 182] width 84 height 84
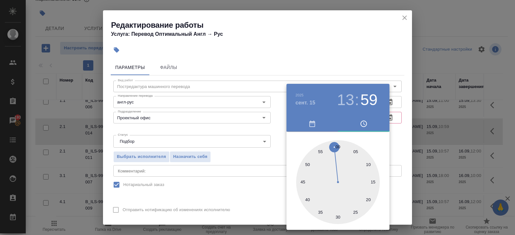
click at [340, 146] on div at bounding box center [338, 182] width 84 height 84
click at [338, 146] on div at bounding box center [338, 182] width 84 height 84
type input "15.09.2025 13:00"
click at [394, 135] on div at bounding box center [257, 117] width 515 height 235
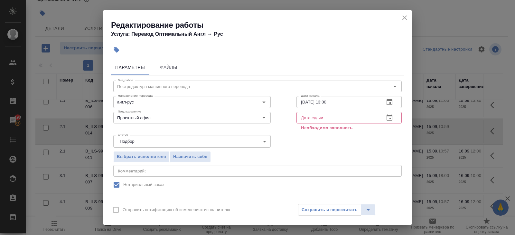
click at [388, 118] on icon "button" at bounding box center [390, 118] width 8 height 8
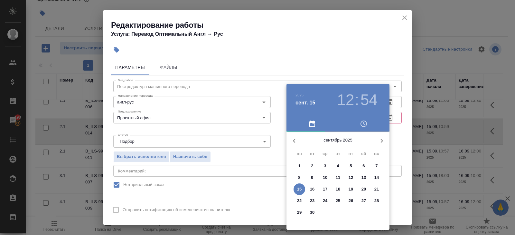
click at [301, 189] on p "15" at bounding box center [299, 189] width 5 height 6
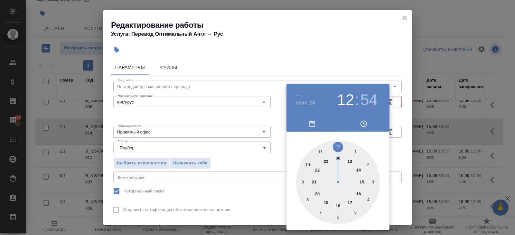
click at [348, 202] on div at bounding box center [338, 182] width 84 height 84
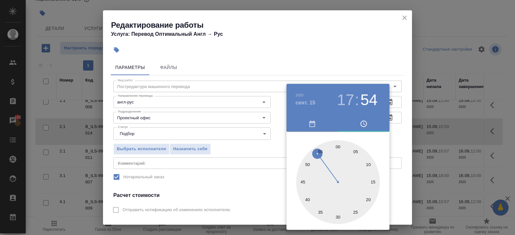
type input "15.09.2025 17:00"
click at [338, 147] on div at bounding box center [338, 182] width 84 height 84
click at [257, 158] on div at bounding box center [257, 117] width 515 height 235
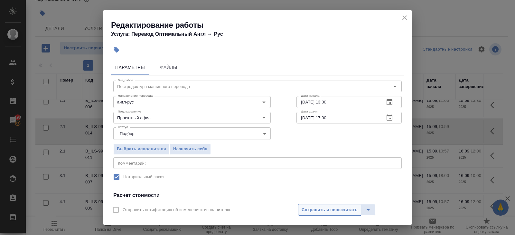
click at [317, 206] on button "Сохранить и пересчитать" at bounding box center [329, 210] width 63 height 12
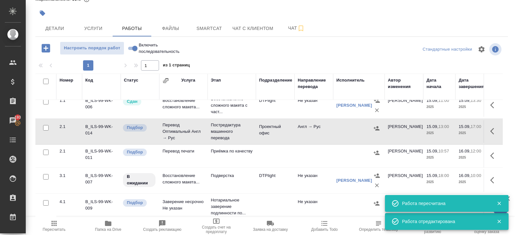
click at [495, 130] on icon "button" at bounding box center [494, 131] width 8 height 8
click at [438, 130] on icon "button" at bounding box center [436, 131] width 6 height 6
click at [495, 154] on icon "button" at bounding box center [494, 156] width 8 height 8
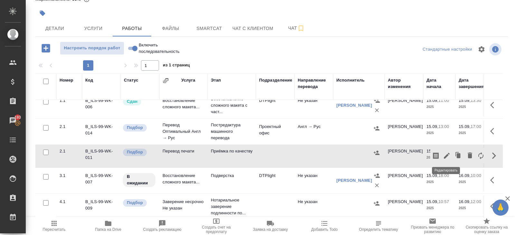
click at [449, 154] on icon "button" at bounding box center [447, 156] width 8 height 8
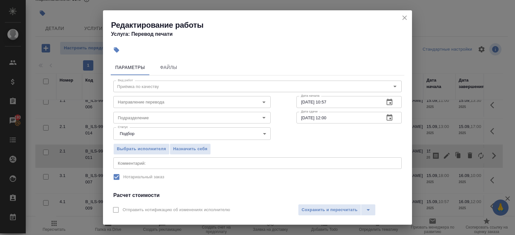
click at [179, 129] on body "🙏 .cls-1 fill:#fff; AWATERA Belyakova Yulia Клиенты Спецификации Заказы 193 Чат…" at bounding box center [257, 117] width 515 height 235
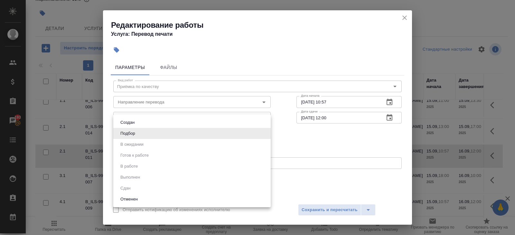
click at [179, 100] on div at bounding box center [257, 117] width 515 height 235
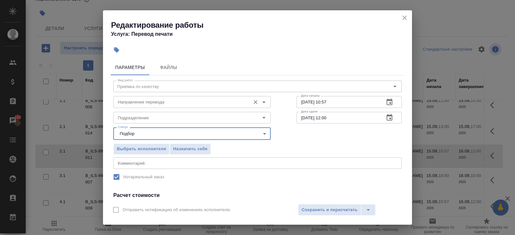
click at [179, 101] on input "Направление перевода" at bounding box center [181, 102] width 132 height 8
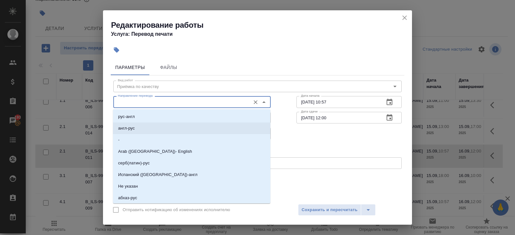
click at [139, 131] on li "англ-рус" at bounding box center [191, 128] width 157 height 12
type input "англ-рус"
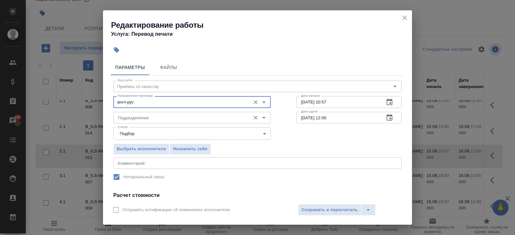
click at [139, 118] on input "Подразделение" at bounding box center [181, 118] width 132 height 8
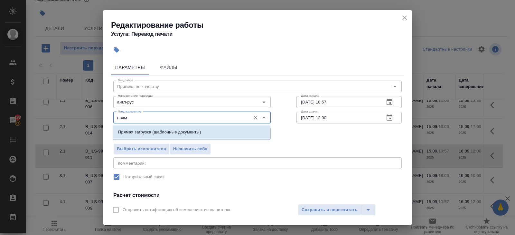
click at [138, 129] on p "Прямая загрузка (шаблонные документы)" at bounding box center [159, 132] width 83 height 6
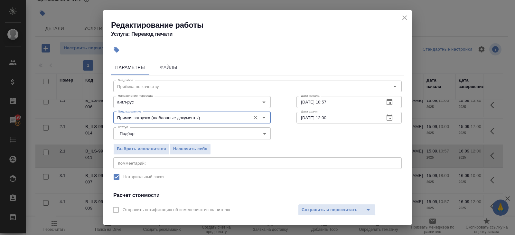
scroll to position [82, 0]
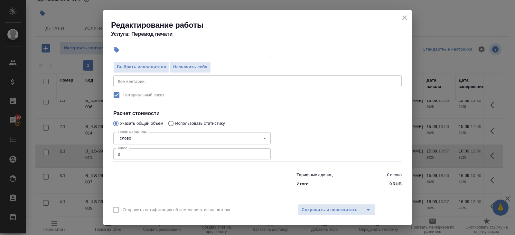
type input "Прямая загрузка (шаблонные документы)"
drag, startPoint x: 133, startPoint y: 158, endPoint x: 76, endPoint y: 153, distance: 56.9
click at [77, 153] on div "Редактирование работы Услуга: Перевод печати Параметры Файлы Вид работ Приёмка …" at bounding box center [257, 117] width 515 height 235
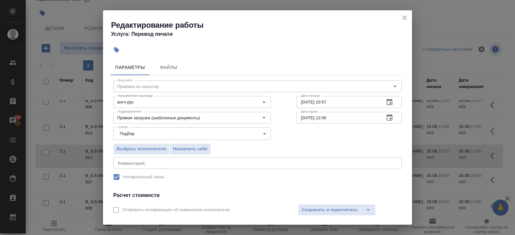
type input "300"
click at [393, 104] on icon "button" at bounding box center [390, 102] width 8 height 8
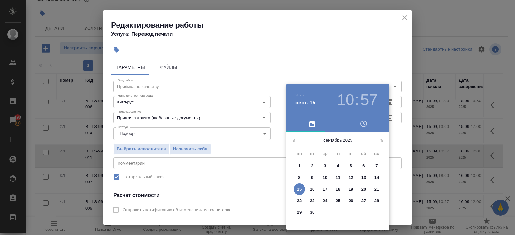
click at [315, 190] on span "16" at bounding box center [313, 189] width 12 height 6
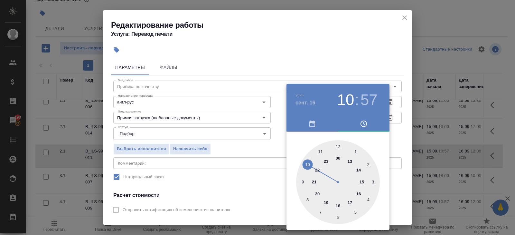
click at [310, 162] on div at bounding box center [338, 182] width 84 height 84
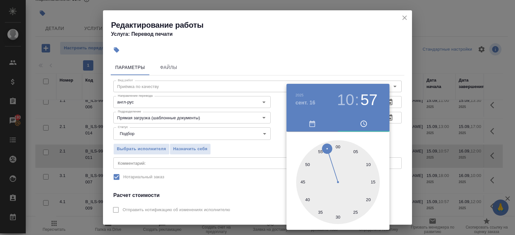
type input "[DATE] 10:00"
click at [337, 146] on div at bounding box center [338, 182] width 84 height 84
click at [395, 119] on div at bounding box center [257, 117] width 515 height 235
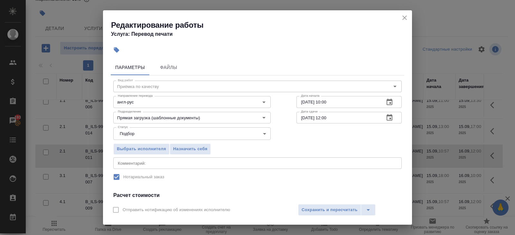
click at [389, 118] on icon "button" at bounding box center [390, 118] width 8 height 8
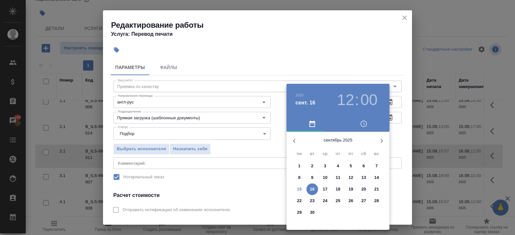
click at [260, 167] on div at bounding box center [257, 117] width 515 height 235
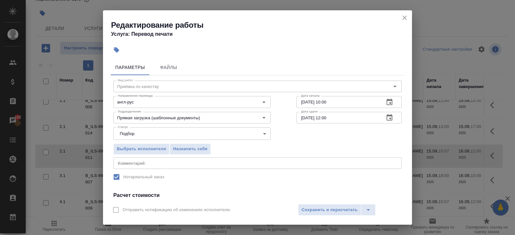
click at [202, 161] on textarea at bounding box center [258, 162] width 280 height 5
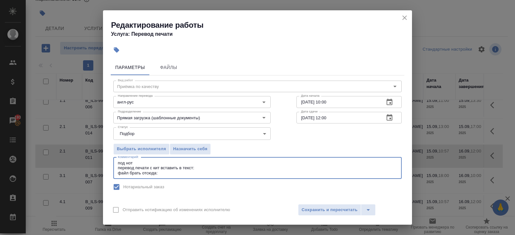
paste textarea "https://drive.awatera.com/s/aq4odfD55sKyi6E"
click at [204, 165] on textarea "под нот перевод печати с кит вставить в текст: файл брать отсюда: https://drive…" at bounding box center [258, 167] width 280 height 15
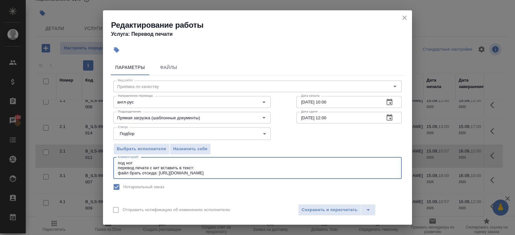
click at [204, 169] on textarea "под нот перевод печати с кит вставить в текст: файл брать отсюда: https://drive…" at bounding box center [258, 167] width 280 height 15
paste textarea "https://drive.awatera.com/s/5dYjbX2nRpkpJrT"
type textarea "под нот перевод печати с кит вставить в текст: [URL][DOMAIN_NAME] файл брать от…"
click at [329, 209] on span "Сохранить и пересчитать" at bounding box center [330, 209] width 56 height 7
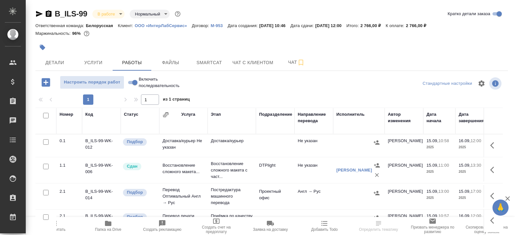
click at [107, 226] on icon "button" at bounding box center [108, 223] width 8 height 8
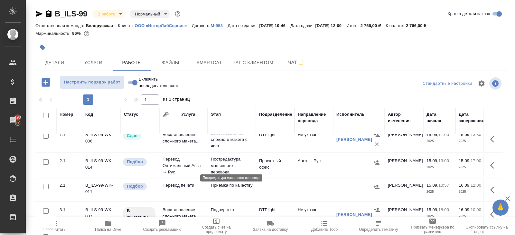
scroll to position [34, 0]
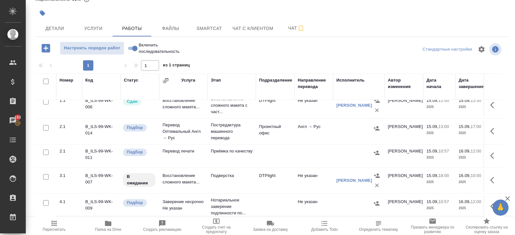
click at [44, 51] on icon "button" at bounding box center [46, 48] width 8 height 8
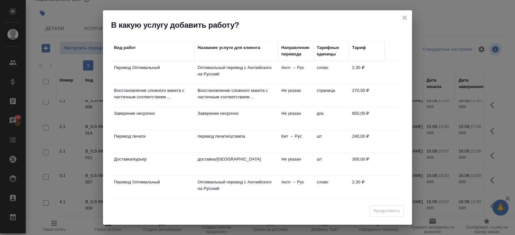
click at [297, 138] on td "Кит → Рус" at bounding box center [295, 141] width 35 height 23
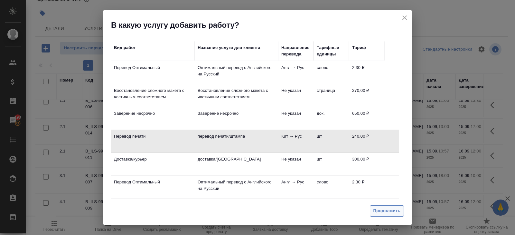
click at [379, 211] on span "Продолжить" at bounding box center [387, 210] width 27 height 7
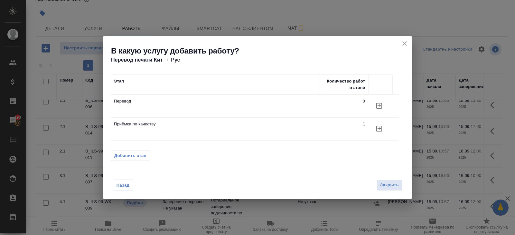
click at [377, 111] on button "button" at bounding box center [379, 105] width 15 height 15
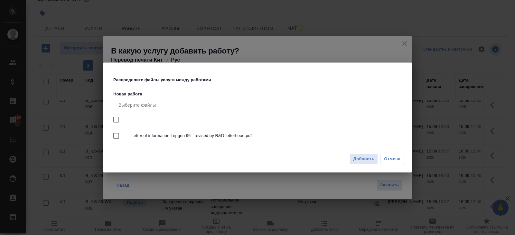
click at [372, 151] on div "Добавить Отмена" at bounding box center [257, 161] width 309 height 23
click at [372, 158] on span "Добавить" at bounding box center [363, 158] width 21 height 7
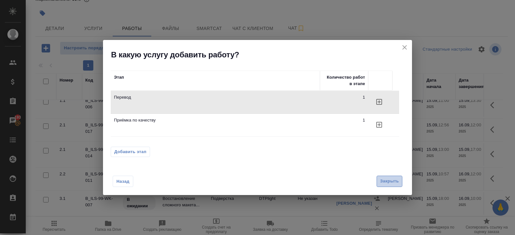
click at [392, 183] on span "Закрыть" at bounding box center [389, 180] width 19 height 7
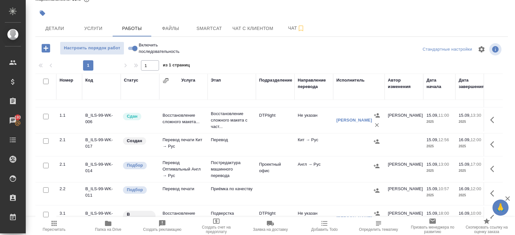
scroll to position [0, 0]
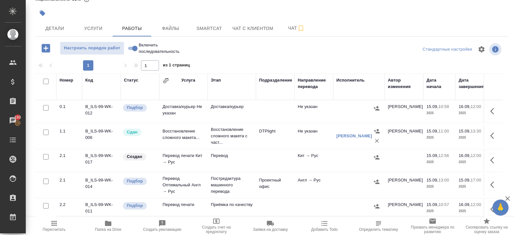
click at [495, 158] on icon "button" at bounding box center [494, 160] width 8 height 8
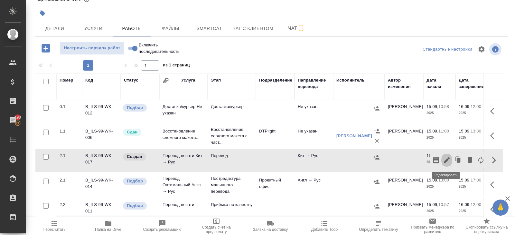
click at [448, 158] on icon "button" at bounding box center [447, 160] width 8 height 8
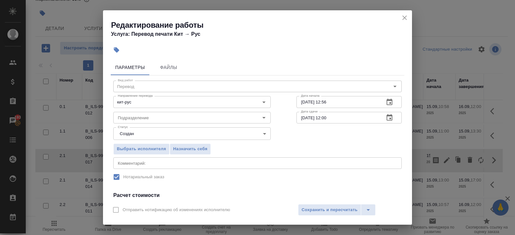
click at [148, 134] on body "🙏 .cls-1 fill:#fff; AWATERA [PERSON_NAME] Спецификации Заказы 193 Чаты Todo Про…" at bounding box center [257, 117] width 515 height 235
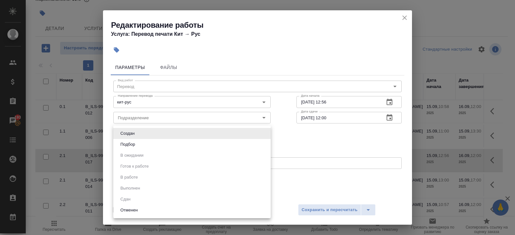
click at [143, 144] on li "Подбор" at bounding box center [191, 144] width 157 height 11
type input "recruiting"
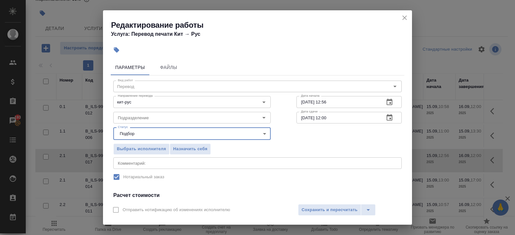
click at [393, 119] on icon "button" at bounding box center [390, 118] width 8 height 8
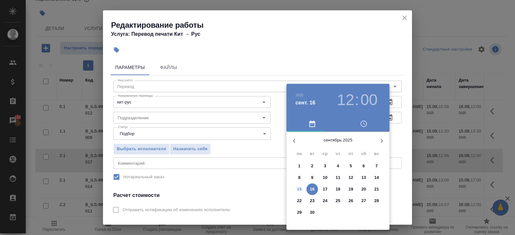
click at [300, 190] on p "15" at bounding box center [299, 189] width 5 height 6
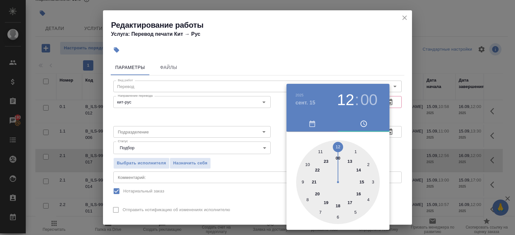
click at [361, 168] on div at bounding box center [338, 182] width 84 height 84
type input "[DATE] 14:00"
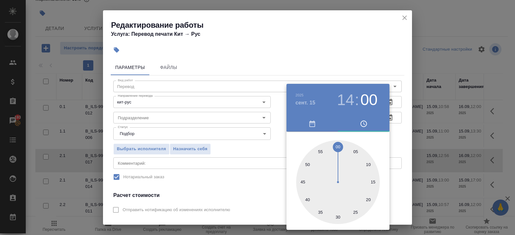
click at [266, 160] on div at bounding box center [257, 117] width 515 height 235
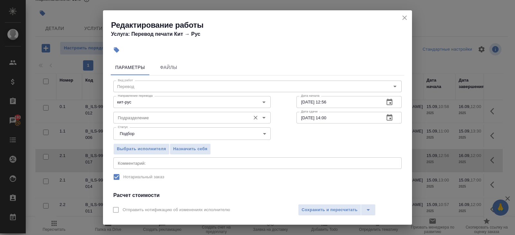
click at [149, 116] on input "Подразделение" at bounding box center [181, 118] width 132 height 8
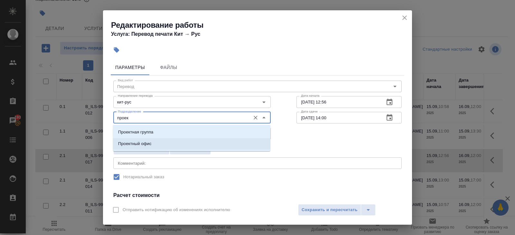
click at [136, 141] on p "Проектный офис" at bounding box center [134, 143] width 33 height 6
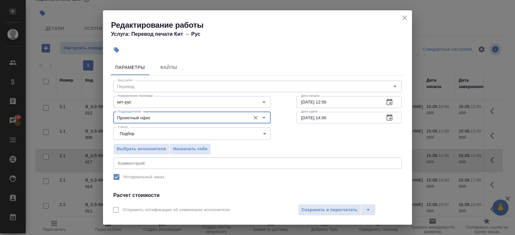
scroll to position [82, 0]
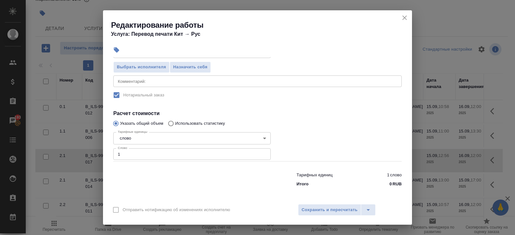
type input "Проектный офис"
drag, startPoint x: 128, startPoint y: 156, endPoint x: 68, endPoint y: 147, distance: 61.2
click at [68, 147] on div "Редактирование работы Услуга: Перевод печати Кит → [PERSON_NAME] Файлы Вид рабо…" at bounding box center [257, 117] width 515 height 235
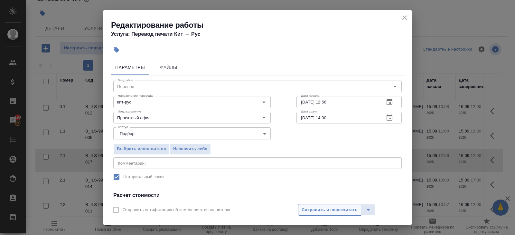
type input "50"
click at [310, 205] on button "Сохранить и пересчитать" at bounding box center [329, 210] width 63 height 12
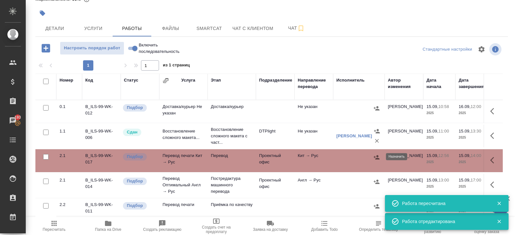
click at [374, 156] on icon "button" at bounding box center [377, 157] width 6 height 6
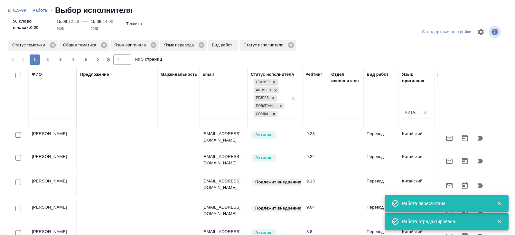
click at [84, 162] on td at bounding box center [117, 161] width 81 height 23
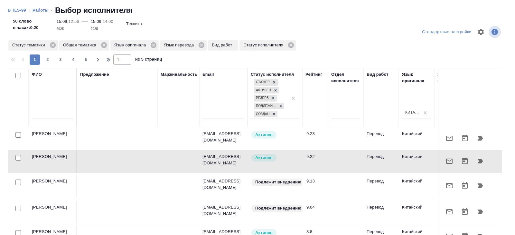
click at [59, 115] on input "text" at bounding box center [52, 115] width 41 height 8
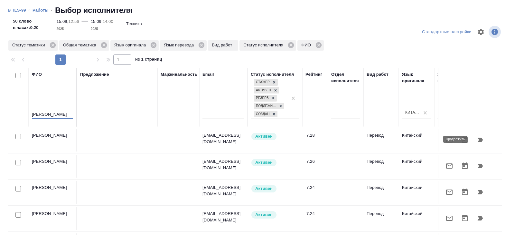
type input "[PERSON_NAME]"
click at [480, 139] on icon "button" at bounding box center [480, 140] width 5 height 5
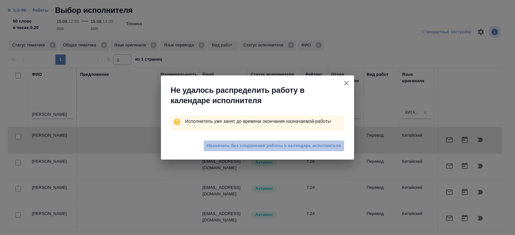
click at [314, 147] on span "Назначить без сохранения работы в календарь исполнителя" at bounding box center [274, 145] width 134 height 7
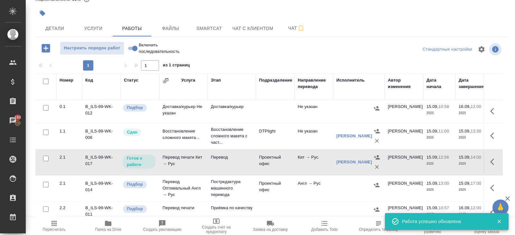
scroll to position [56, 0]
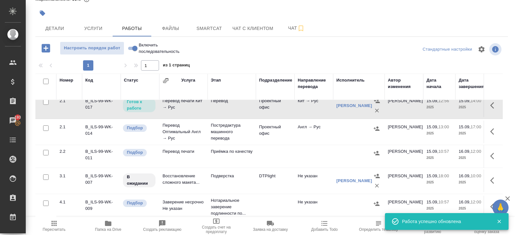
click at [492, 104] on icon "button" at bounding box center [494, 105] width 8 height 8
click at [447, 106] on icon "button" at bounding box center [447, 105] width 6 height 6
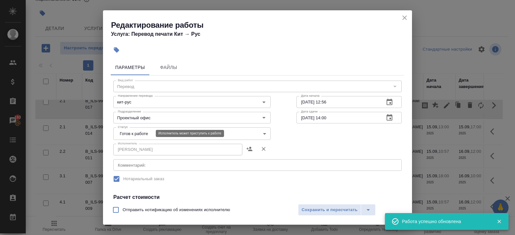
click at [124, 134] on body "🙏 .cls-1 fill:#fff; AWATERA [PERSON_NAME] Спецификации Заказы 193 Чаты Todo Про…" at bounding box center [257, 117] width 515 height 235
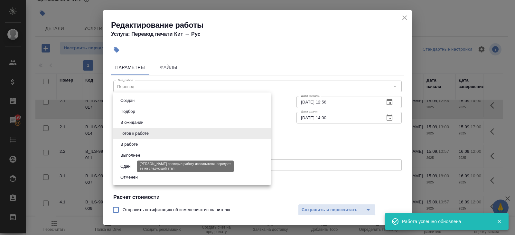
click at [128, 165] on button "Сдан" at bounding box center [126, 166] width 14 height 7
type input "closed"
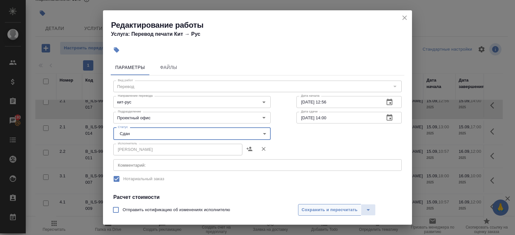
click at [321, 211] on span "Сохранить и пересчитать" at bounding box center [330, 209] width 56 height 7
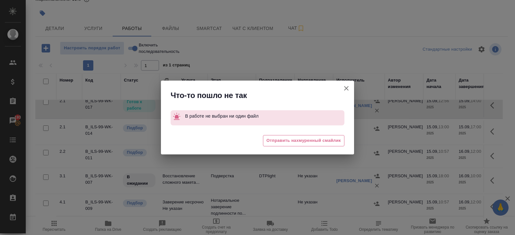
click at [345, 89] on icon "button" at bounding box center [347, 88] width 8 height 8
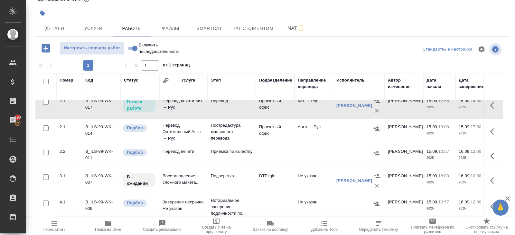
click at [135, 49] on input "Включить последовательность" at bounding box center [134, 48] width 23 height 8
checkbox input "true"
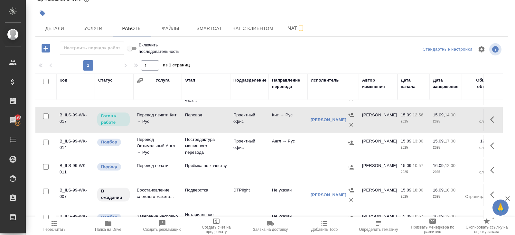
scroll to position [37, 0]
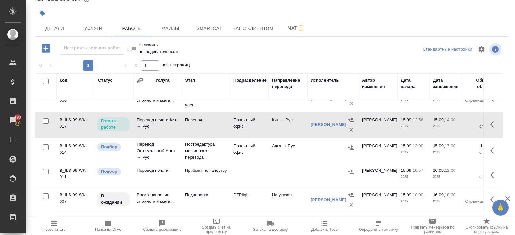
click at [495, 122] on icon "button" at bounding box center [494, 124] width 8 height 8
click at [448, 123] on icon "button" at bounding box center [447, 124] width 6 height 6
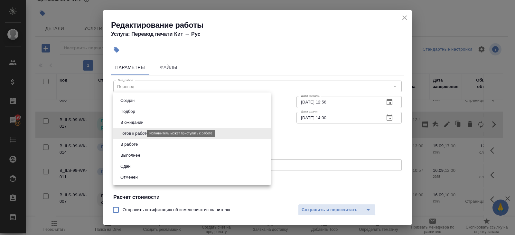
click at [139, 132] on body "🙏 .cls-1 fill:#fff; AWATERA [PERSON_NAME] Спецификации Заказы 193 Чаты Todo Про…" at bounding box center [257, 117] width 515 height 235
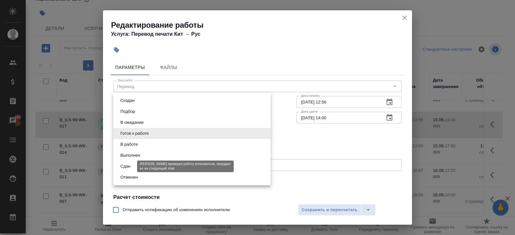
click at [129, 164] on button "Сдан" at bounding box center [126, 166] width 14 height 7
type input "closed"
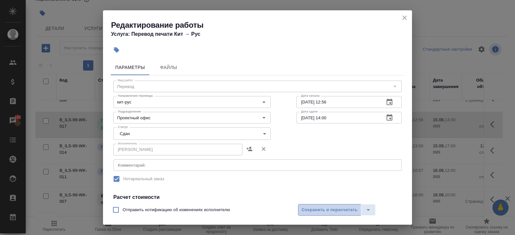
click at [314, 205] on button "Сохранить и пересчитать" at bounding box center [329, 210] width 63 height 12
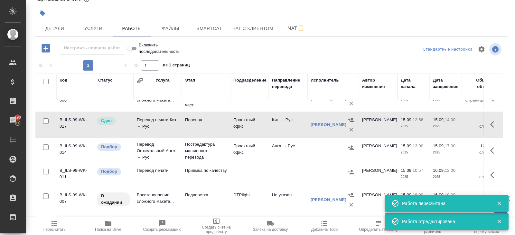
click at [215, 126] on td "Перевод" at bounding box center [206, 124] width 48 height 23
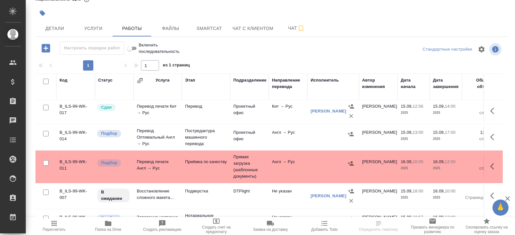
scroll to position [66, 0]
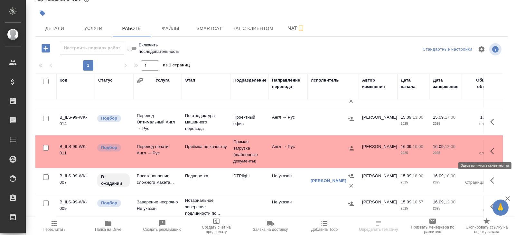
click at [493, 150] on icon "button" at bounding box center [494, 151] width 8 height 8
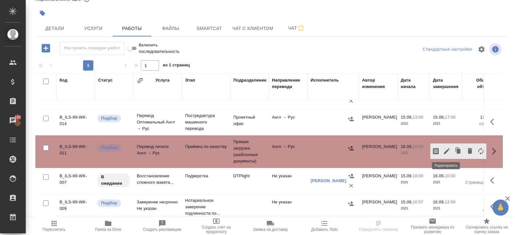
click at [448, 151] on icon "button" at bounding box center [447, 151] width 8 height 8
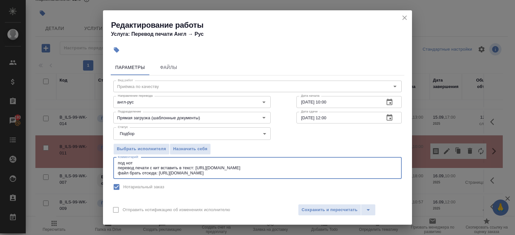
drag, startPoint x: 288, startPoint y: 167, endPoint x: 200, endPoint y: 166, distance: 87.9
click at [200, 166] on textarea "под нот перевод печати с кит вставить в текст: https://drive.awatera.com/s/5dYj…" at bounding box center [258, 167] width 280 height 15
click at [336, 218] on div "Отправить нотификацию об изменениях исполнителю Сохранить и пересчитать" at bounding box center [257, 212] width 309 height 25
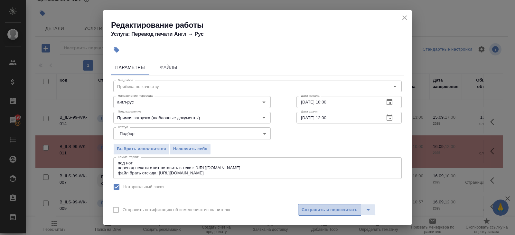
click at [336, 214] on button "Сохранить и пересчитать" at bounding box center [329, 210] width 63 height 12
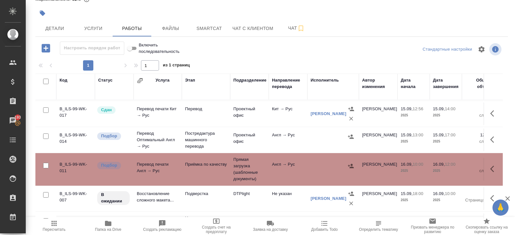
scroll to position [55, 0]
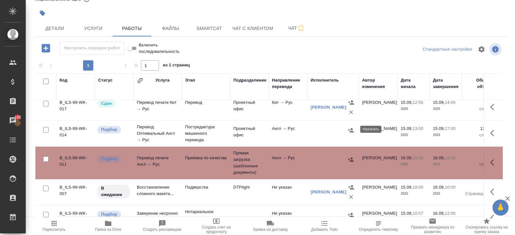
click at [349, 132] on icon "button" at bounding box center [351, 130] width 6 height 6
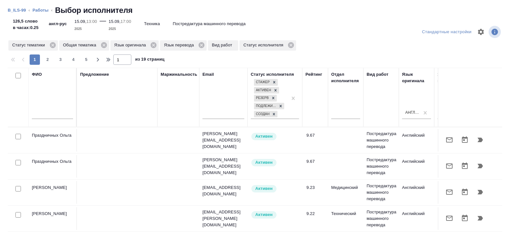
scroll to position [0, 441]
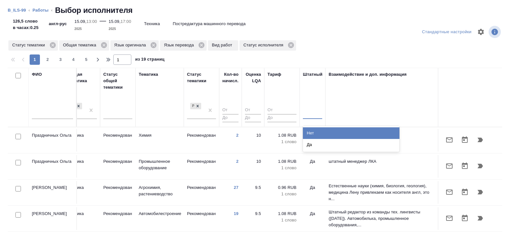
click at [305, 117] on div at bounding box center [312, 113] width 19 height 12
click at [306, 133] on div "Нет" at bounding box center [351, 133] width 97 height 12
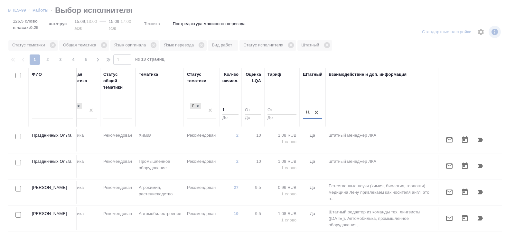
type input "1"
click at [235, 108] on input "1" at bounding box center [231, 110] width 16 height 8
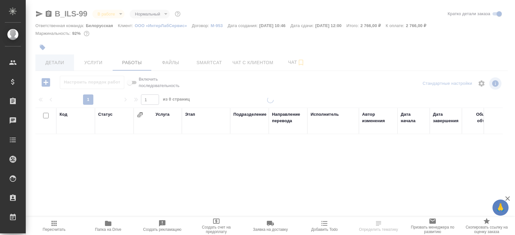
click at [64, 62] on span "Детали" at bounding box center [54, 63] width 31 height 8
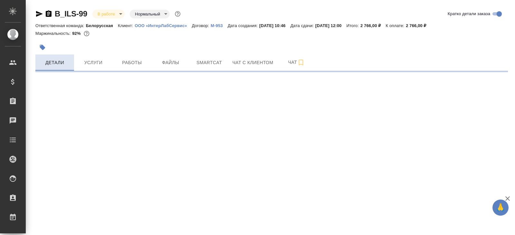
select select "RU"
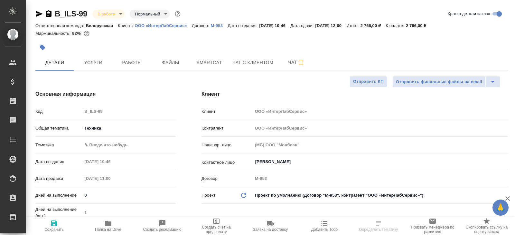
type textarea "x"
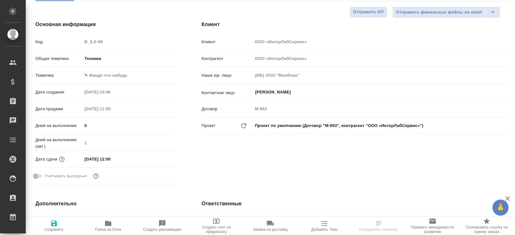
scroll to position [69, 0]
click at [100, 75] on body "🙏 .cls-1 fill:#fff; AWATERA [PERSON_NAME] Спецификации Заказы Чаты Todo Проекты…" at bounding box center [257, 117] width 515 height 235
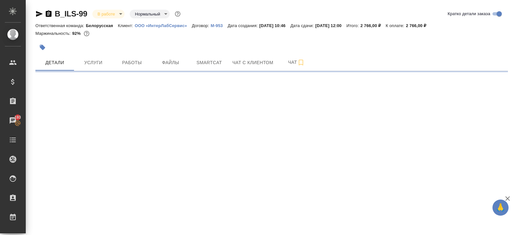
scroll to position [0, 0]
select select "RU"
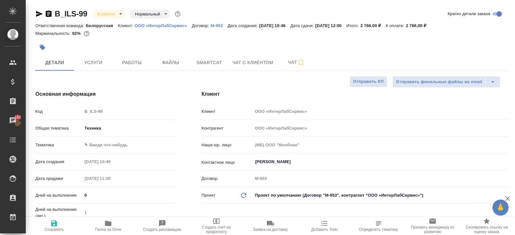
type textarea "x"
click at [105, 145] on body "🙏 .cls-1 fill:#fff; AWATERA [PERSON_NAME] Спецификации Заказы 193 Чаты Todo Про…" at bounding box center [257, 117] width 515 height 235
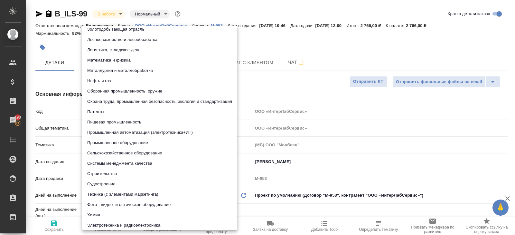
scroll to position [57, 0]
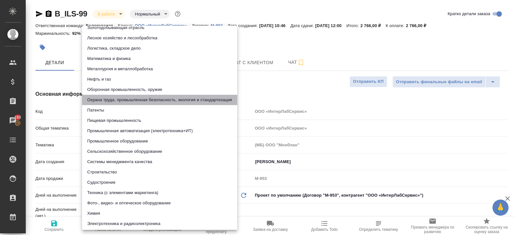
click at [123, 100] on li "Охрана труда, промышленная безопасность, экология и стандартизация" at bounding box center [159, 100] width 155 height 10
type input "5f647205b73bc97568ca66b9"
type textarea "x"
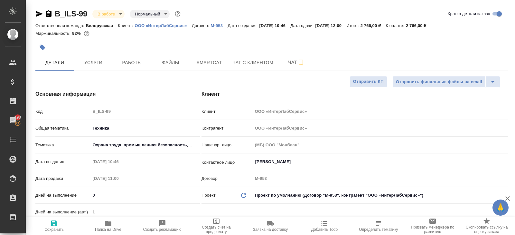
click at [57, 229] on span "Сохранить" at bounding box center [53, 229] width 19 height 5
type textarea "x"
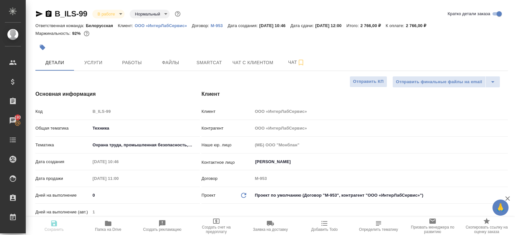
type textarea "x"
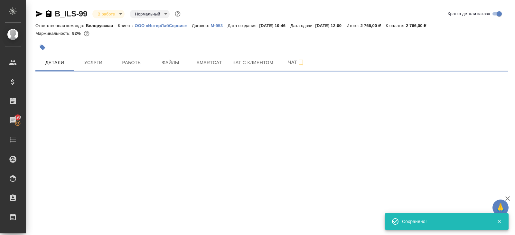
select select "RU"
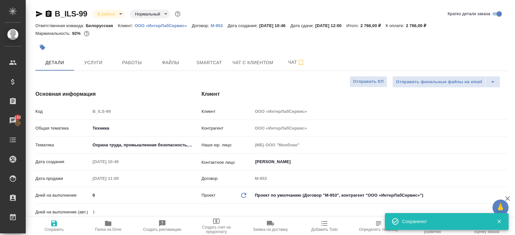
type textarea "x"
click at [114, 63] on button "Работы" at bounding box center [132, 62] width 39 height 16
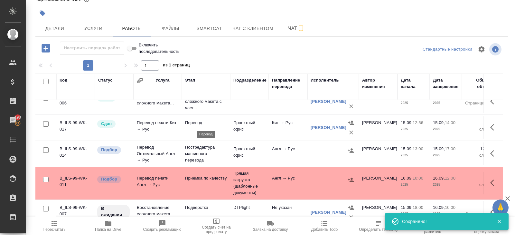
scroll to position [24, 0]
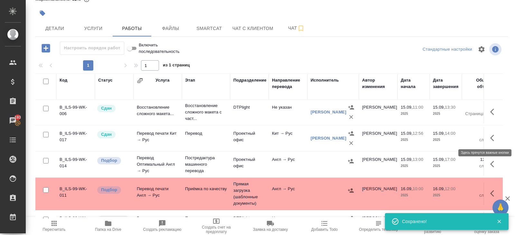
click at [489, 137] on button "button" at bounding box center [494, 137] width 15 height 15
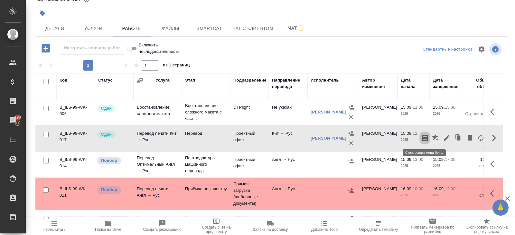
click at [427, 137] on icon "button" at bounding box center [425, 138] width 8 height 8
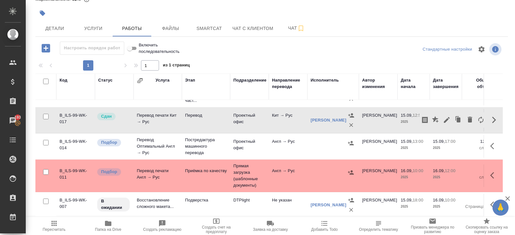
scroll to position [41, 0]
click at [352, 143] on icon "button" at bounding box center [351, 143] width 6 height 4
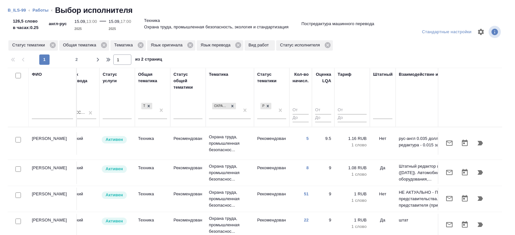
scroll to position [0, 441]
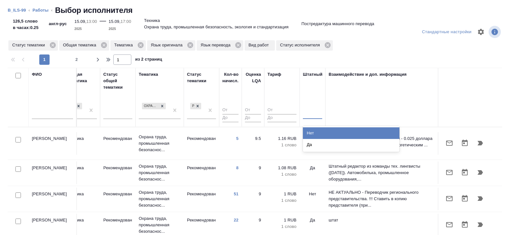
click at [312, 117] on div at bounding box center [312, 113] width 19 height 12
click at [313, 129] on div "Нет" at bounding box center [351, 133] width 97 height 12
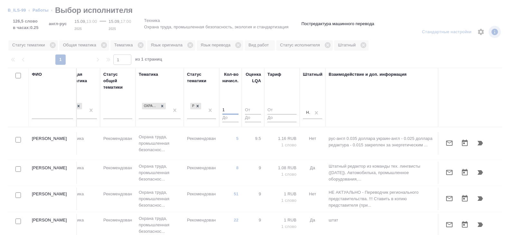
type input "1"
click at [235, 108] on input "1" at bounding box center [231, 110] width 16 height 8
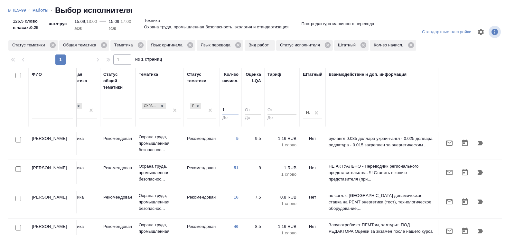
click at [17, 166] on input "checkbox" at bounding box center [17, 168] width 5 height 5
checkbox input "true"
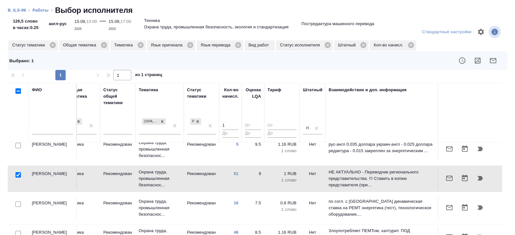
scroll to position [17, 441]
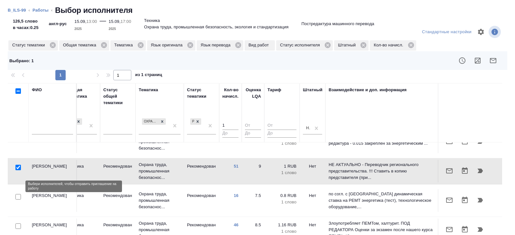
drag, startPoint x: 18, startPoint y: 188, endPoint x: 18, endPoint y: 192, distance: 3.5
click at [18, 194] on input "checkbox" at bounding box center [17, 196] width 5 height 5
checkbox input "true"
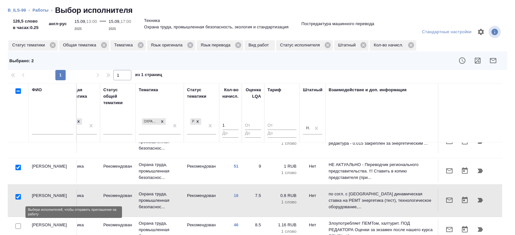
click at [18, 223] on input "checkbox" at bounding box center [17, 225] width 5 height 5
checkbox input "true"
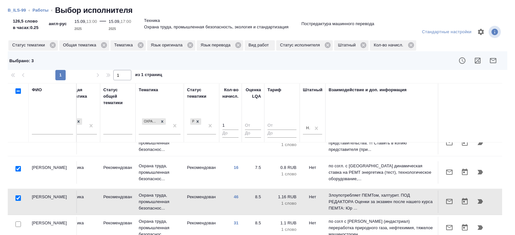
scroll to position [66, 441]
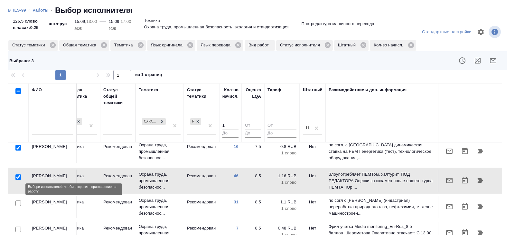
click at [18, 200] on input "checkbox" at bounding box center [17, 202] width 5 height 5
checkbox input "true"
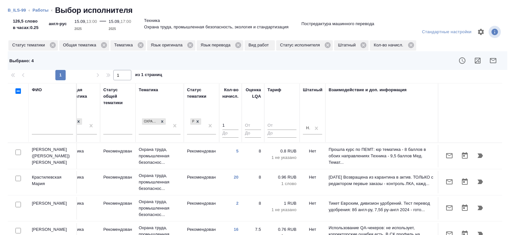
scroll to position [327, 441]
click at [490, 61] on icon "button" at bounding box center [493, 61] width 8 height 8
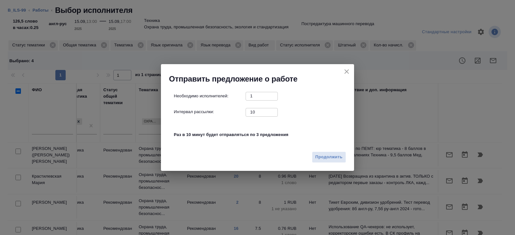
drag, startPoint x: 255, startPoint y: 115, endPoint x: 252, endPoint y: 114, distance: 3.6
click at [253, 115] on input "10" at bounding box center [262, 112] width 32 height 8
type input "0"
click at [327, 157] on span "Продолжить" at bounding box center [329, 156] width 27 height 7
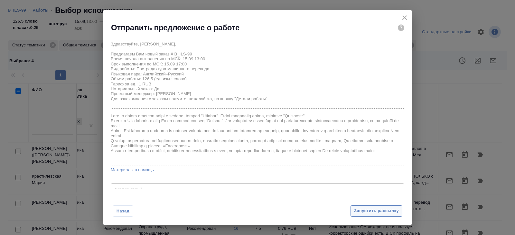
click at [354, 206] on button "Запустить рассылку" at bounding box center [377, 210] width 52 height 11
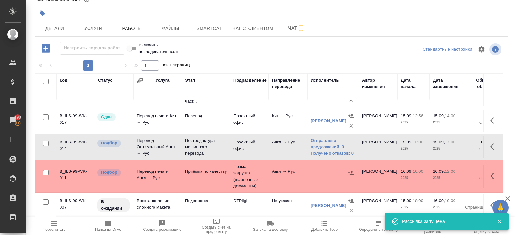
click at [58, 227] on span "Пересчитать" at bounding box center [54, 229] width 23 height 5
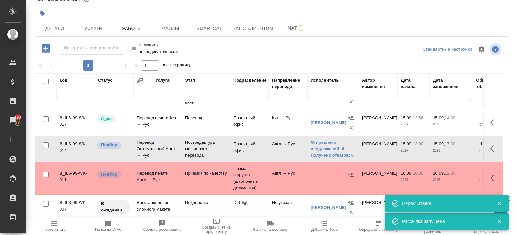
scroll to position [66, 0]
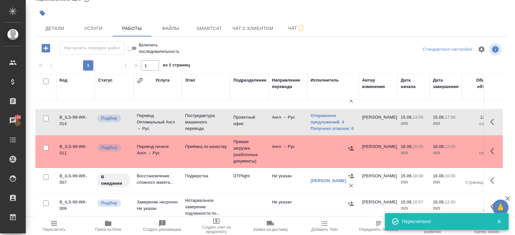
click at [59, 229] on span "Пересчитать" at bounding box center [54, 229] width 23 height 5
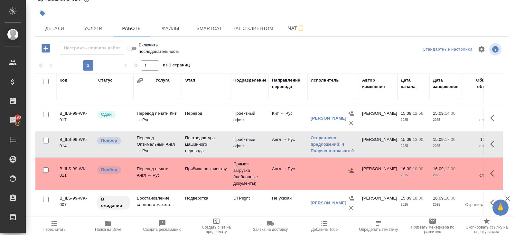
scroll to position [45, 0]
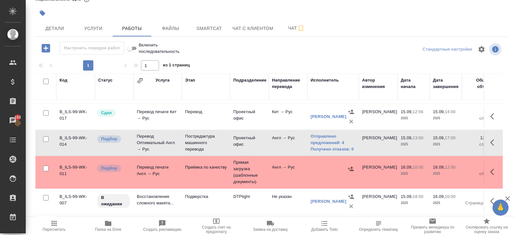
click at [55, 228] on span "Пересчитать" at bounding box center [54, 229] width 23 height 5
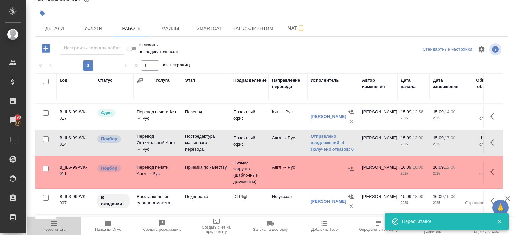
click at [61, 220] on span "Пересчитать" at bounding box center [54, 225] width 46 height 12
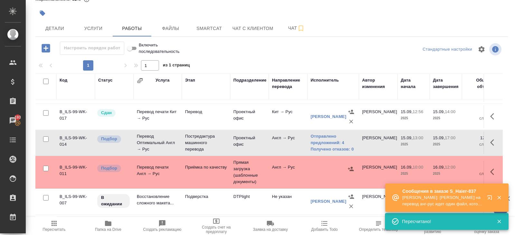
click at [56, 224] on icon "button" at bounding box center [54, 223] width 5 height 5
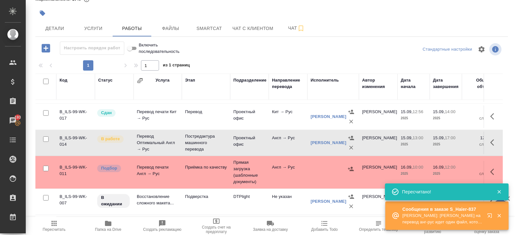
click at [491, 214] on icon "button" at bounding box center [490, 215] width 4 height 4
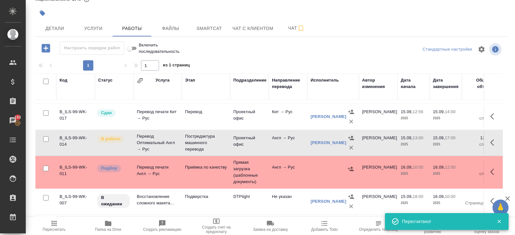
click at [58, 221] on span "Пересчитать" at bounding box center [54, 225] width 46 height 12
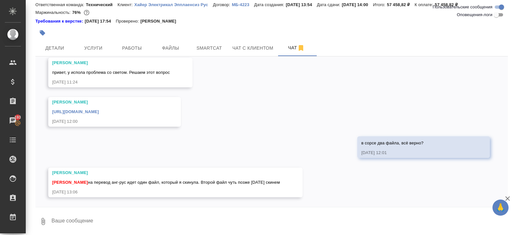
scroll to position [22, 0]
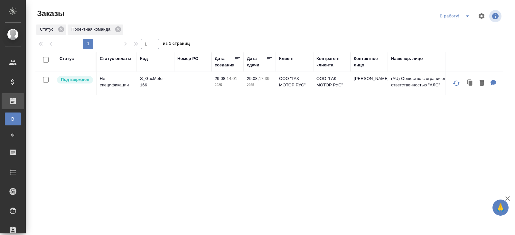
click at [466, 16] on icon "split button" at bounding box center [468, 16] width 8 height 8
click at [462, 31] on li "ПМ" at bounding box center [456, 29] width 36 height 10
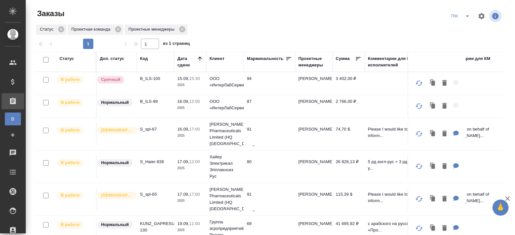
click at [146, 80] on p "B_ILS-100" at bounding box center [155, 78] width 31 height 6
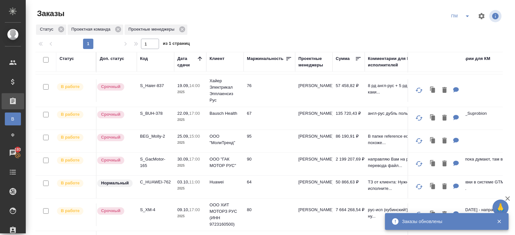
scroll to position [52, 0]
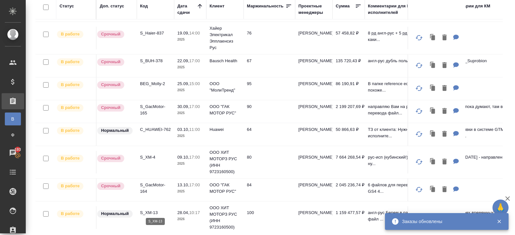
click at [147, 209] on p "S_XM-13" at bounding box center [155, 212] width 31 height 6
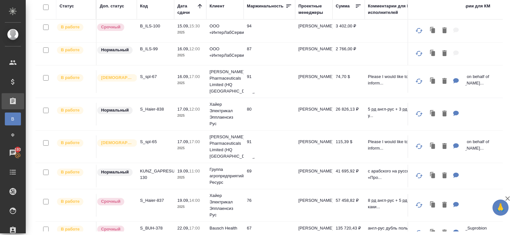
scroll to position [0, 0]
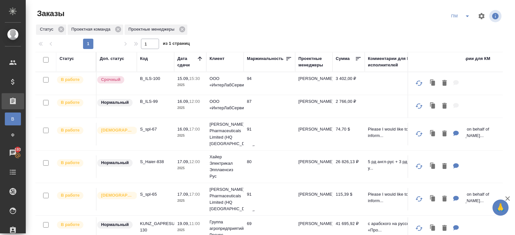
click at [468, 19] on icon "split button" at bounding box center [468, 16] width 8 height 8
click at [458, 36] on li "начислить" at bounding box center [461, 39] width 33 height 10
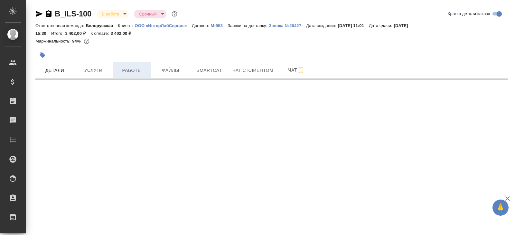
select select "RU"
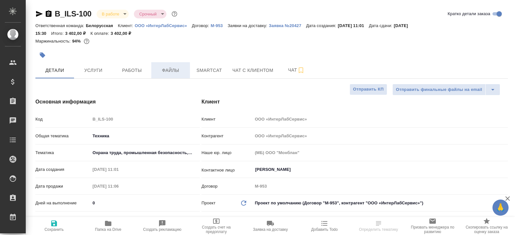
type textarea "x"
click at [201, 73] on span "Smartcat" at bounding box center [209, 70] width 31 height 8
type textarea "x"
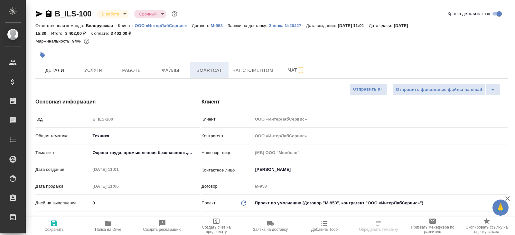
type textarea "x"
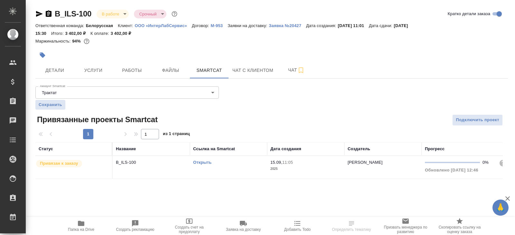
click at [199, 160] on link "Открыть" at bounding box center [202, 162] width 18 height 5
click at [79, 224] on icon "button" at bounding box center [81, 223] width 6 height 5
click at [123, 72] on span "Работы" at bounding box center [132, 70] width 31 height 8
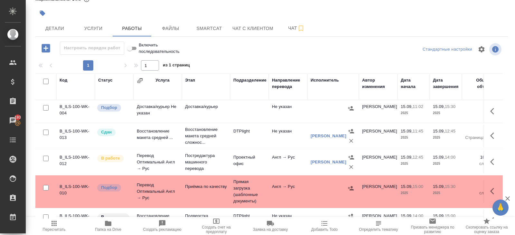
scroll to position [40, 0]
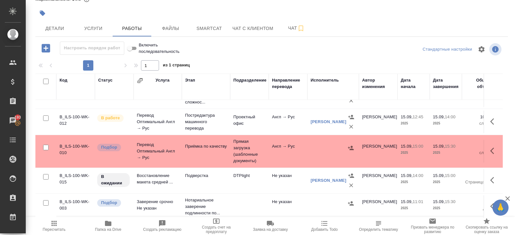
click at [493, 180] on icon "button" at bounding box center [494, 180] width 8 height 8
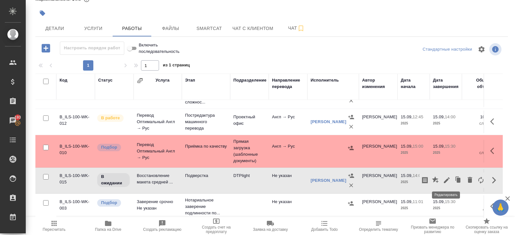
click at [446, 178] on icon "button" at bounding box center [447, 180] width 8 height 8
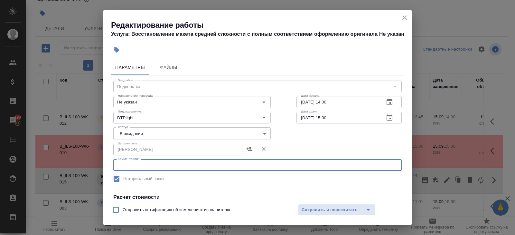
click at [189, 163] on textarea at bounding box center [258, 165] width 280 height 5
paste textarea "https://drive.awatera.com/s/m6SKJX7N4m5zd6H"
type textarea "https://drive.awatera.com/s/m6SKJX7N4m5zd6H"
click at [147, 135] on body "🙏 .cls-1 fill:#fff; AWATERA Belyakova Yulia Клиенты Спецификации Заказы 193 Чат…" at bounding box center [257, 117] width 515 height 235
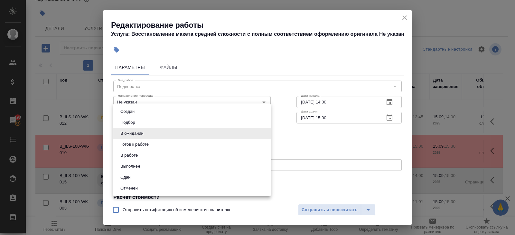
click at [143, 145] on button "Готов к работе" at bounding box center [135, 144] width 32 height 7
type input "readyForWork"
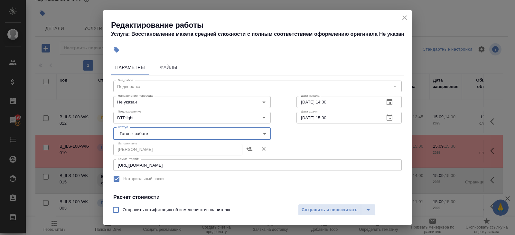
click at [389, 103] on icon "button" at bounding box center [390, 102] width 8 height 8
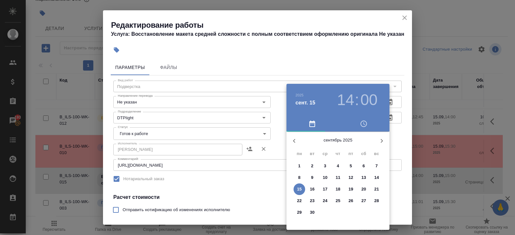
click at [299, 190] on p "15" at bounding box center [299, 189] width 5 height 6
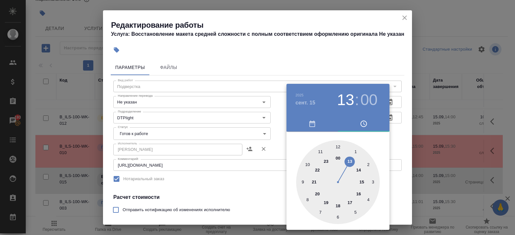
click at [351, 162] on div at bounding box center [338, 182] width 84 height 84
type input "15.09.2025 13:30"
click at [338, 213] on div at bounding box center [338, 182] width 84 height 84
click at [396, 152] on div at bounding box center [257, 117] width 515 height 235
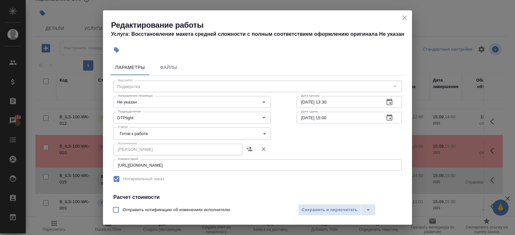
click at [389, 116] on icon "button" at bounding box center [390, 118] width 8 height 8
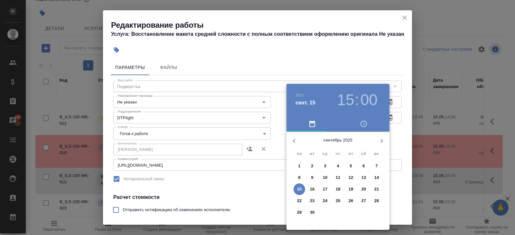
click at [302, 186] on span "15" at bounding box center [300, 189] width 12 height 6
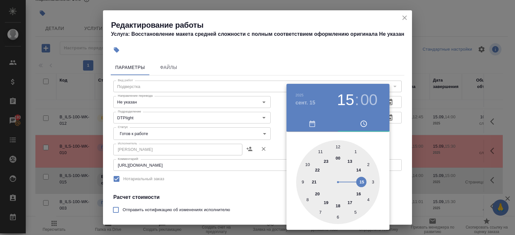
click at [358, 170] on div at bounding box center [338, 182] width 84 height 84
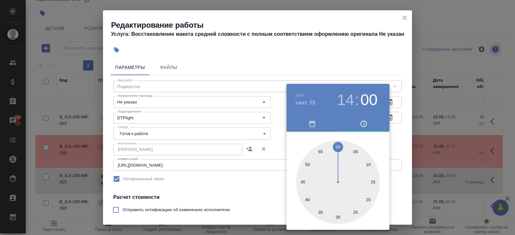
click at [337, 215] on div at bounding box center [338, 182] width 84 height 84
type input "15.09.2025 14:30"
click at [255, 204] on div at bounding box center [257, 117] width 515 height 235
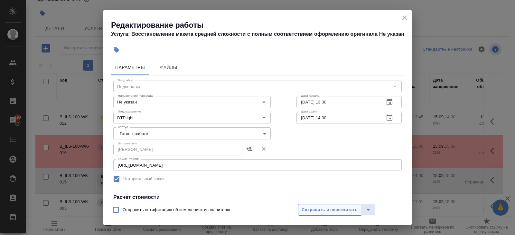
click at [300, 211] on button "Сохранить и пересчитать" at bounding box center [329, 210] width 63 height 12
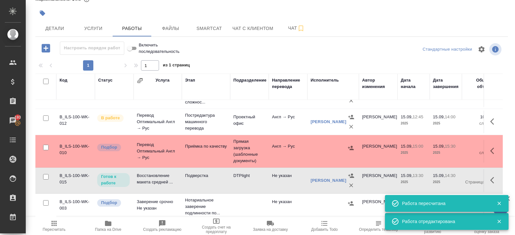
click at [491, 123] on icon "button" at bounding box center [494, 122] width 8 height 8
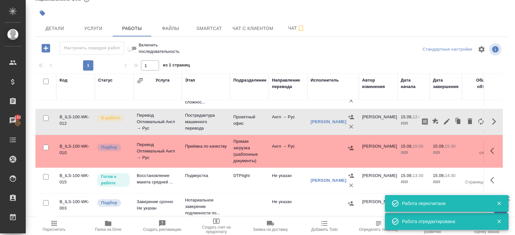
click at [444, 123] on icon "button" at bounding box center [447, 122] width 8 height 8
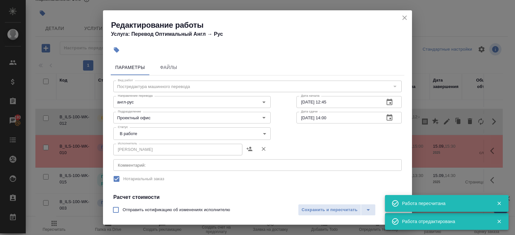
click at [143, 130] on body "🙏 .cls-1 fill:#fff; AWATERA Belyakova Yulia Клиенты Спецификации Заказы 193 Чат…" at bounding box center [257, 117] width 515 height 235
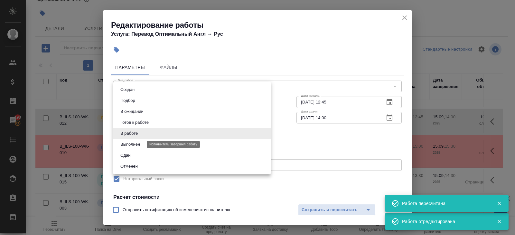
click at [126, 146] on button "Выполнен" at bounding box center [131, 144] width 24 height 7
type input "completed"
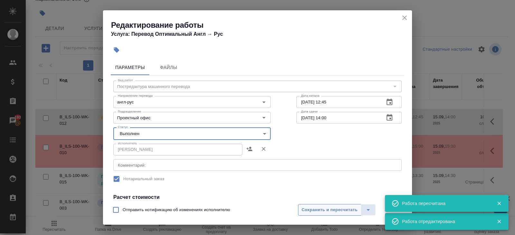
click at [303, 204] on button "Сохранить и пересчитать" at bounding box center [329, 210] width 63 height 12
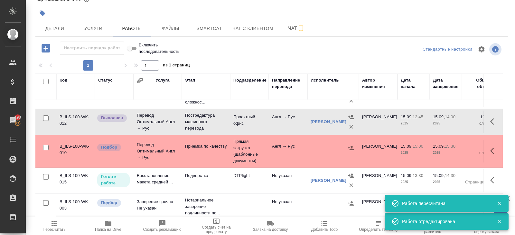
click at [60, 225] on span "Пересчитать" at bounding box center [54, 225] width 46 height 12
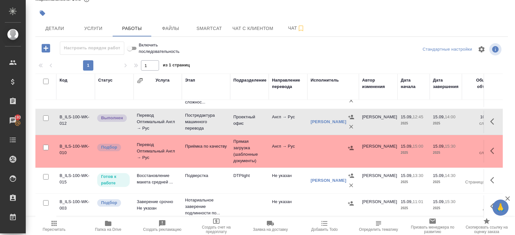
scroll to position [0, 0]
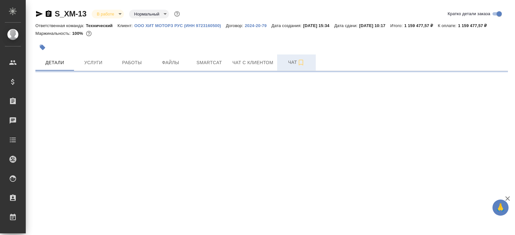
select select "RU"
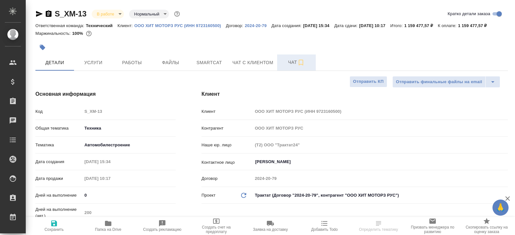
type textarea "x"
click at [290, 66] on span "Чат" at bounding box center [296, 62] width 31 height 8
type textarea "x"
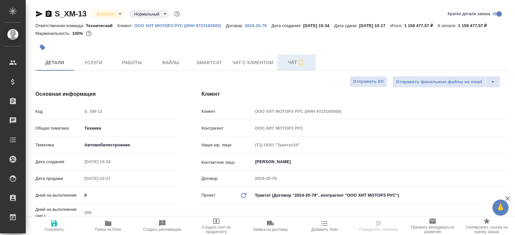
type textarea "x"
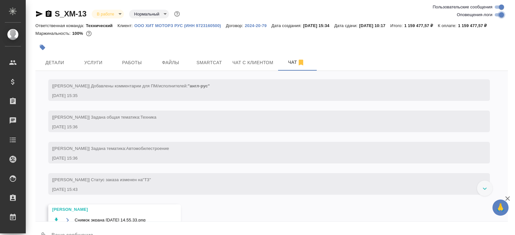
click at [497, 15] on input "Оповещения-логи" at bounding box center [501, 15] width 23 height 8
checkbox input "false"
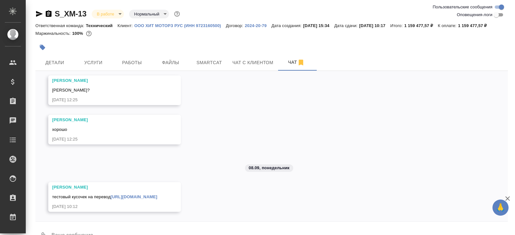
scroll to position [23, 0]
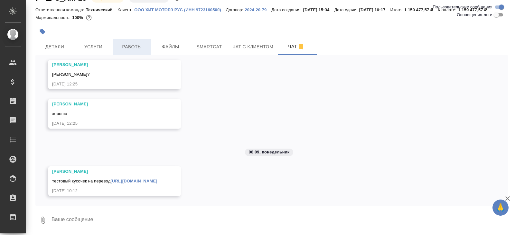
click at [124, 50] on span "Работы" at bounding box center [132, 47] width 31 height 8
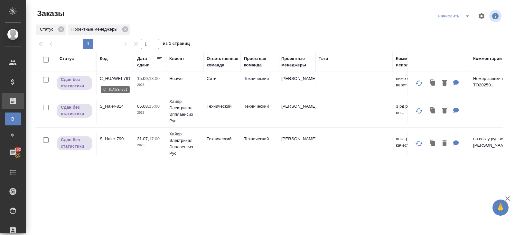
click at [113, 79] on p "C_HUAWEI-761" at bounding box center [115, 78] width 31 height 6
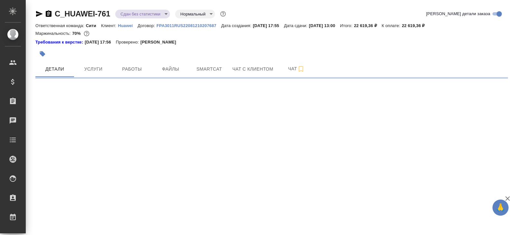
select select "RU"
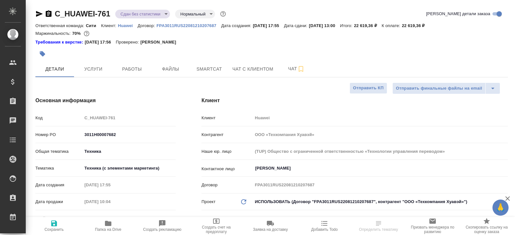
type textarea "x"
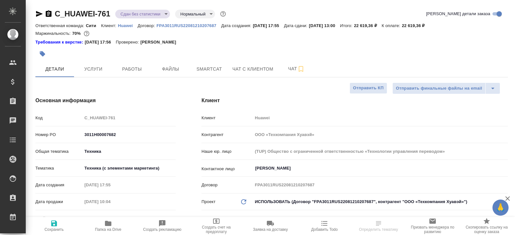
type textarea "x"
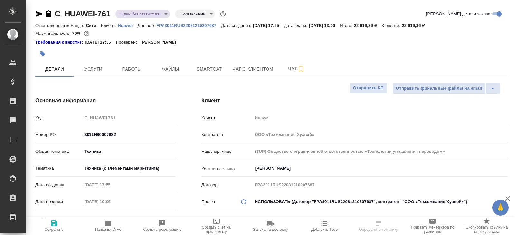
type textarea "x"
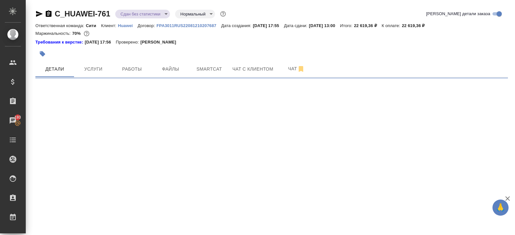
select select "RU"
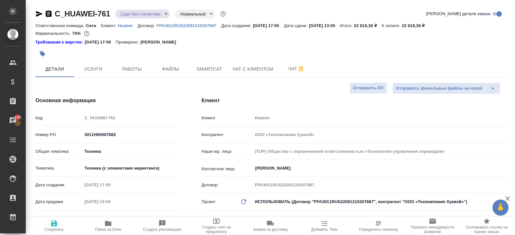
type textarea "x"
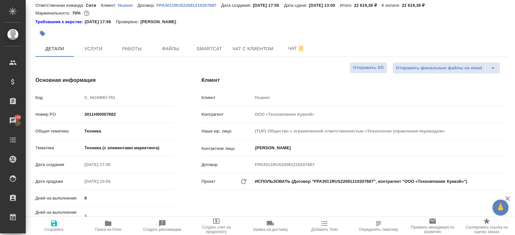
scroll to position [21, 0]
click at [135, 54] on button "Работы" at bounding box center [132, 48] width 39 height 16
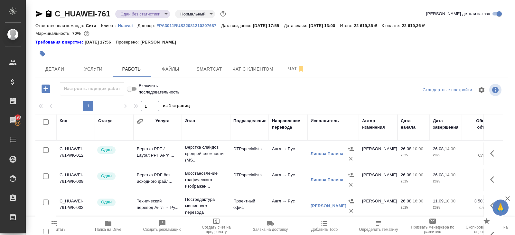
click at [61, 228] on span "Пересчитать" at bounding box center [54, 229] width 23 height 5
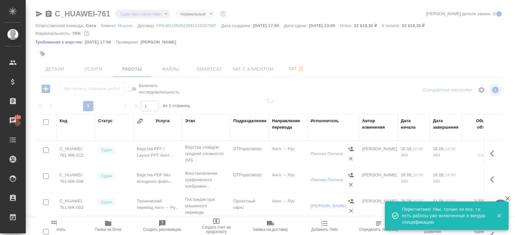
click at [139, 15] on div at bounding box center [270, 117] width 489 height 235
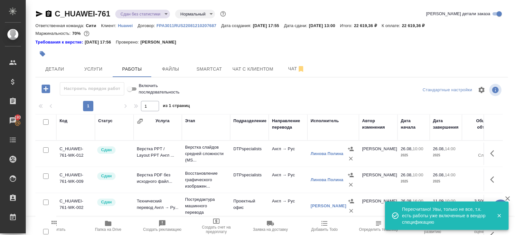
click at [133, 19] on div "C_HUAWEI-761 Сдан без статистики distributed Нормальный normal" at bounding box center [131, 14] width 192 height 10
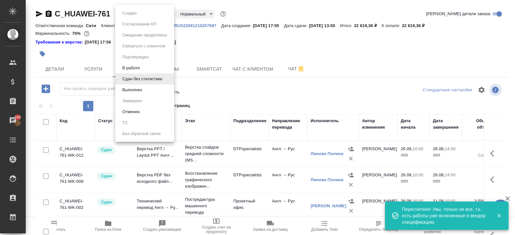
click at [132, 10] on body "🙏 .cls-1 fill:#fff; AWATERA Belyakova Yulia Клиенты Спецификации Заказы 193 Чат…" at bounding box center [257, 117] width 515 height 235
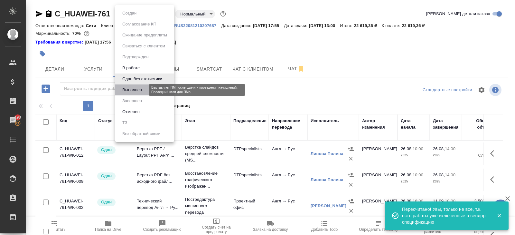
click at [131, 89] on button "Выполнен" at bounding box center [132, 89] width 24 height 7
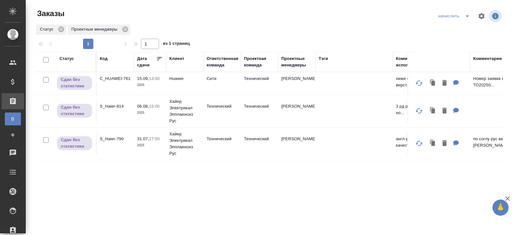
click at [466, 15] on icon "split button" at bounding box center [468, 16] width 8 height 8
click at [463, 28] on li "В работу!" at bounding box center [455, 29] width 38 height 10
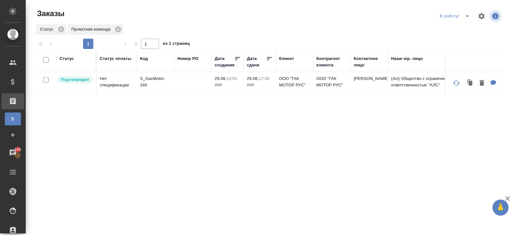
click at [464, 13] on icon "split button" at bounding box center [468, 16] width 8 height 8
click at [463, 24] on li "ПМ" at bounding box center [456, 29] width 36 height 10
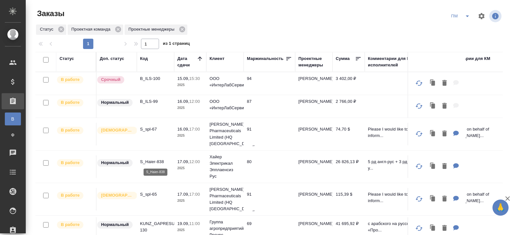
click at [150, 160] on p "S_Haier-838" at bounding box center [155, 161] width 31 height 6
click at [466, 16] on icon "split button" at bounding box center [468, 16] width 8 height 8
click at [466, 26] on li "В работу!" at bounding box center [461, 29] width 33 height 10
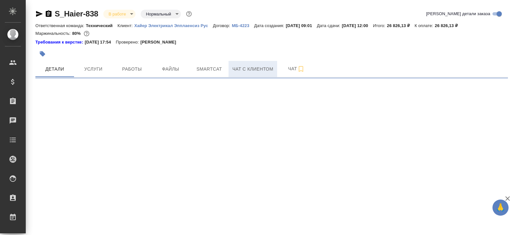
select select "RU"
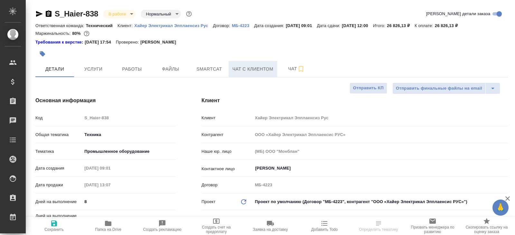
type textarea "x"
click at [195, 70] on span "Smartcat" at bounding box center [209, 69] width 31 height 8
type textarea "x"
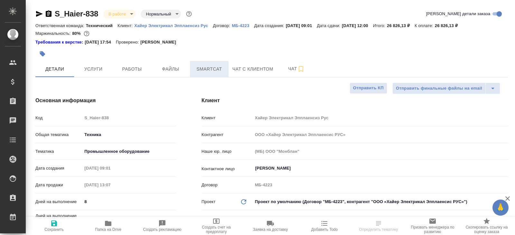
type textarea "x"
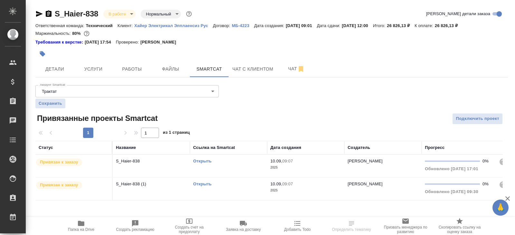
click at [131, 56] on div at bounding box center [192, 54] width 315 height 14
click at [132, 62] on button "Работы" at bounding box center [132, 69] width 39 height 16
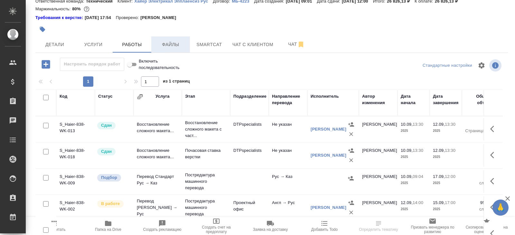
scroll to position [41, 0]
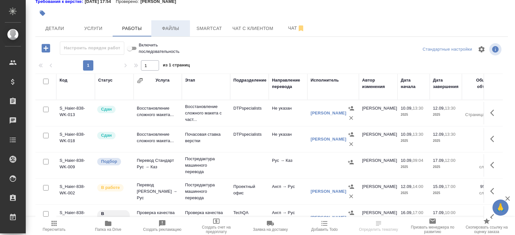
click at [187, 72] on div "Настроить порядок работ Включить последовательность Стандартные настройки 1 1 и…" at bounding box center [271, 130] width 473 height 177
click at [208, 31] on span "Smartcat" at bounding box center [209, 28] width 31 height 8
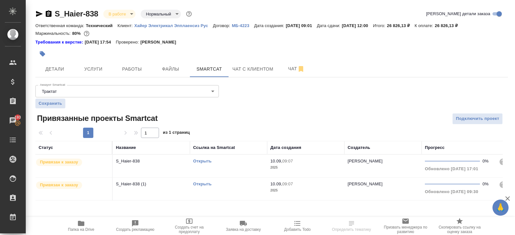
click at [198, 161] on link "Открыть" at bounding box center [202, 160] width 18 height 5
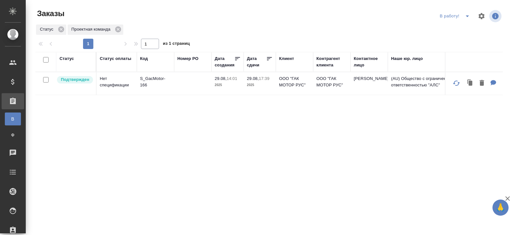
click at [466, 16] on icon "split button" at bounding box center [468, 16] width 8 height 8
click at [458, 27] on li "ПМ" at bounding box center [456, 29] width 36 height 10
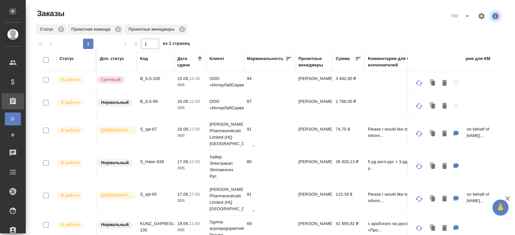
click at [147, 77] on p "B_ILS-100" at bounding box center [155, 78] width 31 height 6
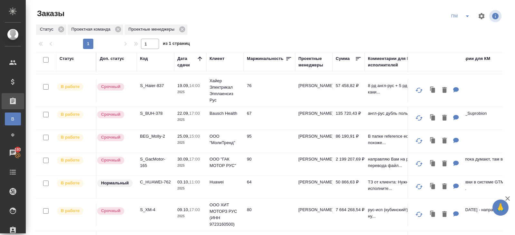
scroll to position [52, 0]
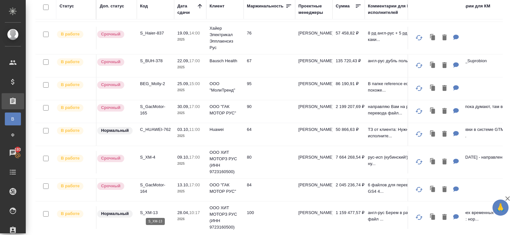
click at [151, 212] on p "S_XM-13" at bounding box center [155, 212] width 31 height 6
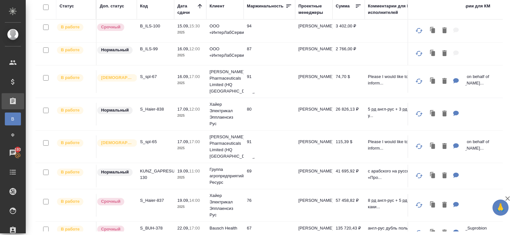
scroll to position [0, 0]
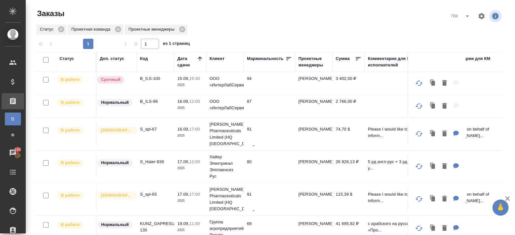
click at [470, 18] on icon "split button" at bounding box center [468, 16] width 8 height 8
click at [462, 26] on li "В работу!" at bounding box center [461, 29] width 33 height 10
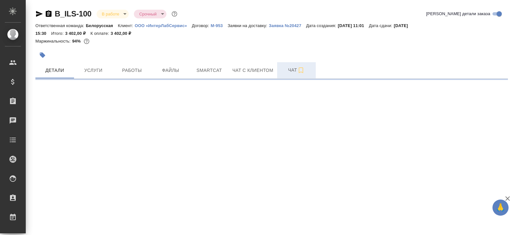
select select "RU"
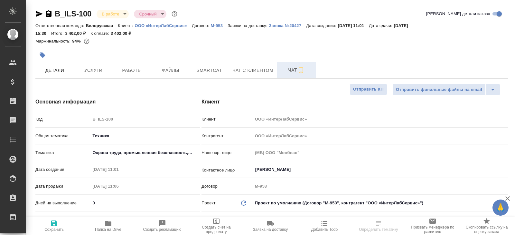
type textarea "x"
click at [294, 70] on span "Чат" at bounding box center [296, 70] width 31 height 8
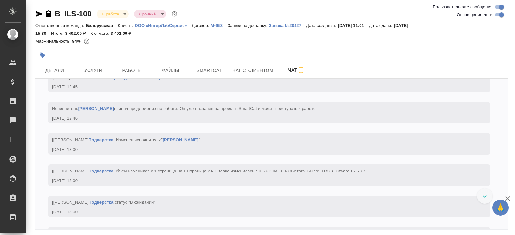
click at [500, 14] on input "Оповещения-логи" at bounding box center [501, 15] width 23 height 8
checkbox input "false"
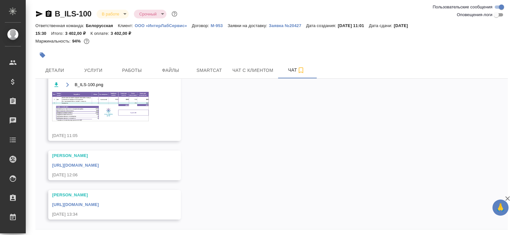
click at [99, 202] on link "[URL][DOMAIN_NAME]" at bounding box center [75, 204] width 47 height 5
click at [116, 74] on button "Работы" at bounding box center [132, 70] width 39 height 16
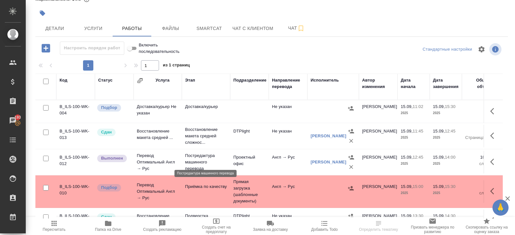
scroll to position [40, 0]
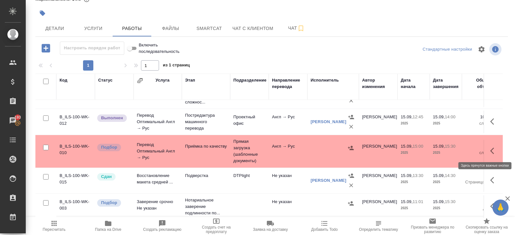
click at [493, 149] on icon "button" at bounding box center [494, 151] width 8 height 8
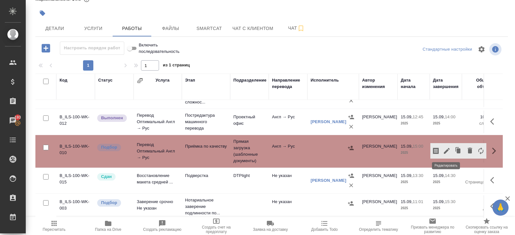
click at [449, 153] on icon "button" at bounding box center [447, 151] width 8 height 8
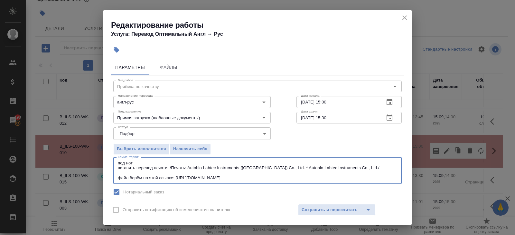
drag, startPoint x: 273, startPoint y: 178, endPoint x: 177, endPoint y: 177, distance: 95.6
click at [177, 177] on textarea "под нот вставить перевод печати: /Печать: Autobio Labtec Instruments (Zhengzhou…" at bounding box center [258, 170] width 280 height 20
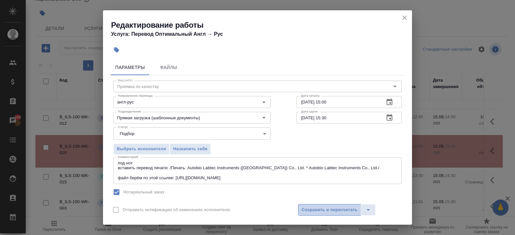
click at [309, 208] on span "Сохранить и пересчитать" at bounding box center [330, 209] width 56 height 7
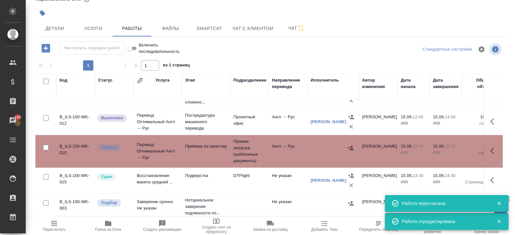
click at [492, 149] on icon "button" at bounding box center [492, 150] width 4 height 6
click at [450, 150] on icon "button" at bounding box center [447, 151] width 8 height 8
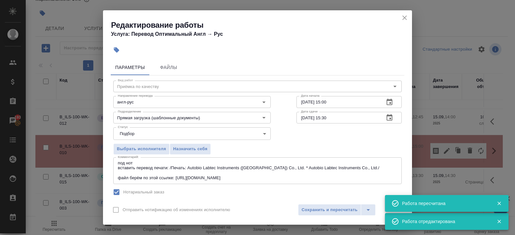
click at [392, 105] on icon "button" at bounding box center [390, 102] width 8 height 8
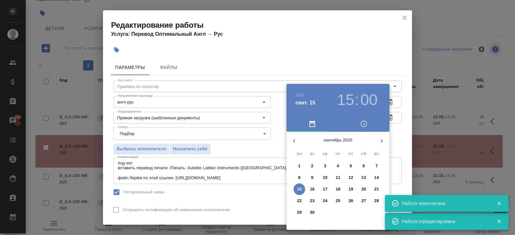
click at [300, 189] on p "15" at bounding box center [299, 189] width 5 height 6
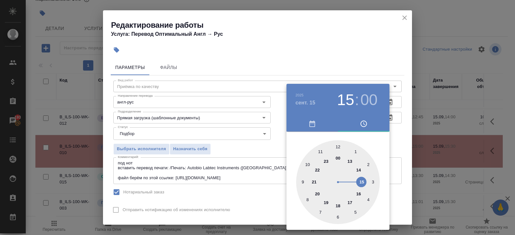
click at [349, 162] on div at bounding box center [338, 182] width 84 height 84
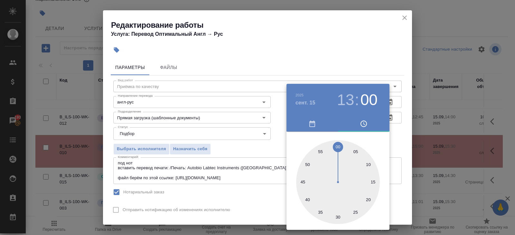
type input "15.09.2025 13:45"
click at [302, 182] on div at bounding box center [338, 182] width 84 height 84
click at [252, 137] on div at bounding box center [257, 117] width 515 height 235
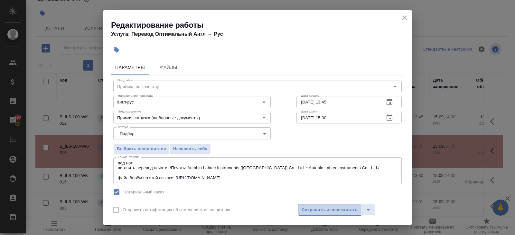
click at [312, 213] on button "Сохранить и пересчитать" at bounding box center [329, 210] width 63 height 12
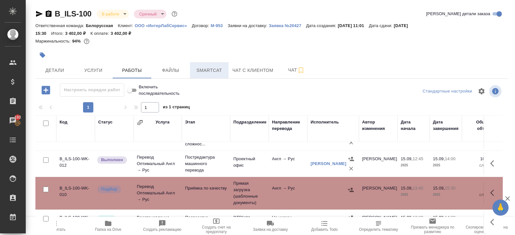
scroll to position [42, 0]
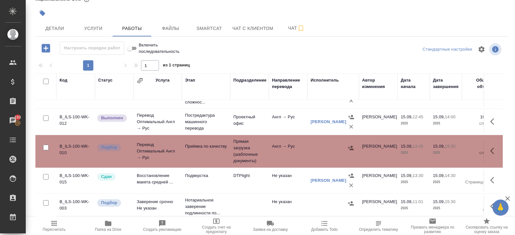
drag, startPoint x: 496, startPoint y: 149, endPoint x: 489, endPoint y: 150, distance: 6.3
click at [496, 149] on icon "button" at bounding box center [494, 151] width 8 height 8
click at [449, 148] on icon "button" at bounding box center [447, 151] width 8 height 8
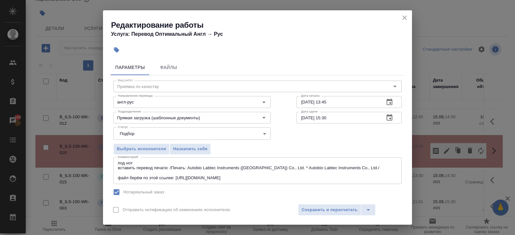
click at [391, 115] on icon "button" at bounding box center [390, 117] width 6 height 6
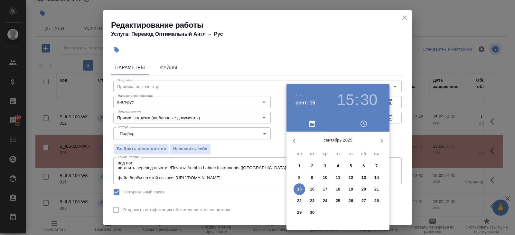
click at [298, 191] on p "15" at bounding box center [299, 189] width 5 height 6
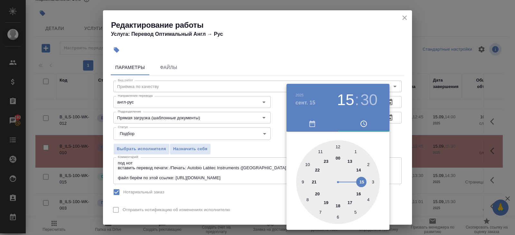
click at [362, 183] on div at bounding box center [338, 182] width 84 height 84
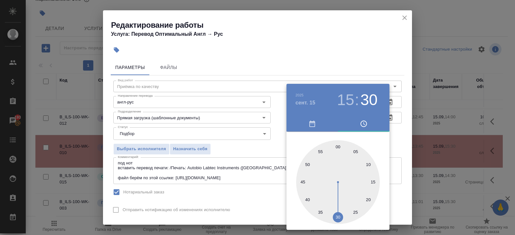
type input "15.09.2025 15:00"
click at [338, 146] on div at bounding box center [338, 182] width 84 height 84
click at [269, 140] on div at bounding box center [257, 117] width 515 height 235
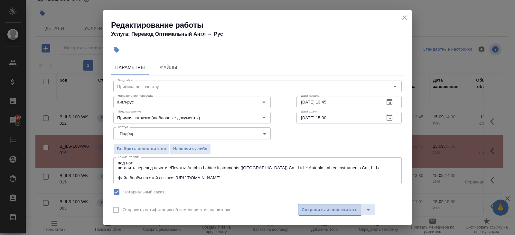
click at [324, 205] on button "Сохранить и пересчитать" at bounding box center [329, 210] width 63 height 12
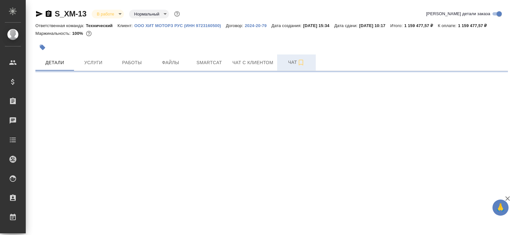
select select "RU"
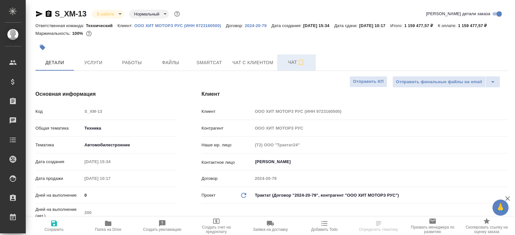
type textarea "x"
click at [284, 66] on span "Чат" at bounding box center [296, 62] width 31 height 8
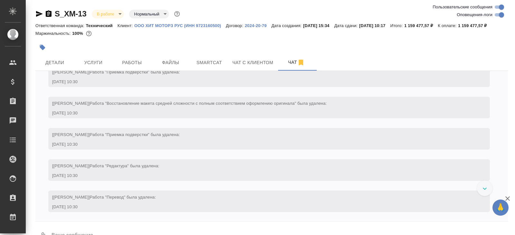
click at [498, 16] on input "Оповещения-логи" at bounding box center [501, 15] width 23 height 8
checkbox input "false"
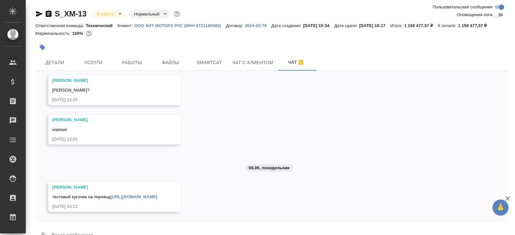
scroll to position [23, 0]
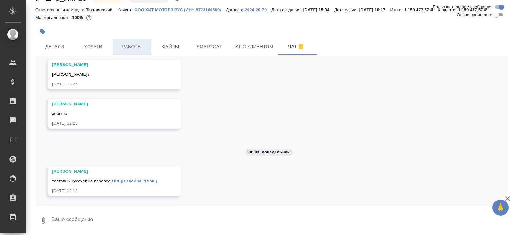
click at [136, 46] on span "Работы" at bounding box center [132, 47] width 31 height 8
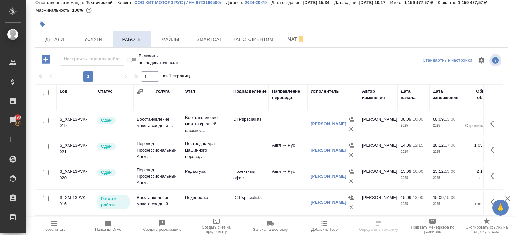
scroll to position [42, 0]
